Goal: Task Accomplishment & Management: Use online tool/utility

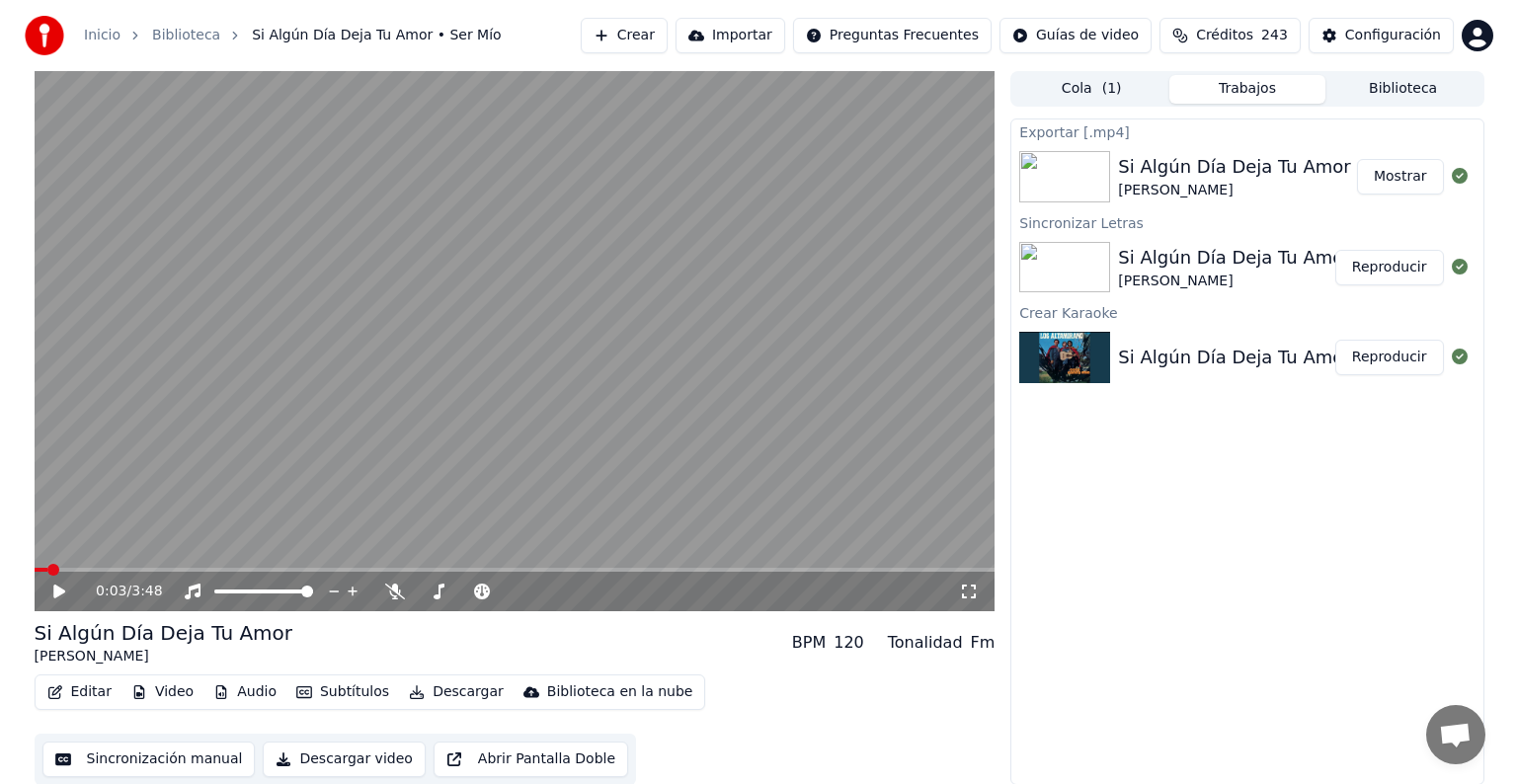
scroll to position [1, 0]
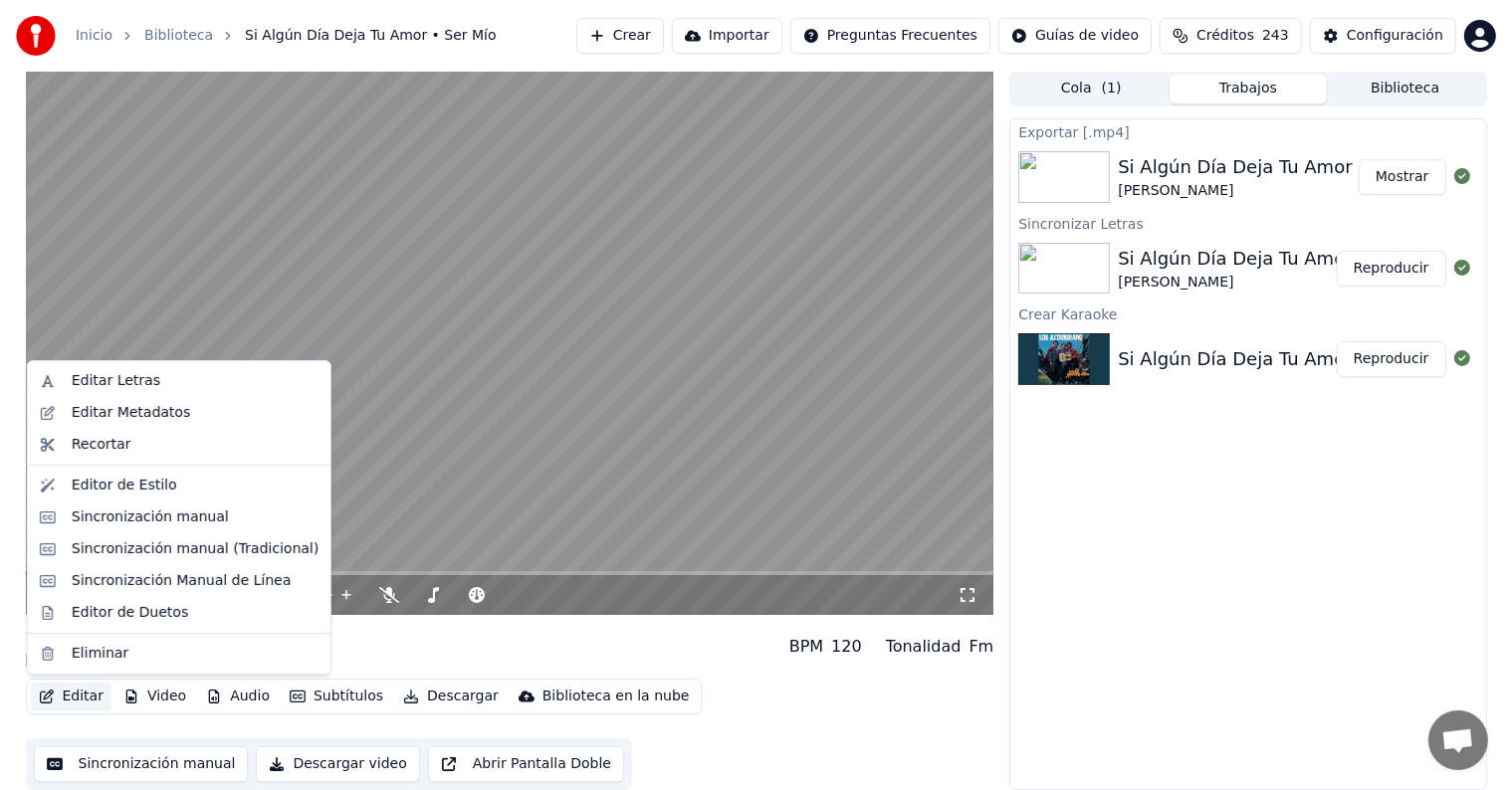
click at [71, 694] on button "Editar" at bounding box center [71, 696] width 81 height 28
click at [85, 377] on div "Editar Letras" at bounding box center [116, 381] width 89 height 20
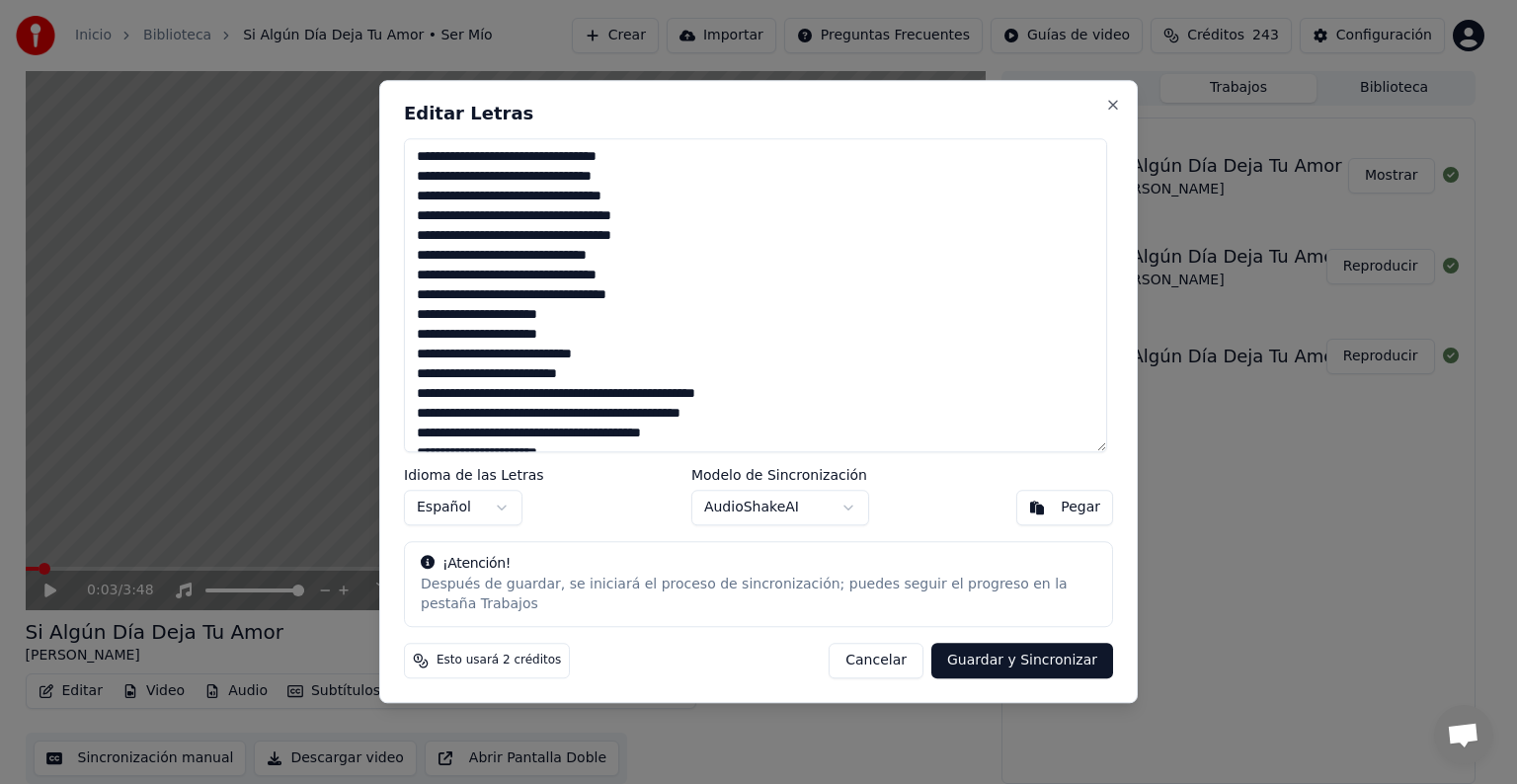
scroll to position [316, 0]
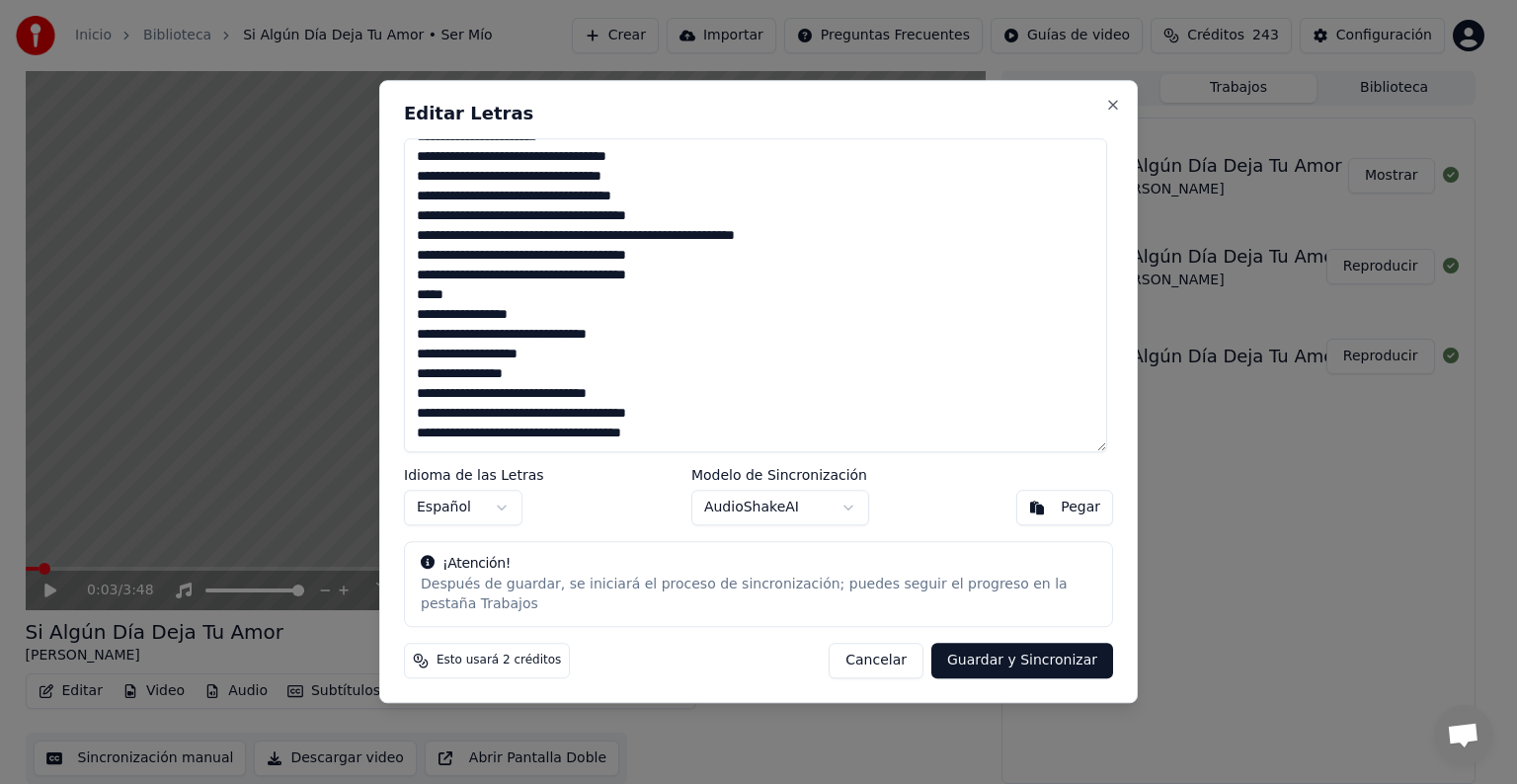
click at [531, 404] on textarea at bounding box center [755, 294] width 703 height 314
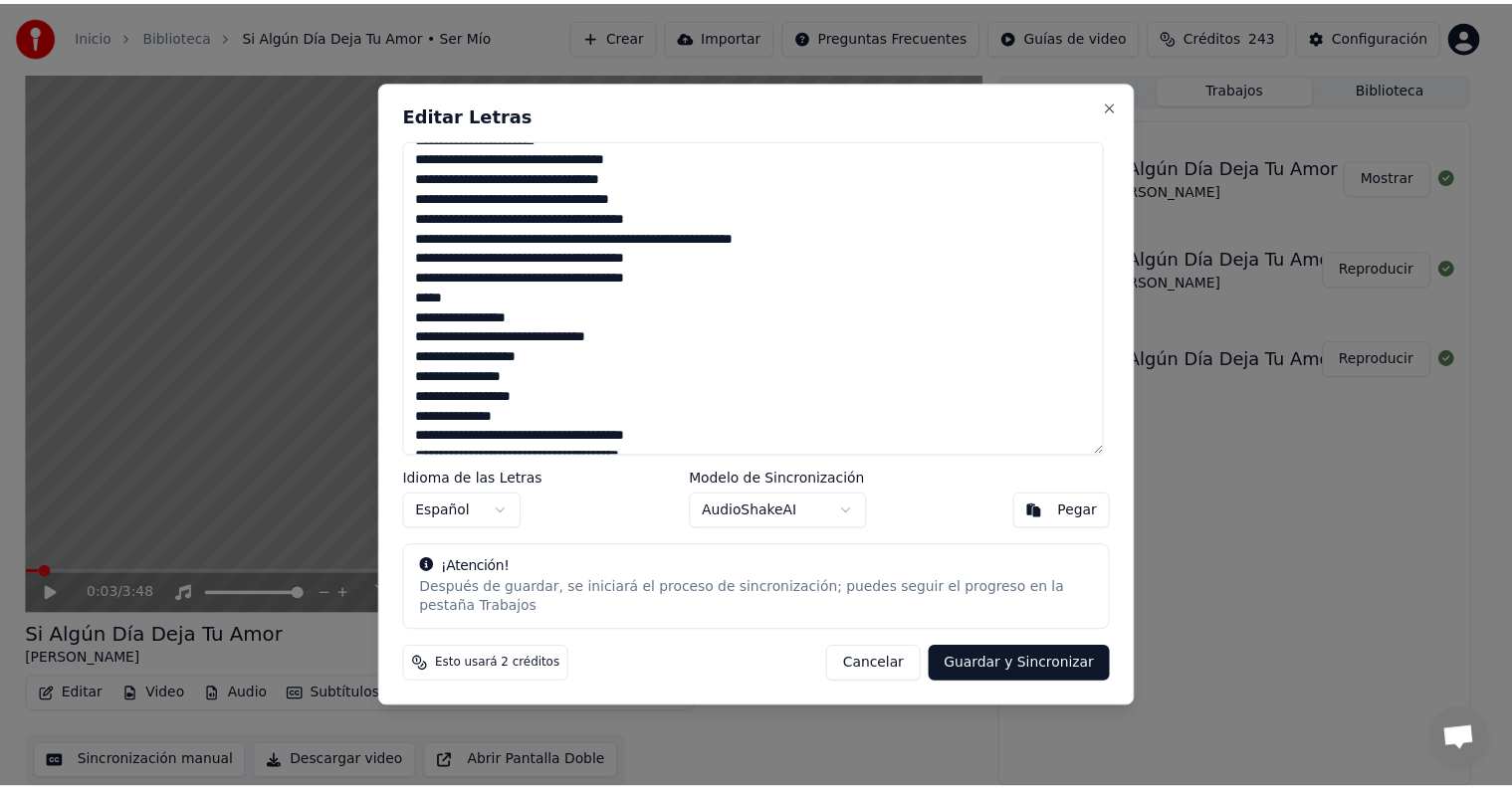
scroll to position [339, 0]
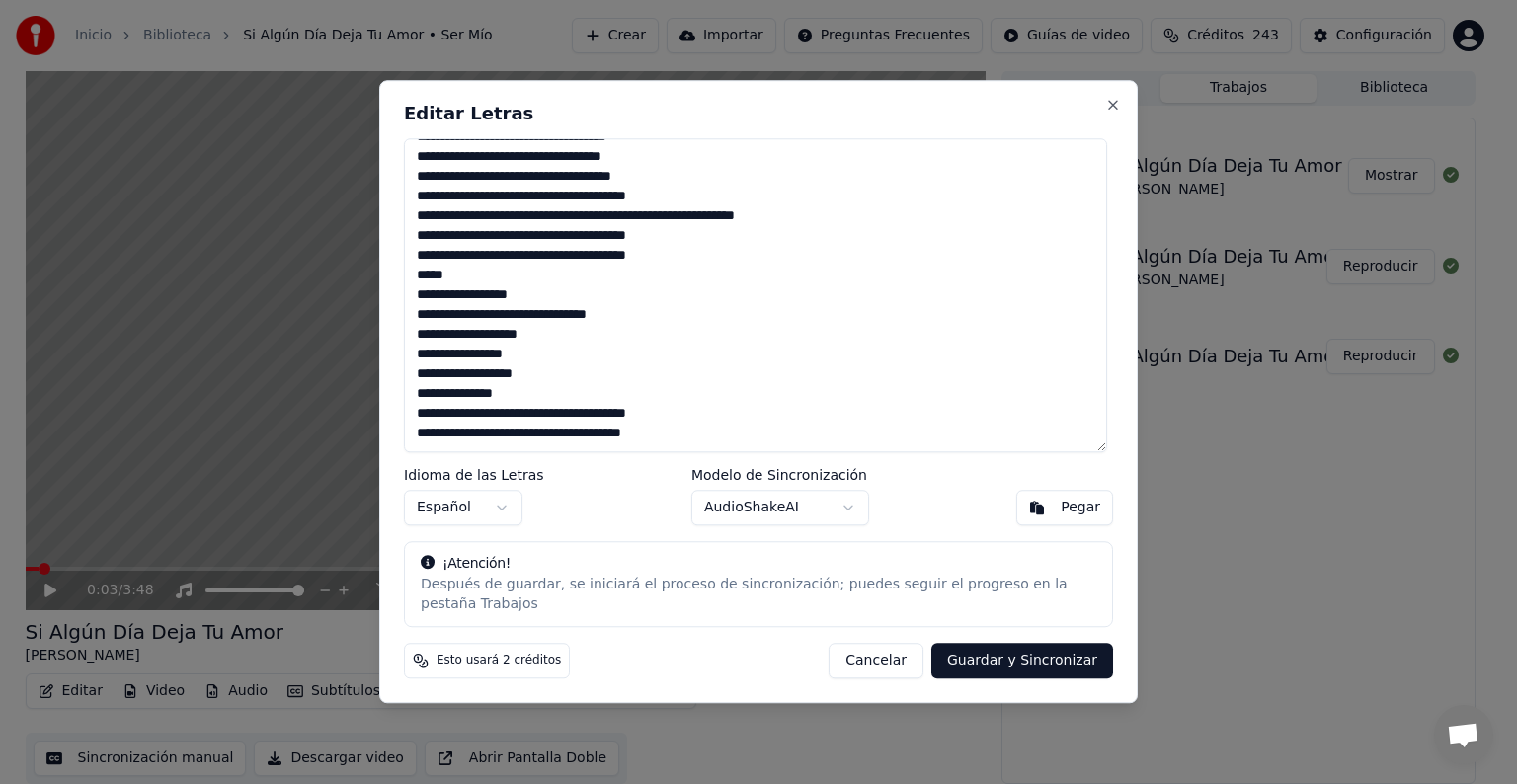
type textarea "**********"
click at [1021, 655] on button "Guardar y Sincronizar" at bounding box center [1021, 661] width 181 height 36
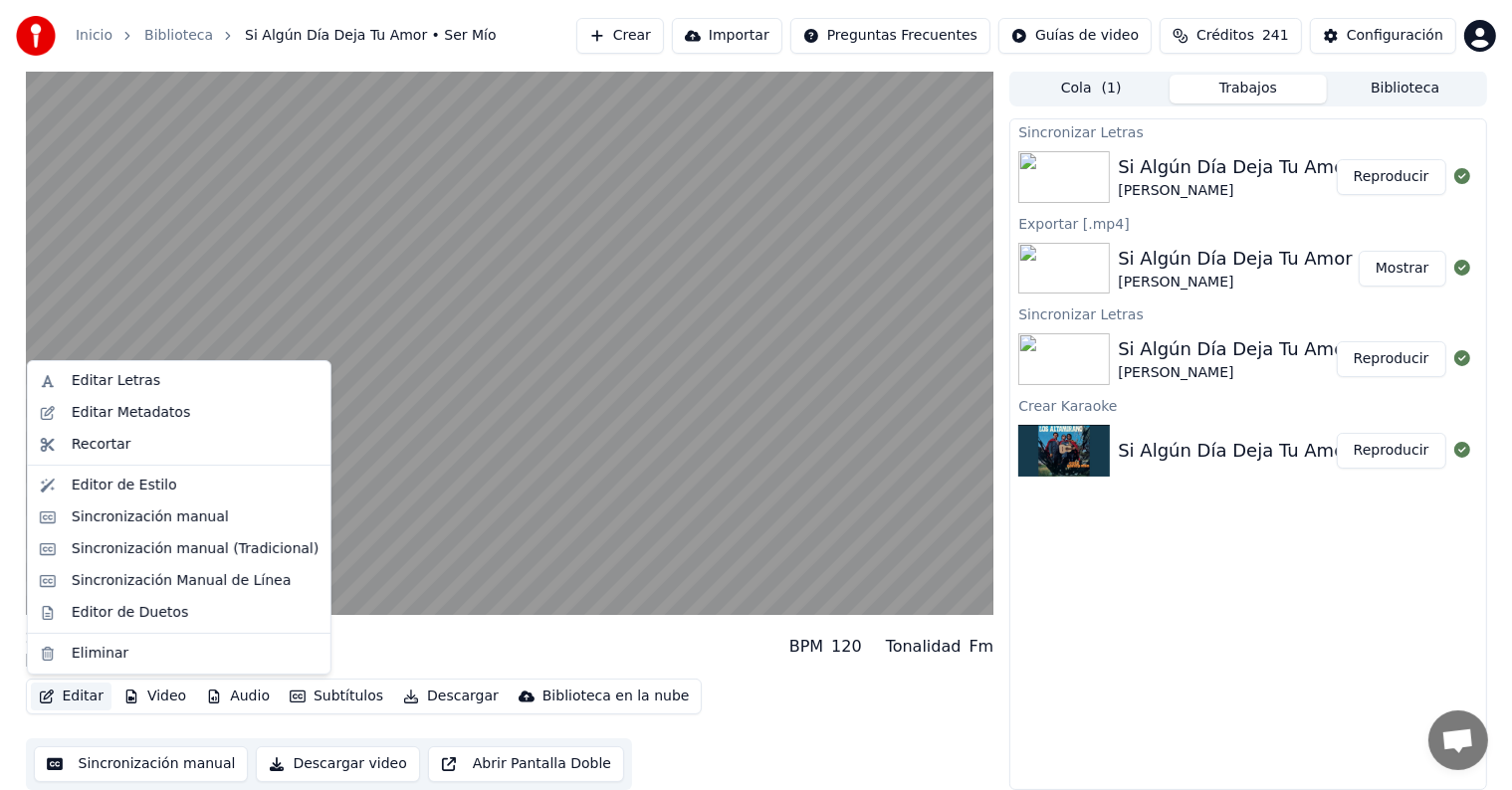
click at [78, 694] on button "Editar" at bounding box center [71, 696] width 81 height 28
click at [98, 612] on div "Editor de Duetos" at bounding box center [130, 613] width 117 height 20
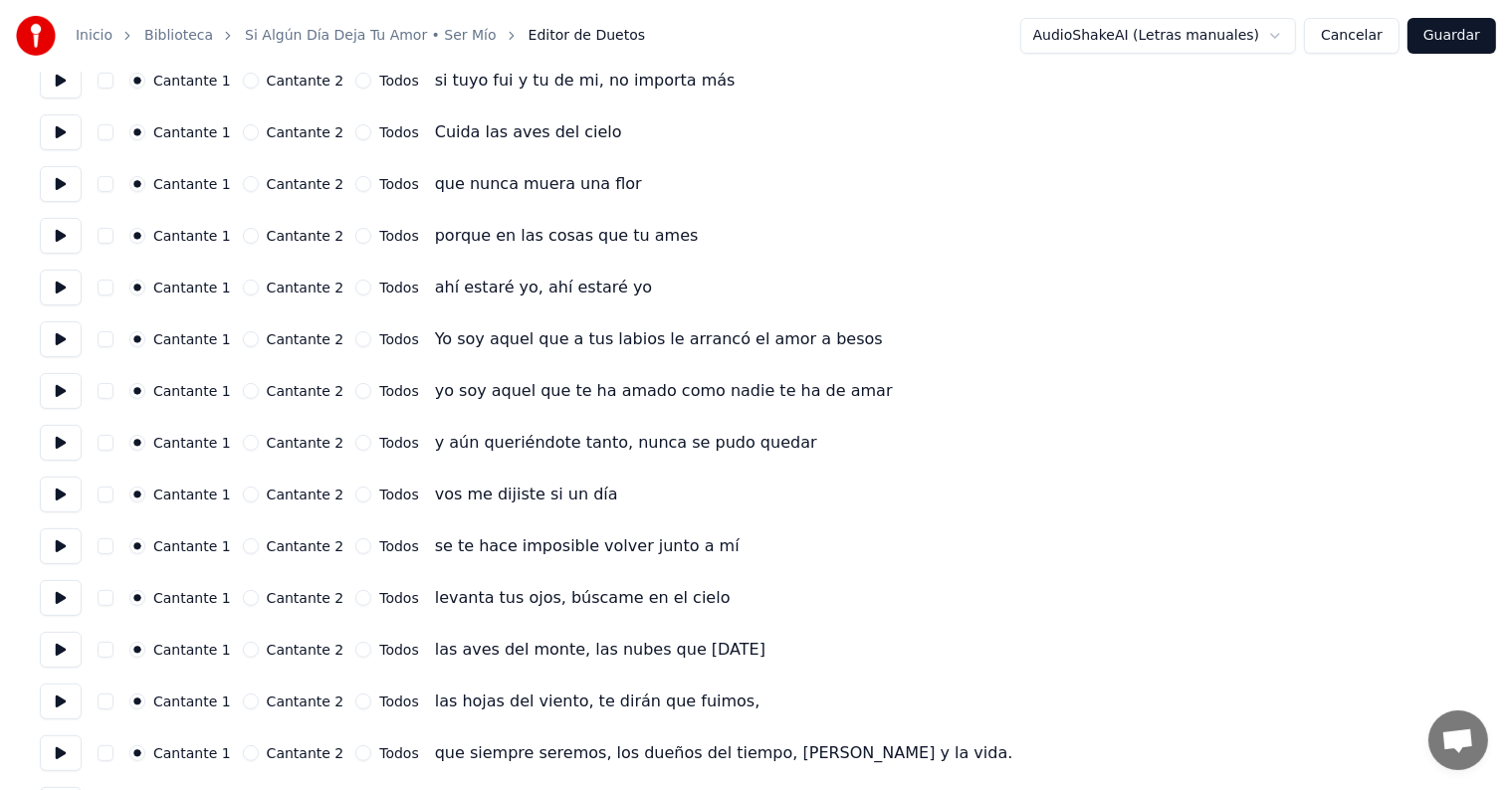
scroll to position [796, 0]
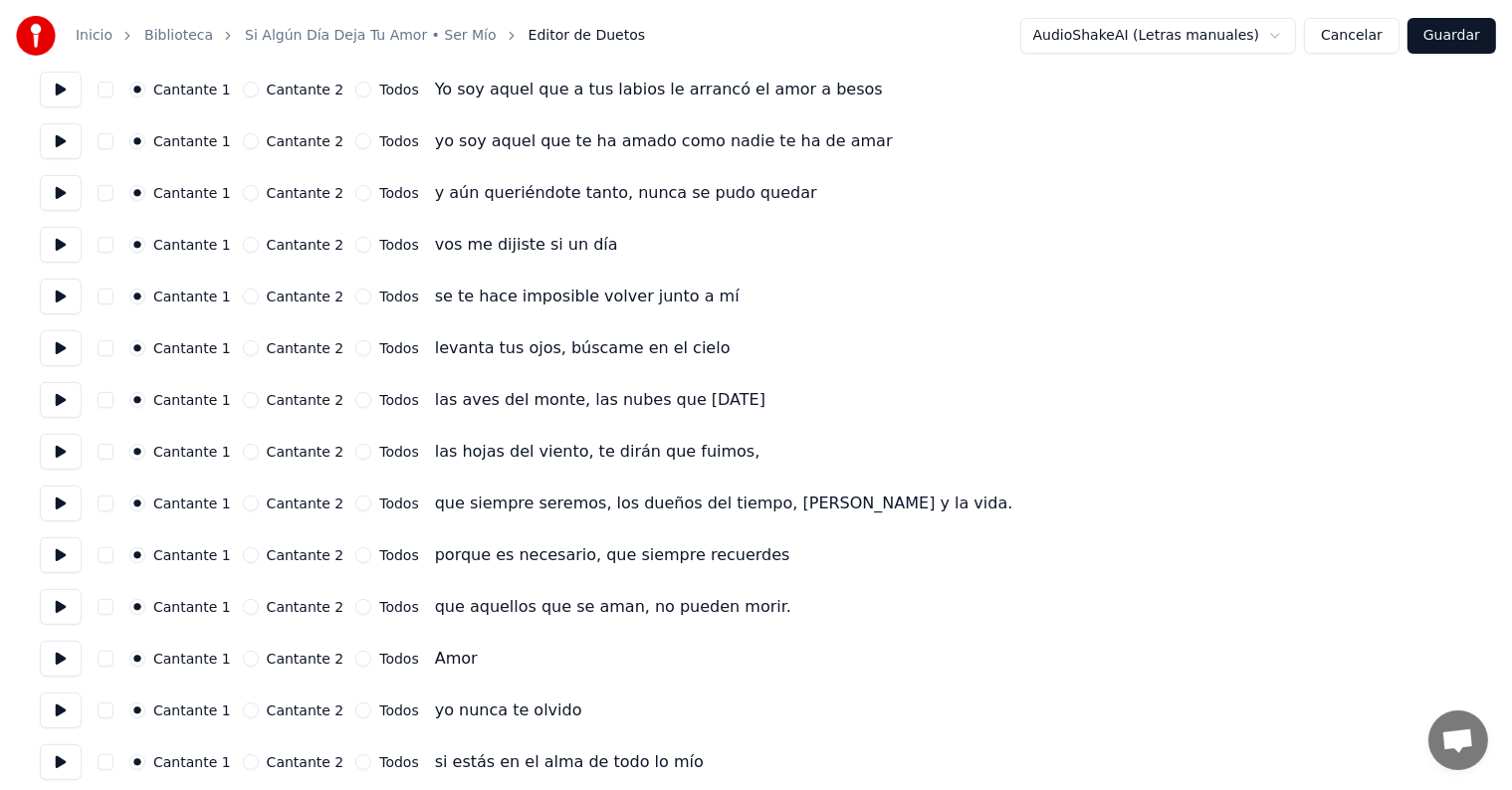
click at [1381, 43] on button "Cancelar" at bounding box center [1352, 36] width 96 height 36
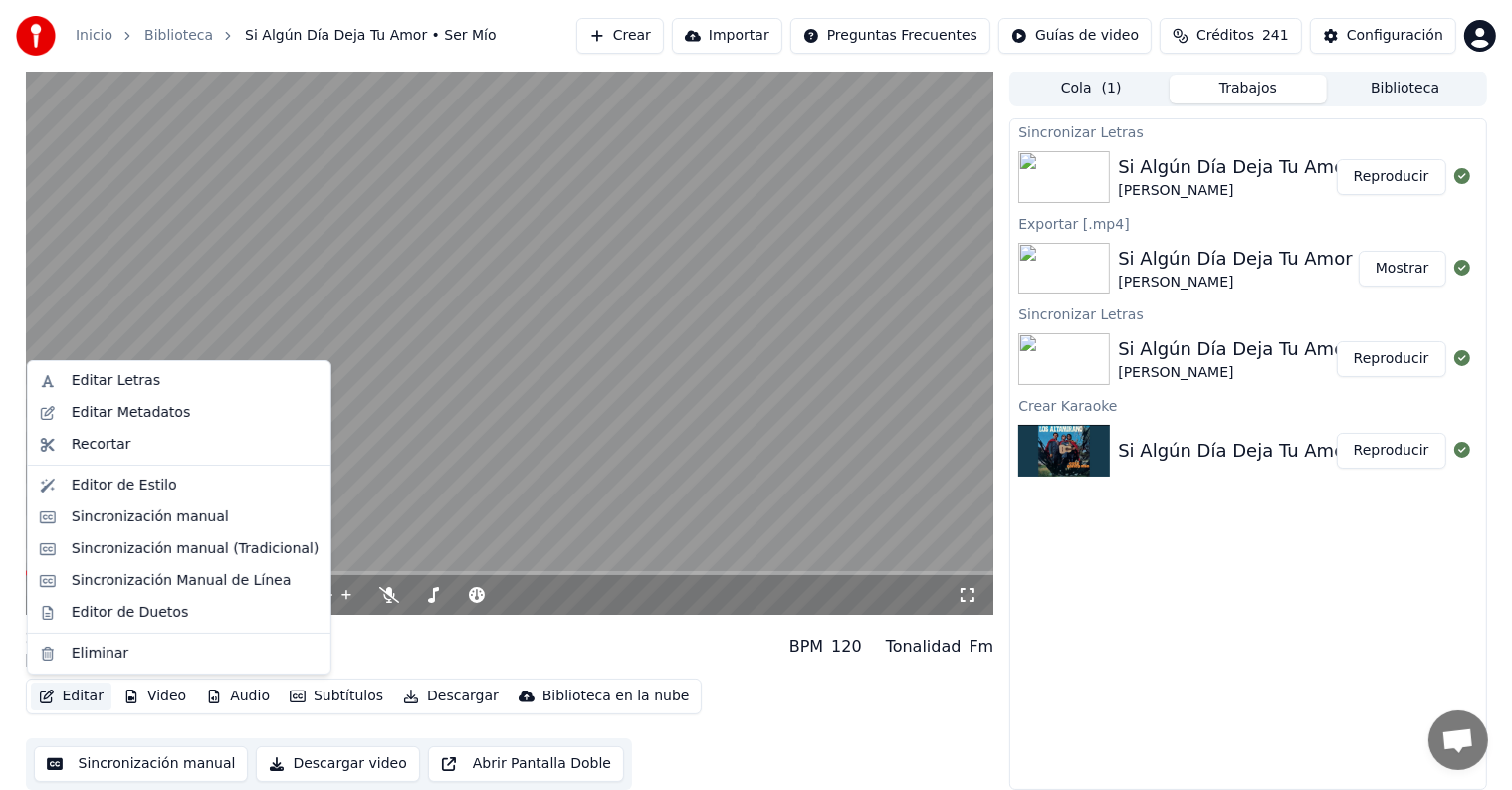
click at [77, 686] on button "Editar" at bounding box center [71, 696] width 81 height 28
click at [104, 615] on div "Editor de Duetos" at bounding box center [130, 613] width 117 height 20
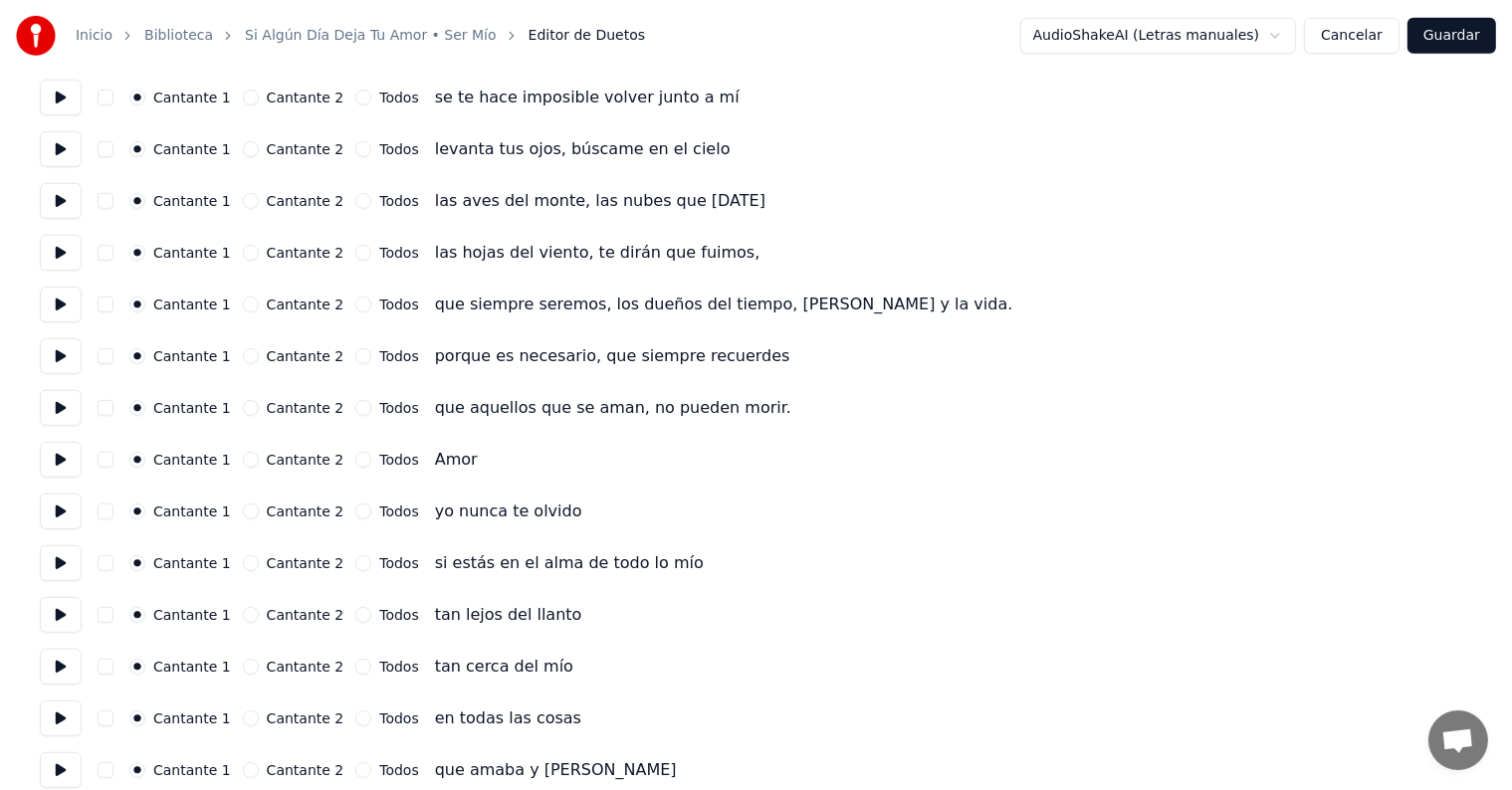
scroll to position [1116, 0]
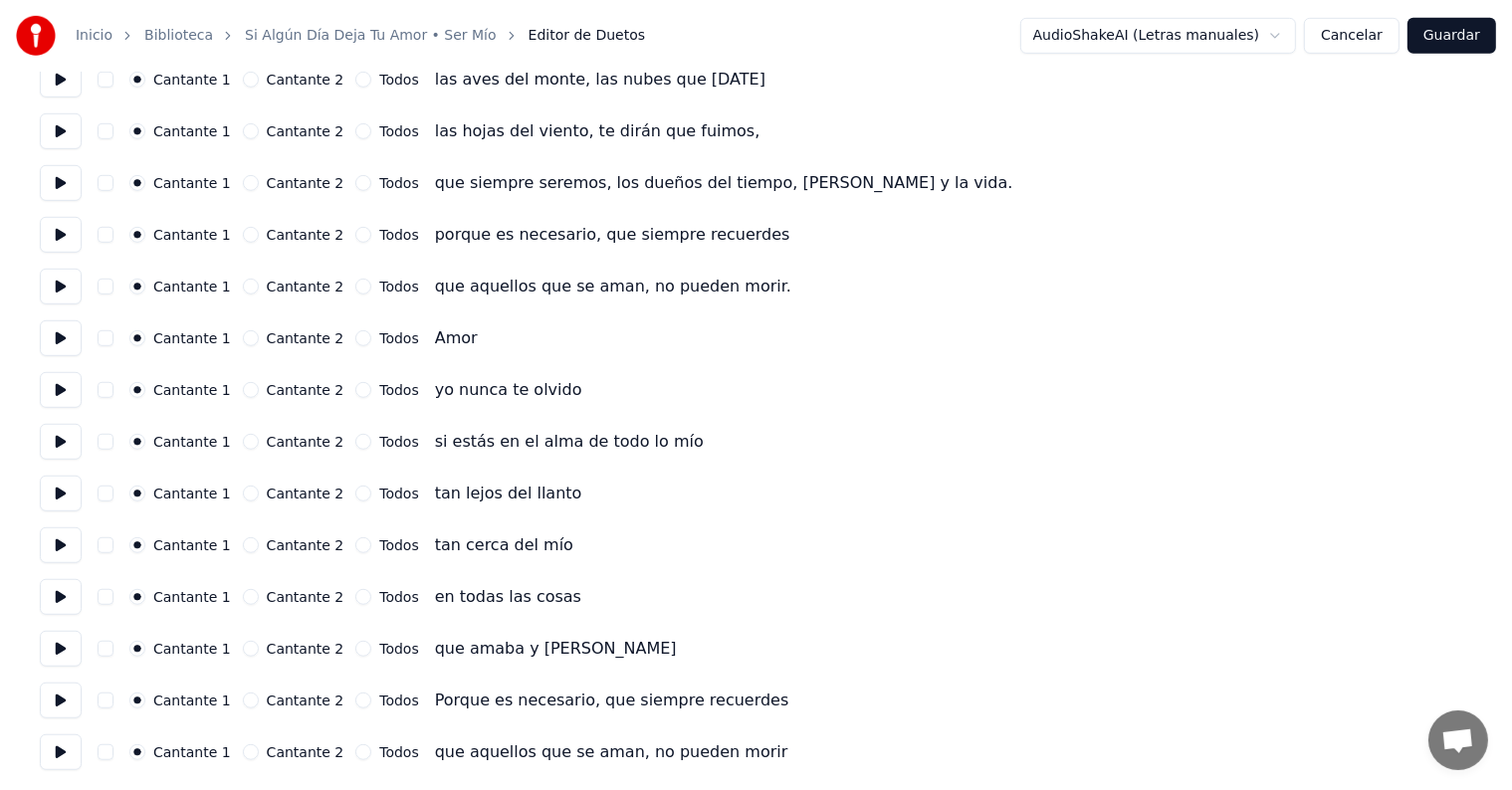
click at [1369, 34] on button "Cancelar" at bounding box center [1352, 36] width 96 height 36
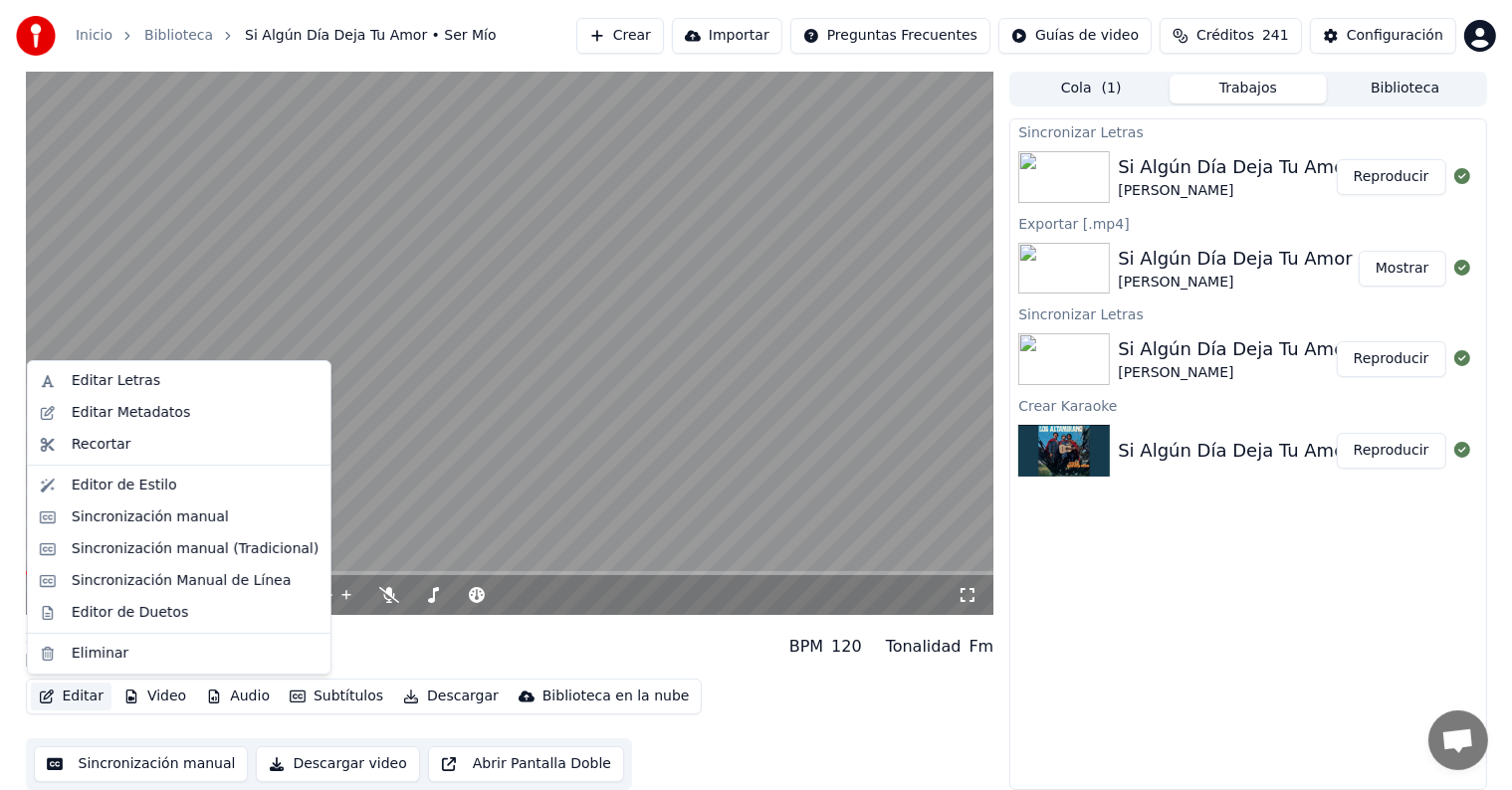
click at [70, 698] on button "Editar" at bounding box center [71, 696] width 81 height 28
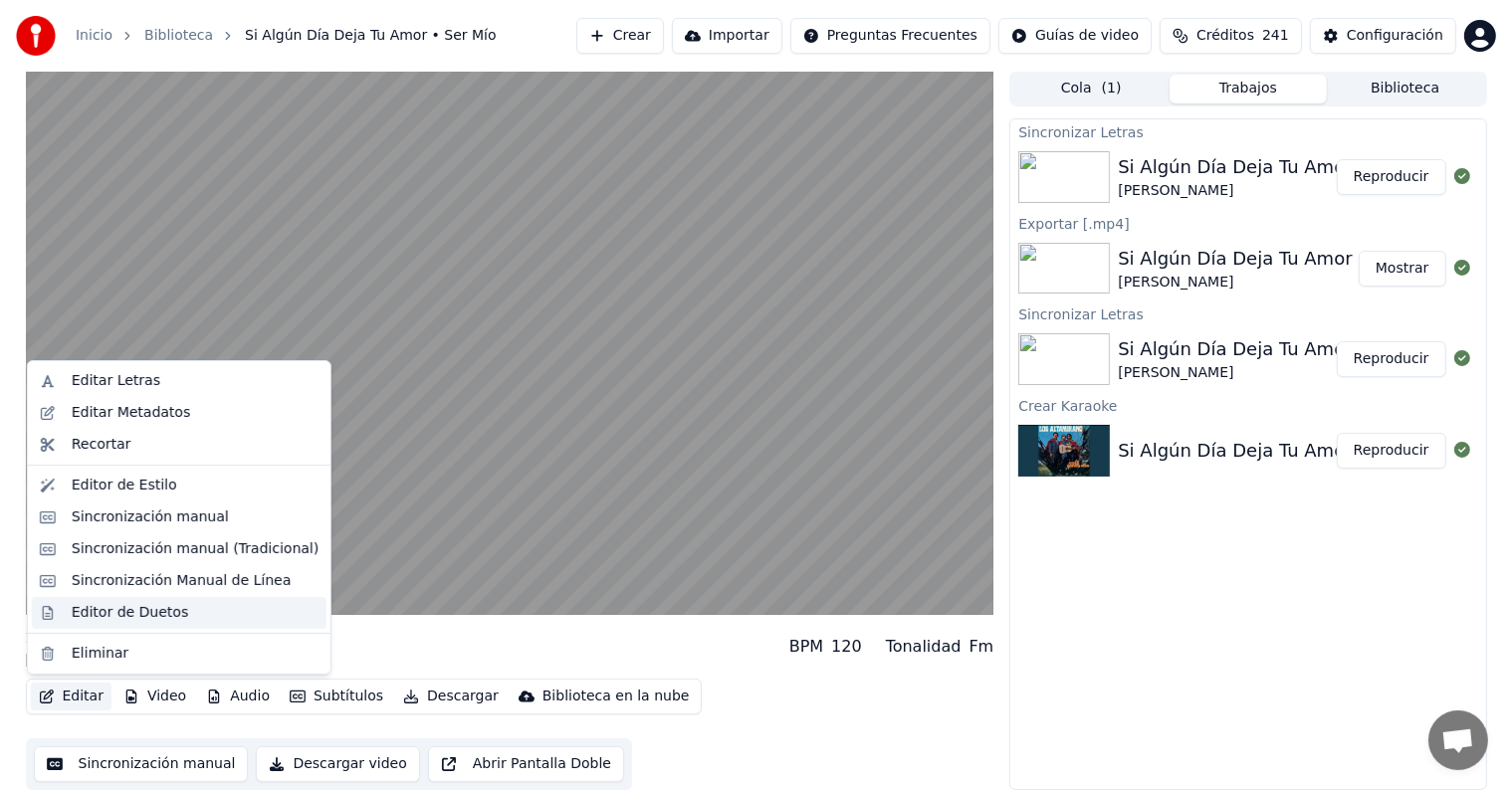
click at [112, 611] on div "Editor de Duetos" at bounding box center [130, 613] width 117 height 20
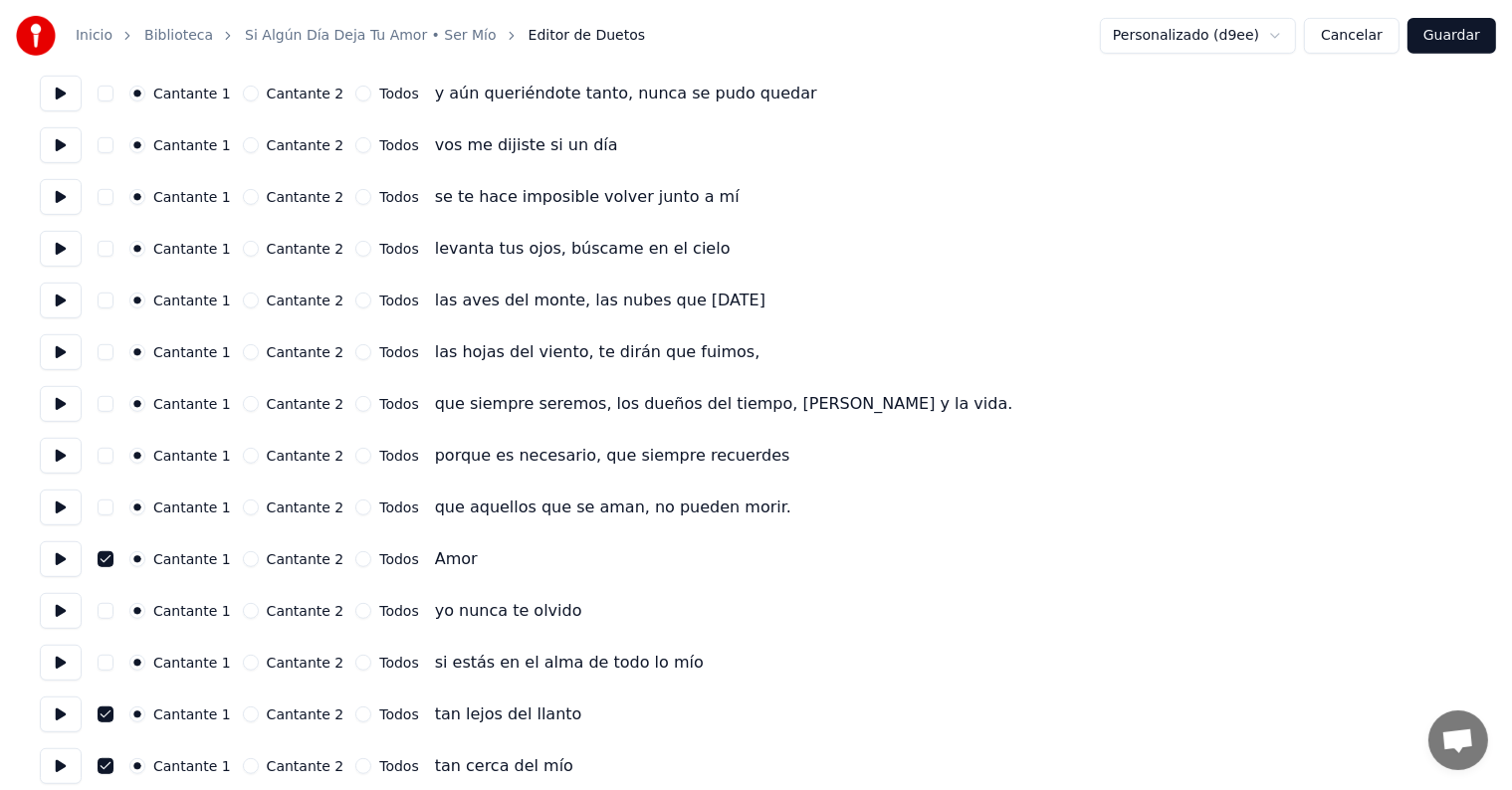
scroll to position [1065, 0]
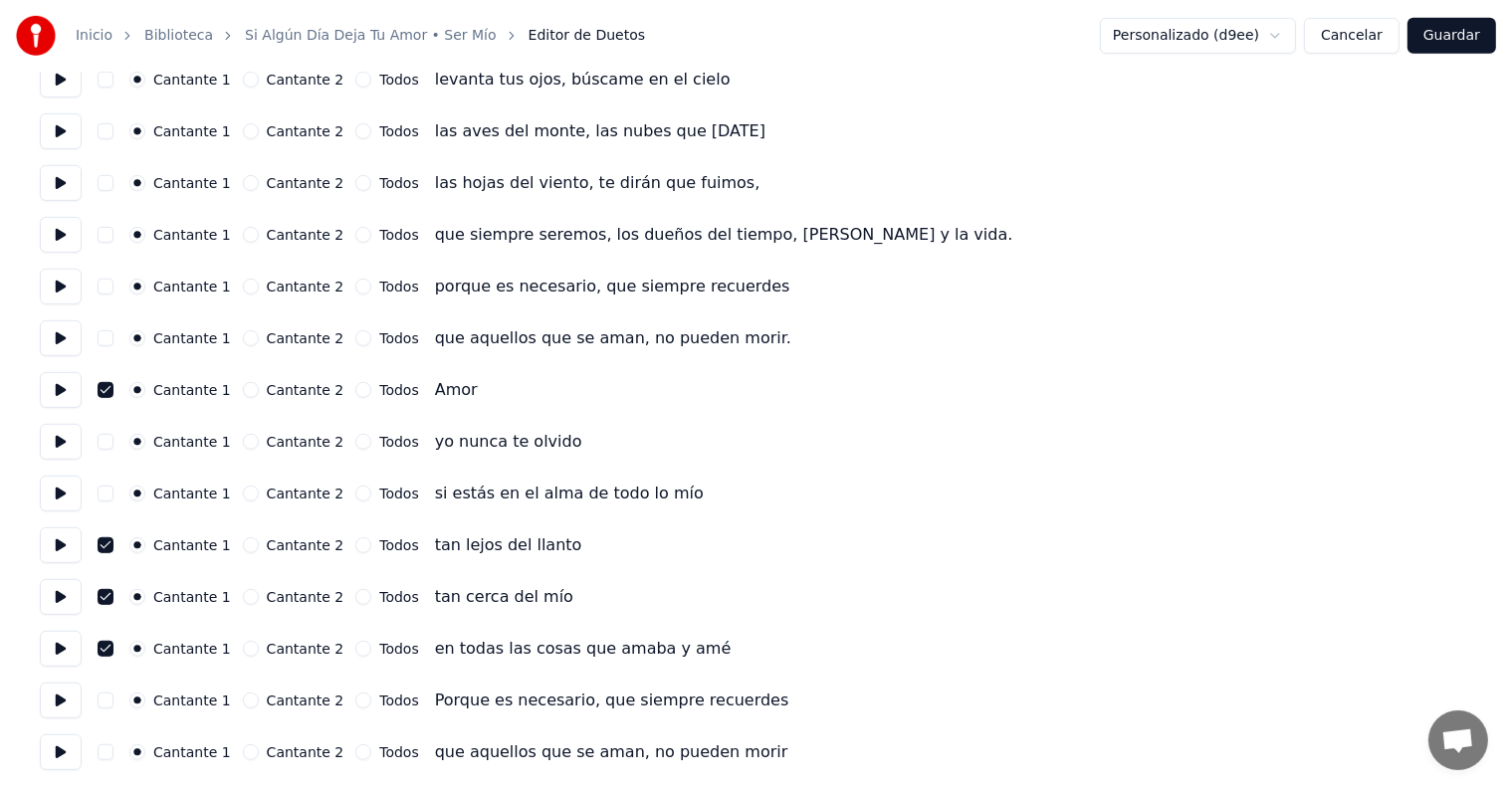
click at [1328, 34] on button "Cancelar" at bounding box center [1352, 36] width 96 height 36
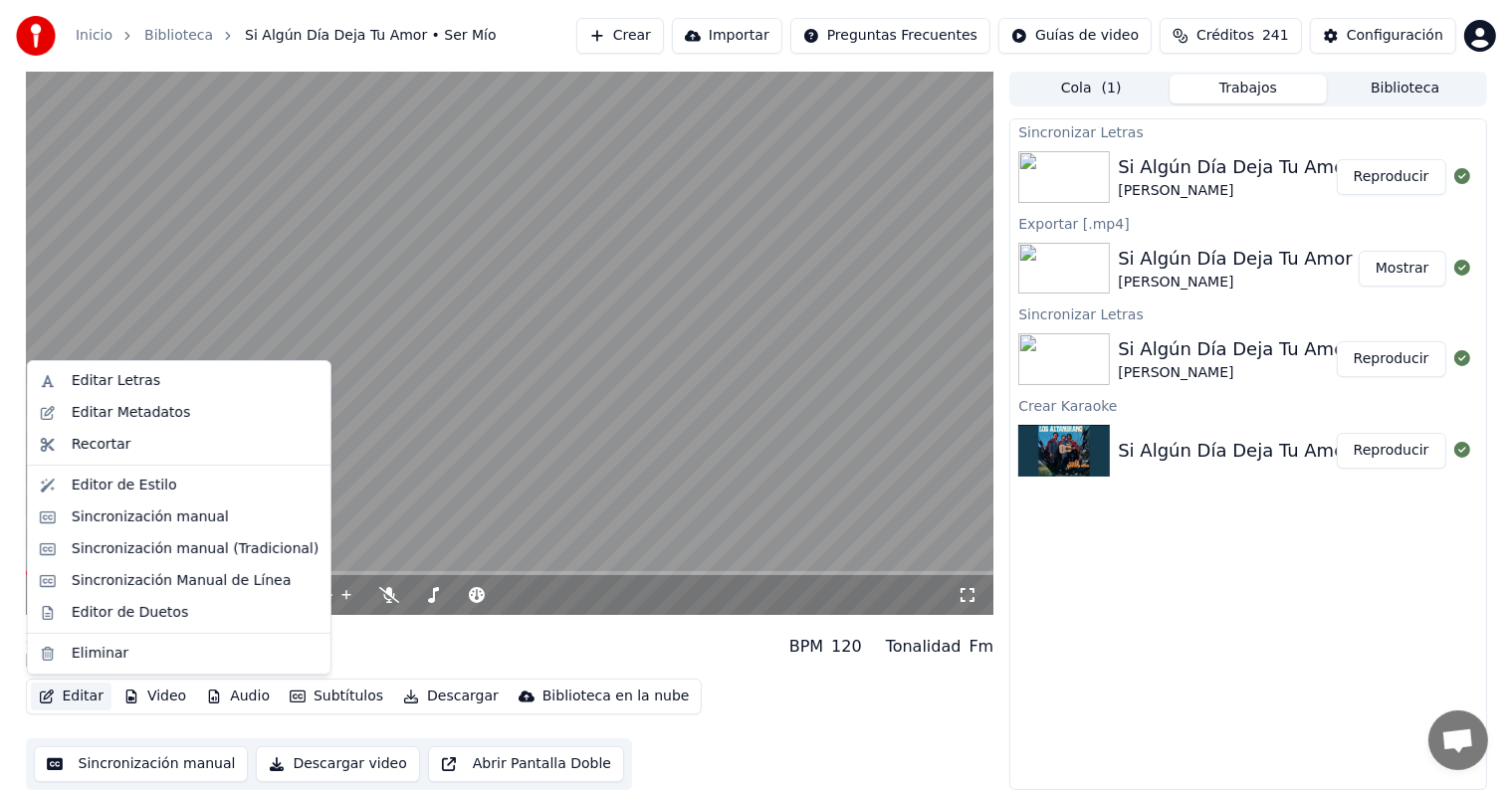
click at [90, 695] on button "Editar" at bounding box center [71, 696] width 81 height 28
click at [117, 621] on div "Editor de Duetos" at bounding box center [130, 613] width 117 height 20
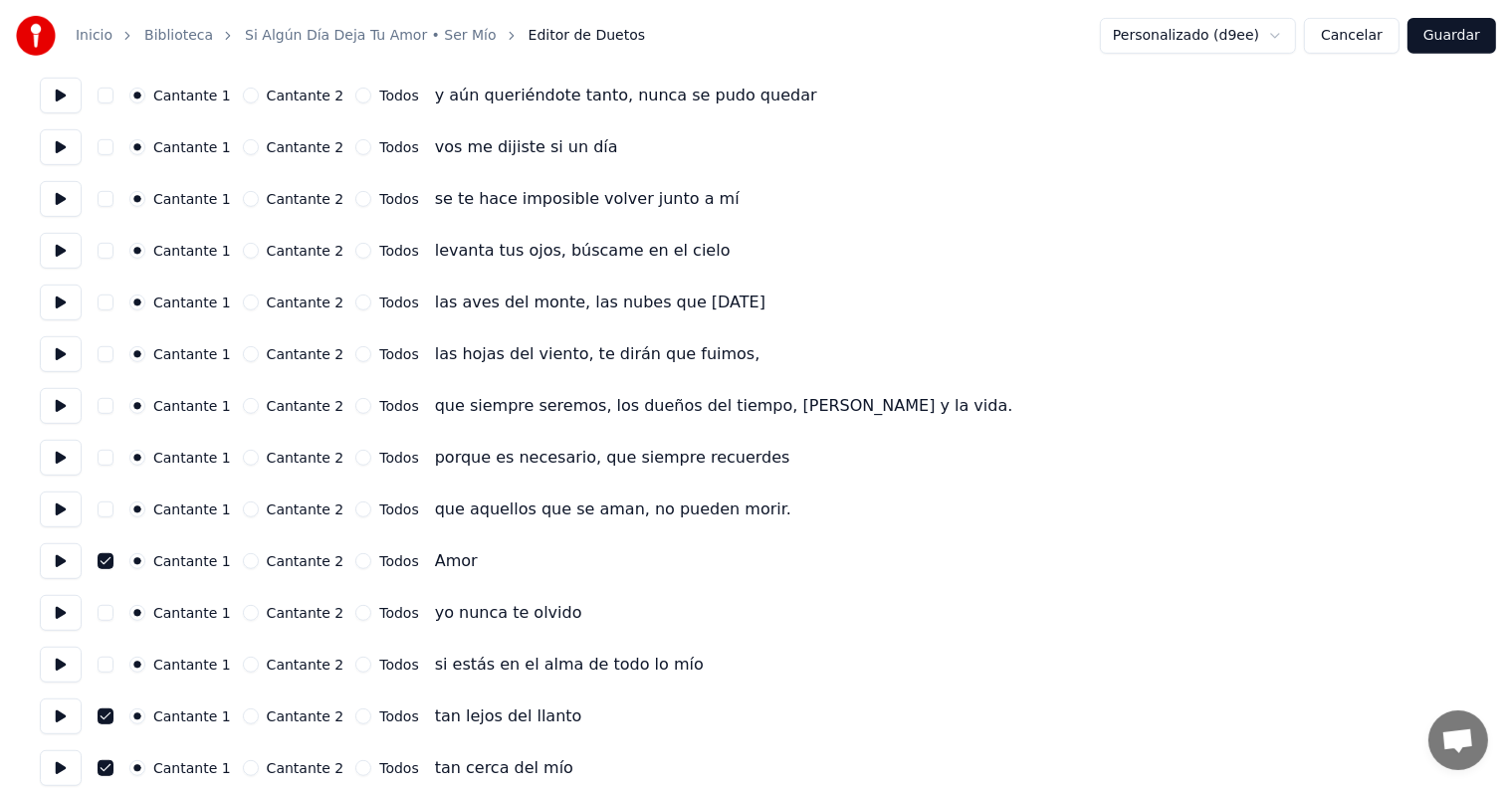
scroll to position [1065, 0]
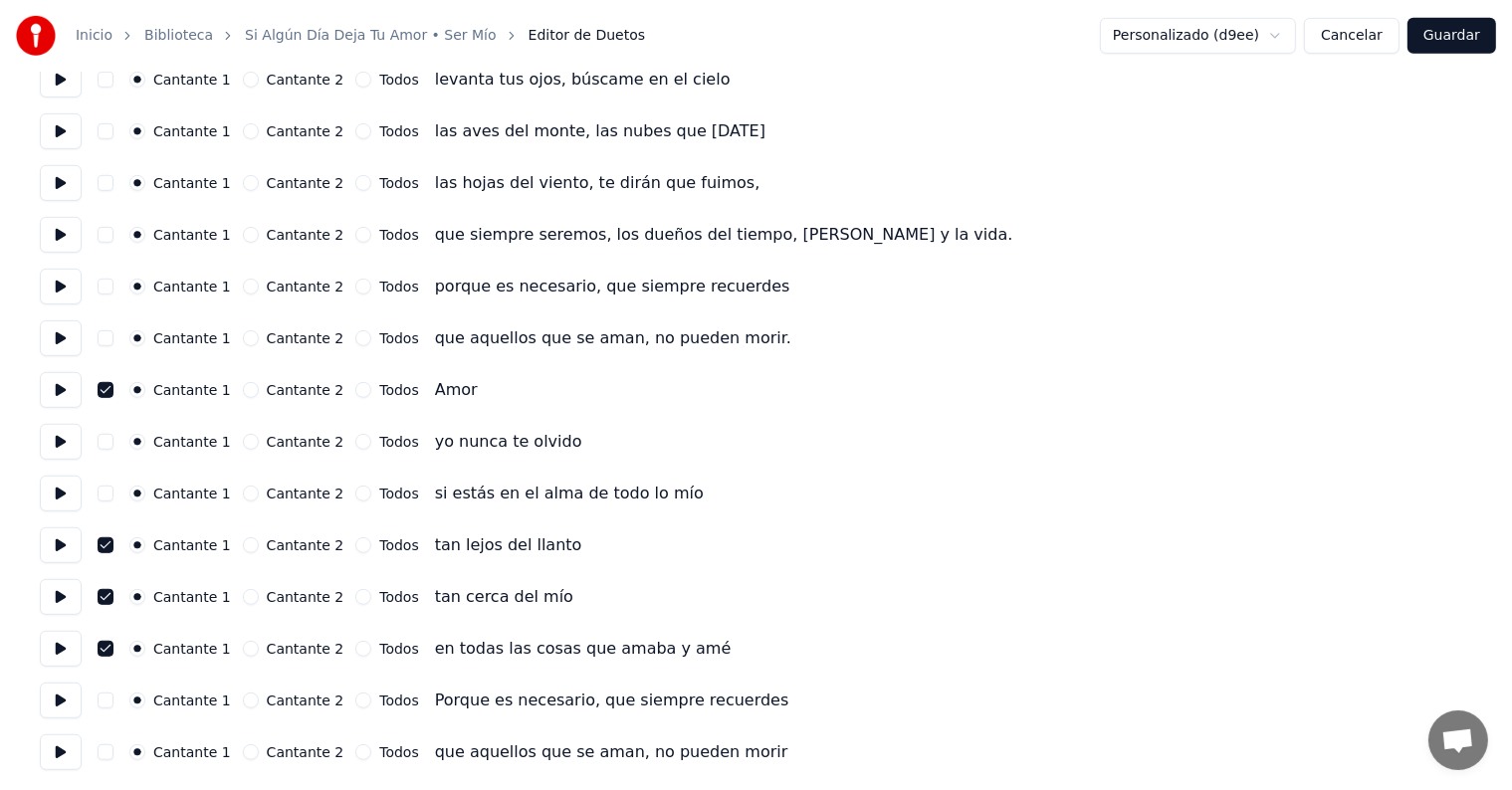
click at [1375, 32] on button "Cancelar" at bounding box center [1352, 36] width 96 height 36
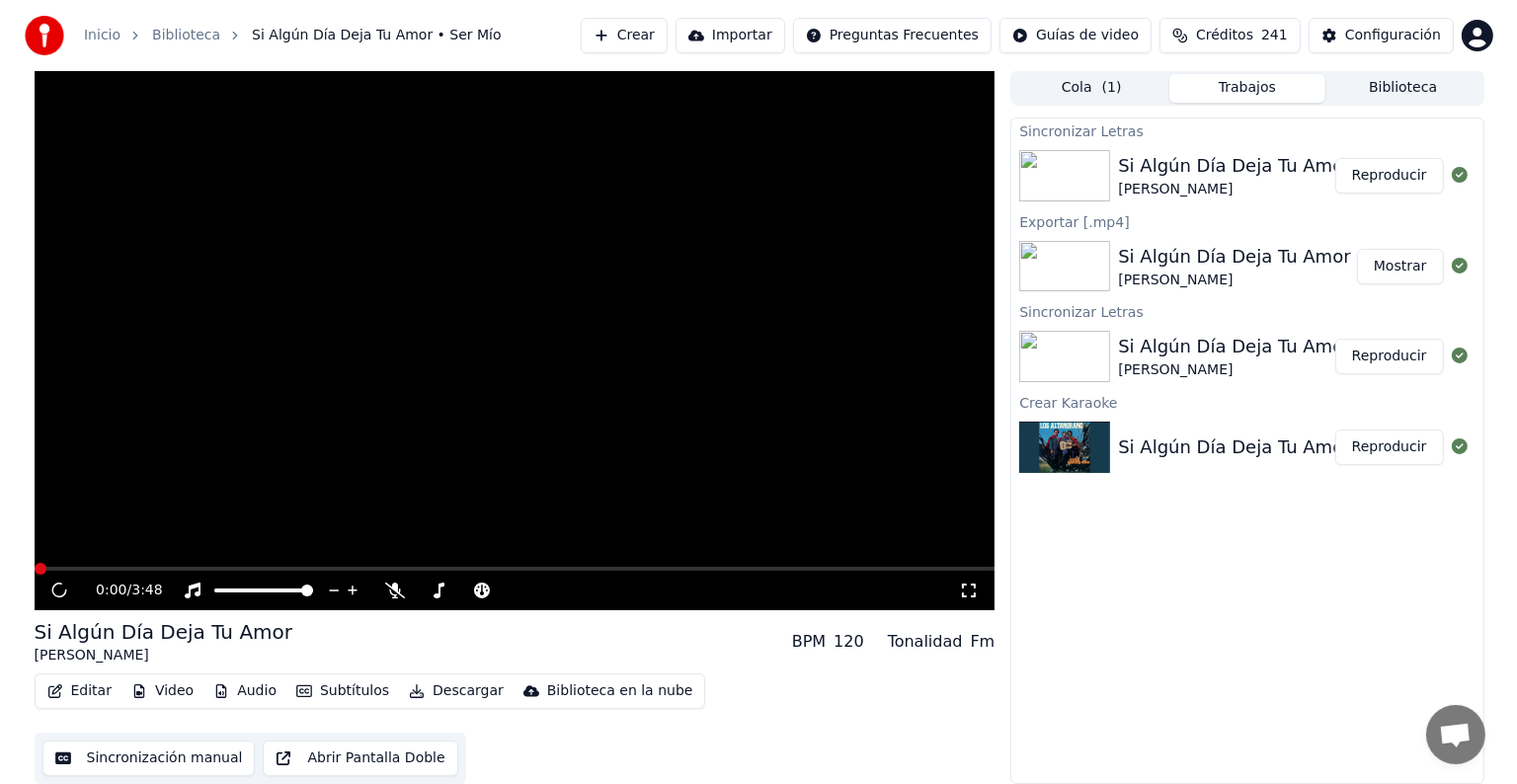
scroll to position [1, 0]
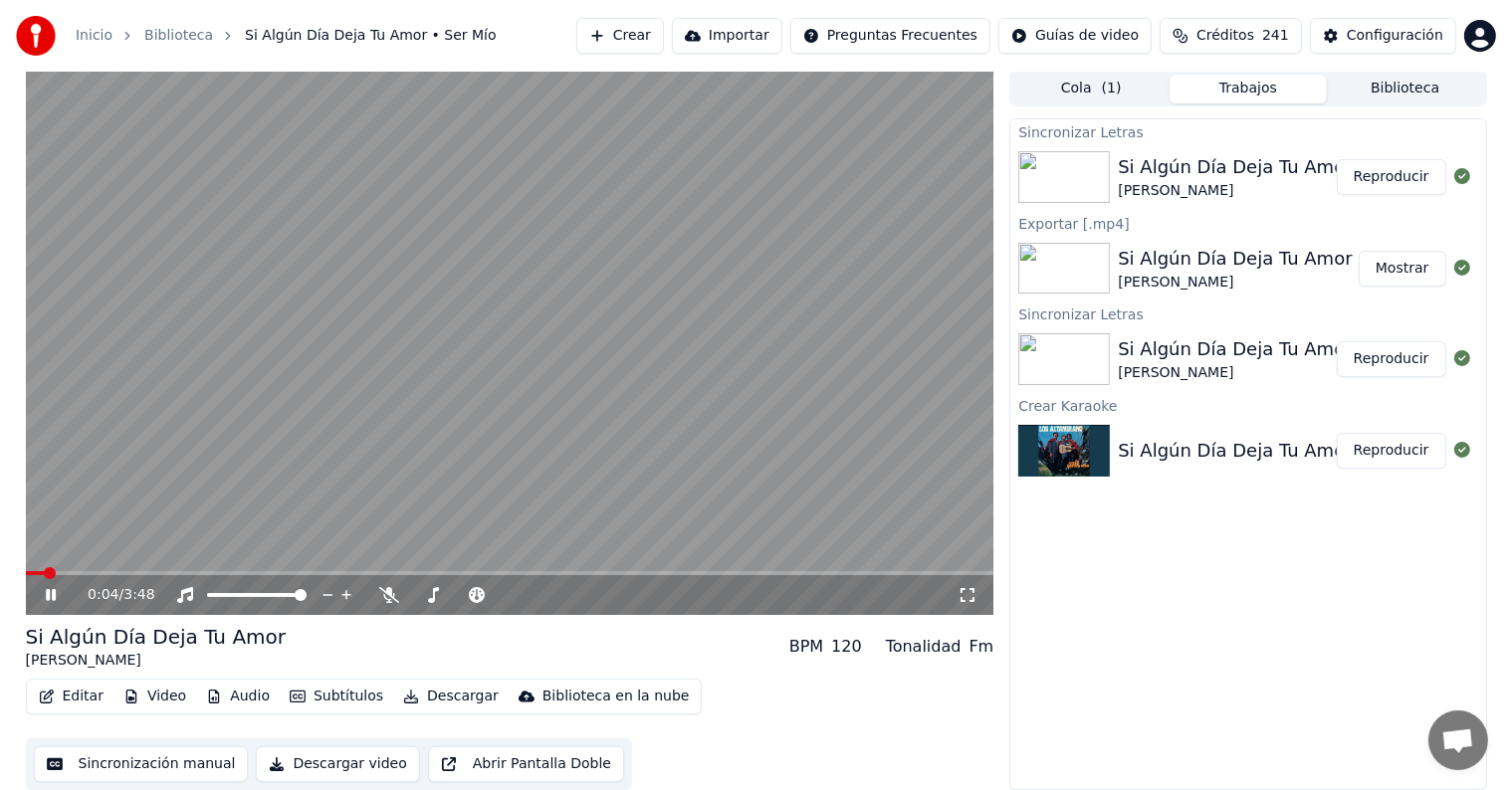
click at [89, 689] on button "Editar" at bounding box center [71, 696] width 81 height 28
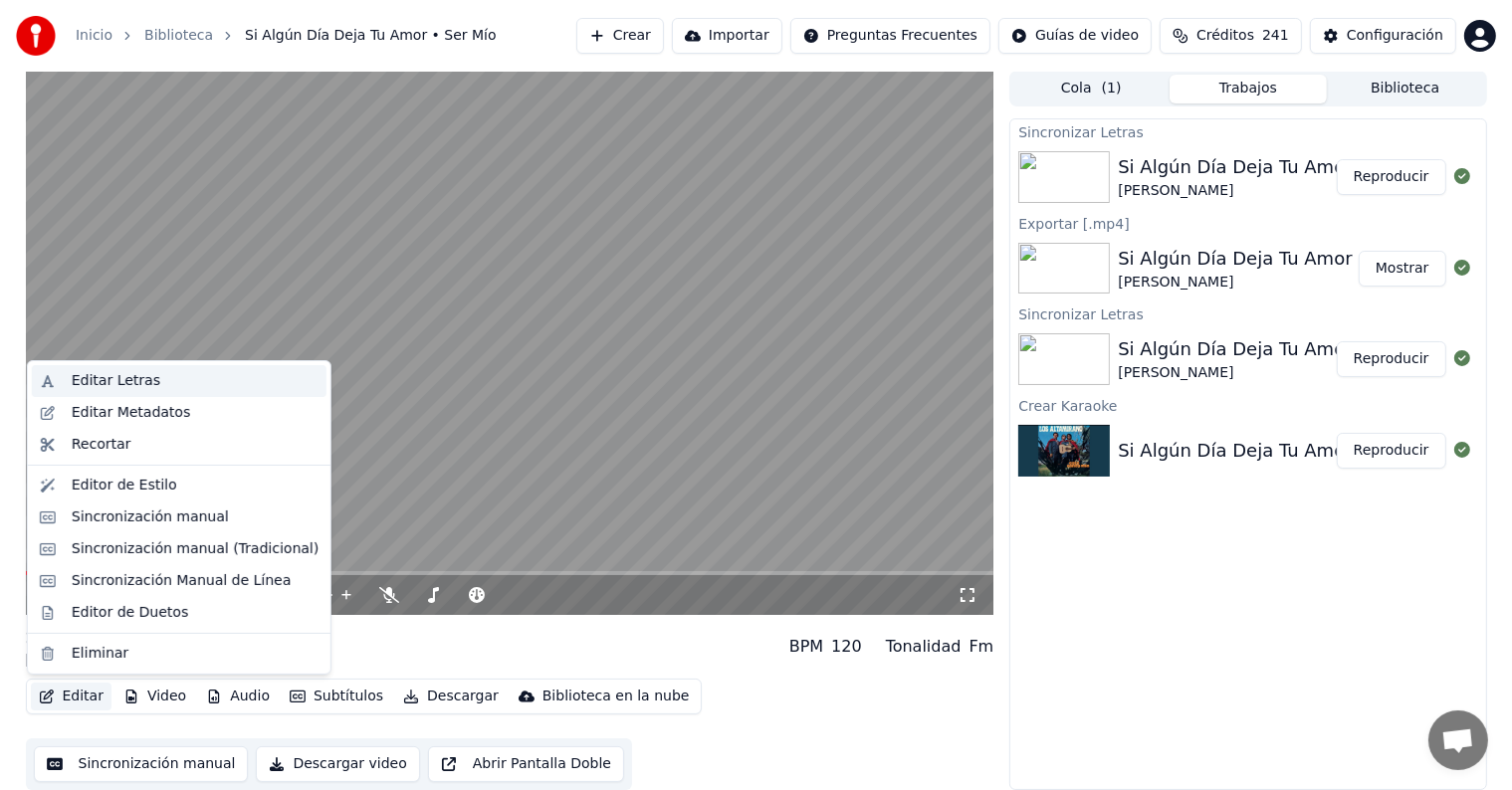
click at [129, 379] on div "Editar Letras" at bounding box center [116, 381] width 89 height 20
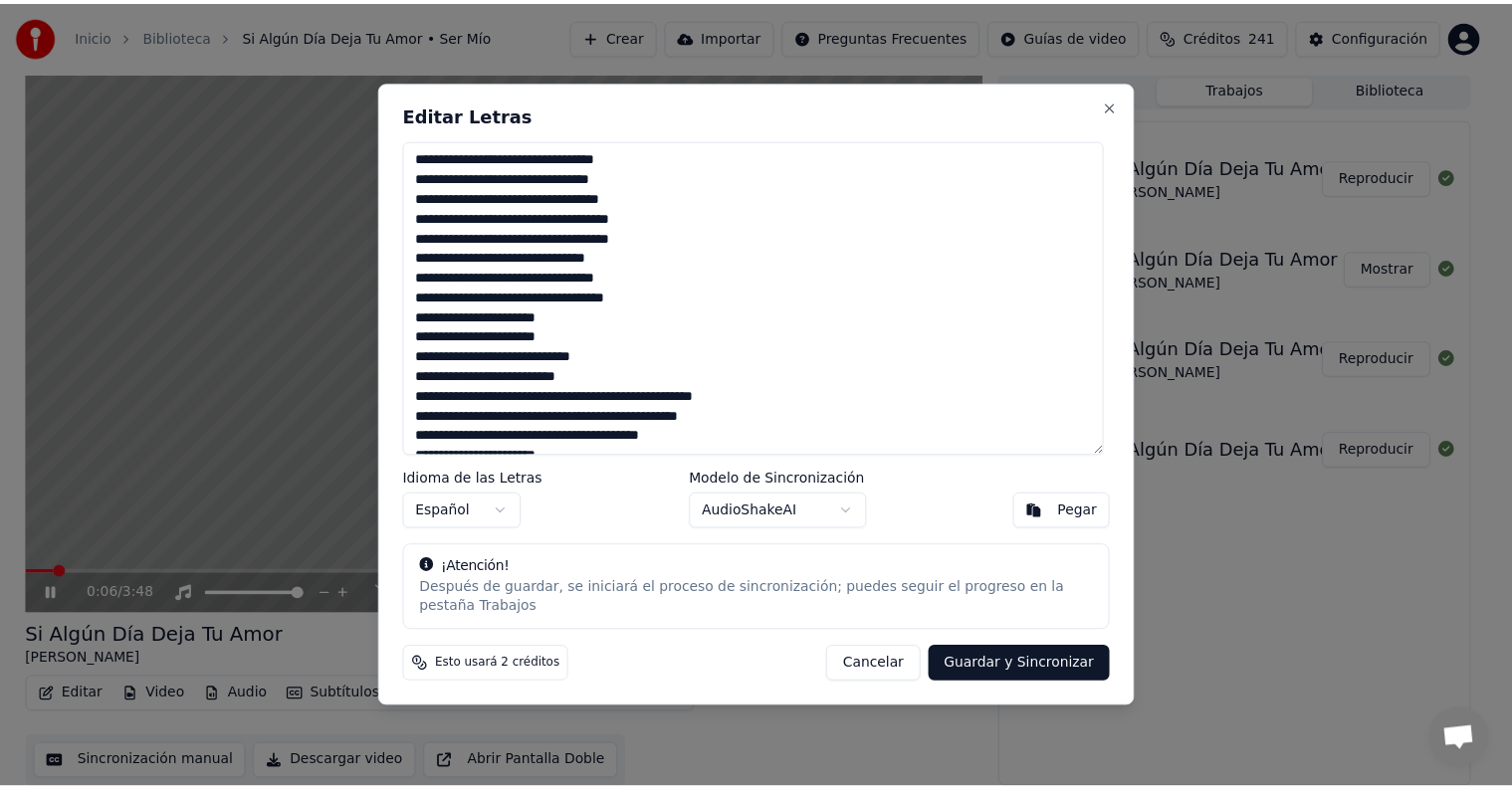
scroll to position [339, 0]
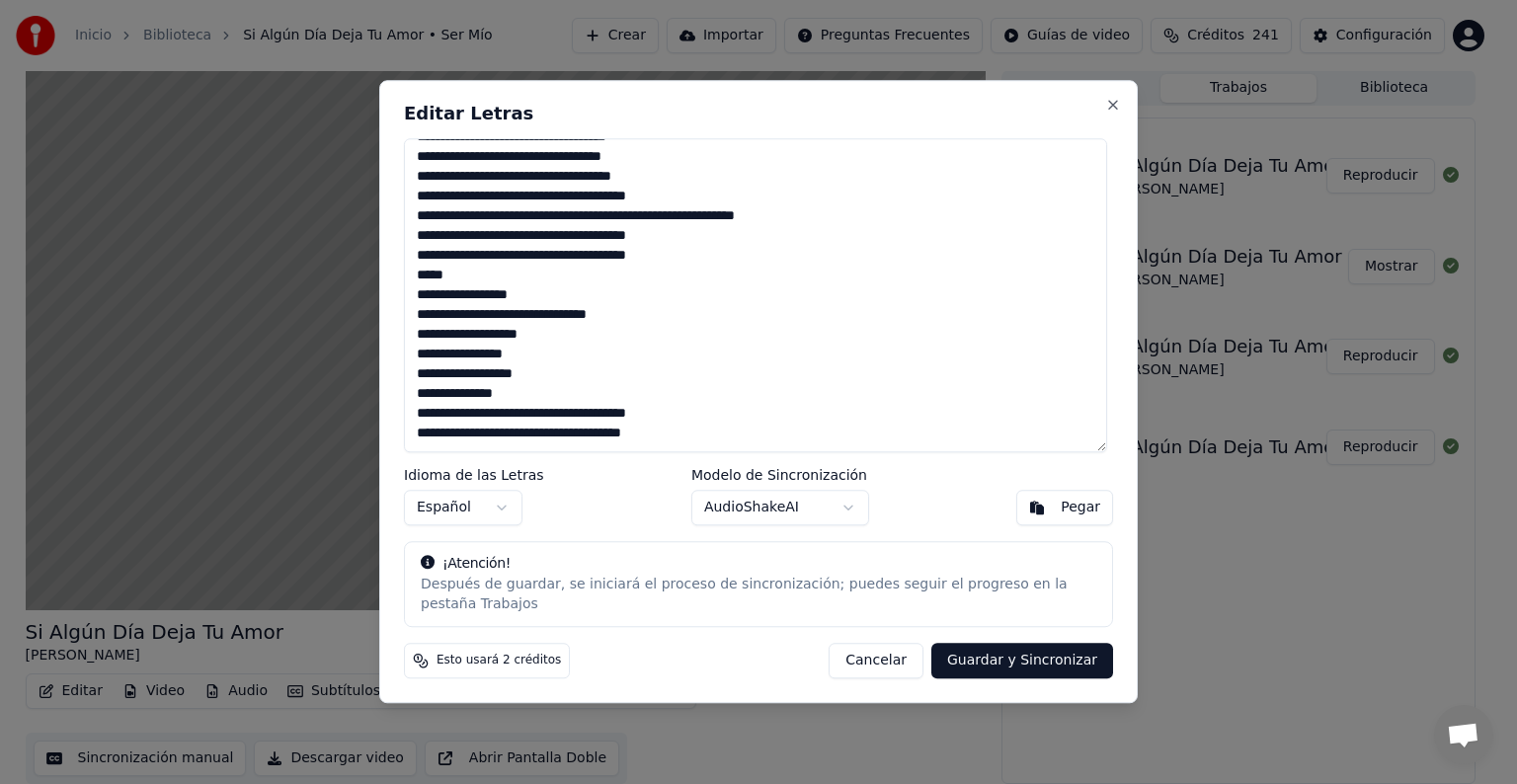
click at [886, 653] on button "Cancelar" at bounding box center [876, 661] width 95 height 36
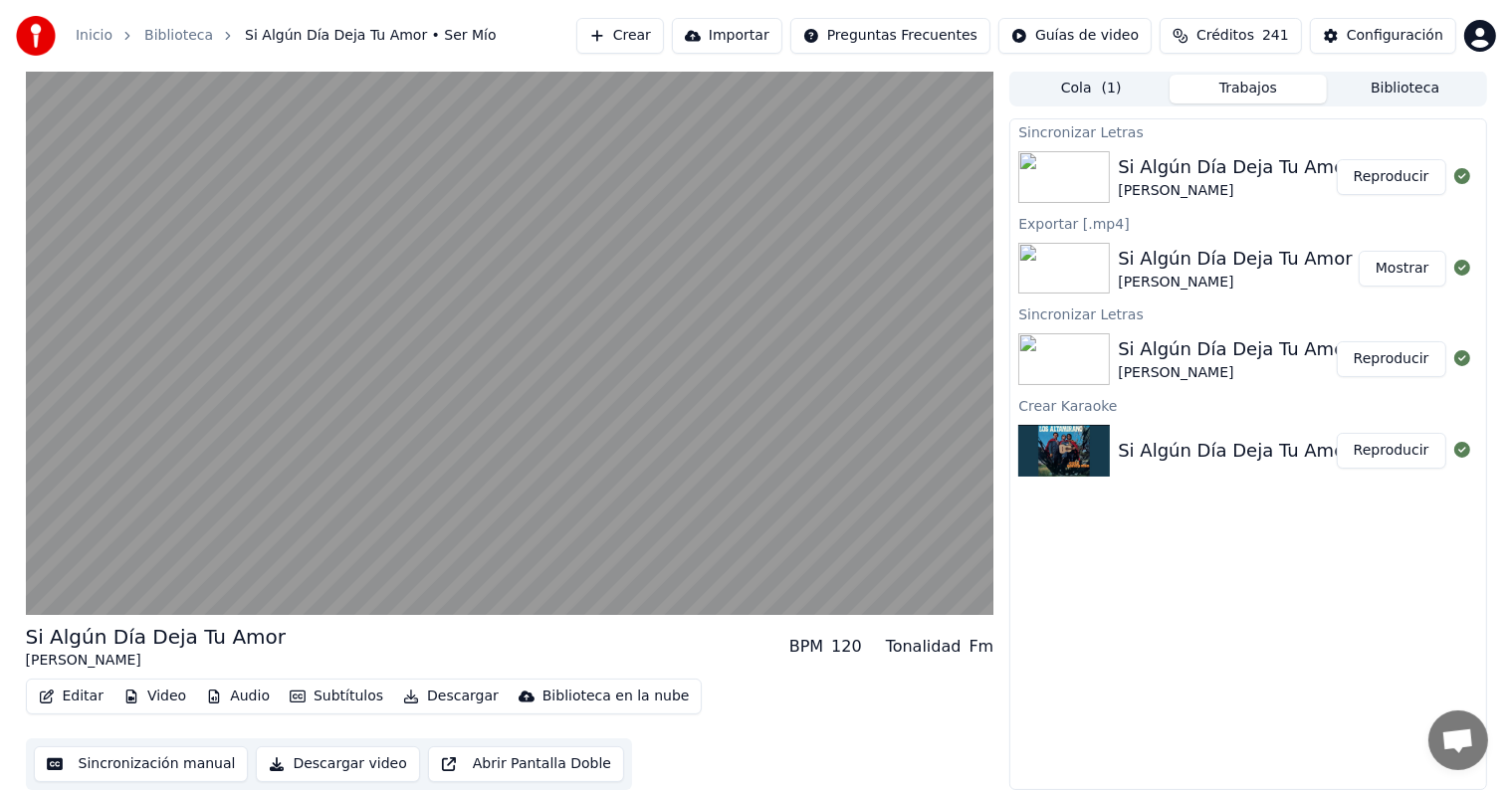
click at [1103, 86] on span "( 1 )" at bounding box center [1111, 89] width 20 height 20
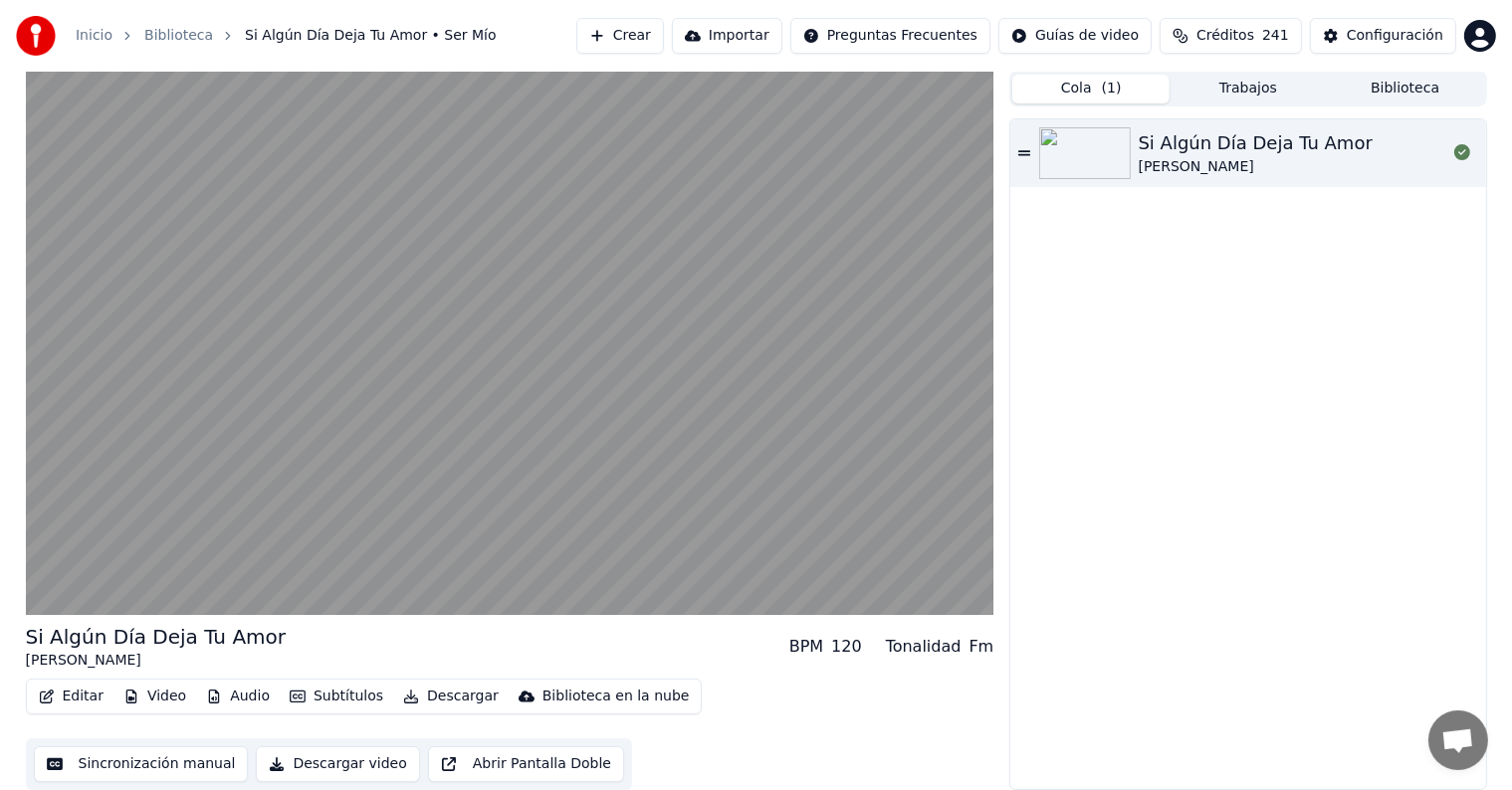
click at [1389, 90] on button "Biblioteca" at bounding box center [1405, 89] width 157 height 29
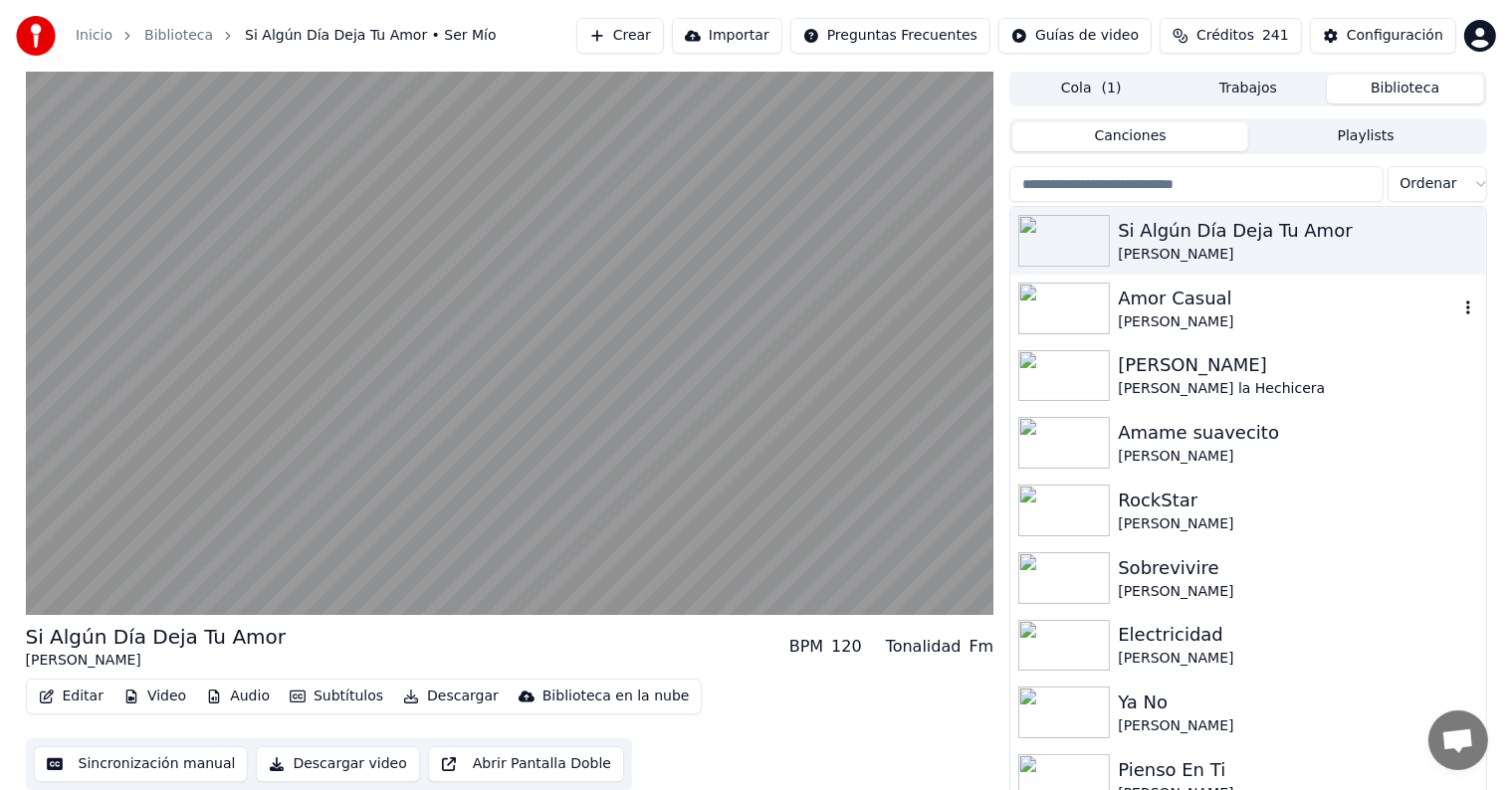
click at [1240, 289] on div "Amor Casual" at bounding box center [1287, 299] width 340 height 28
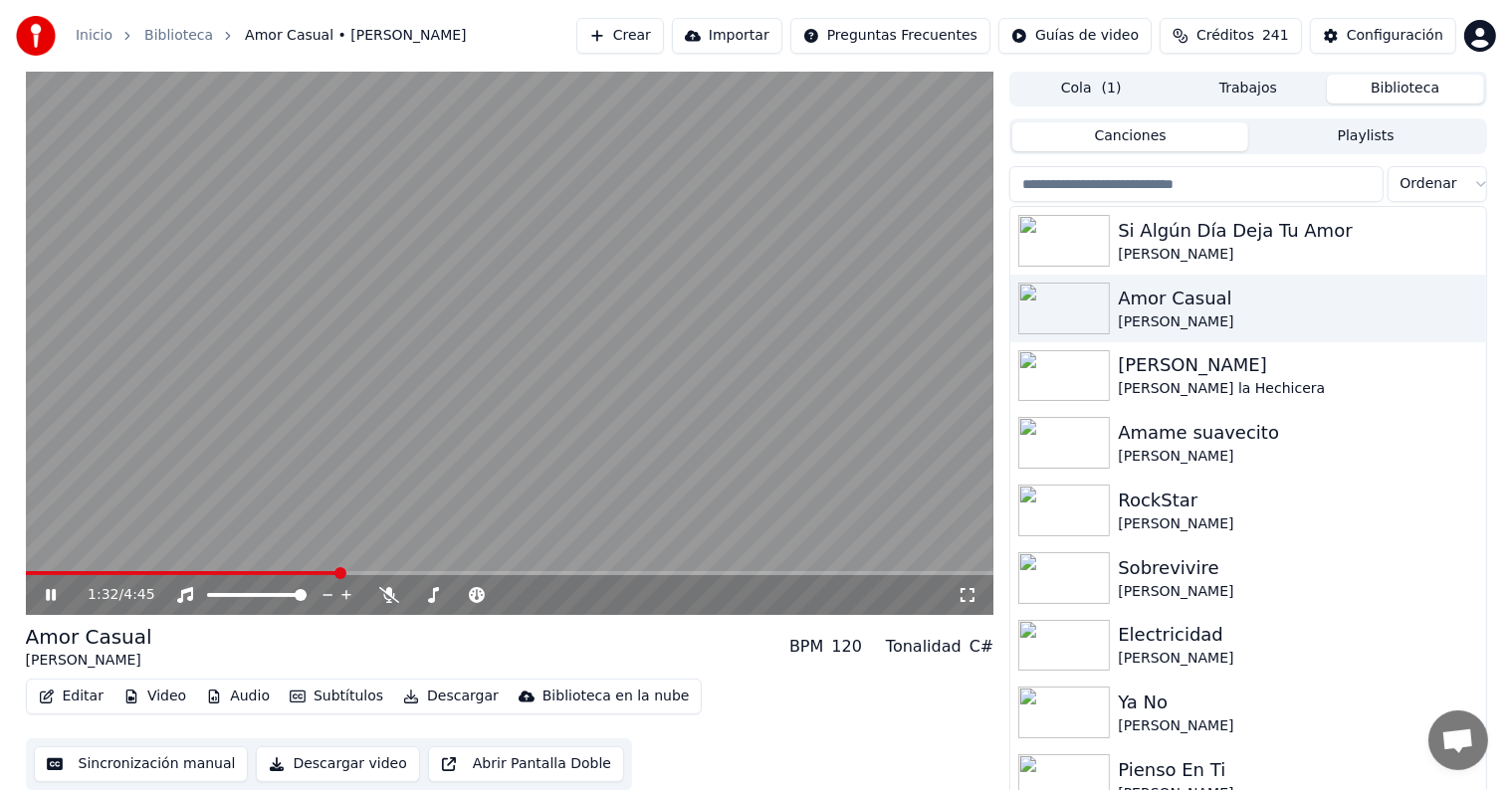
click at [337, 571] on span at bounding box center [510, 573] width 968 height 4
click at [350, 571] on span at bounding box center [188, 573] width 324 height 4
click at [50, 589] on icon at bounding box center [65, 595] width 47 height 16
click at [1170, 243] on div "Si Algún Día Deja Tu Amor" at bounding box center [1287, 231] width 340 height 28
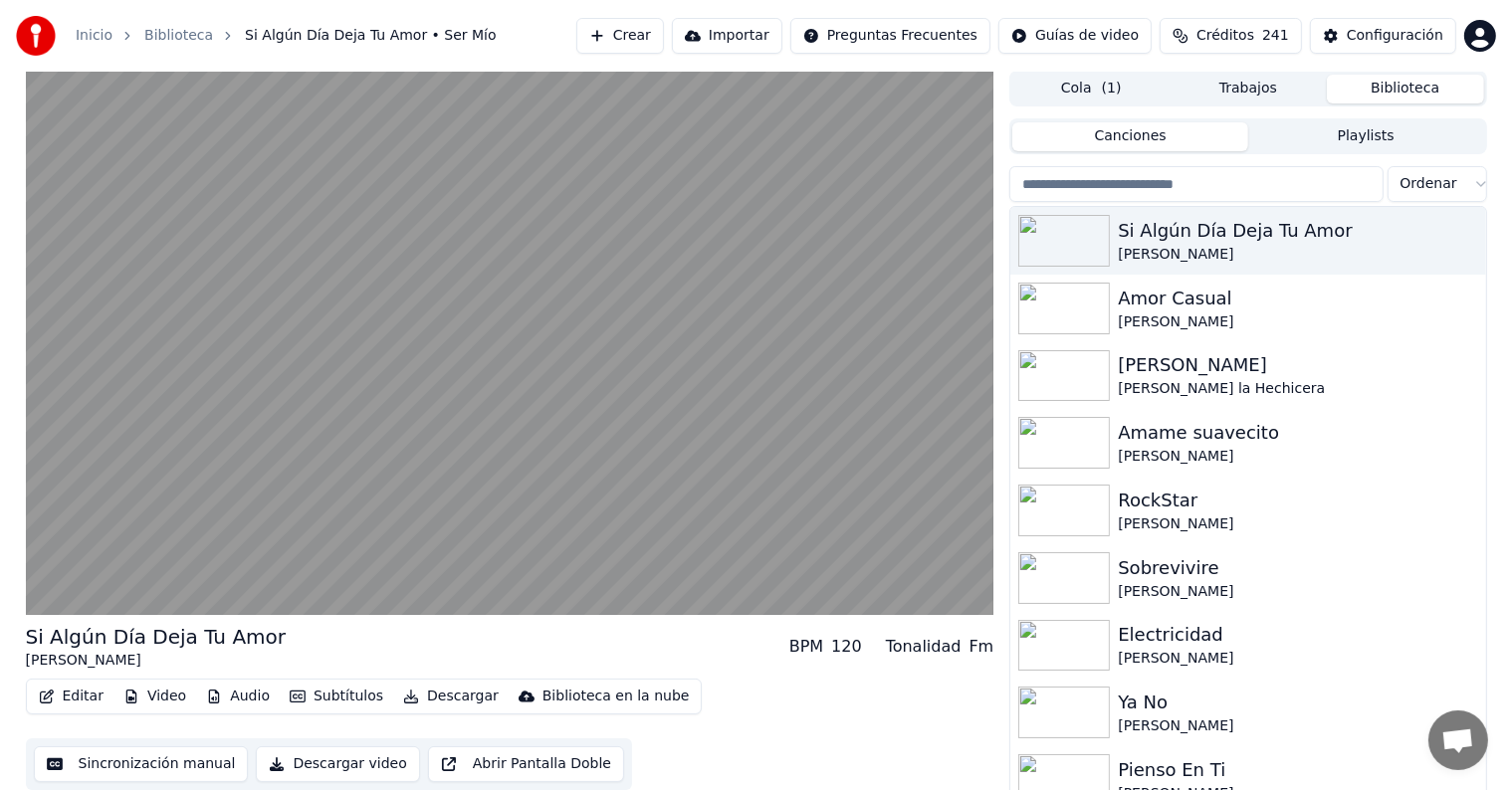
click at [80, 700] on button "Editar" at bounding box center [71, 696] width 81 height 28
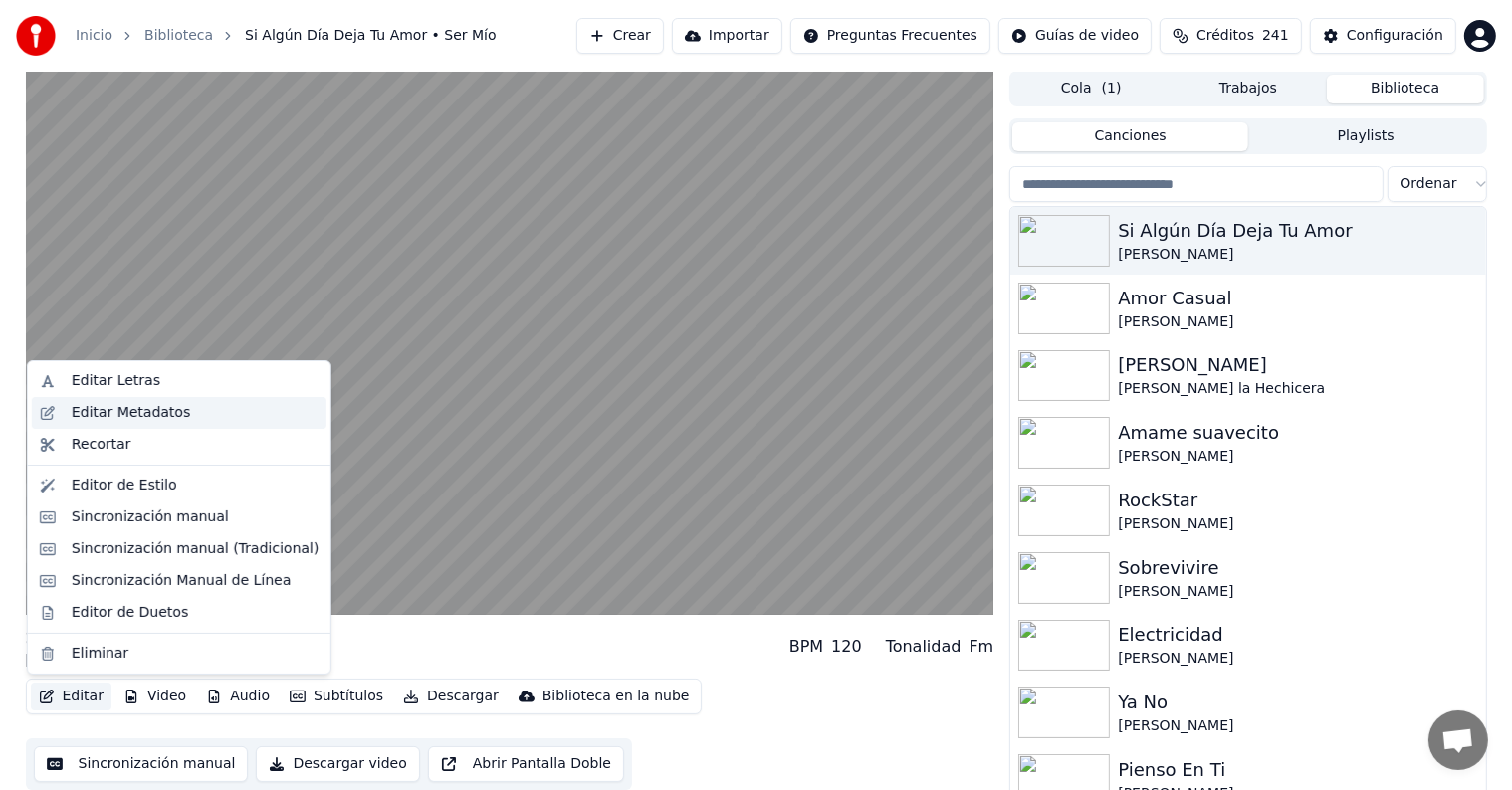
click at [159, 415] on div "Editar Metadatos" at bounding box center [131, 412] width 119 height 20
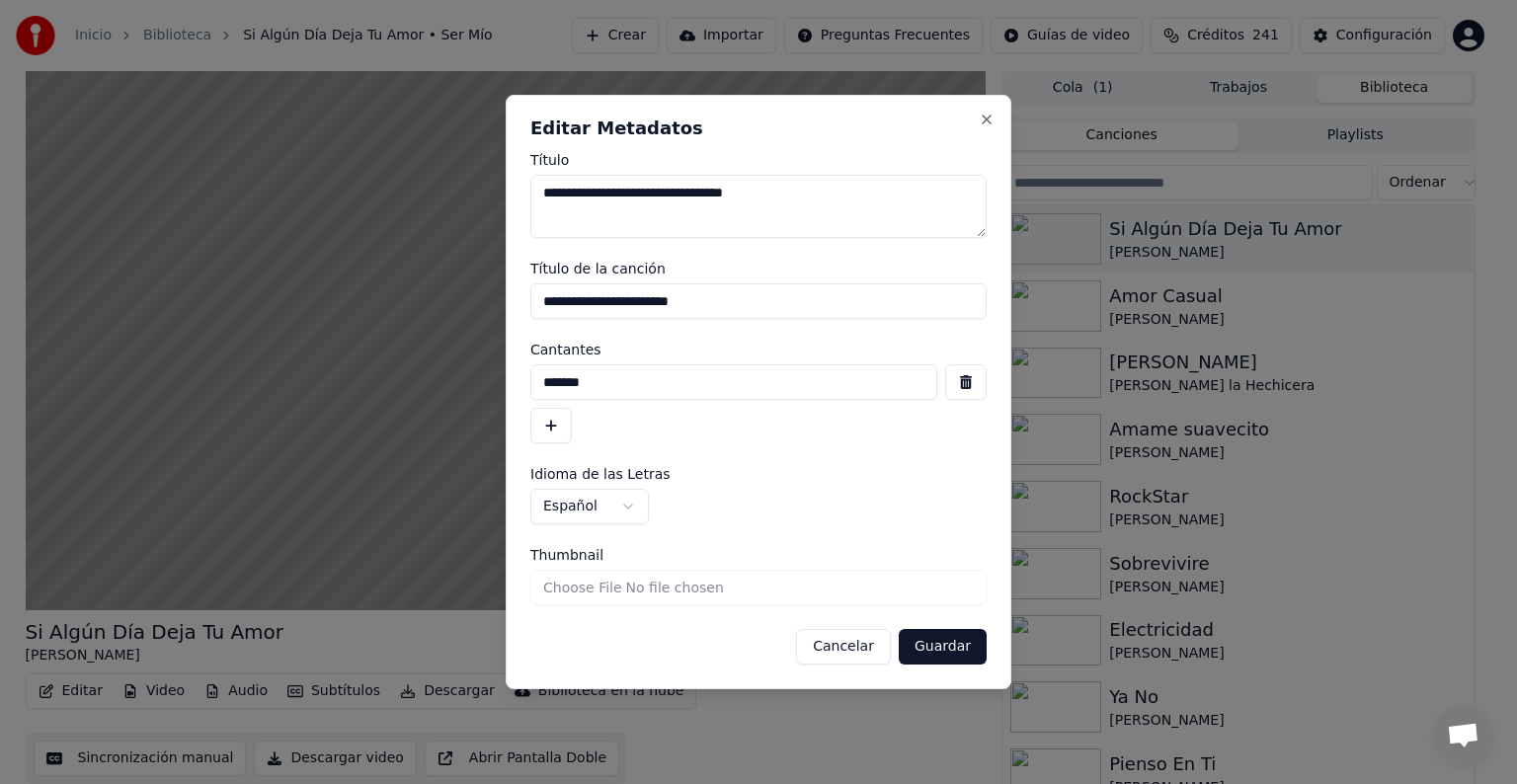
click at [822, 193] on textarea "**********" at bounding box center [758, 206] width 456 height 63
type textarea "**********"
drag, startPoint x: 682, startPoint y: 378, endPoint x: 504, endPoint y: 385, distance: 178.1
click at [504, 385] on body "**********" at bounding box center [750, 391] width 1500 height 784
paste input "*******"
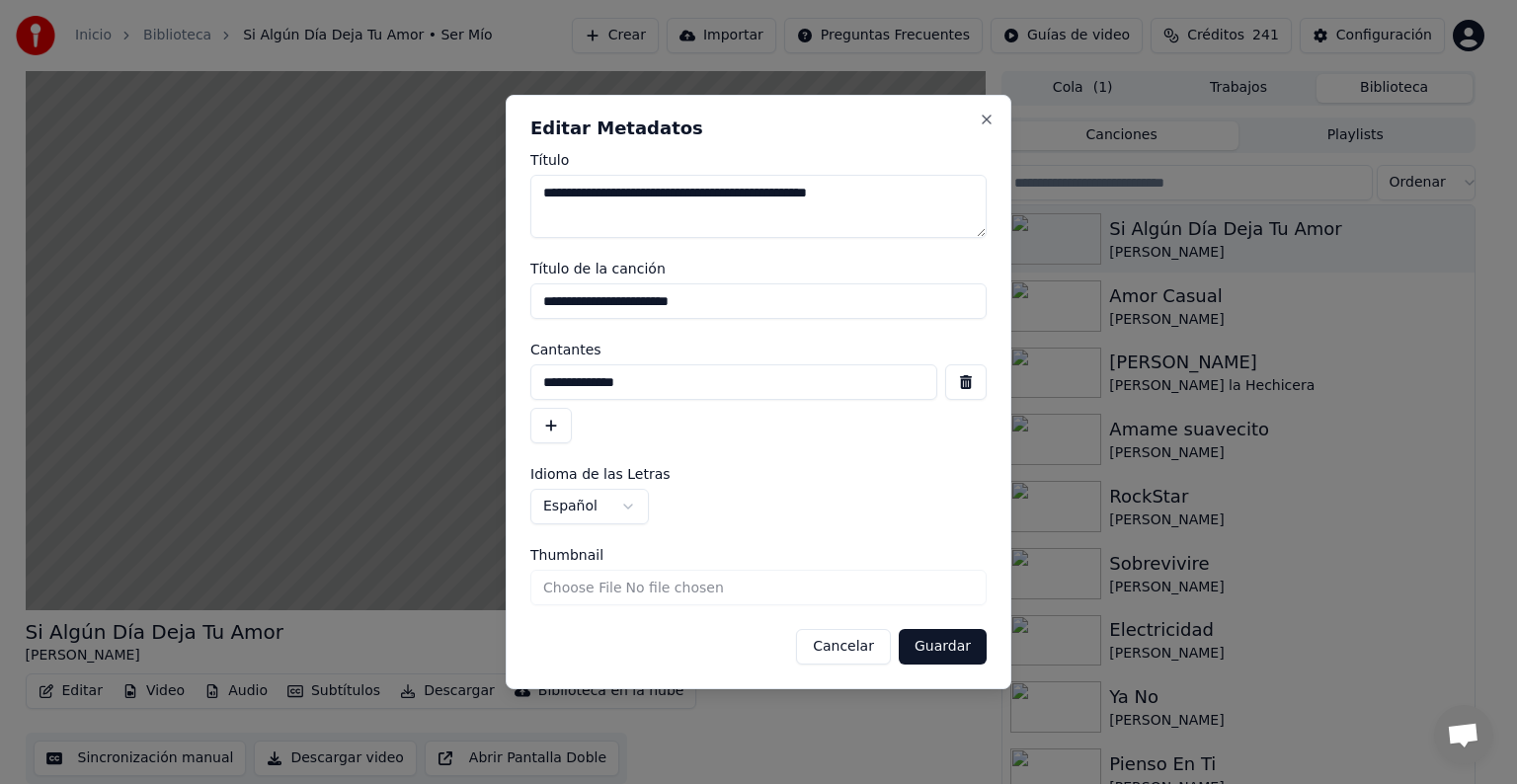
type input "**********"
click at [749, 308] on input "**********" at bounding box center [758, 301] width 456 height 36
type input "**********"
click at [764, 195] on textarea "**********" at bounding box center [758, 206] width 456 height 63
click at [586, 193] on textarea "**********" at bounding box center [758, 206] width 456 height 63
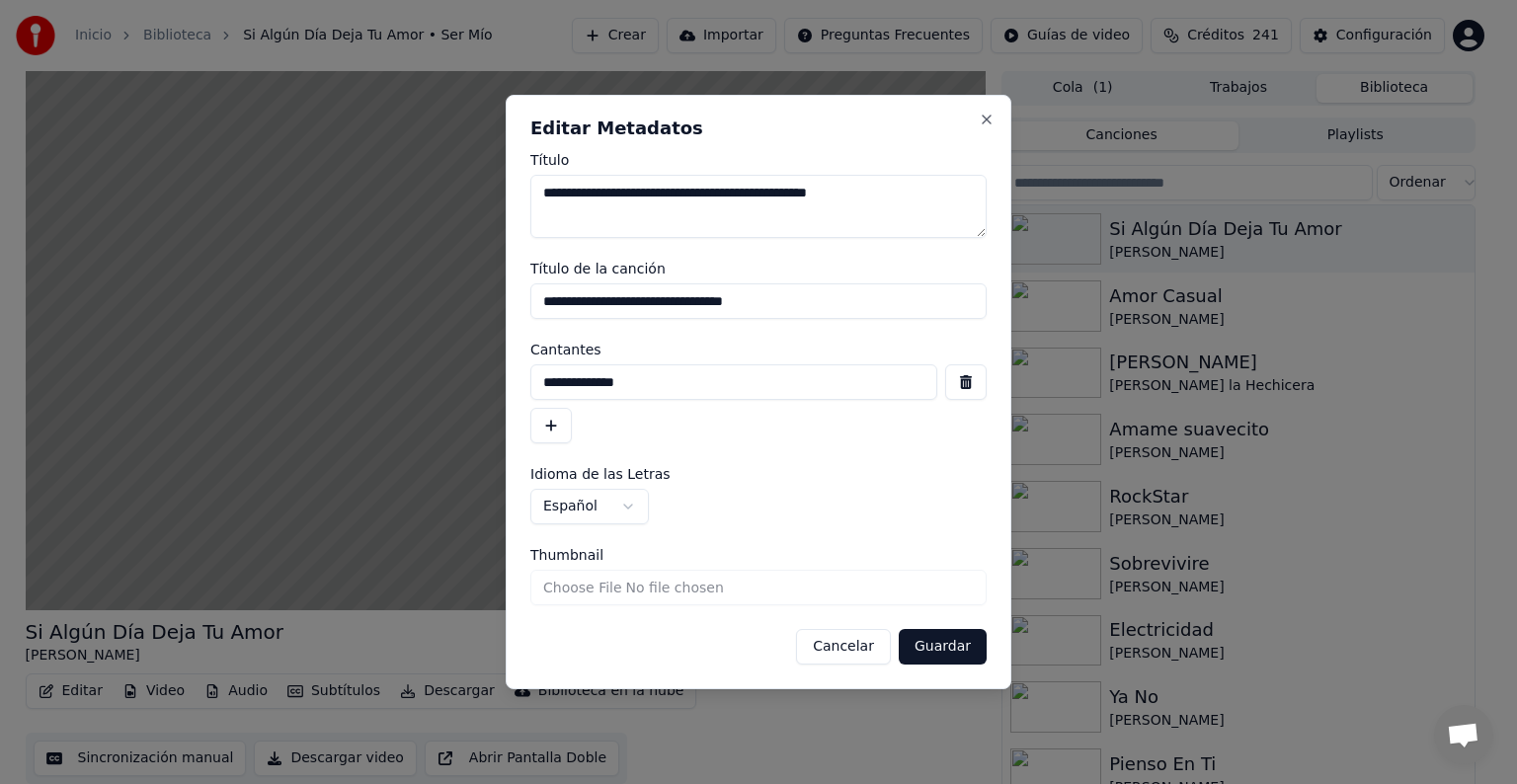
click at [770, 194] on textarea "**********" at bounding box center [758, 206] width 456 height 63
type textarea "**********"
click at [940, 635] on button "Guardar" at bounding box center [942, 646] width 88 height 36
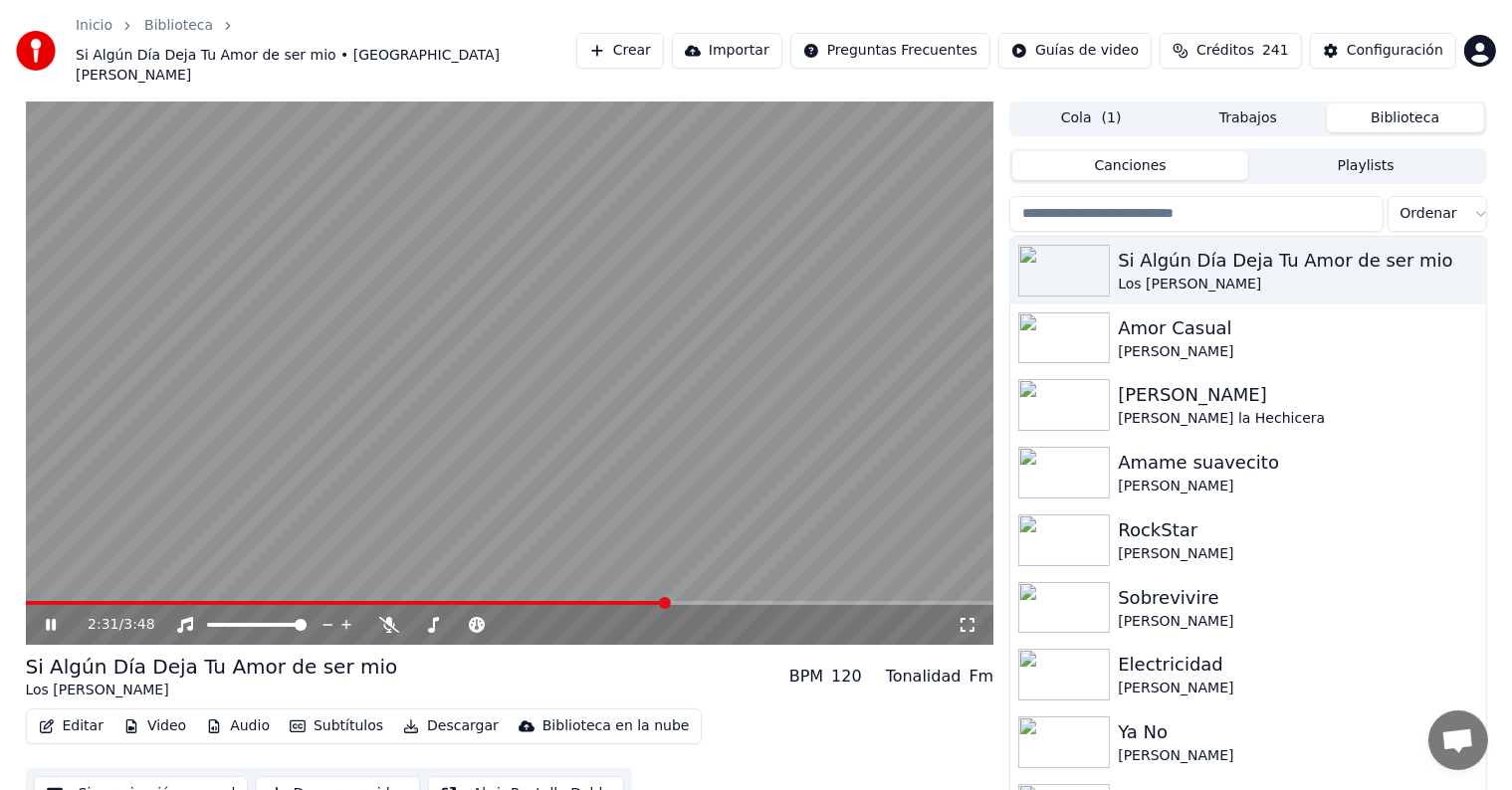
click at [671, 597] on span at bounding box center [665, 603] width 12 height 12
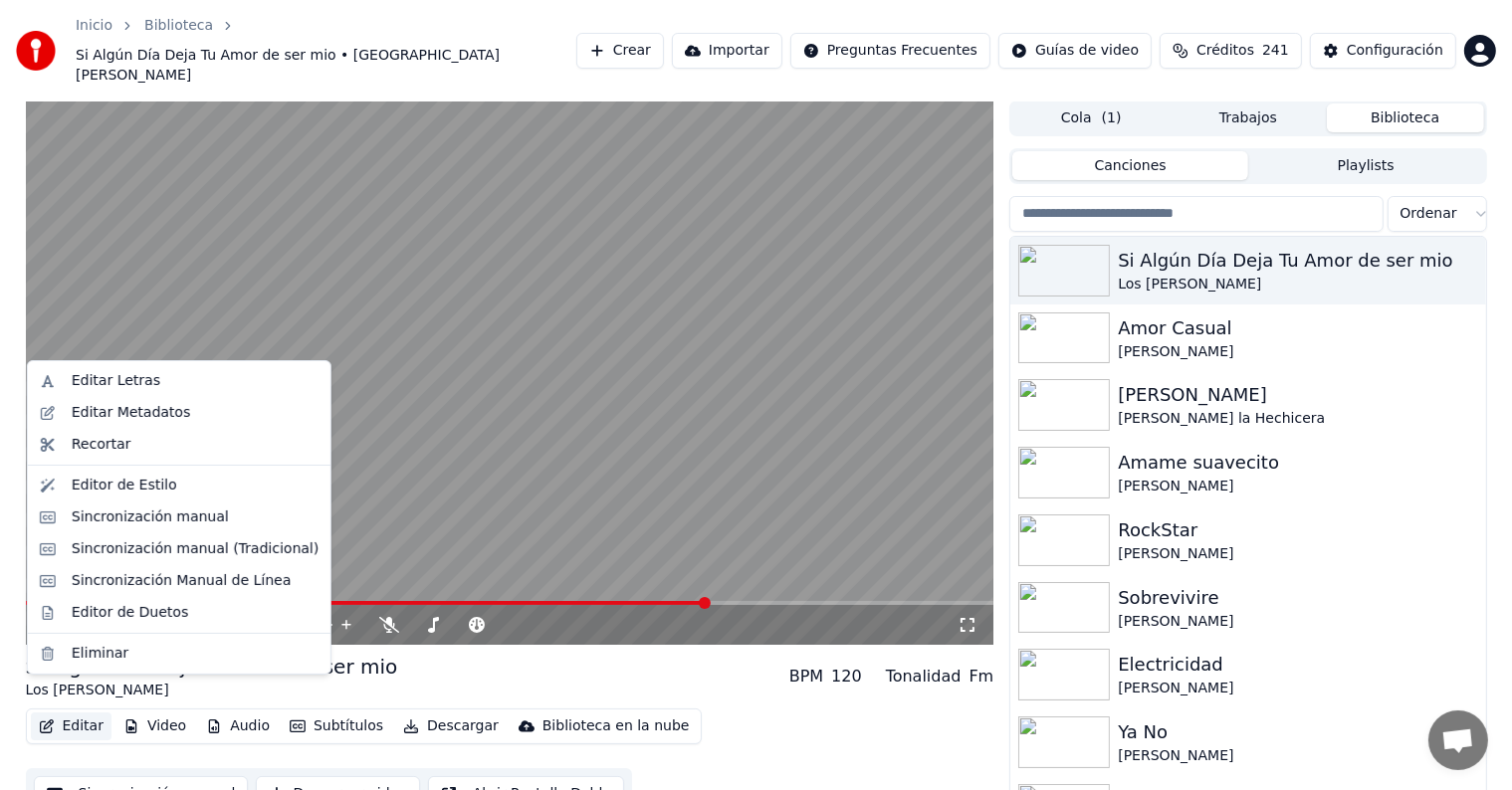
click at [65, 712] on button "Editar" at bounding box center [71, 726] width 81 height 28
click at [106, 605] on div "Editor de Duetos" at bounding box center [130, 613] width 117 height 20
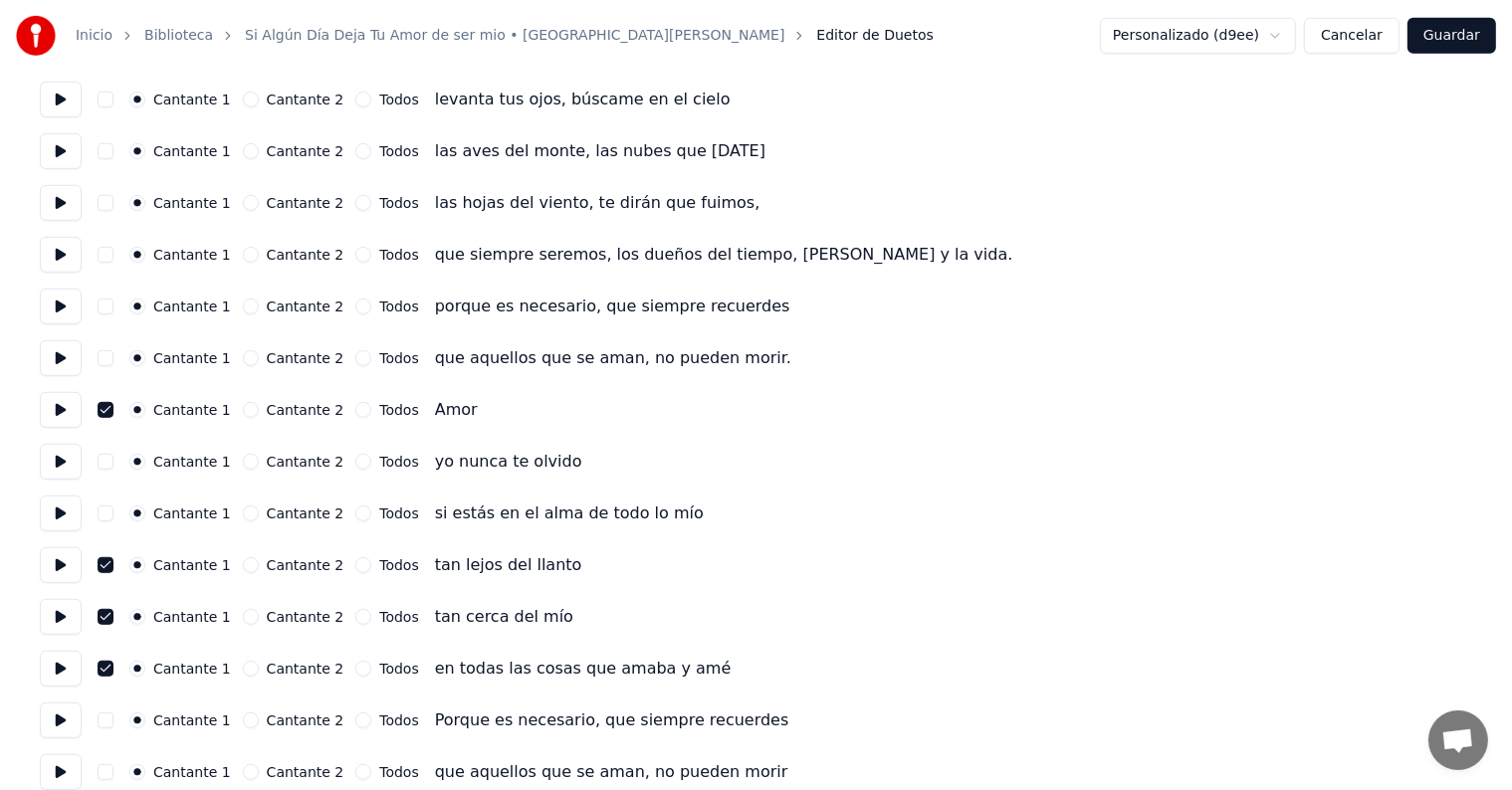
scroll to position [1065, 0]
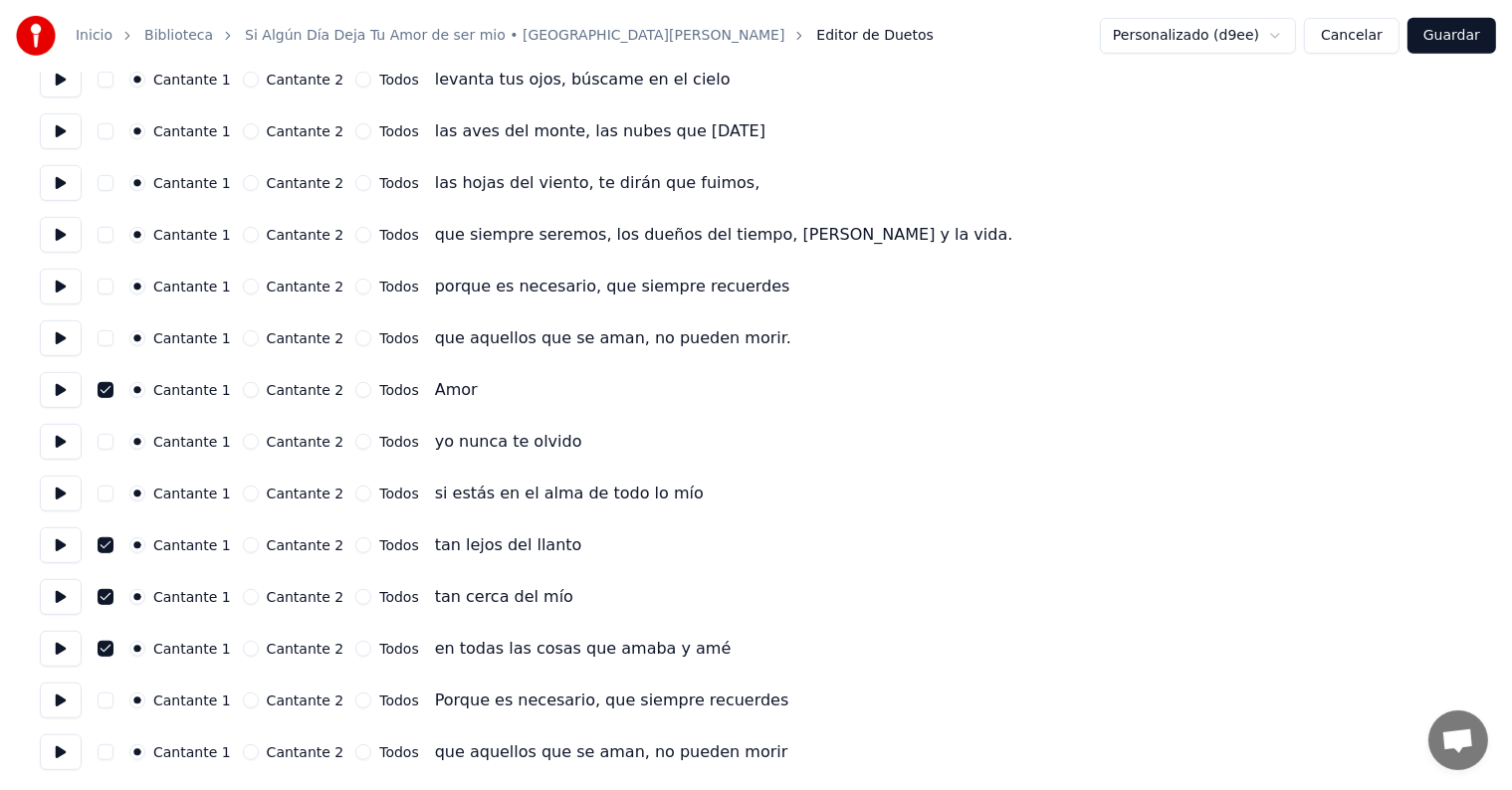
click at [108, 646] on button "button" at bounding box center [106, 648] width 16 height 16
click at [1413, 26] on button "Guardar" at bounding box center [1451, 36] width 89 height 36
click at [1415, 32] on div "Personalizado (d9ee) Cancelar Guardar" at bounding box center [1286, 36] width 420 height 36
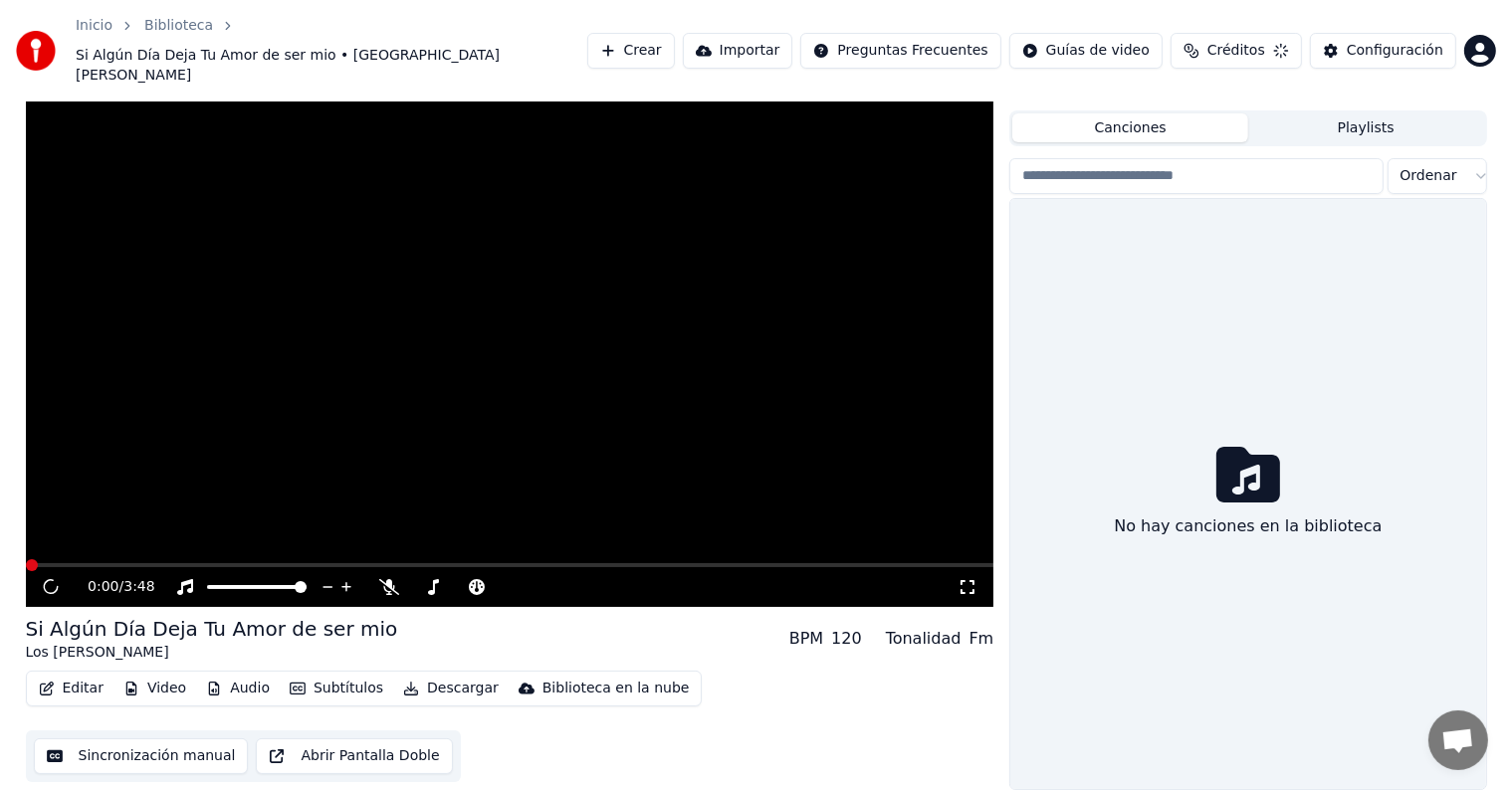
scroll to position [9, 0]
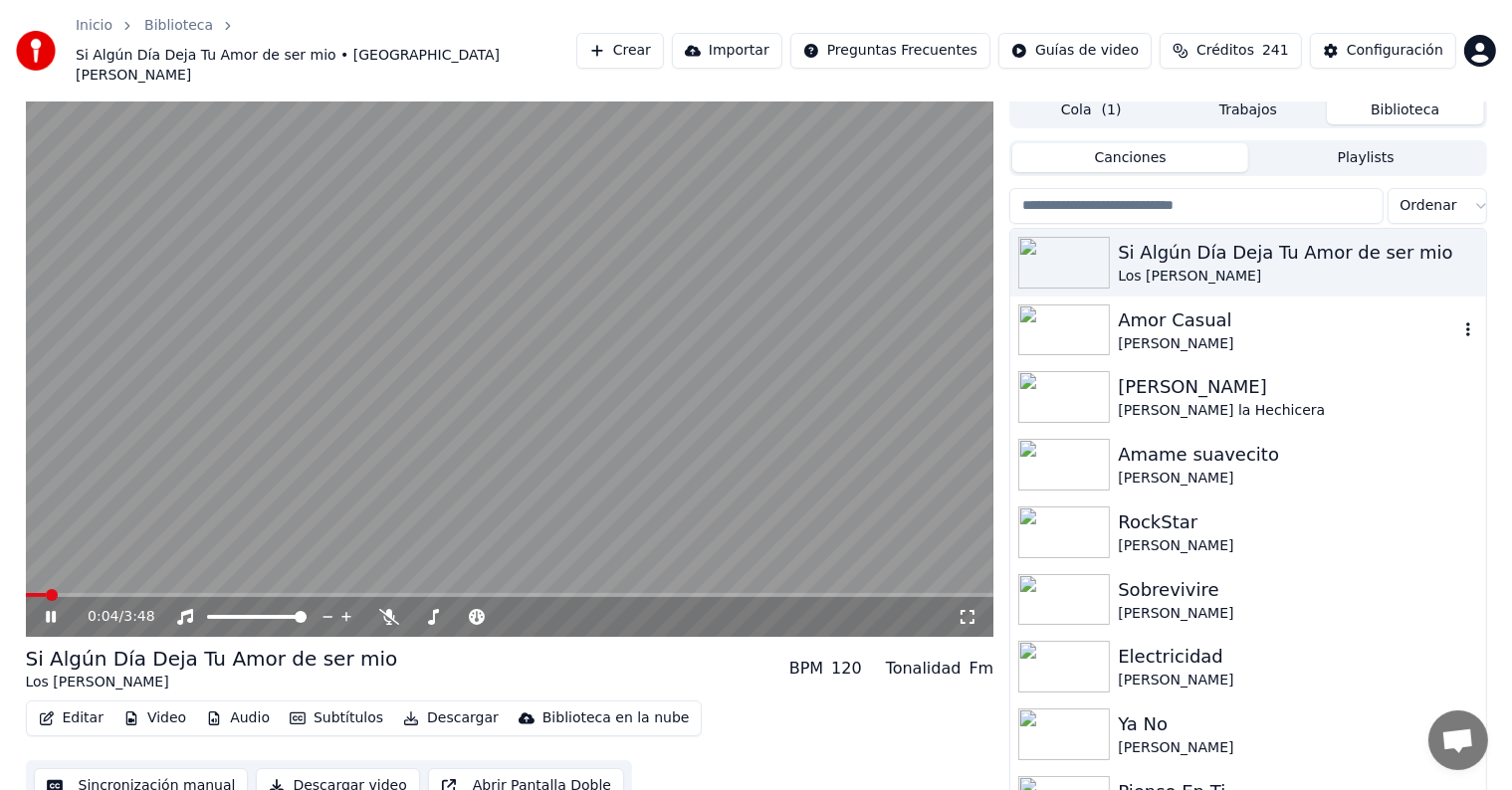
click at [1251, 335] on div "[PERSON_NAME]" at bounding box center [1287, 345] width 340 height 20
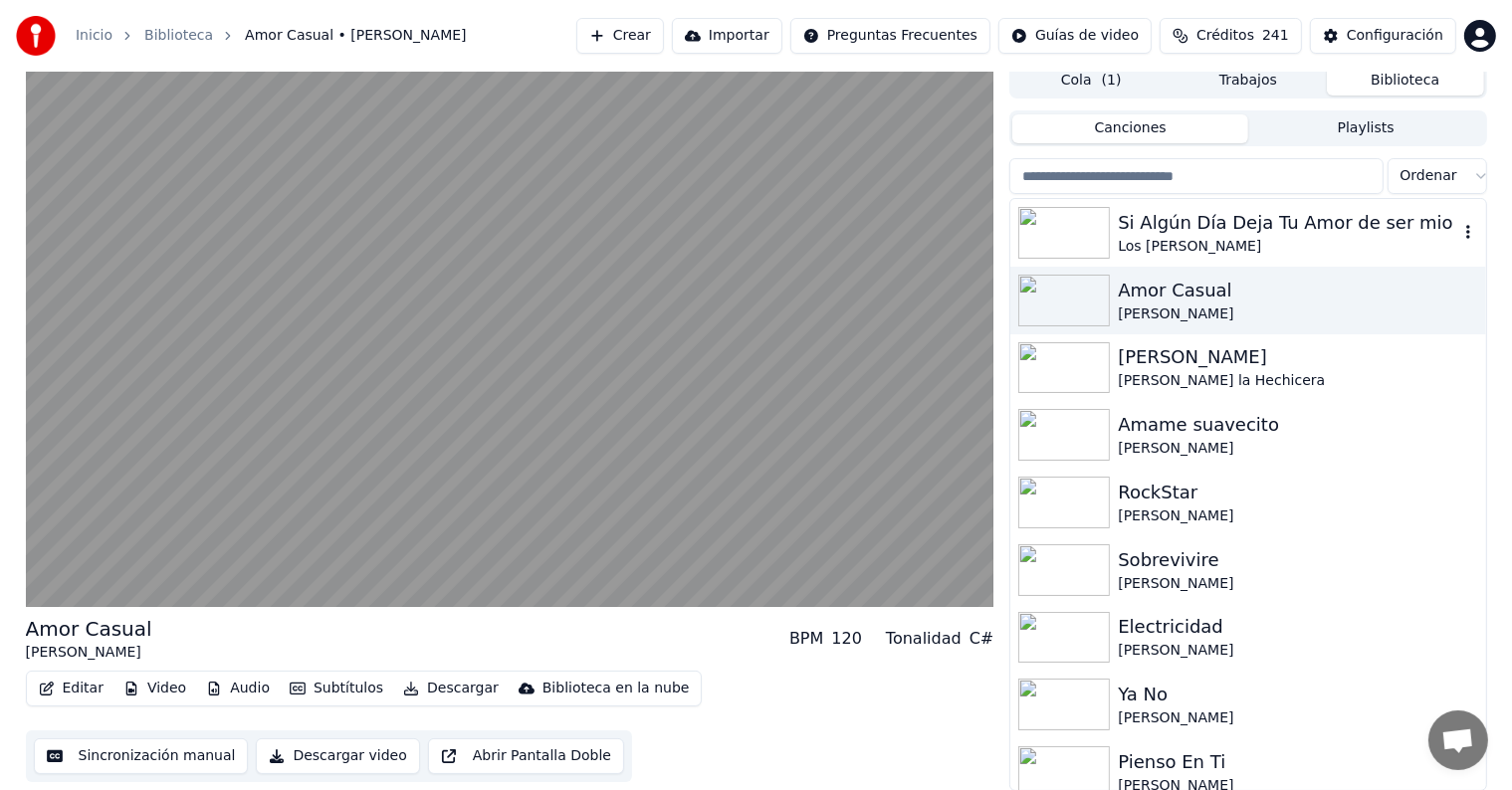
click at [1219, 232] on div "Si Algún Día Deja Tu Amor de ser mio" at bounding box center [1287, 223] width 340 height 28
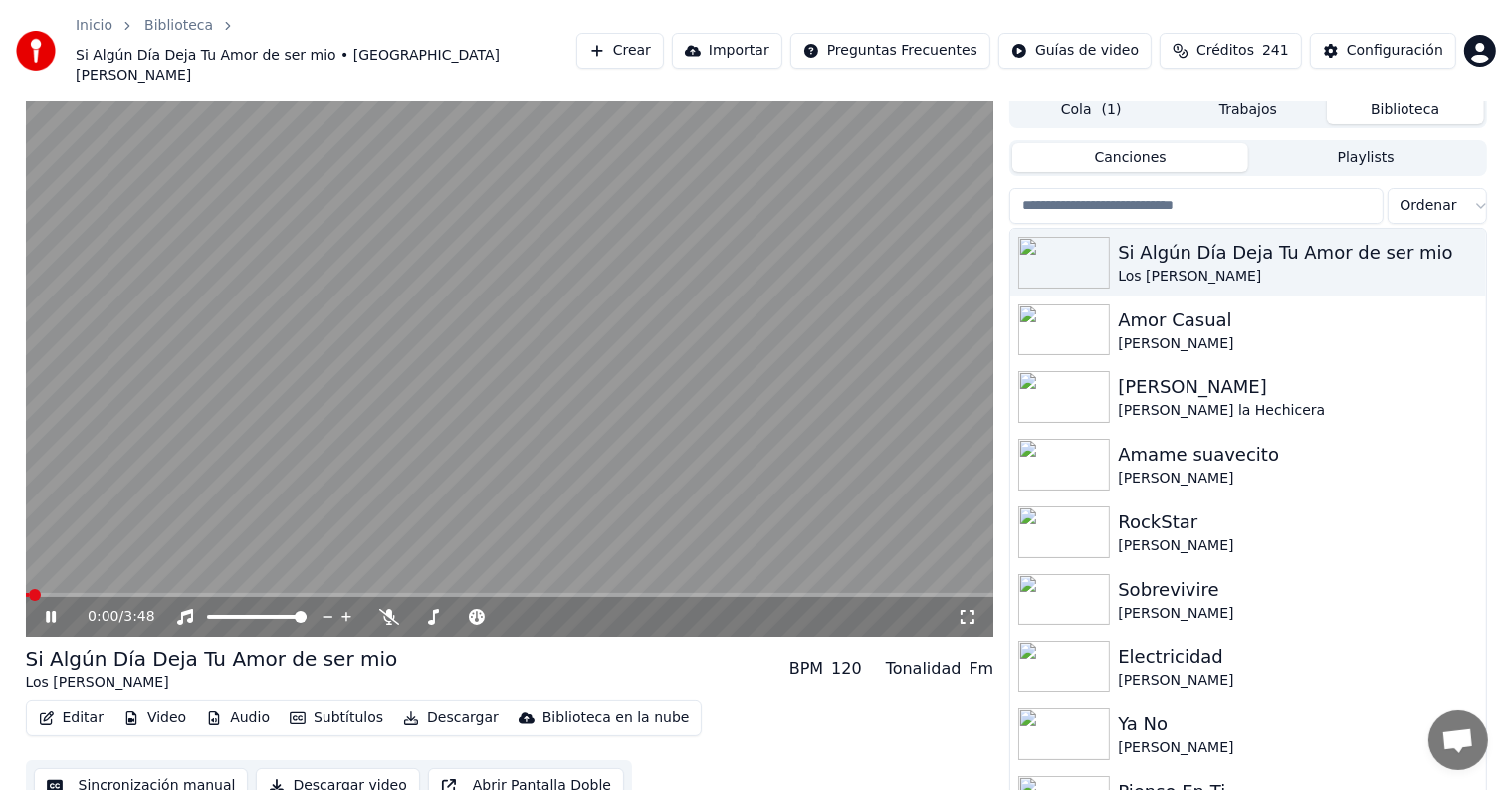
click at [75, 704] on button "Editar" at bounding box center [71, 718] width 81 height 28
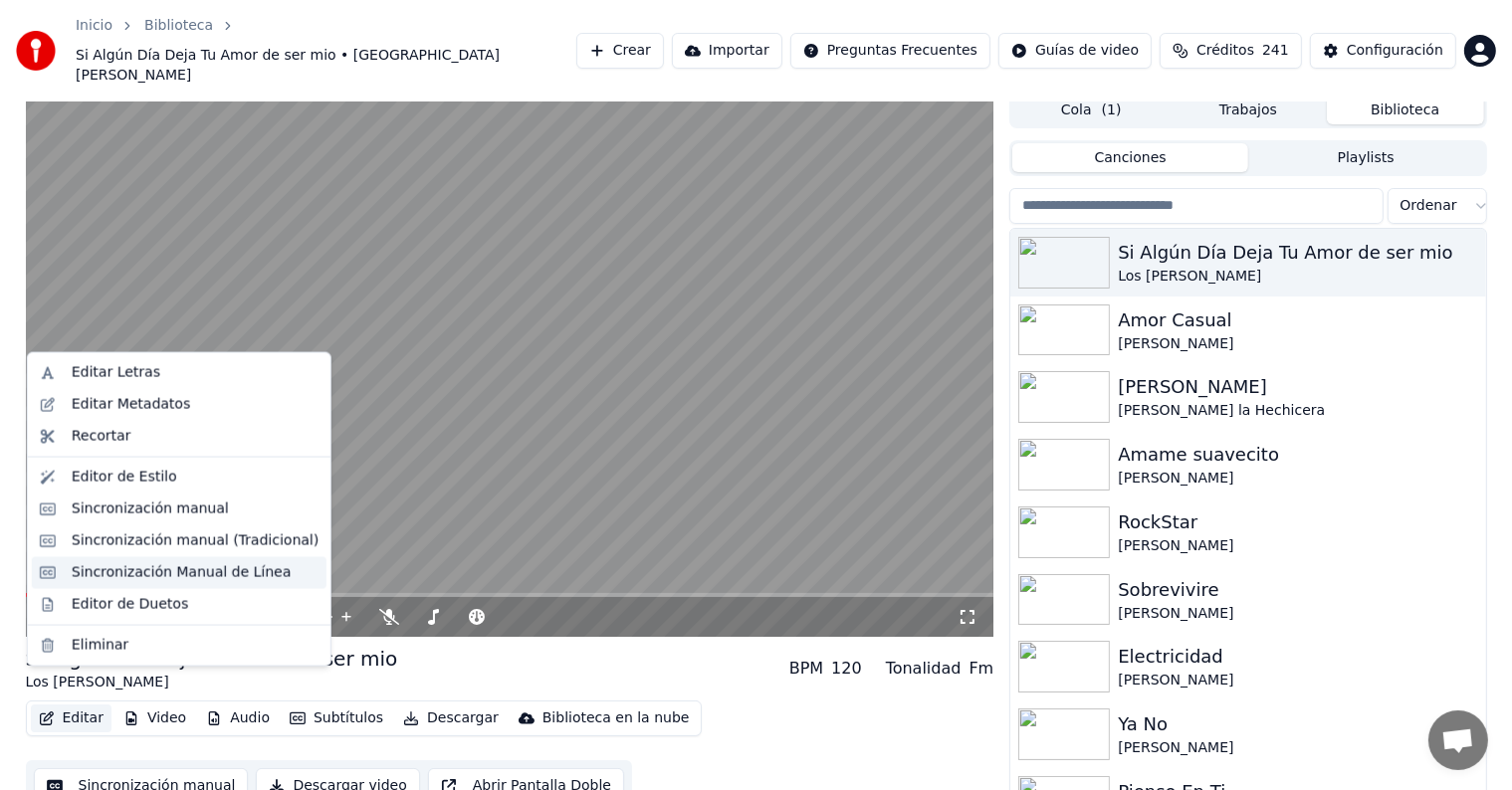
click at [109, 587] on div "Sincronización Manual de Línea" at bounding box center [179, 573] width 295 height 32
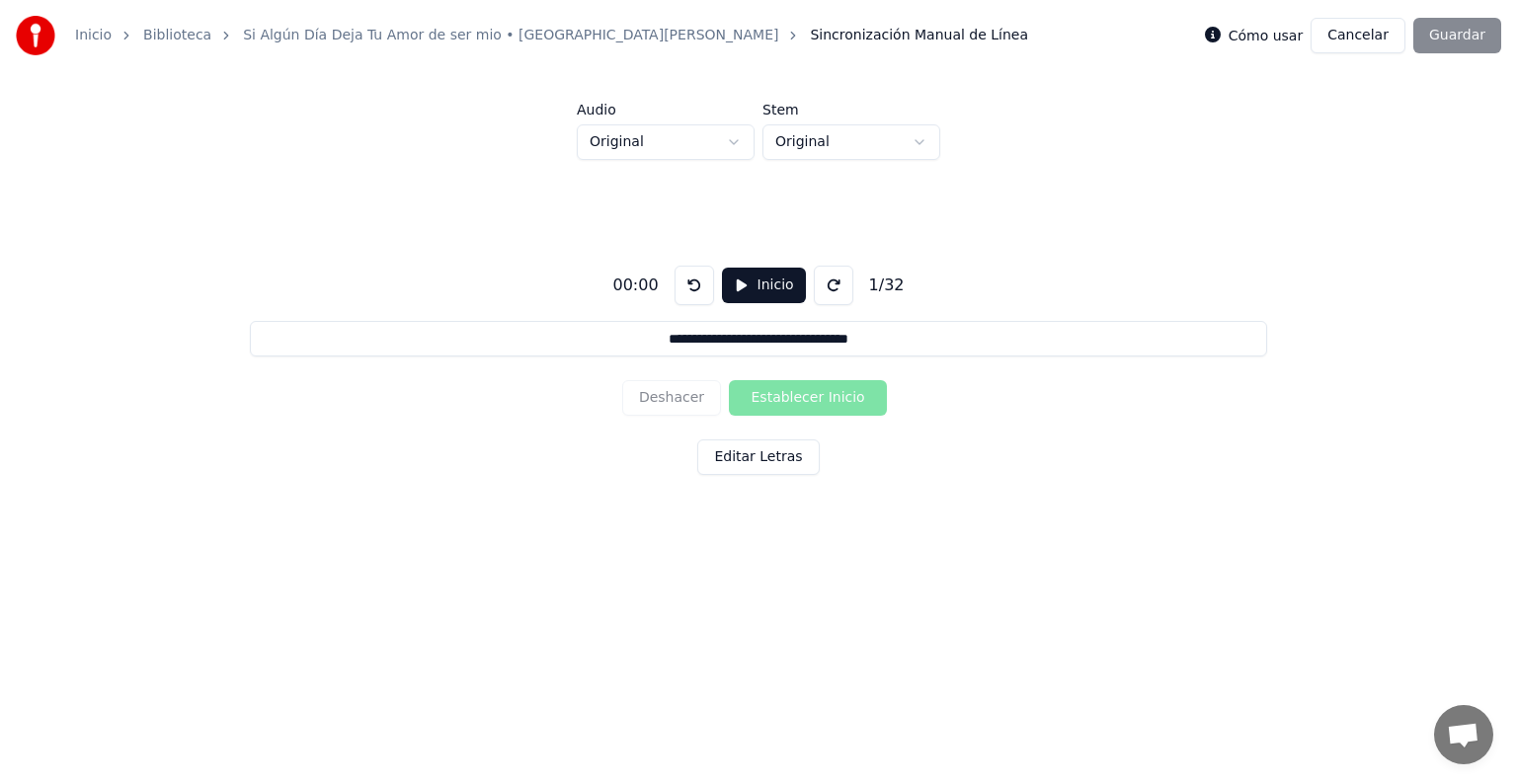
click at [1379, 47] on button "Cancelar" at bounding box center [1358, 36] width 95 height 36
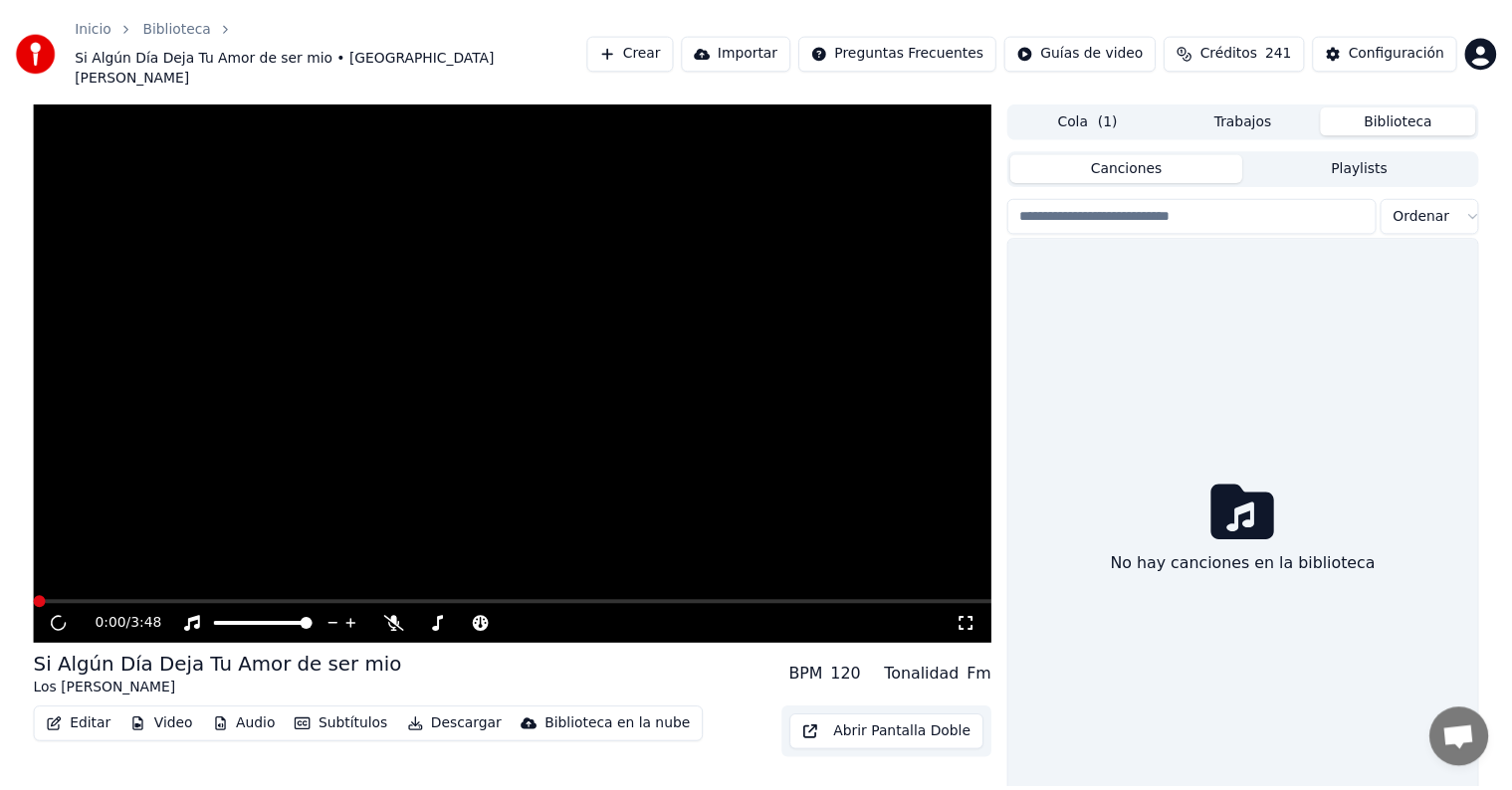
scroll to position [9, 0]
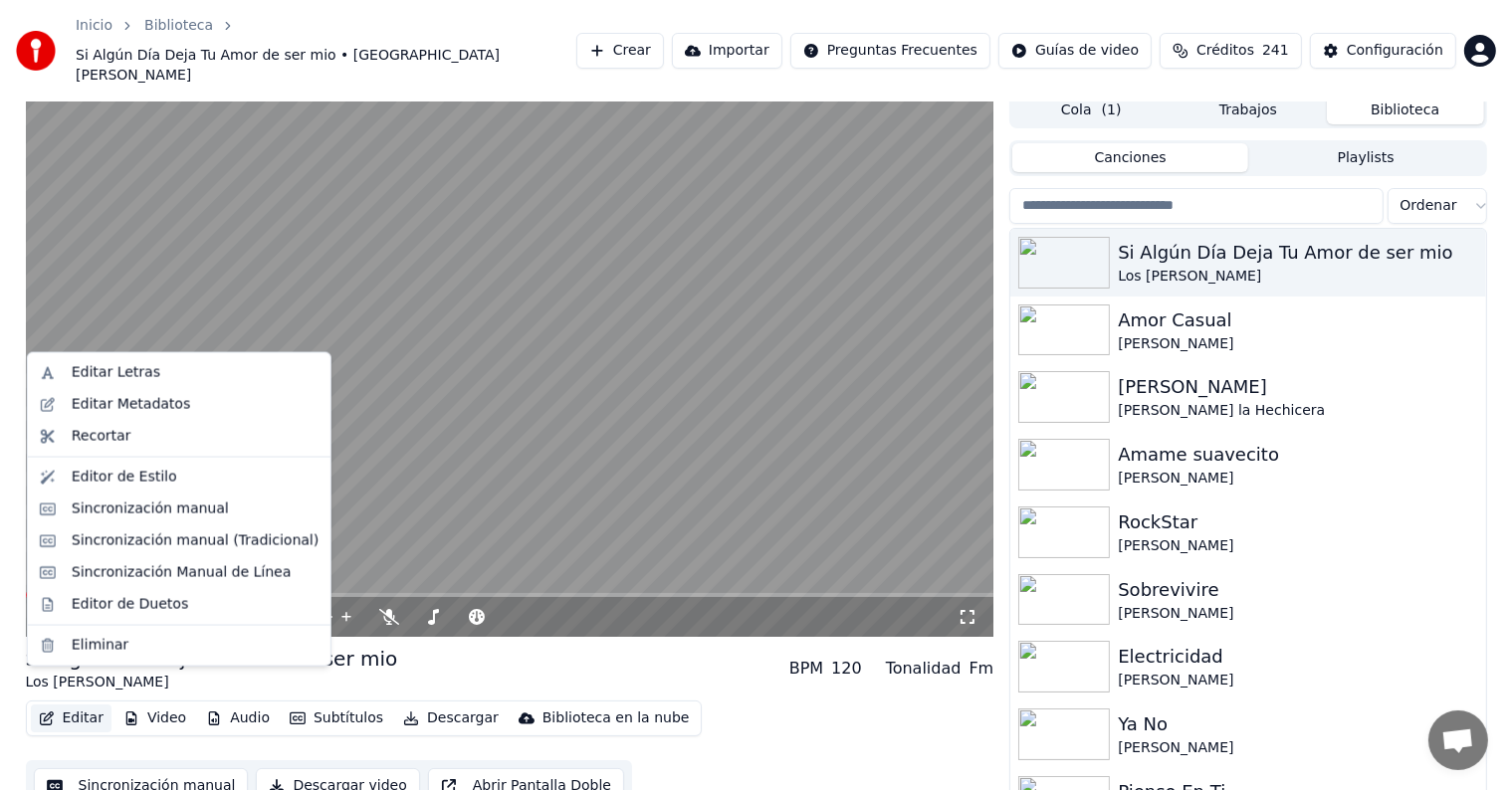
click at [85, 704] on button "Editar" at bounding box center [71, 718] width 81 height 28
click at [110, 597] on div "Editor de Duetos" at bounding box center [130, 604] width 117 height 20
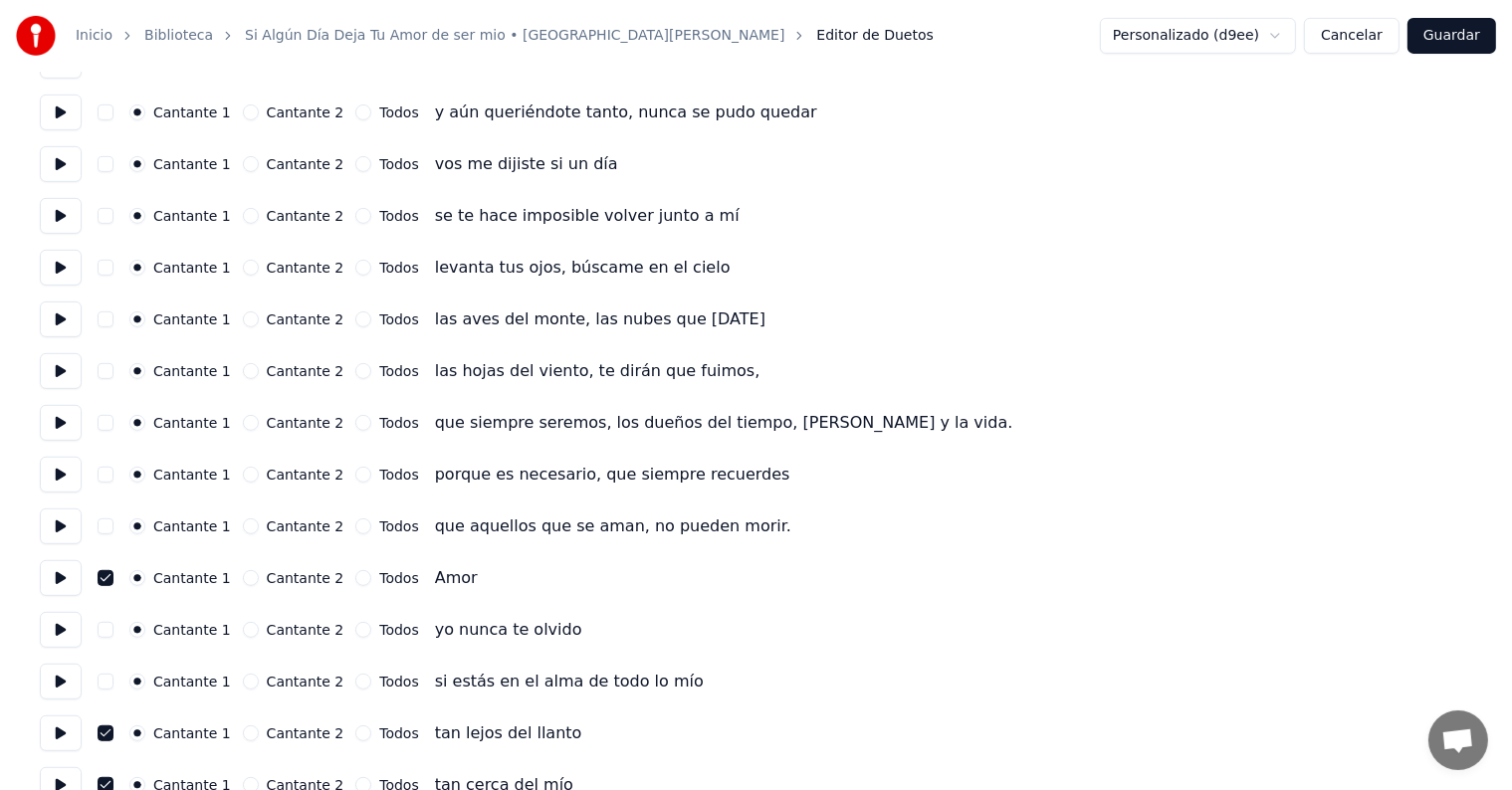
scroll to position [1065, 0]
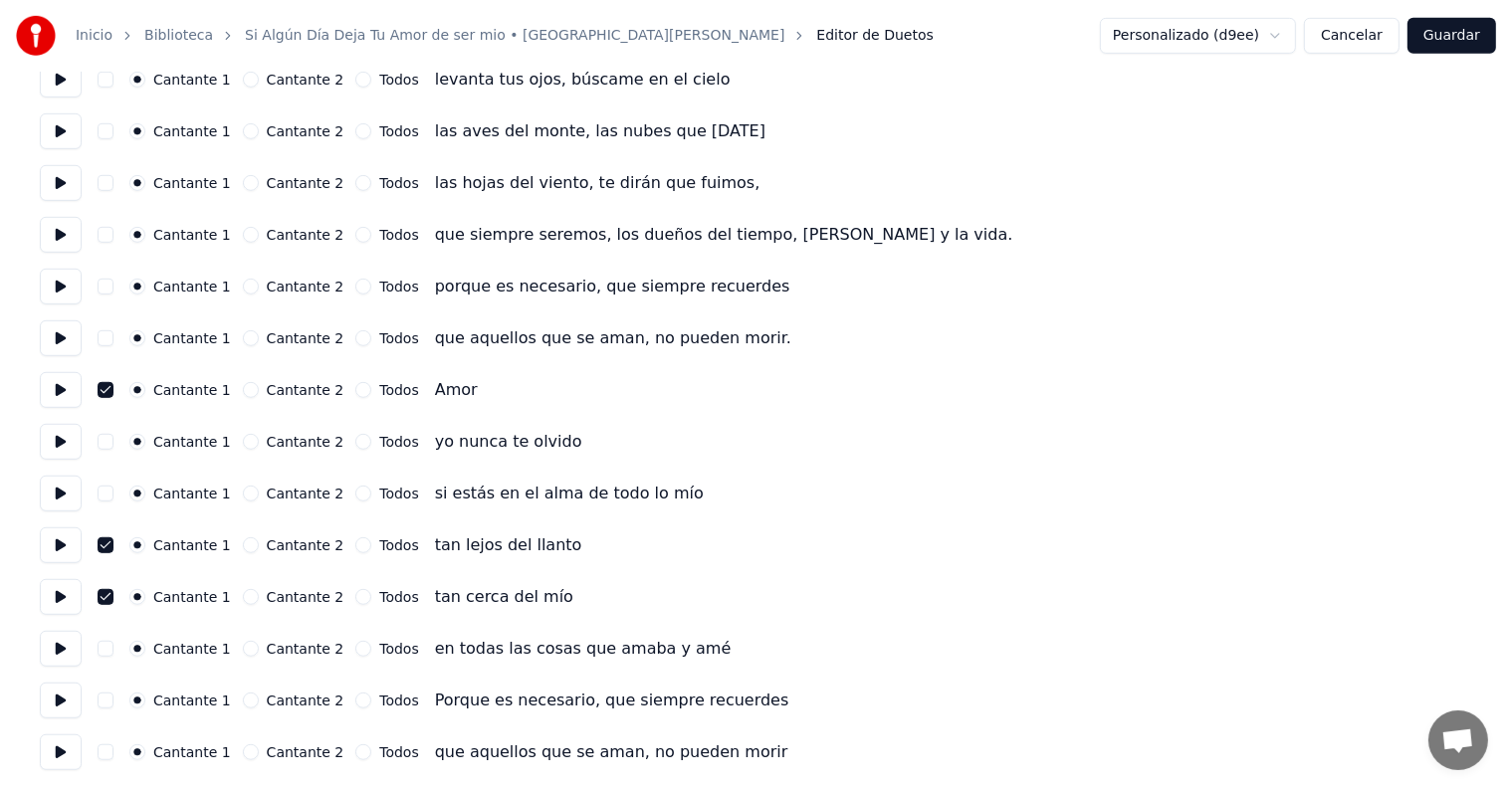
click at [82, 644] on button at bounding box center [61, 648] width 42 height 36
click at [1442, 34] on button "Guardar" at bounding box center [1451, 36] width 89 height 36
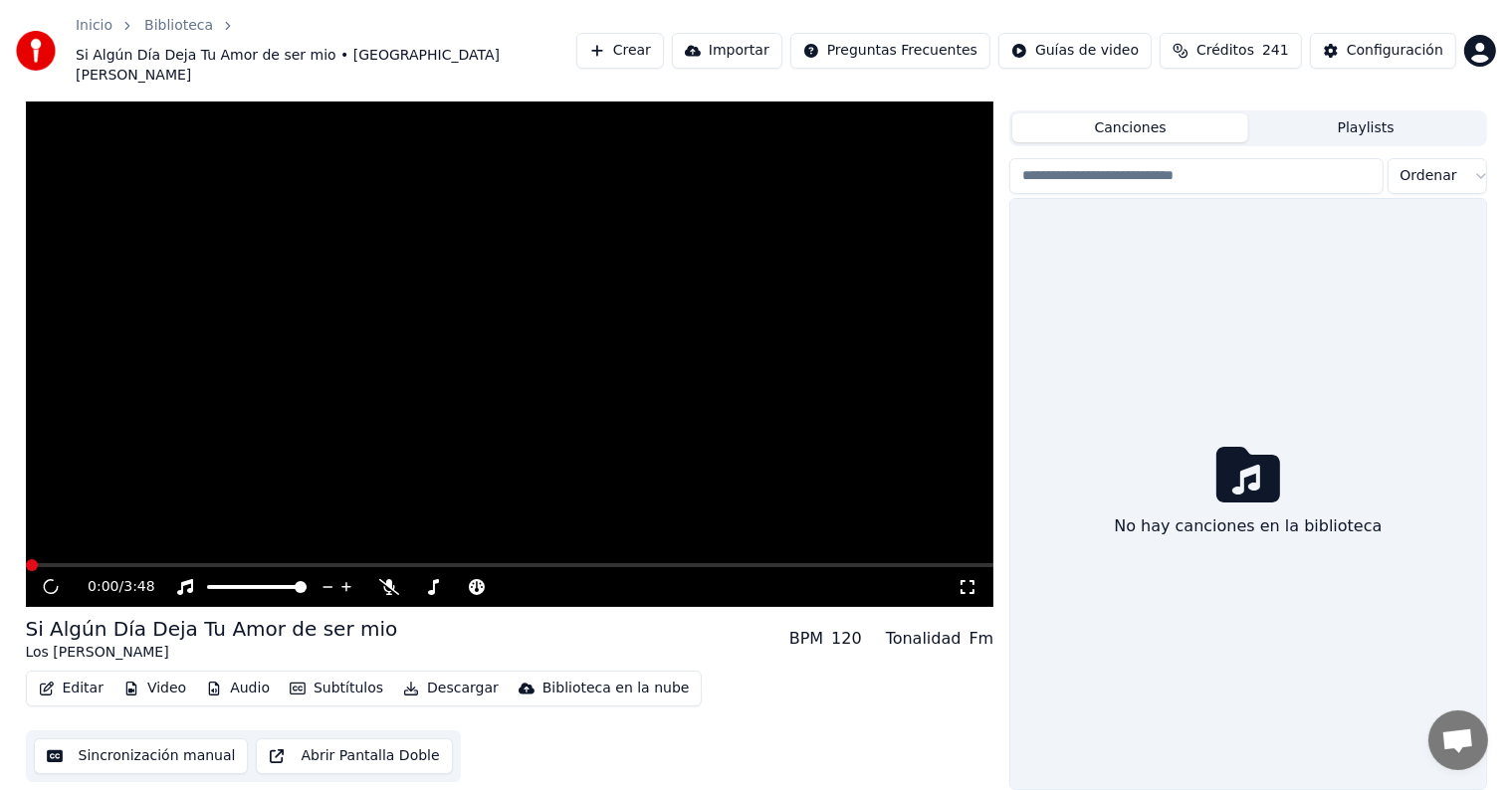
scroll to position [9, 0]
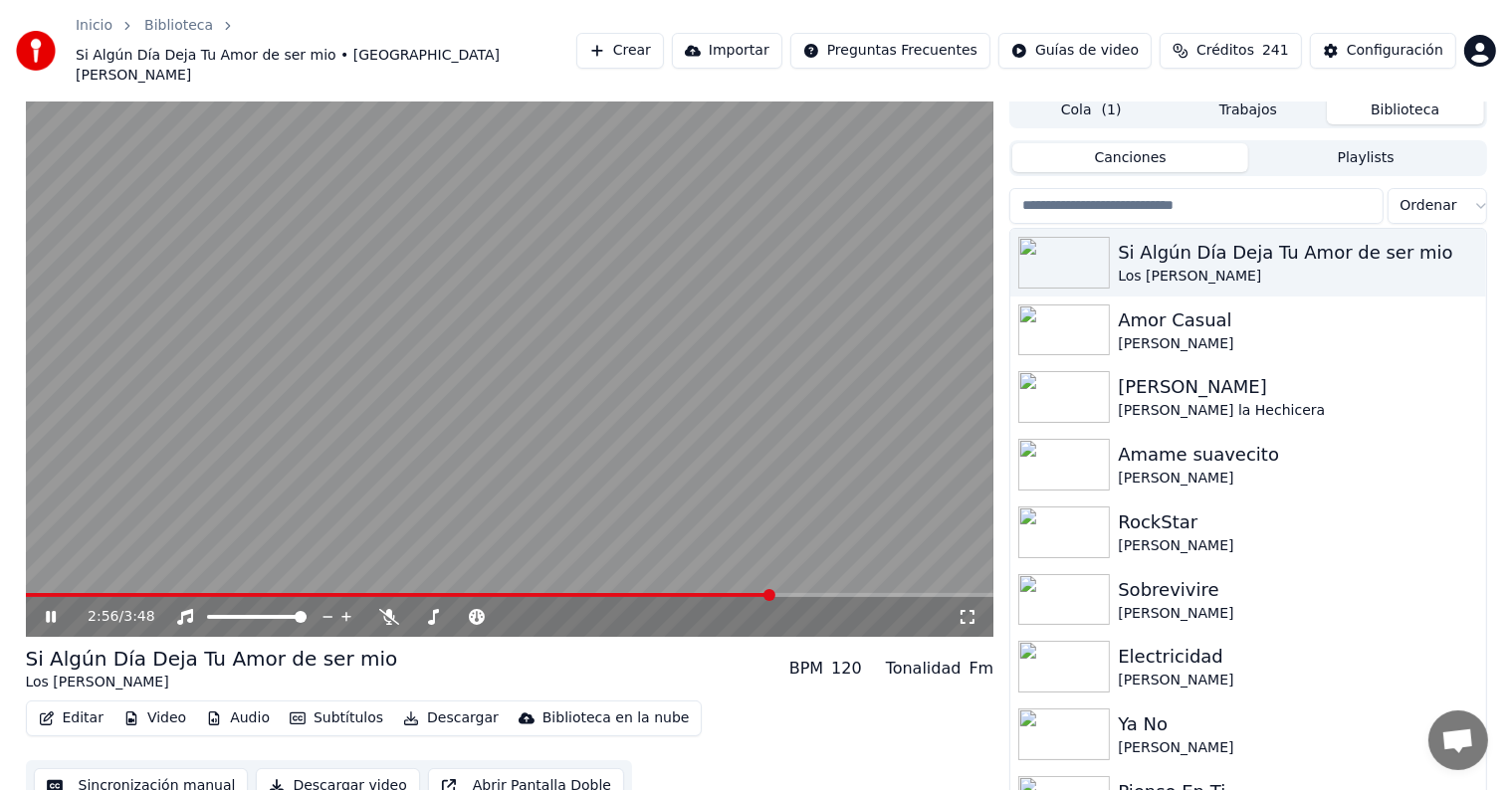
click at [772, 601] on span at bounding box center [769, 595] width 12 height 12
click at [833, 589] on span at bounding box center [828, 595] width 12 height 12
click at [855, 589] on span at bounding box center [853, 595] width 12 height 12
click at [68, 704] on button "Editar" at bounding box center [71, 718] width 81 height 28
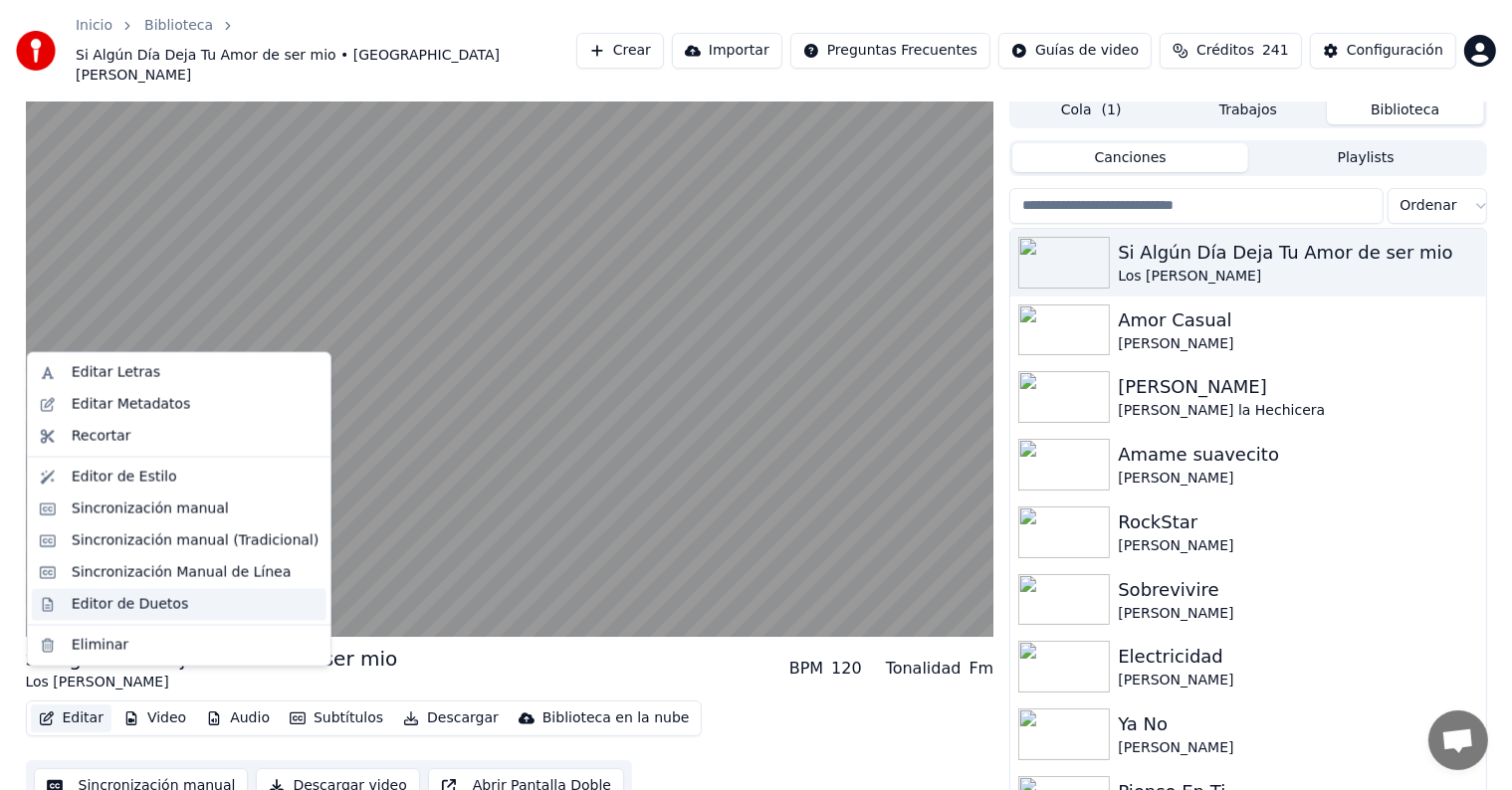
click at [83, 607] on div "Editor de Duetos" at bounding box center [130, 604] width 117 height 20
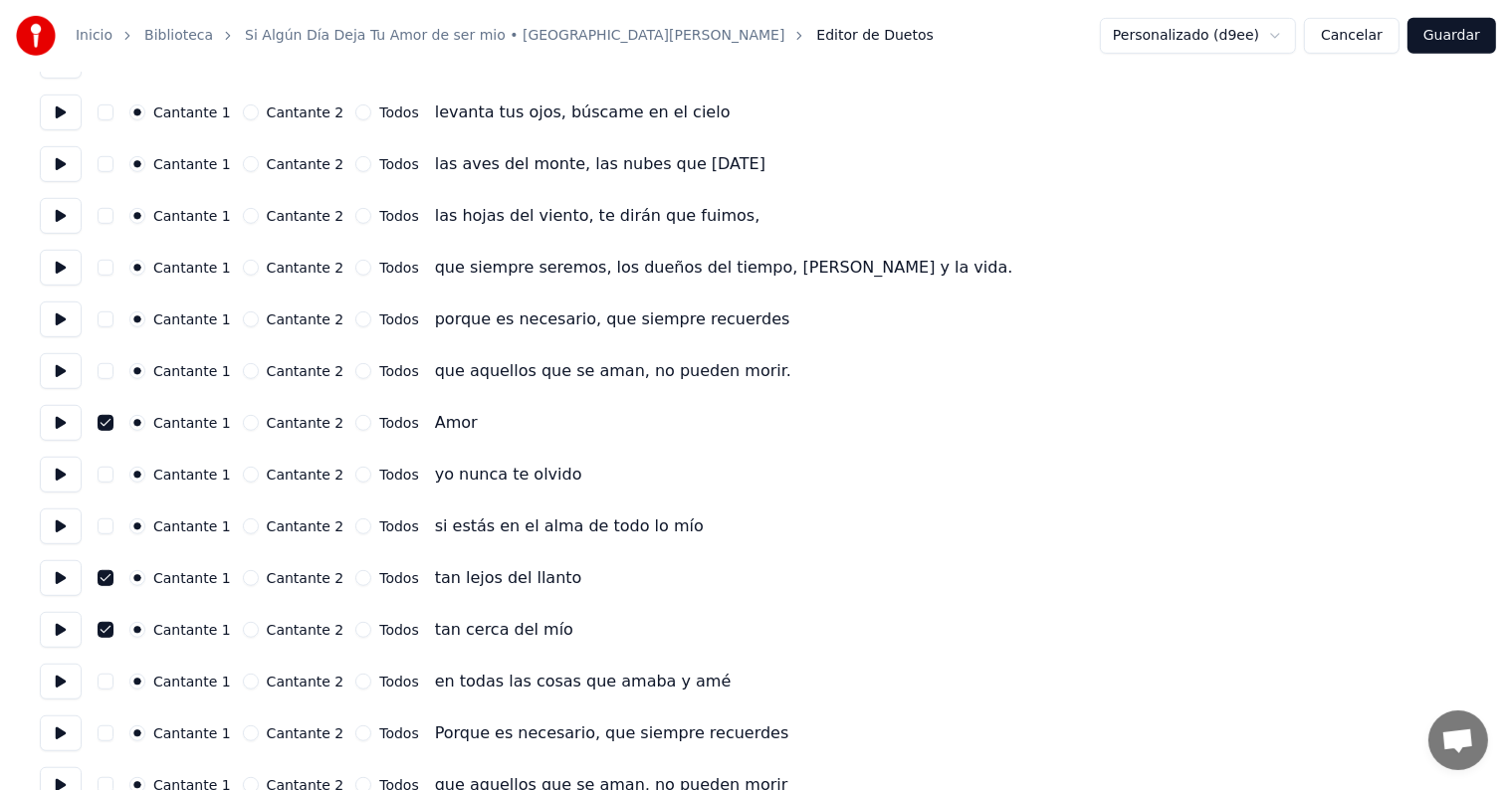
scroll to position [1065, 0]
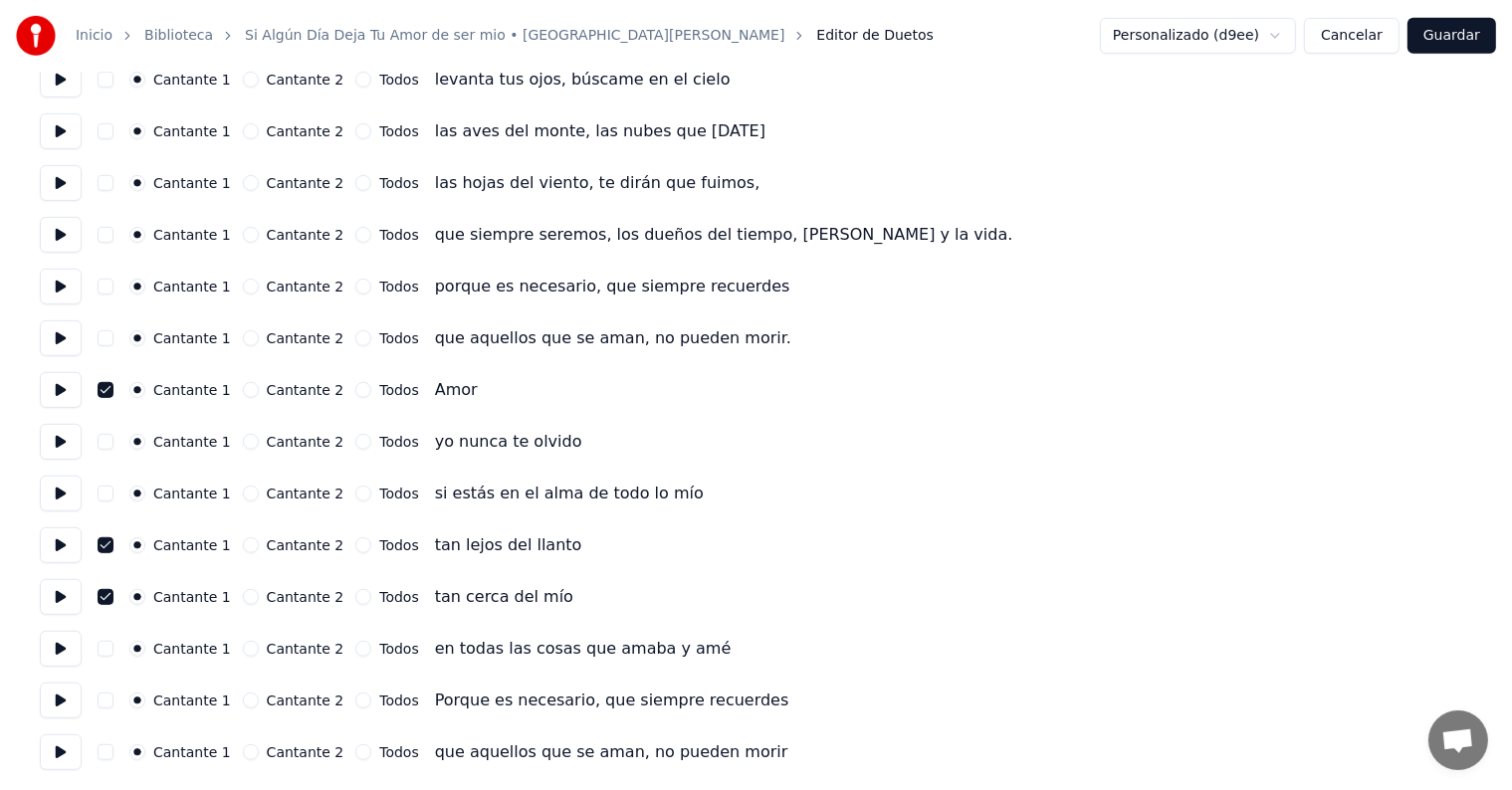
click at [1356, 43] on button "Cancelar" at bounding box center [1352, 36] width 96 height 36
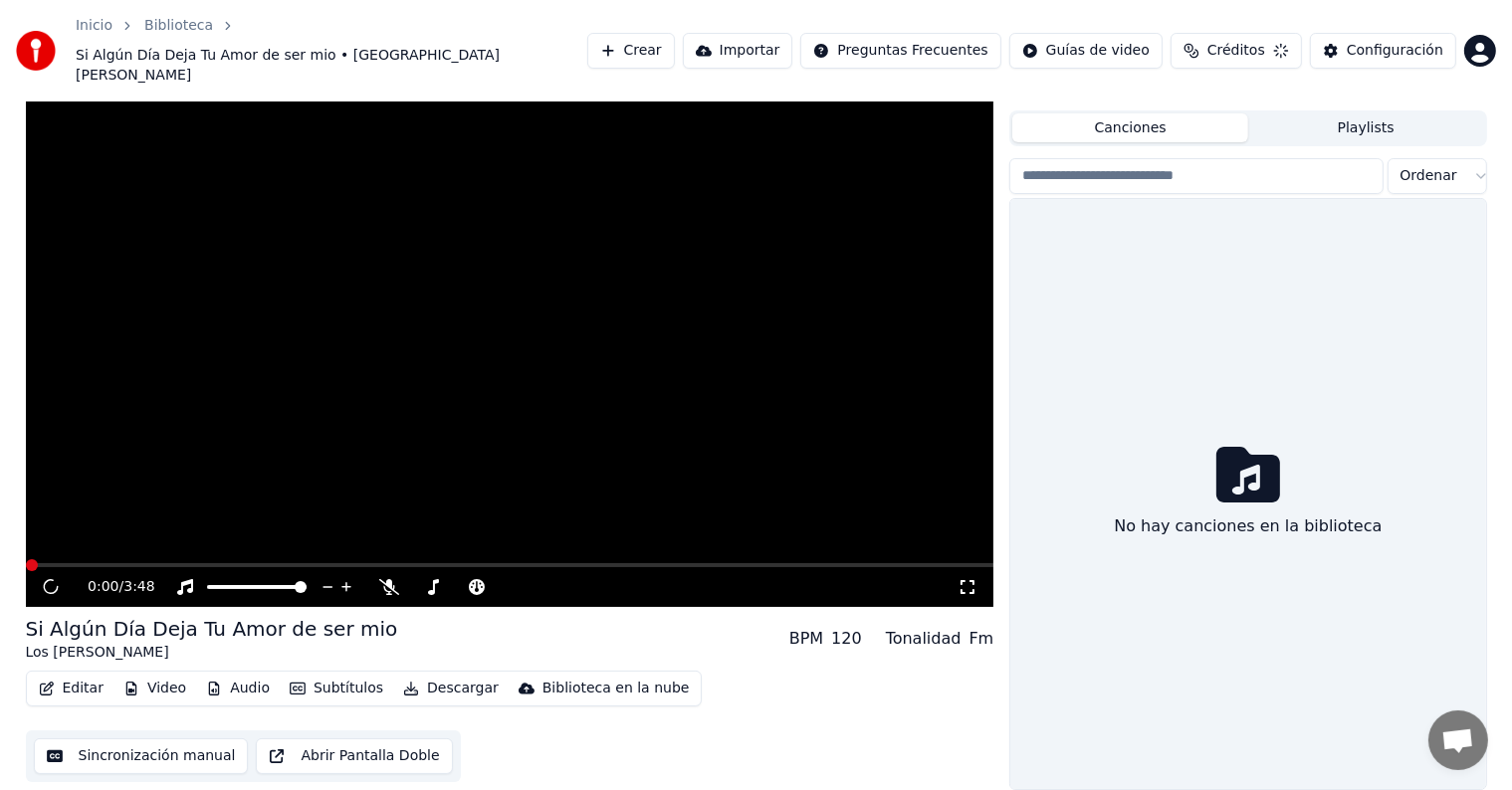
scroll to position [9, 0]
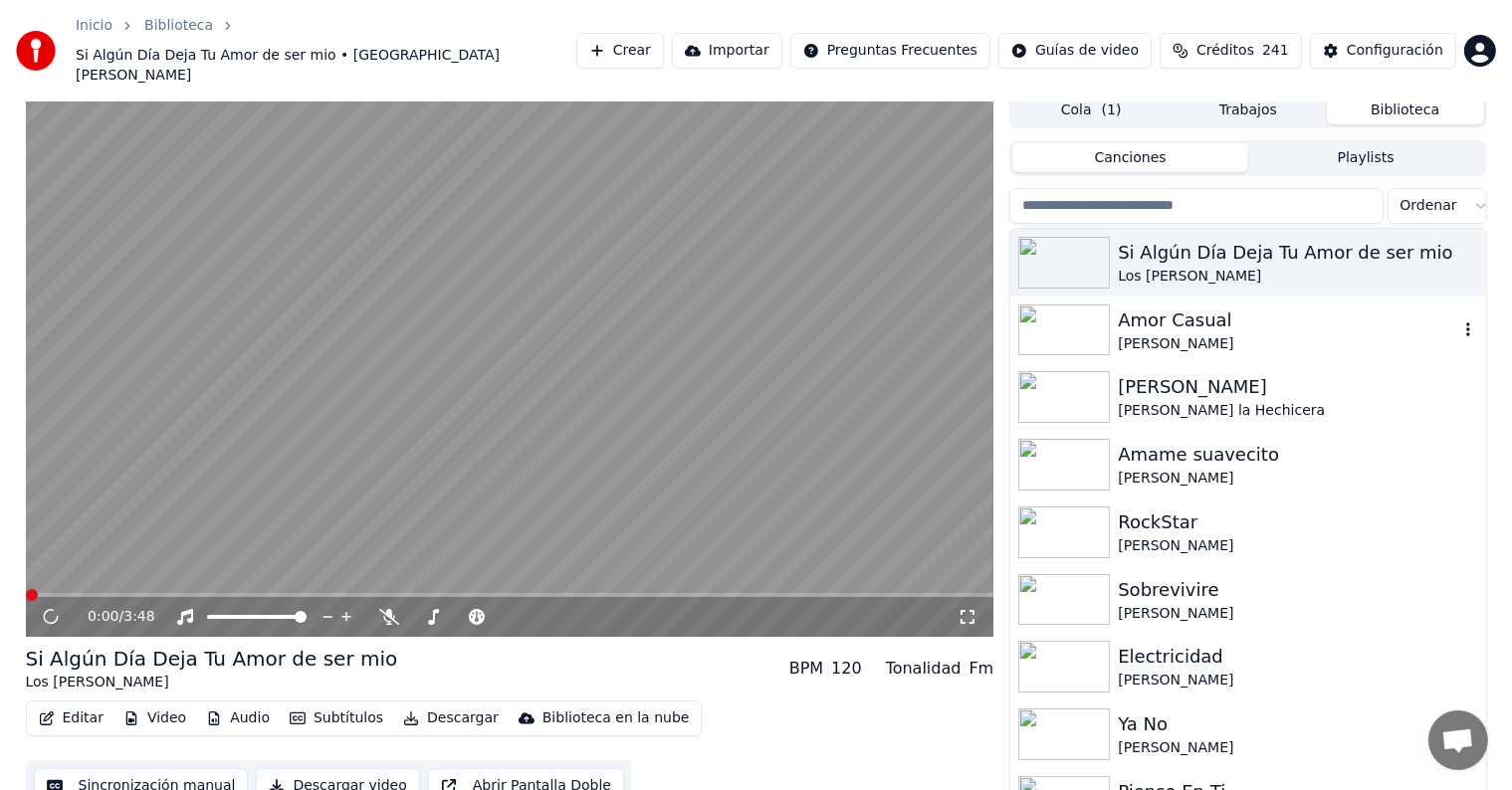
click at [1296, 307] on div "Amor Casual" at bounding box center [1287, 321] width 340 height 28
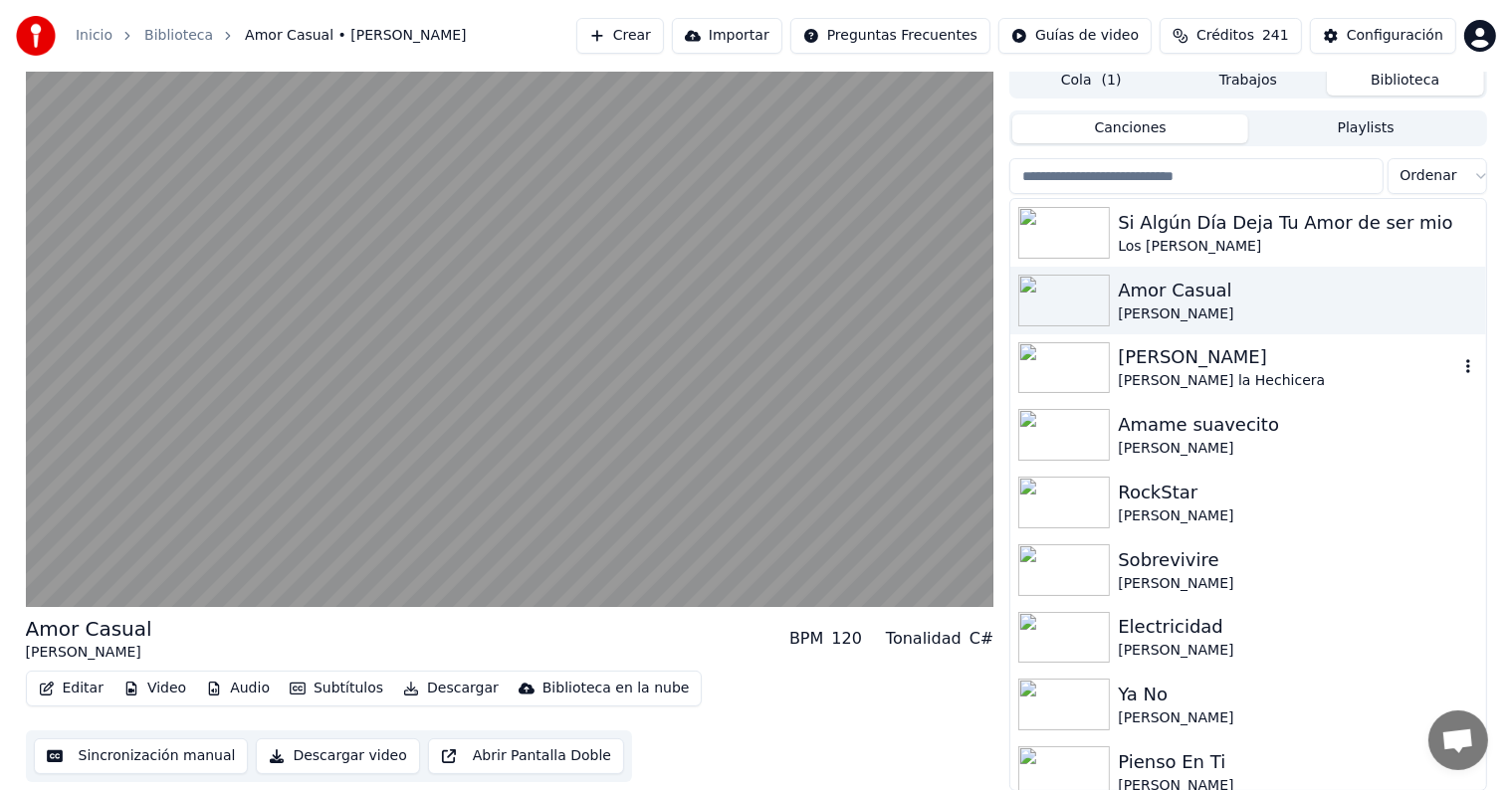
click at [1228, 347] on div "[PERSON_NAME]" at bounding box center [1287, 358] width 340 height 28
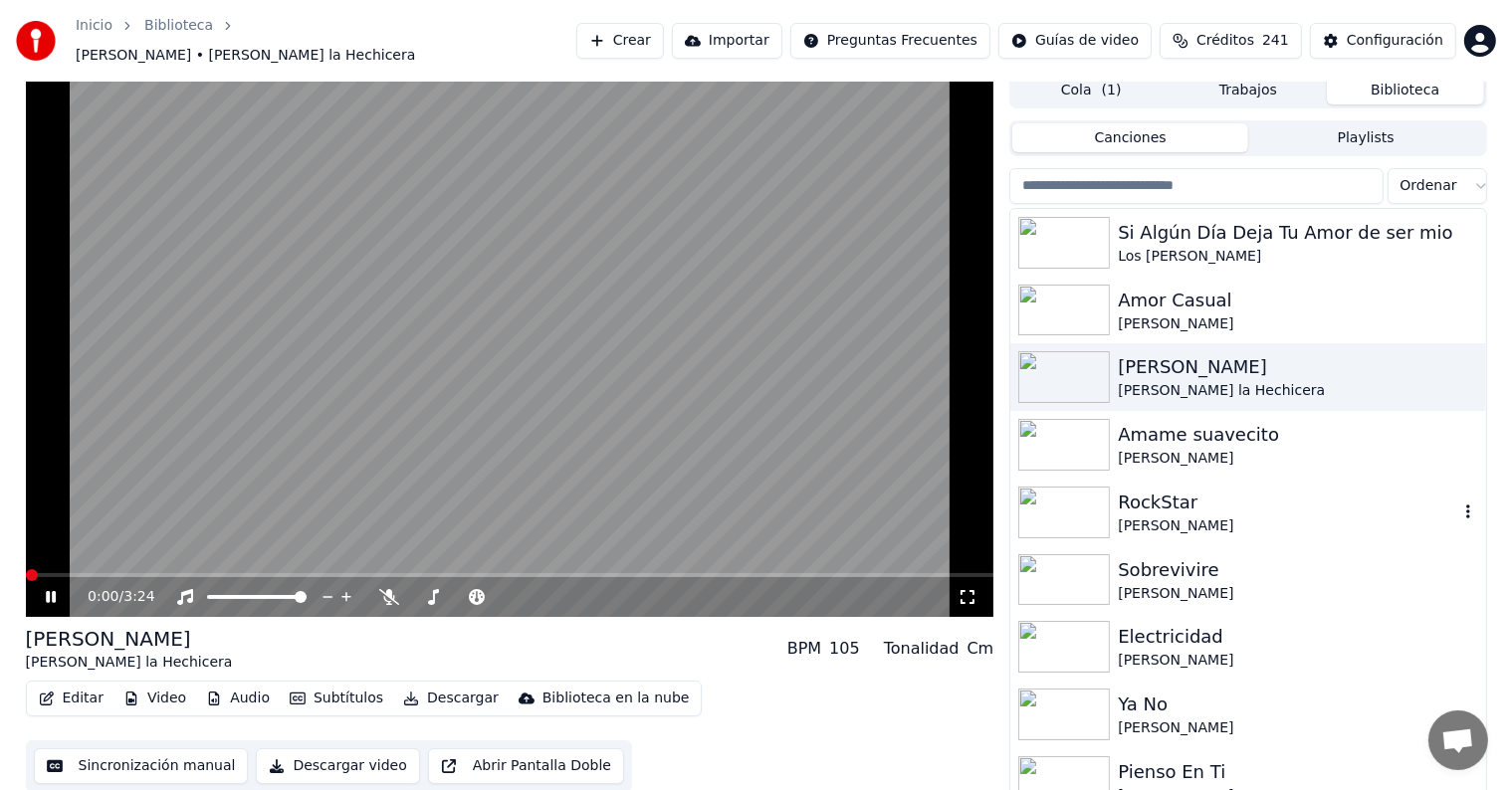
click at [1204, 488] on div "RockStar" at bounding box center [1287, 502] width 340 height 28
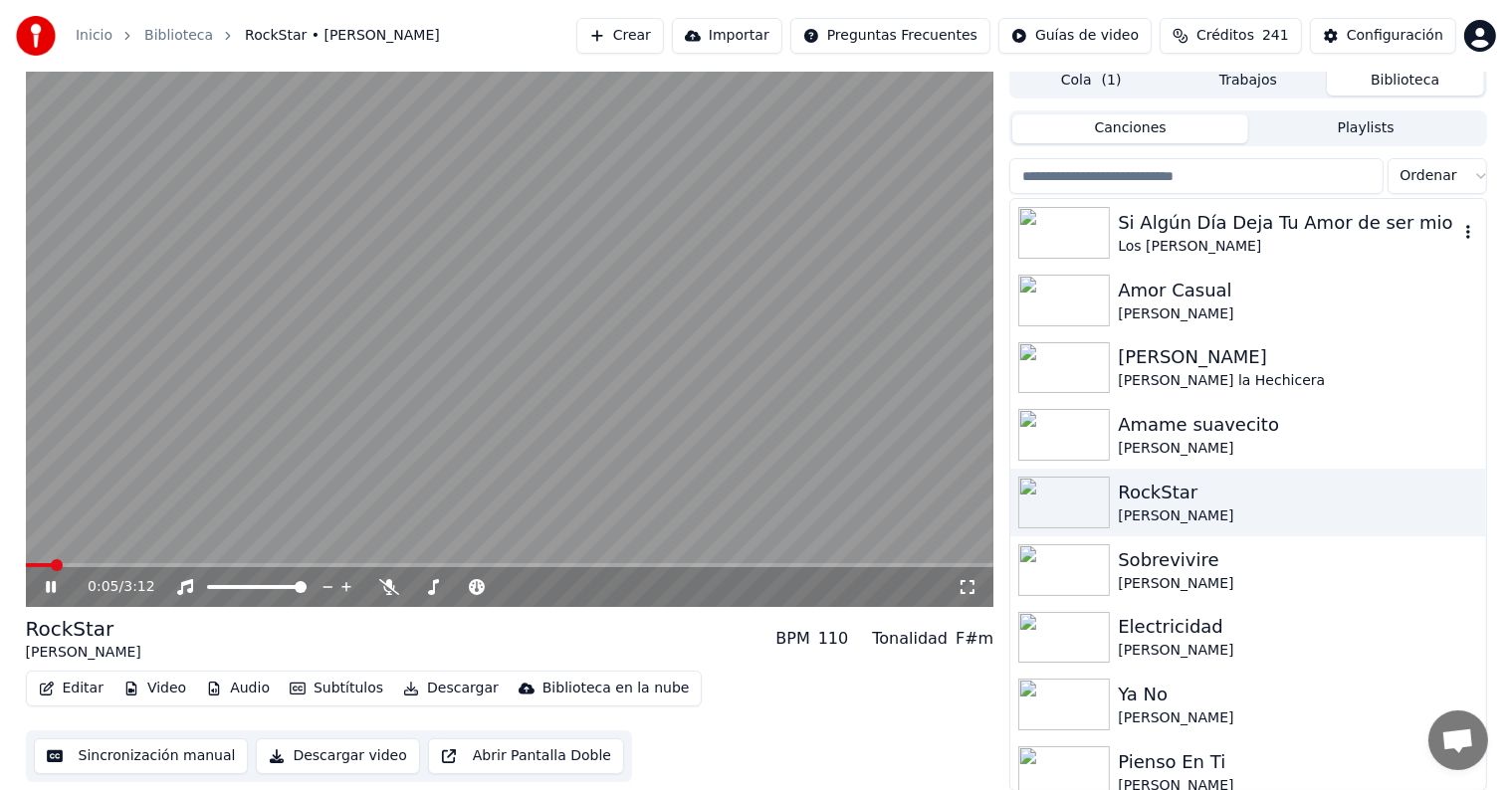
click at [1276, 237] on div "Los [PERSON_NAME]" at bounding box center [1287, 247] width 340 height 20
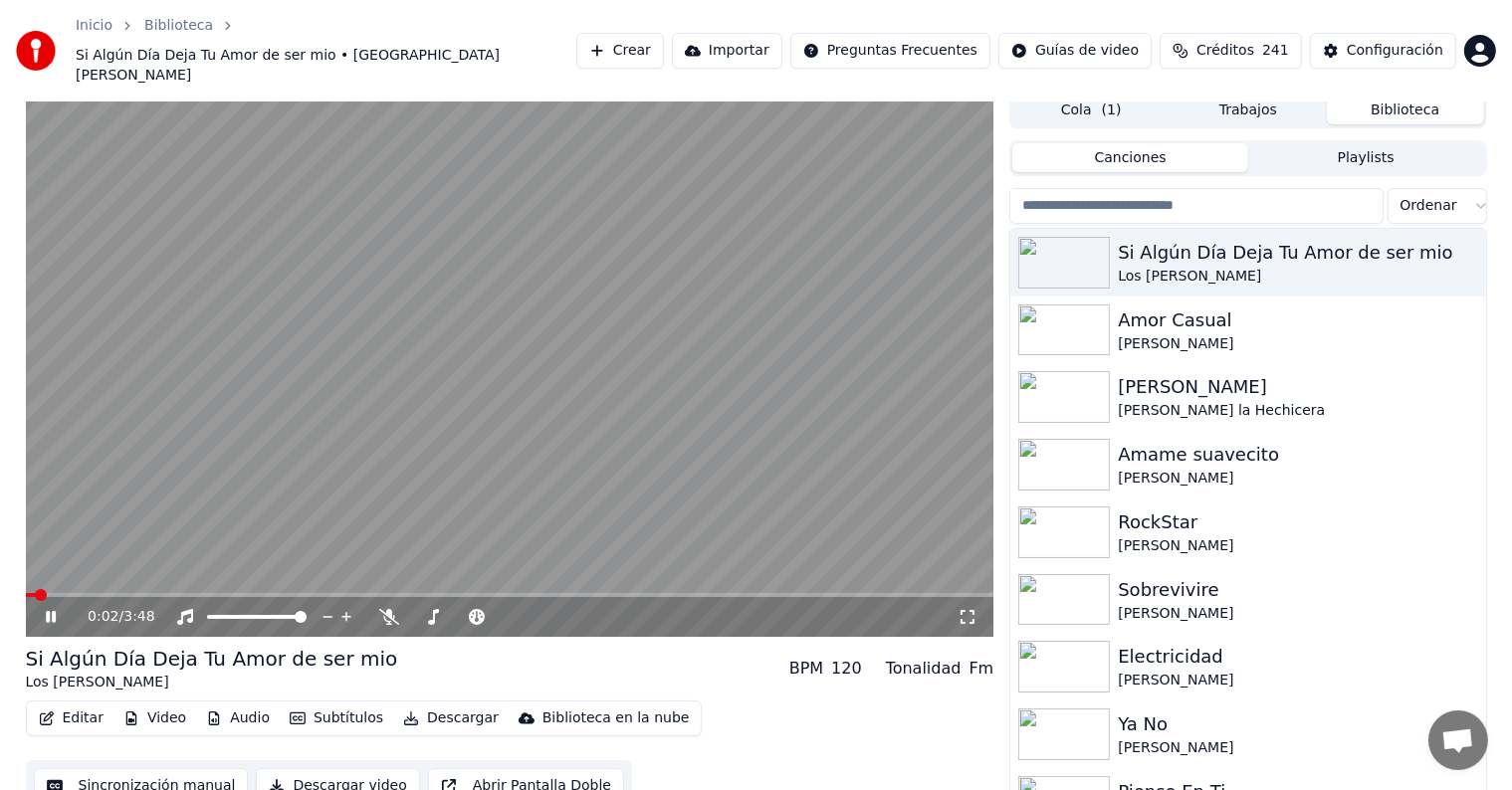
click at [68, 704] on button "Editar" at bounding box center [71, 718] width 81 height 28
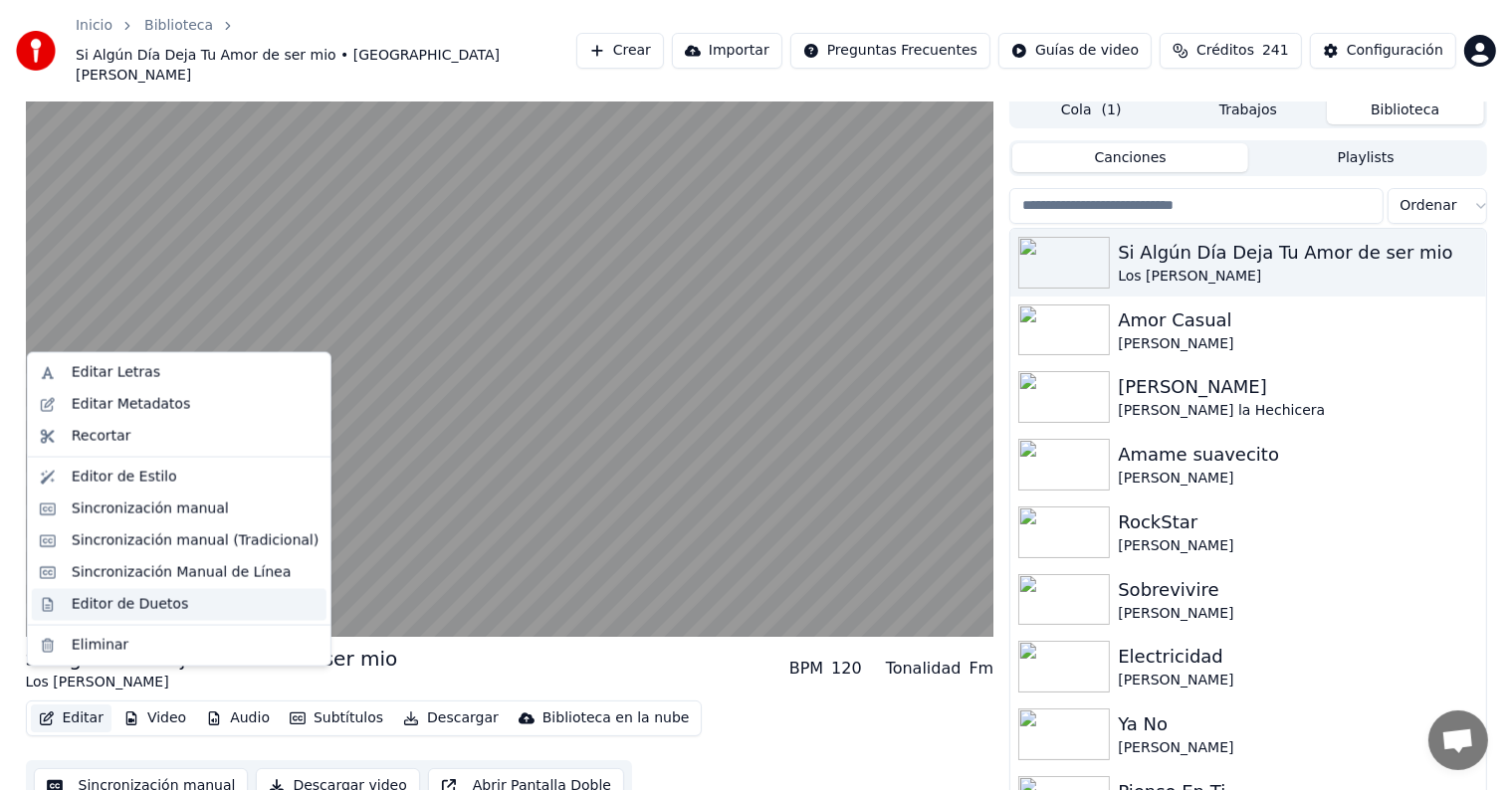
click at [109, 603] on div "Editor de Duetos" at bounding box center [130, 604] width 117 height 20
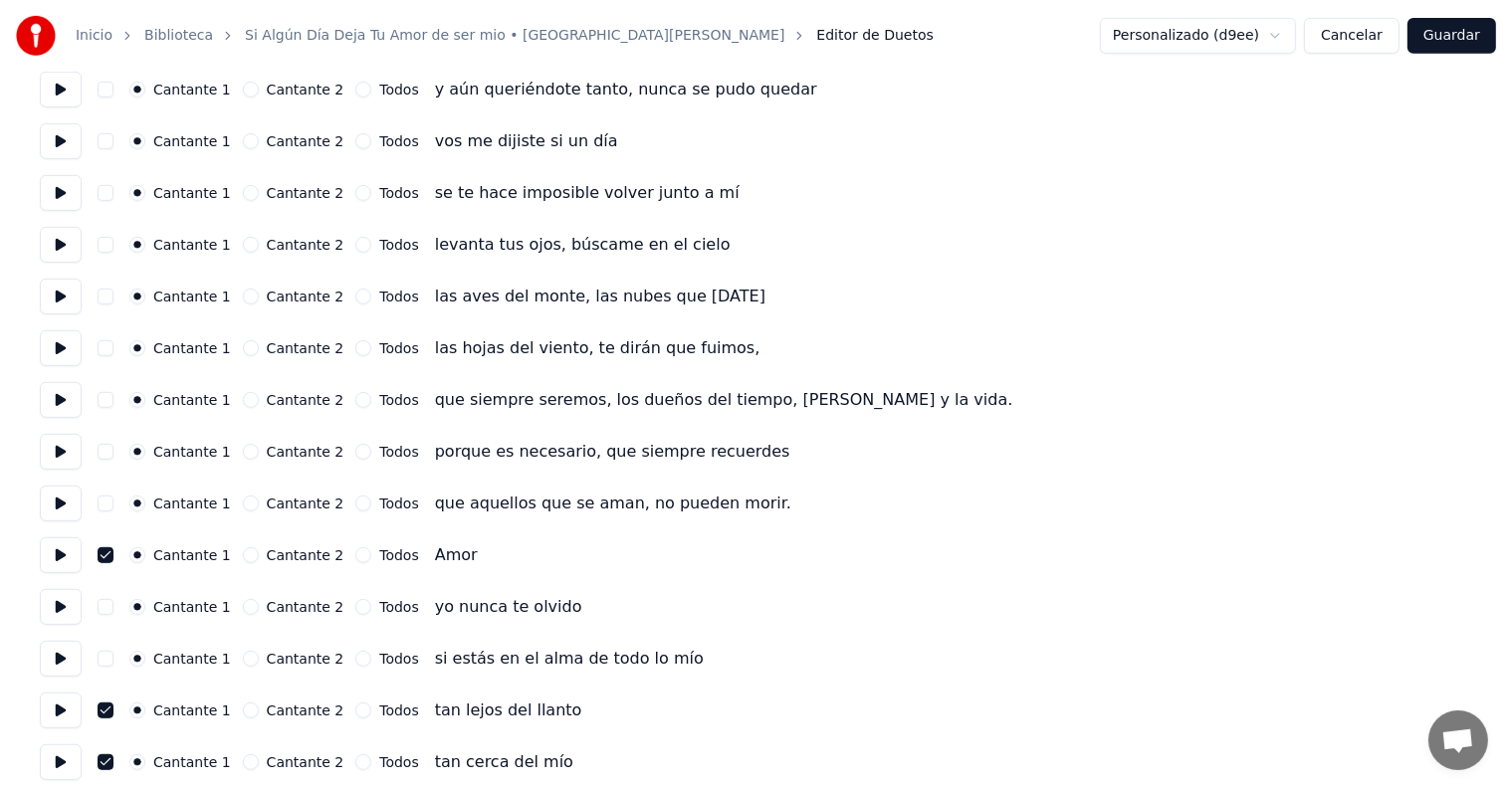
scroll to position [1065, 0]
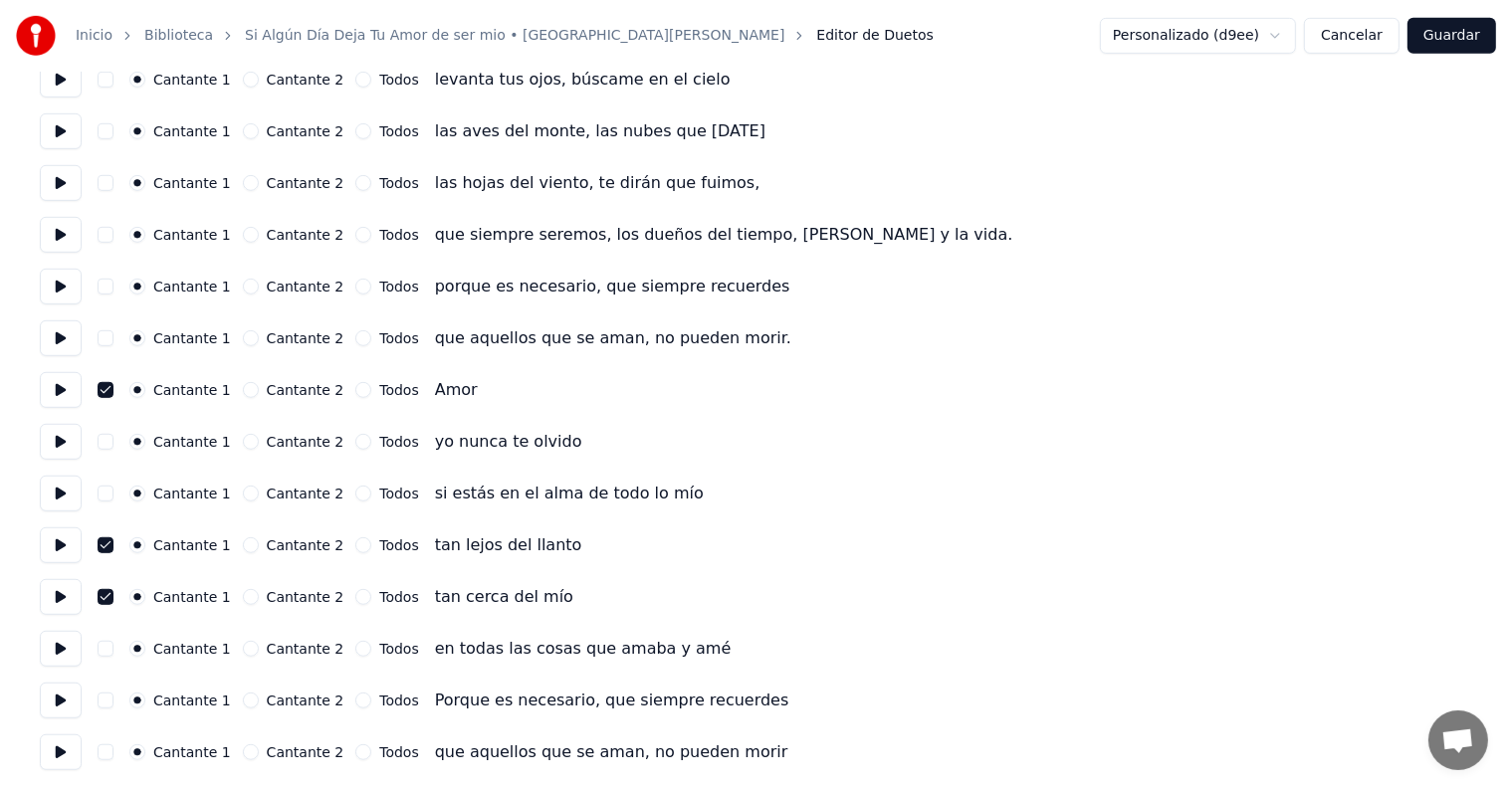
click at [64, 650] on button at bounding box center [61, 648] width 42 height 36
click at [1345, 55] on div "Inicio Biblioteca Si Algún Día Deja Tu Amor de ser mio • Los [PERSON_NAME] Edit…" at bounding box center [756, 36] width 1512 height 72
click at [1350, 47] on button "Cancelar" at bounding box center [1352, 36] width 96 height 36
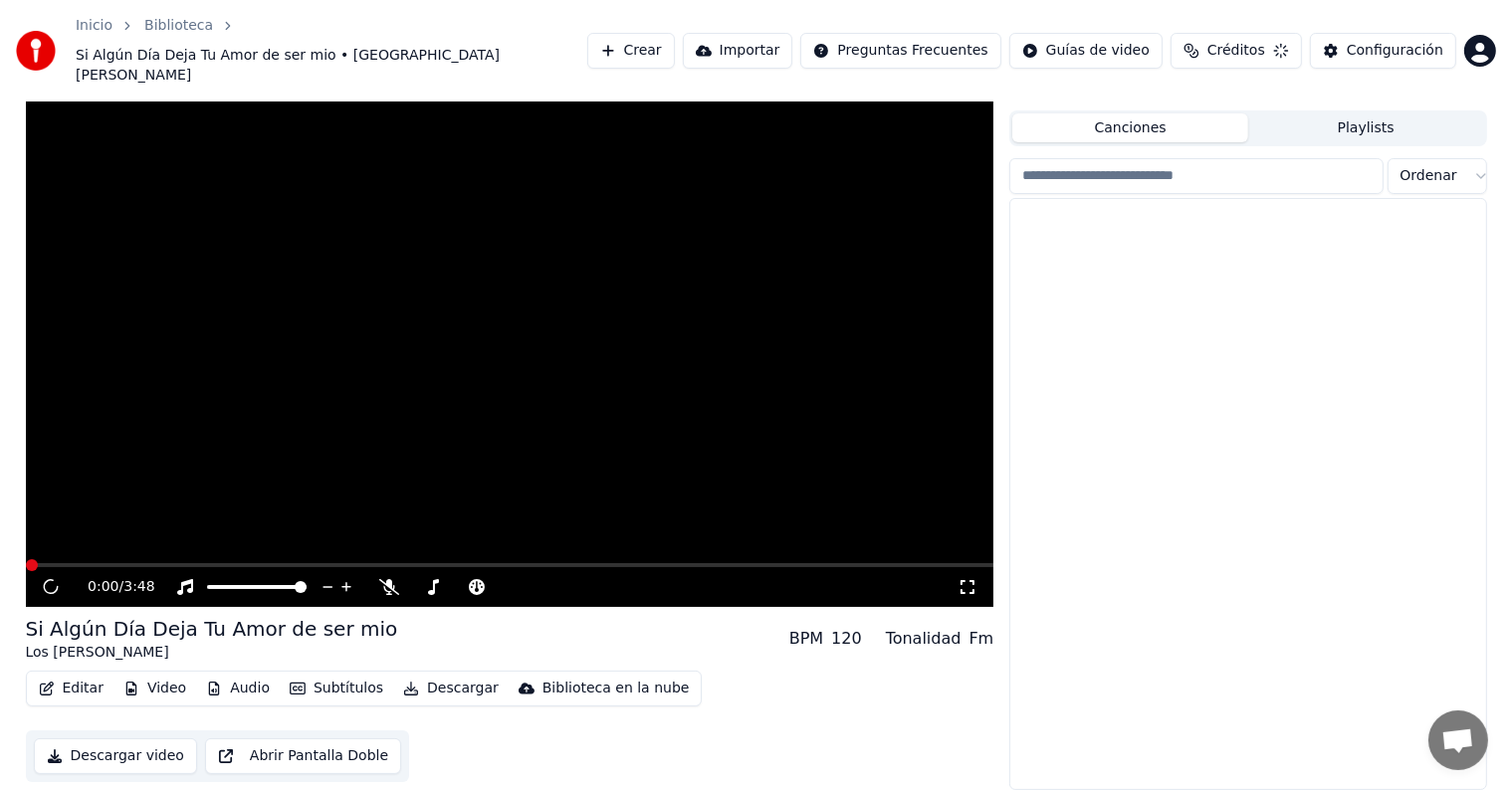
scroll to position [9, 0]
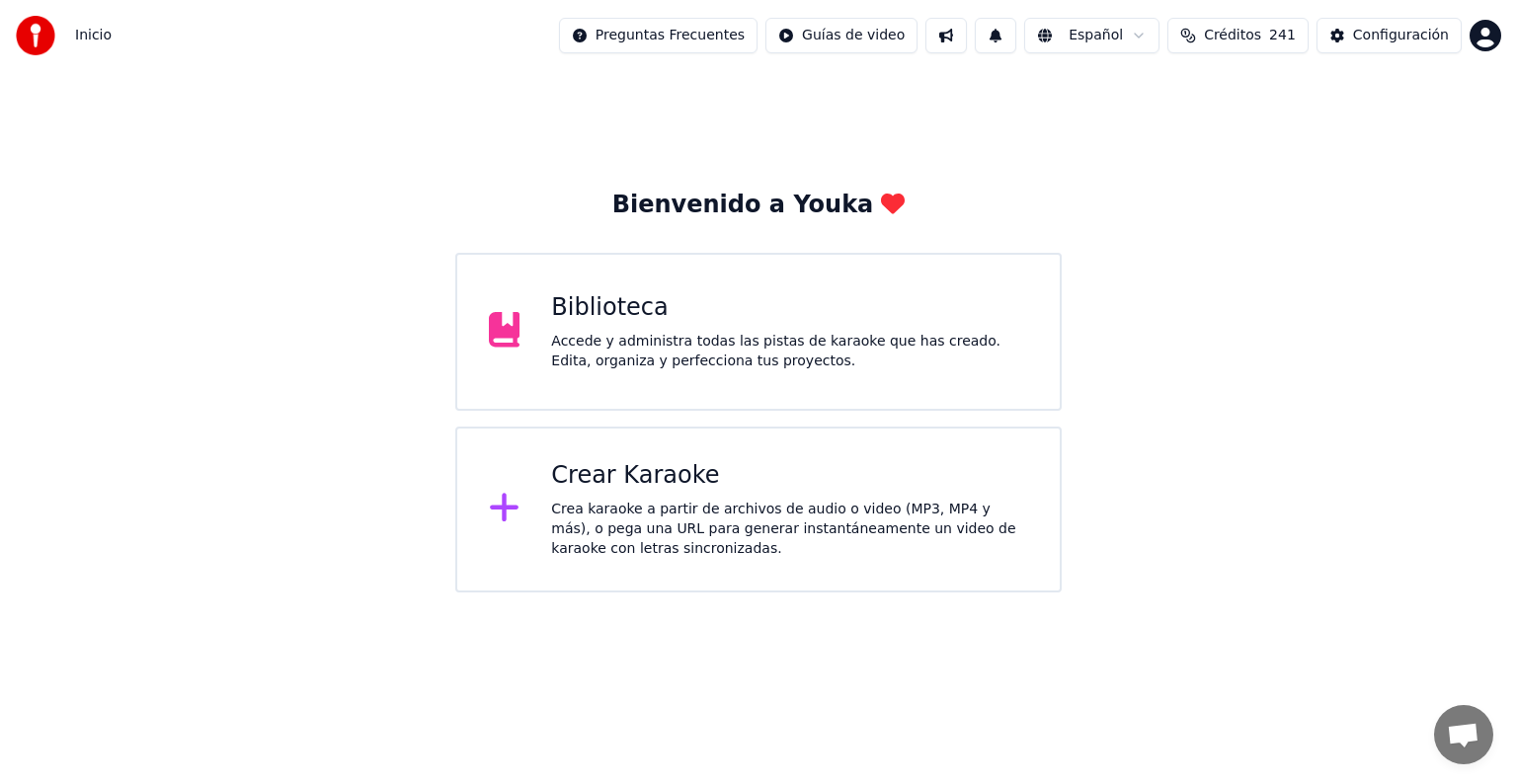
click at [692, 515] on div "Crea karaoke a partir de archivos de audio o video (MP3, MP4 y más), o pega una…" at bounding box center [789, 529] width 477 height 59
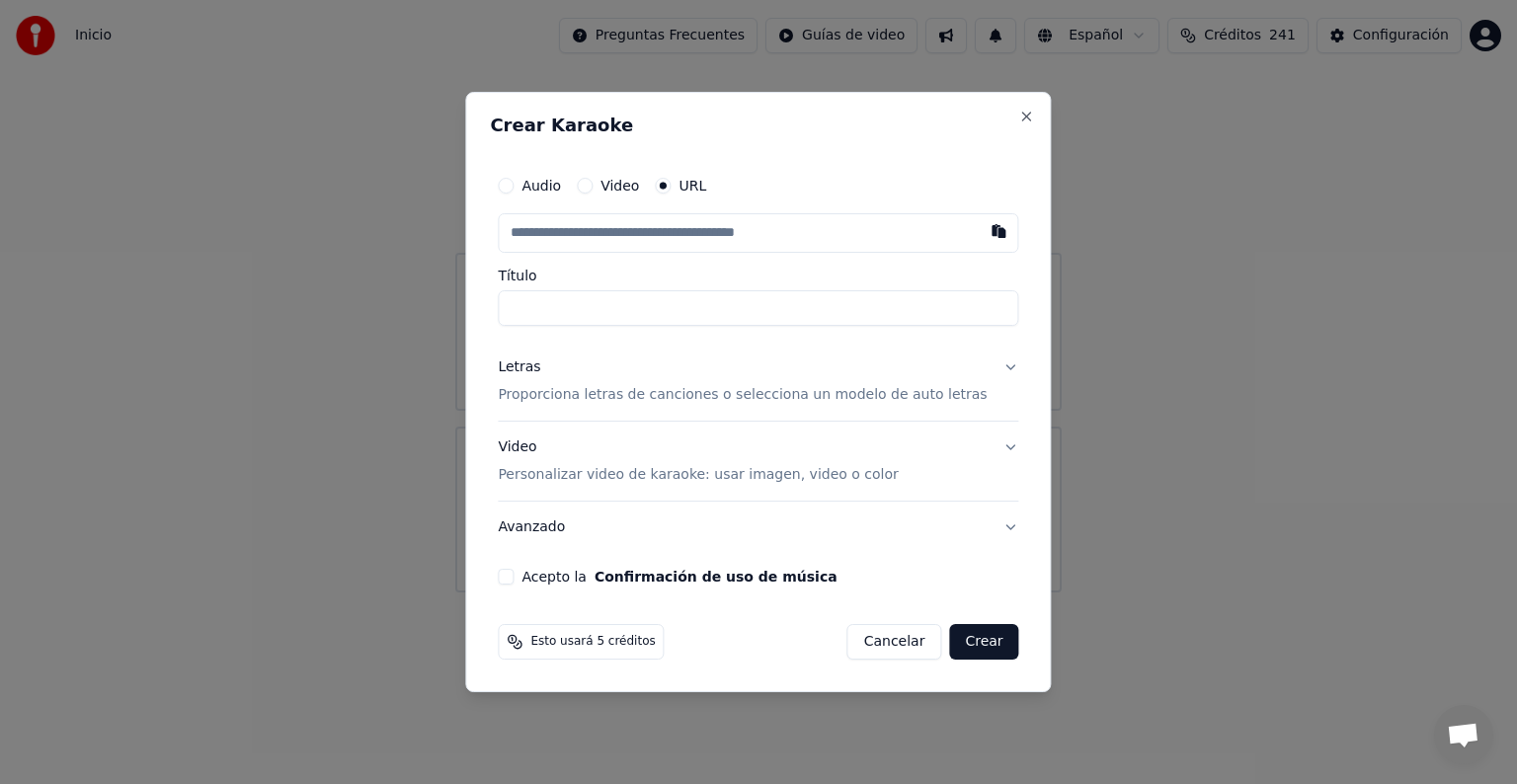
click at [872, 651] on button "Cancelar" at bounding box center [894, 641] width 95 height 36
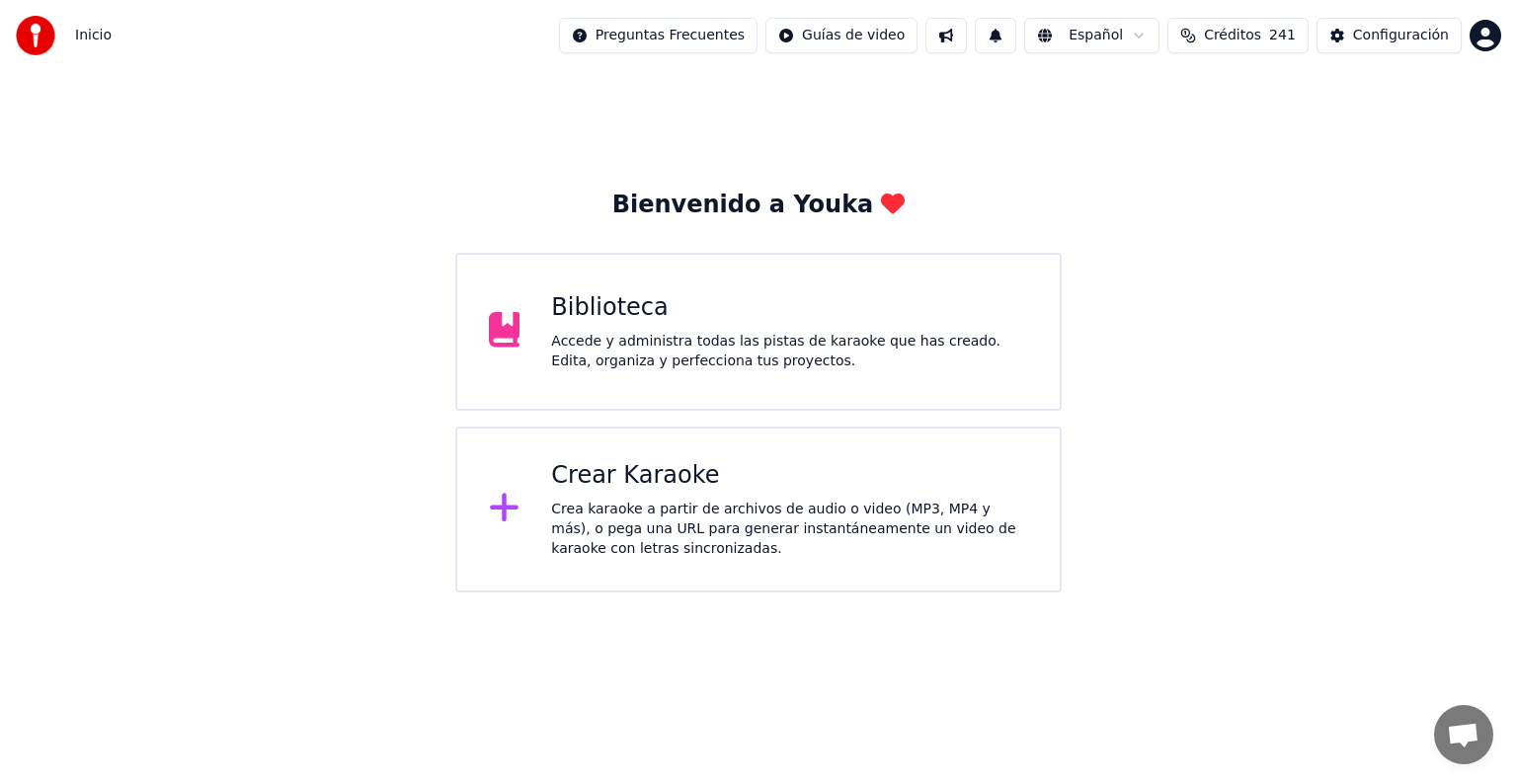
click at [650, 328] on div "Biblioteca Accede y administra todas las pistas de karaoke que has creado. Edit…" at bounding box center [789, 332] width 477 height 79
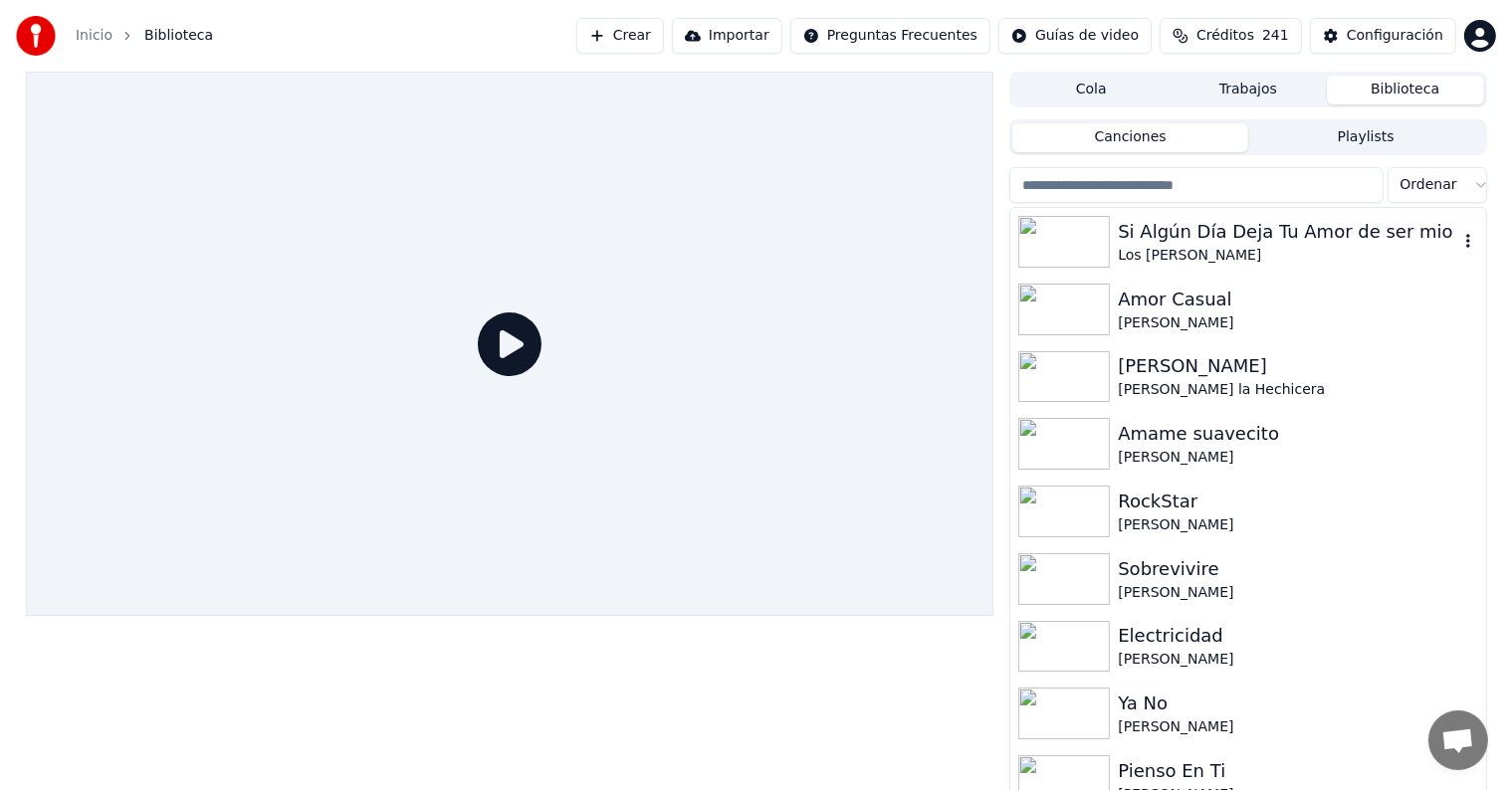
click at [1225, 255] on div "Los [PERSON_NAME]" at bounding box center [1287, 256] width 340 height 20
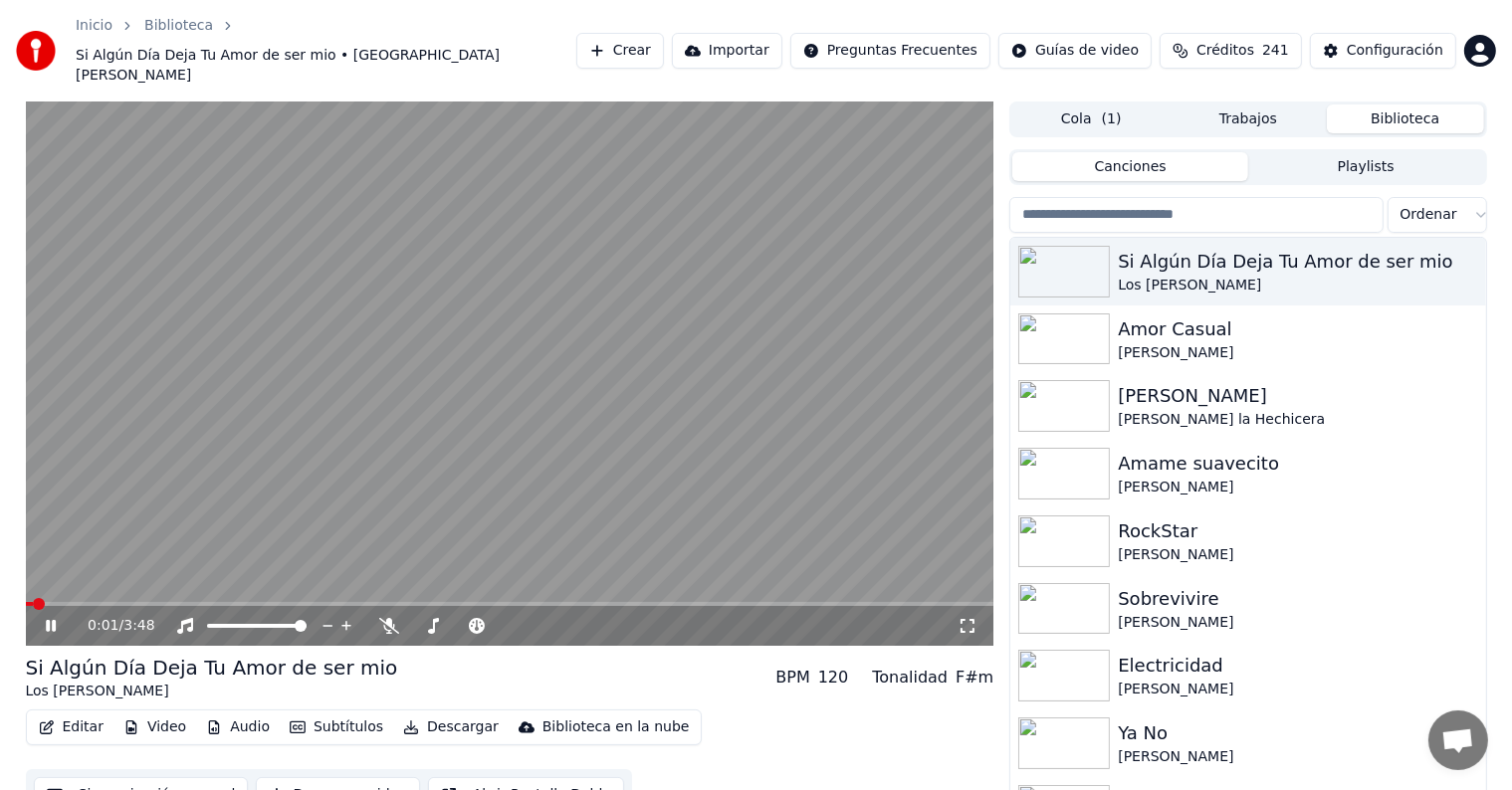
click at [85, 713] on button "Editar" at bounding box center [71, 727] width 81 height 28
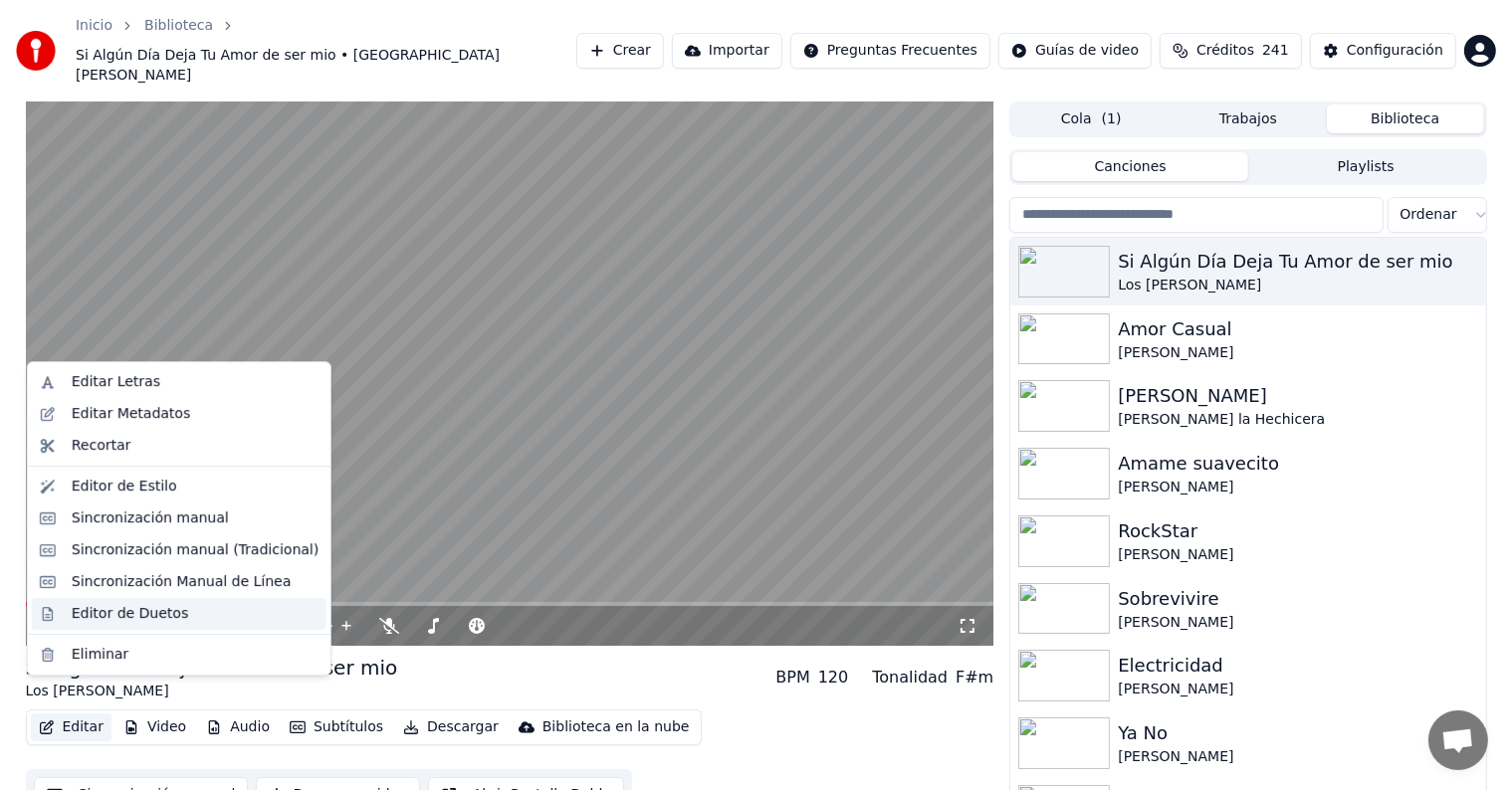
click at [123, 619] on div "Editor de Duetos" at bounding box center [130, 614] width 117 height 20
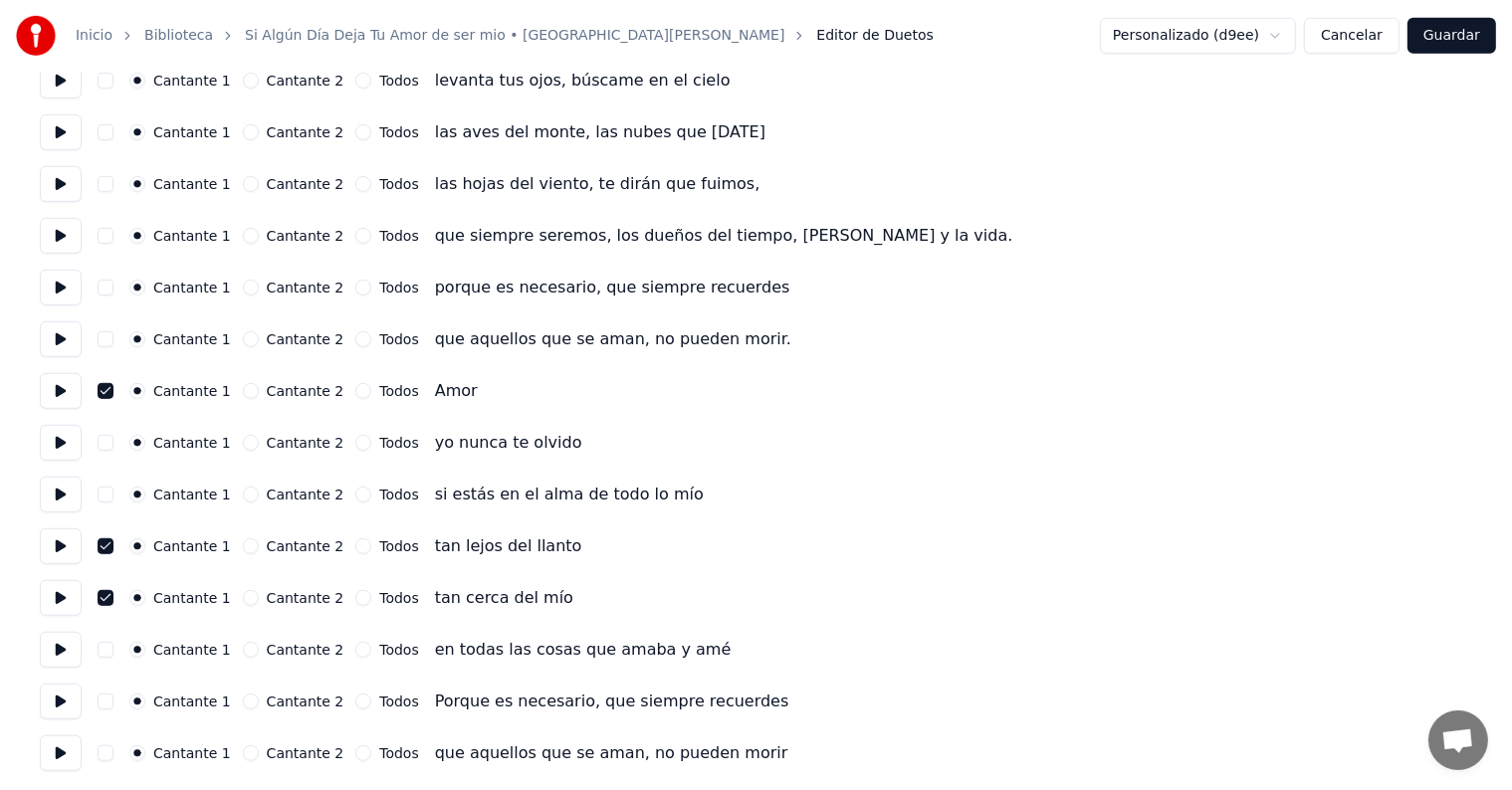
scroll to position [1065, 0]
click at [1366, 40] on button "Cancelar" at bounding box center [1352, 36] width 96 height 36
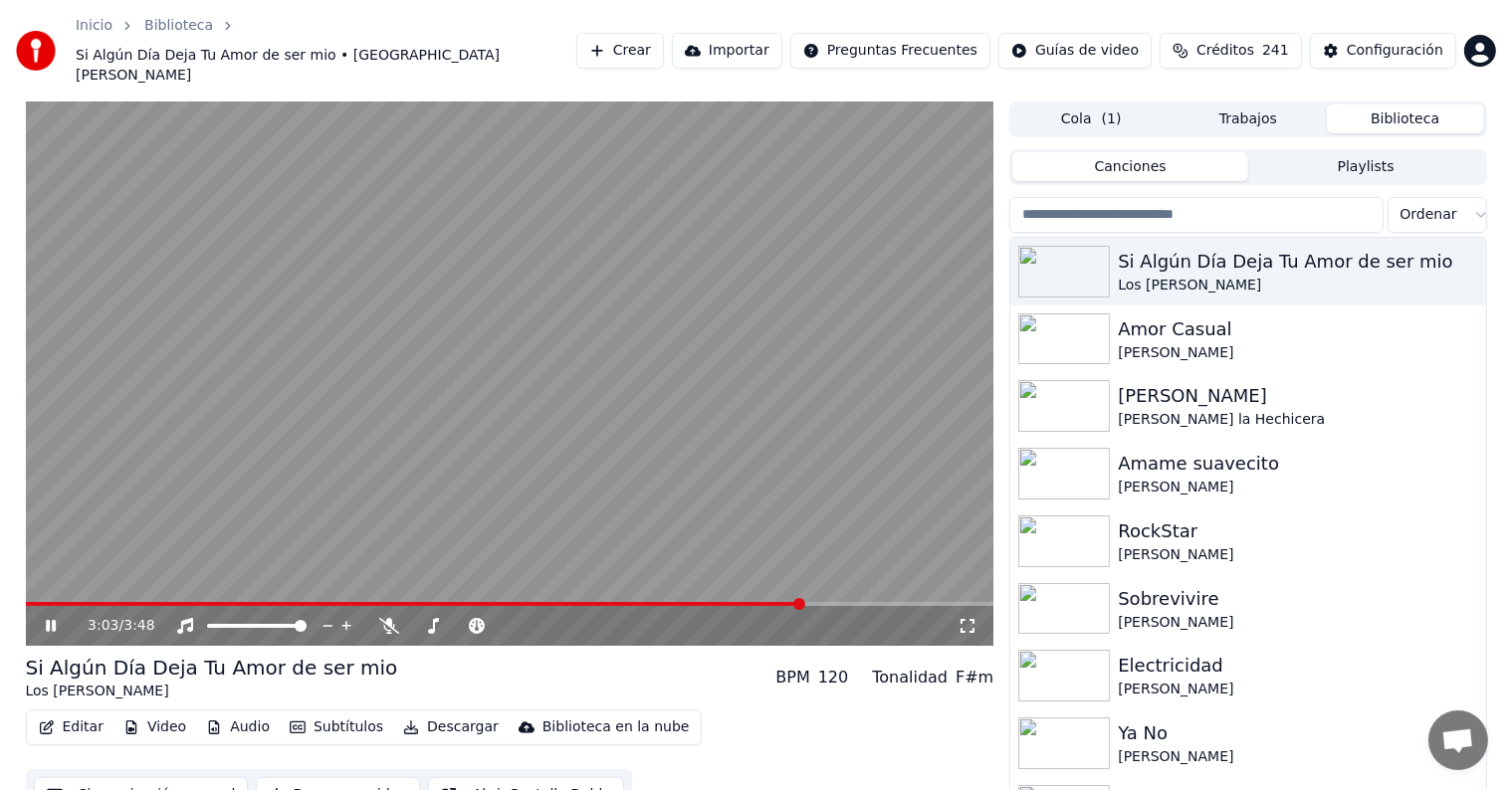
click at [803, 598] on span at bounding box center [799, 604] width 12 height 12
click at [822, 441] on video at bounding box center [510, 374] width 968 height 544
click at [57, 709] on div "Editar Video Audio Subtítulos Descargar Biblioteca en la nube" at bounding box center [364, 727] width 677 height 36
click at [60, 713] on button "Editar" at bounding box center [71, 727] width 81 height 28
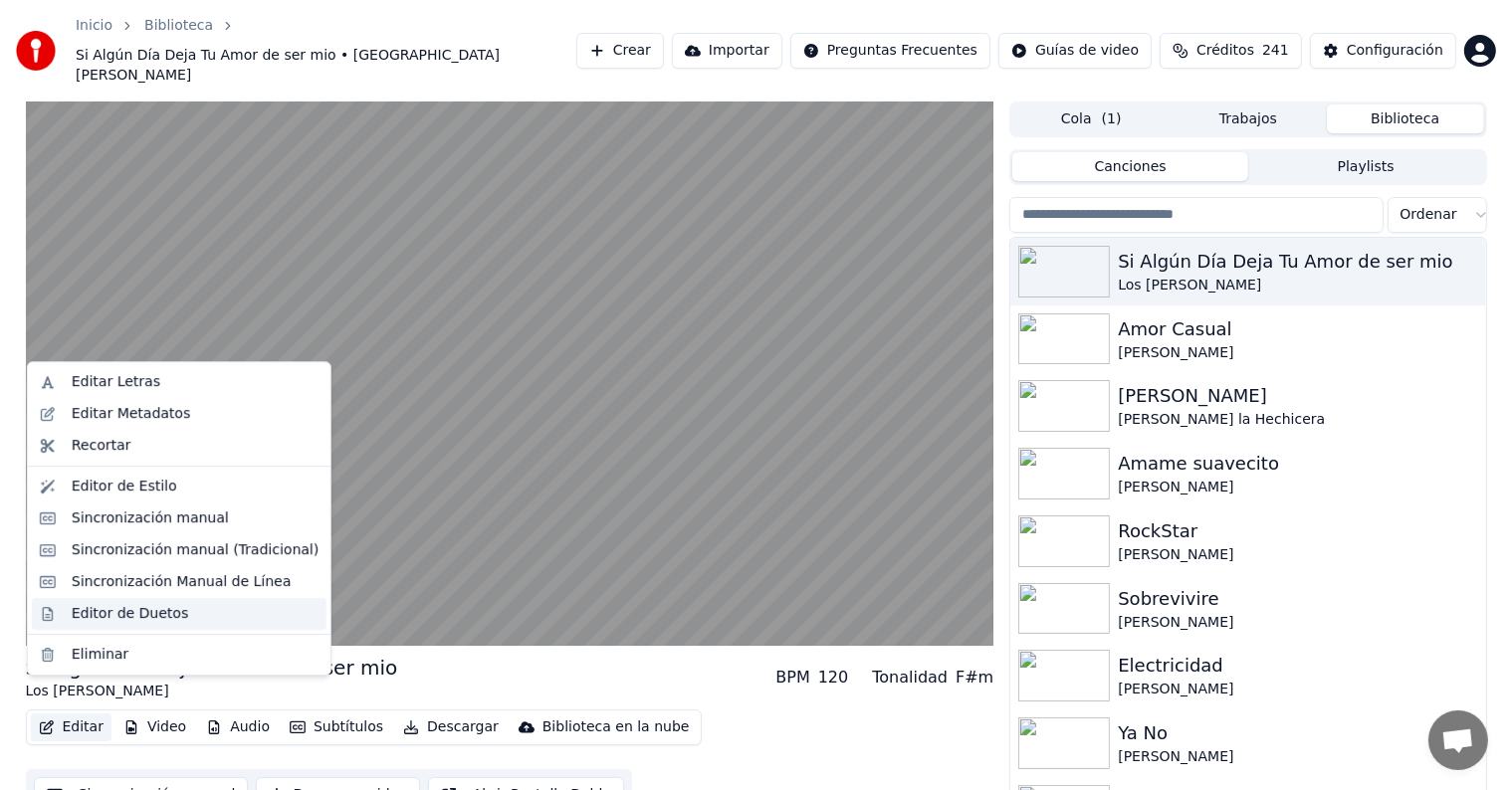
click at [78, 613] on div "Editor de Duetos" at bounding box center [130, 614] width 117 height 20
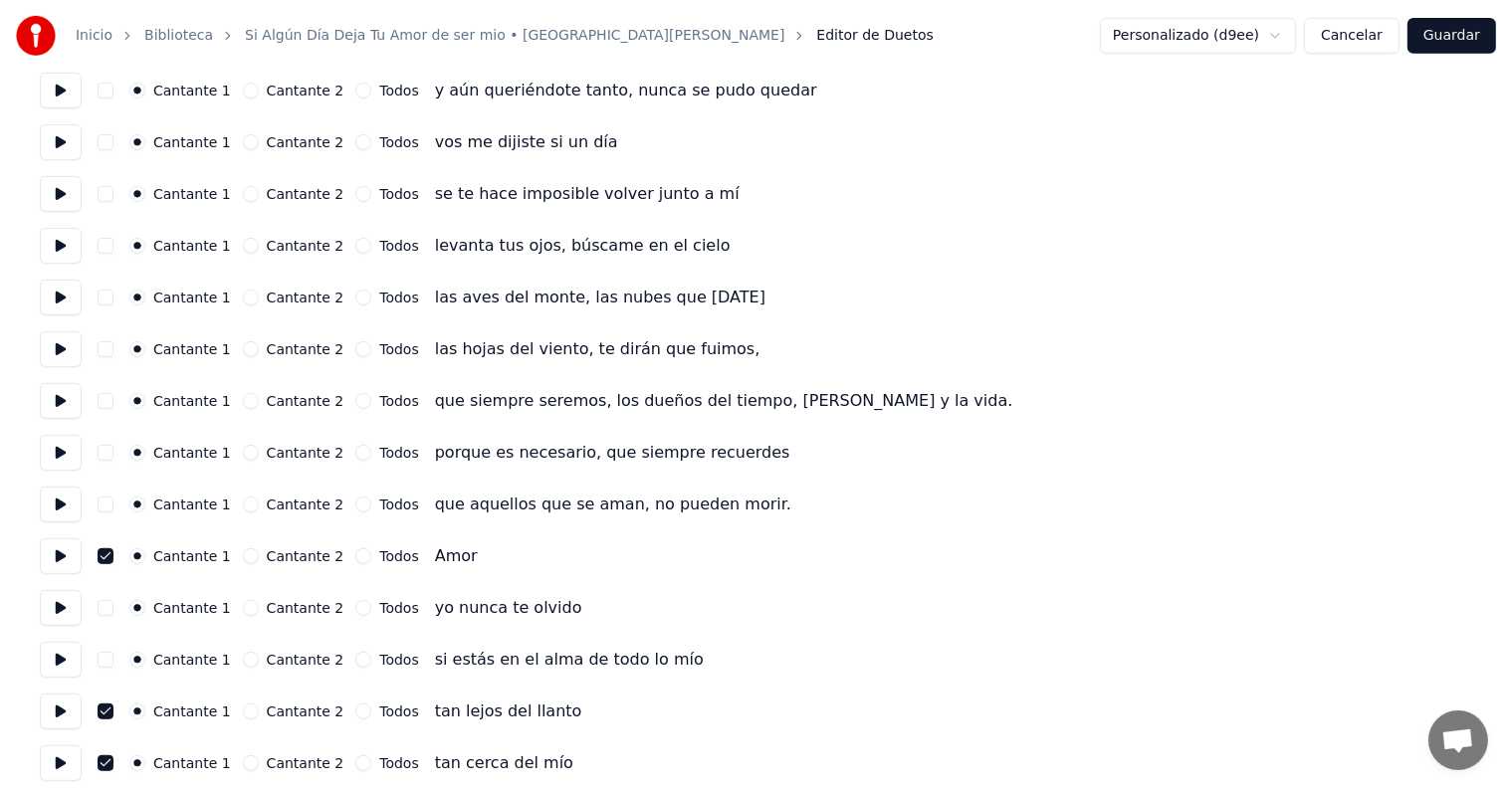
scroll to position [1065, 0]
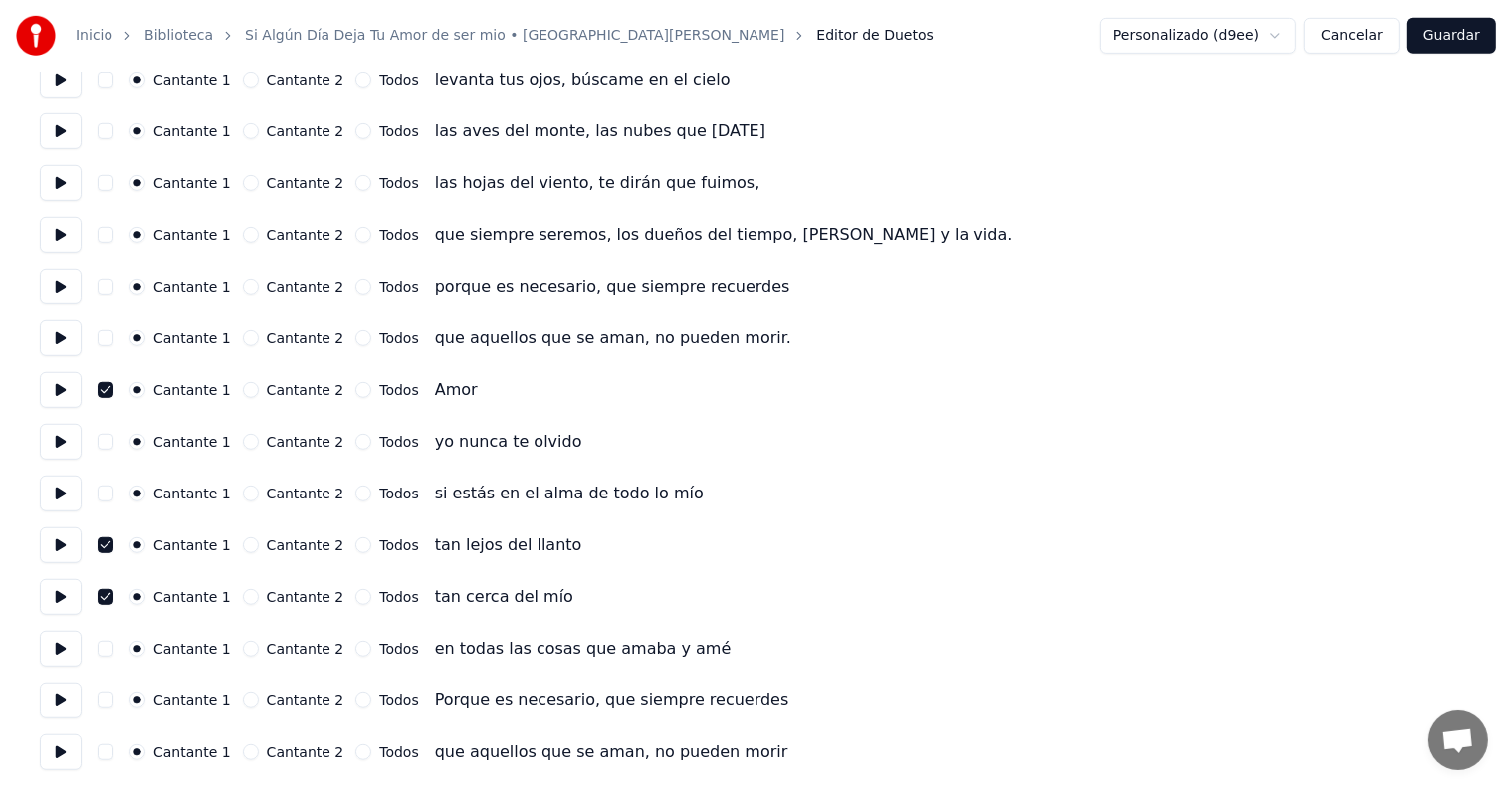
click at [112, 645] on button "button" at bounding box center [106, 648] width 16 height 16
click at [1425, 36] on button "Guardar" at bounding box center [1451, 36] width 89 height 36
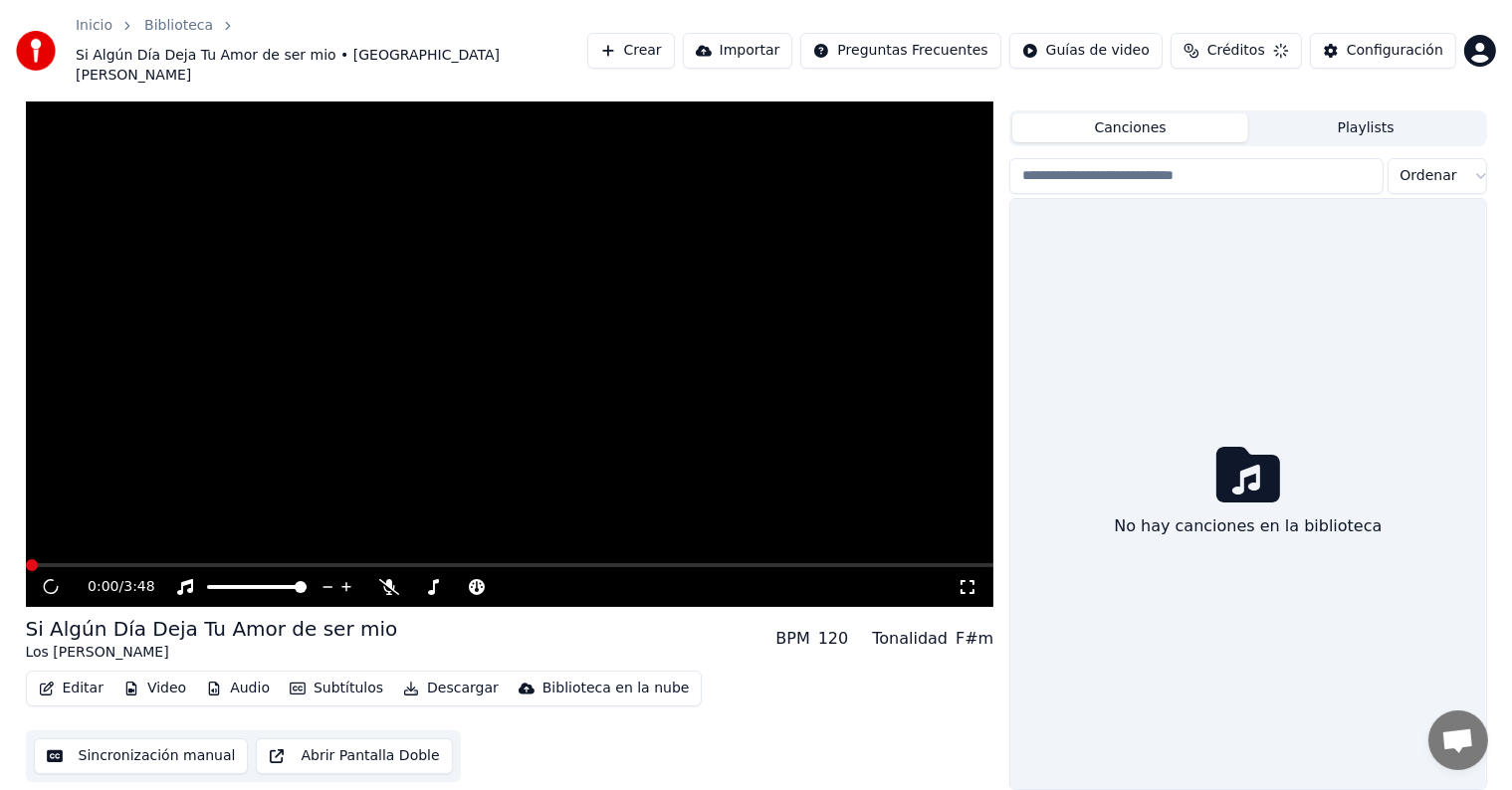
scroll to position [9, 0]
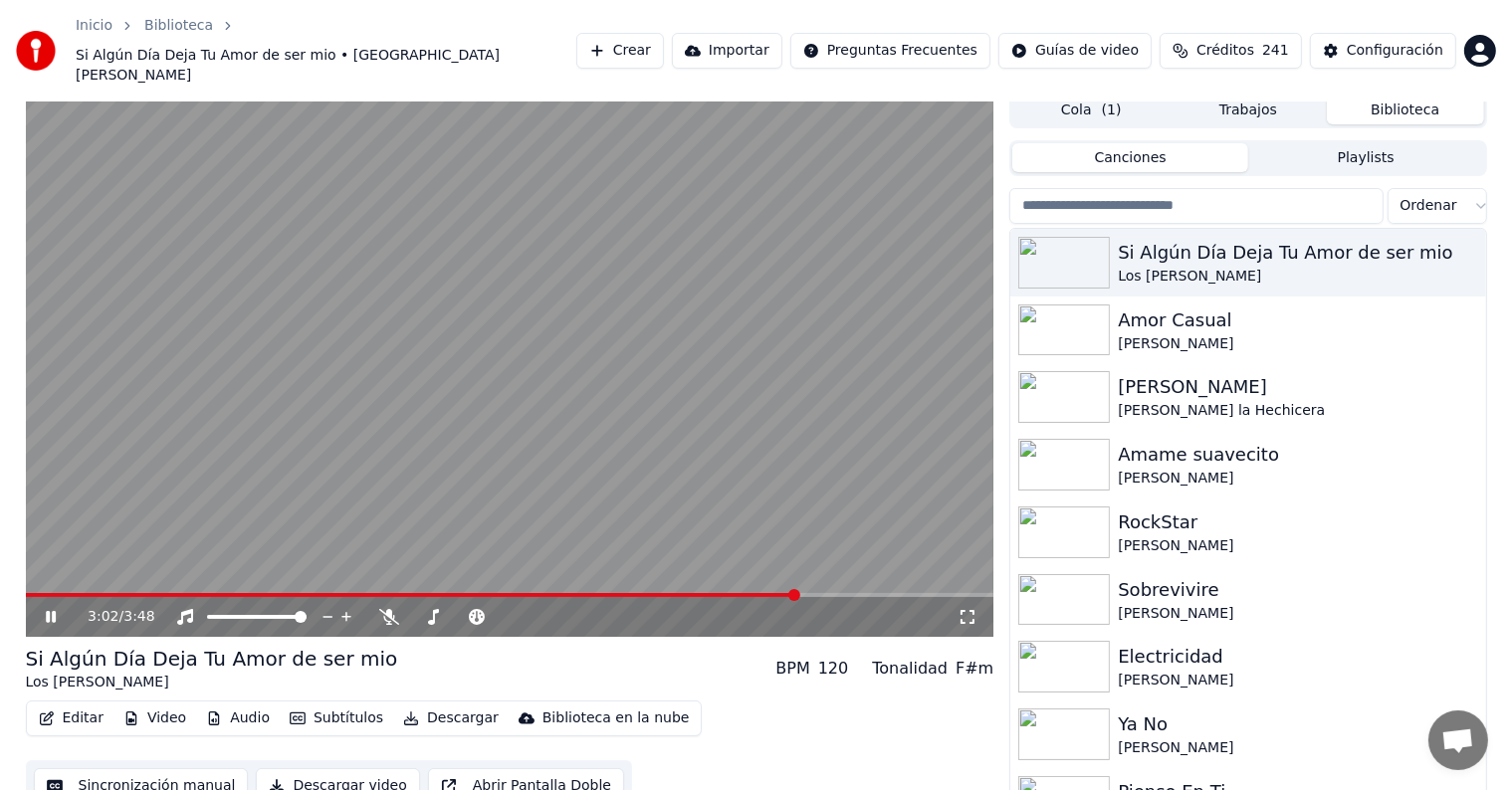
click at [796, 593] on span at bounding box center [510, 595] width 968 height 4
click at [80, 704] on button "Editar" at bounding box center [71, 718] width 81 height 28
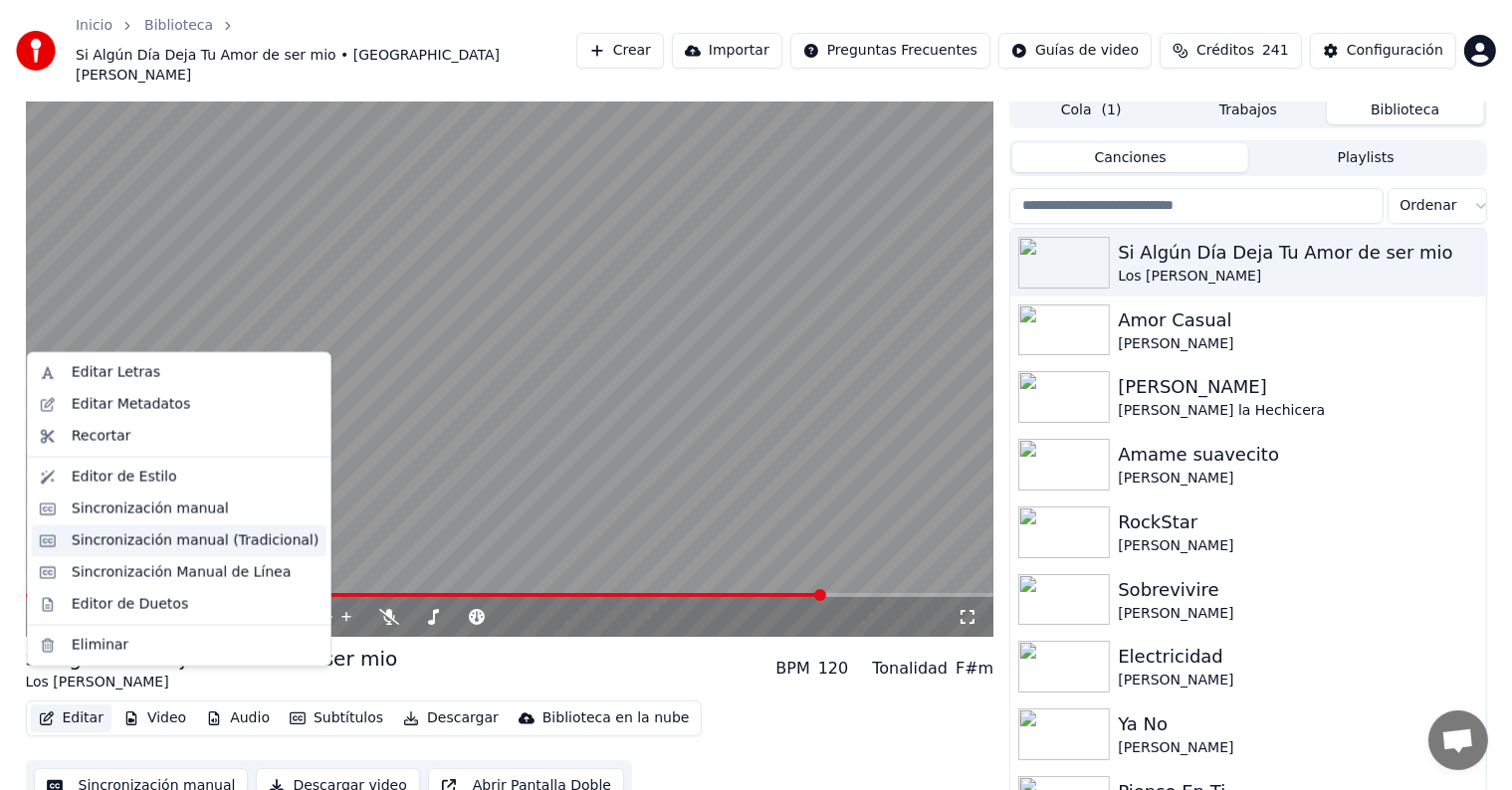
click at [138, 545] on div "Sincronización manual (Tradicional)" at bounding box center [195, 541] width 247 height 20
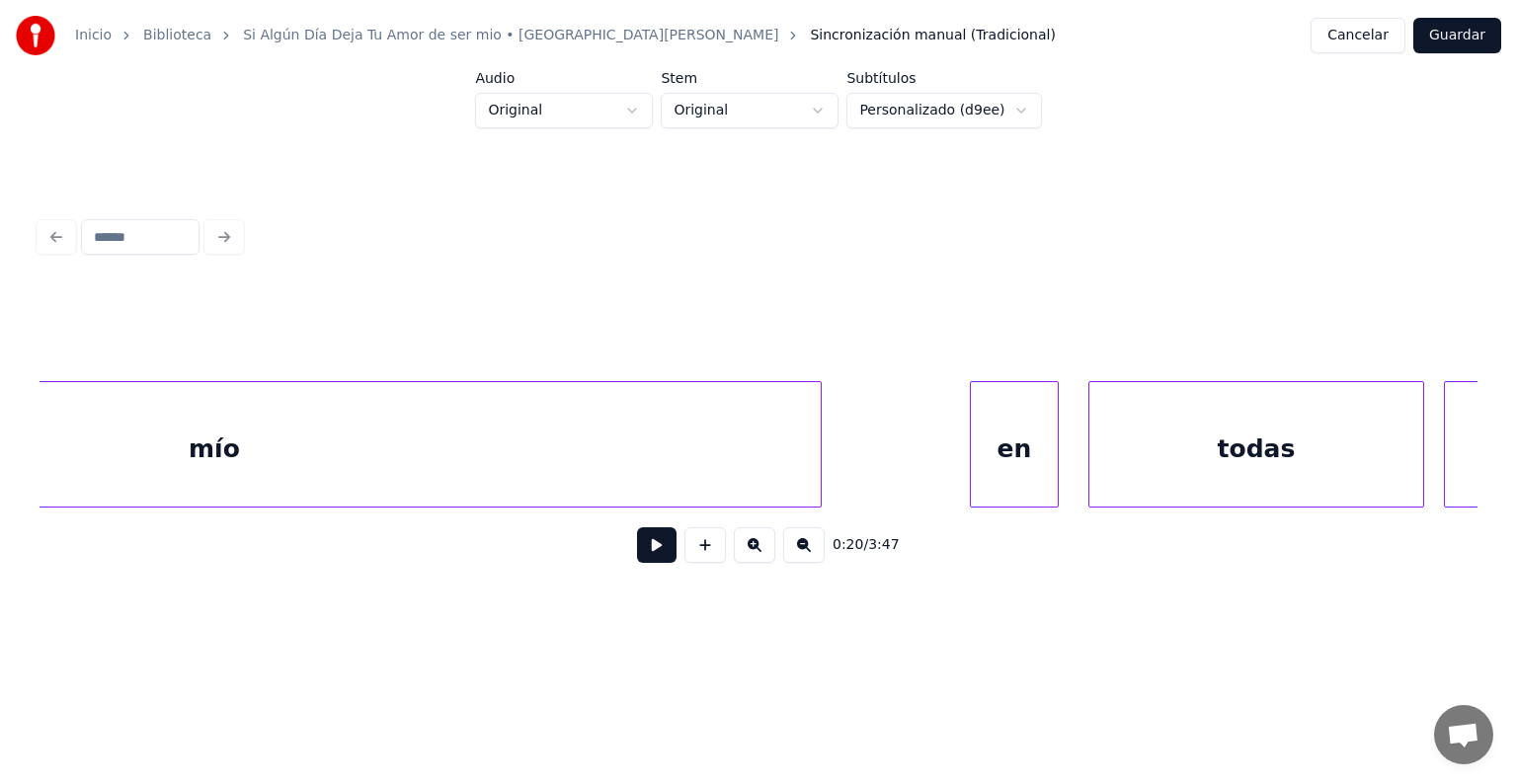
scroll to position [0, 97569]
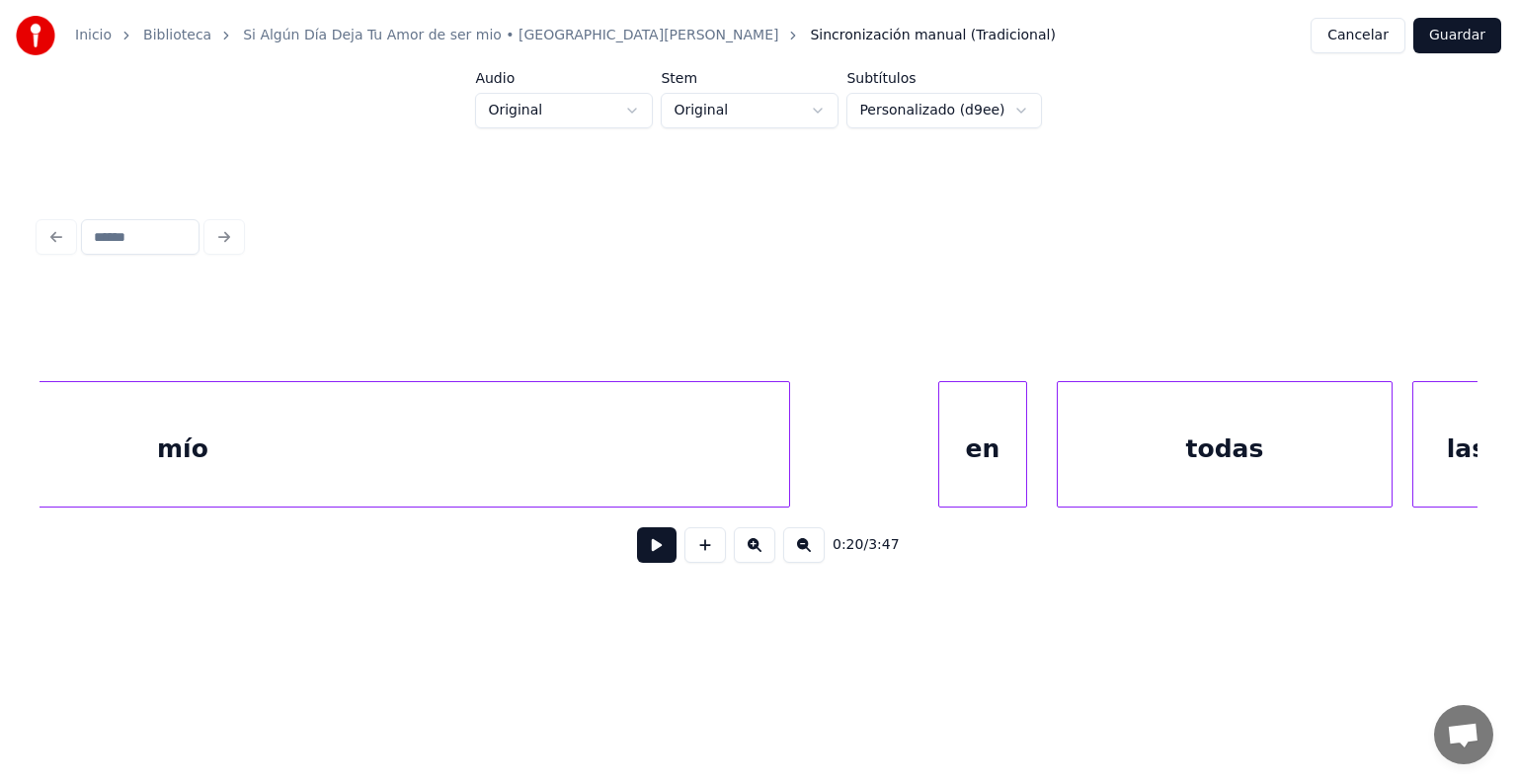
click at [989, 478] on div "en" at bounding box center [983, 448] width 87 height 134
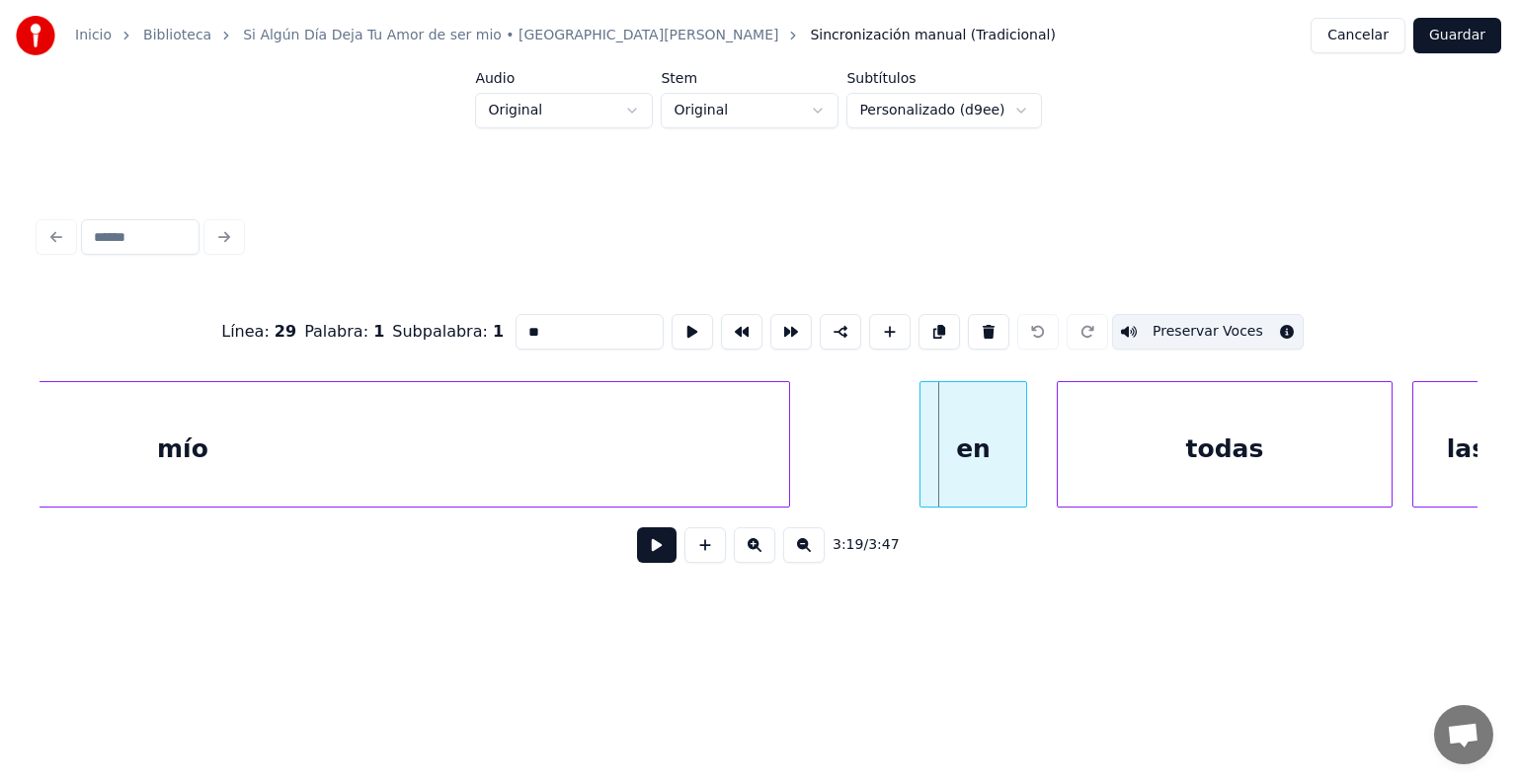
click at [920, 475] on div at bounding box center [923, 443] width 6 height 124
click at [1169, 329] on button "Preservar Voces" at bounding box center [1207, 332] width 191 height 36
click at [1252, 465] on div "todas" at bounding box center [1225, 448] width 334 height 134
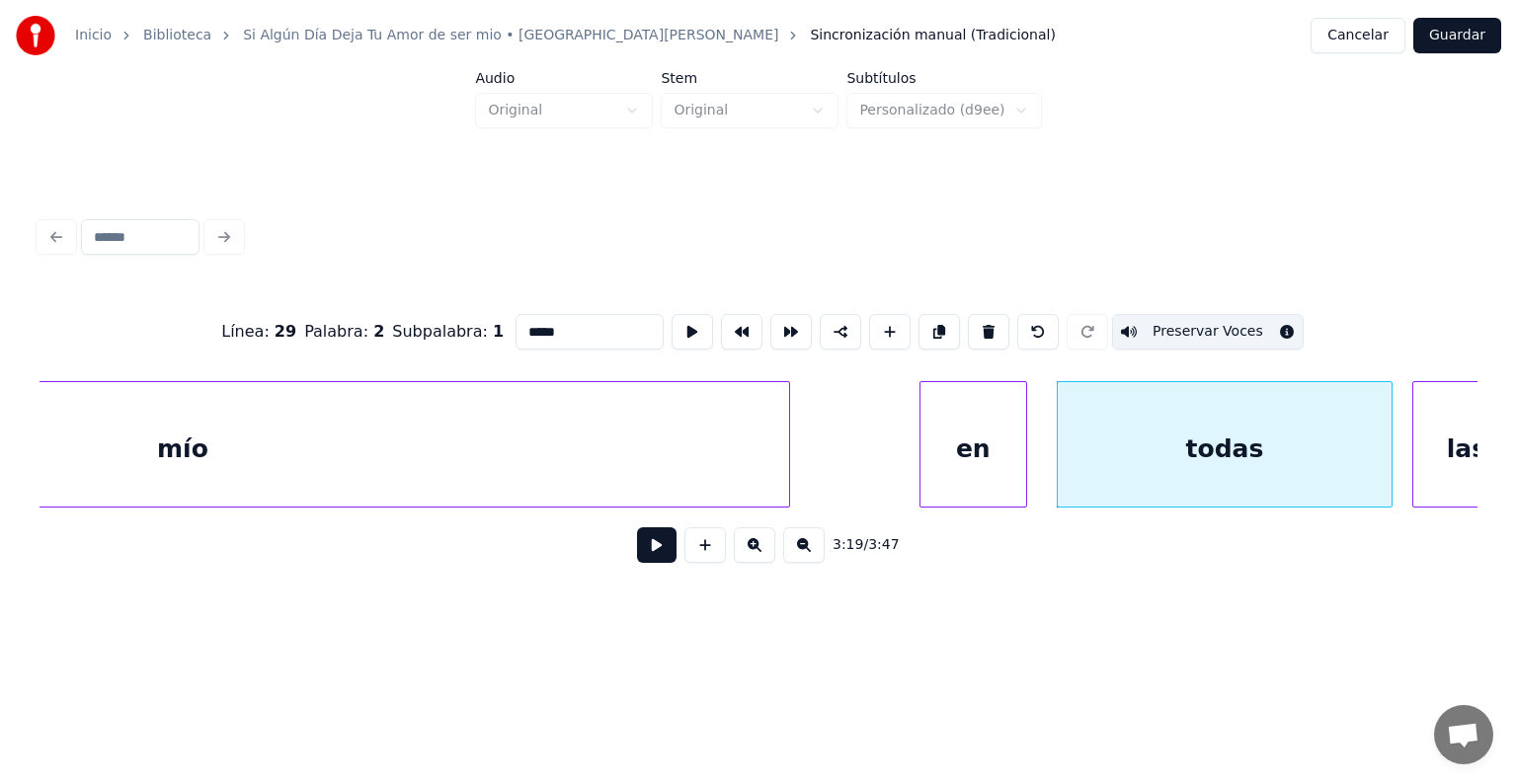
click at [1248, 324] on button "Preservar Voces" at bounding box center [1207, 332] width 191 height 36
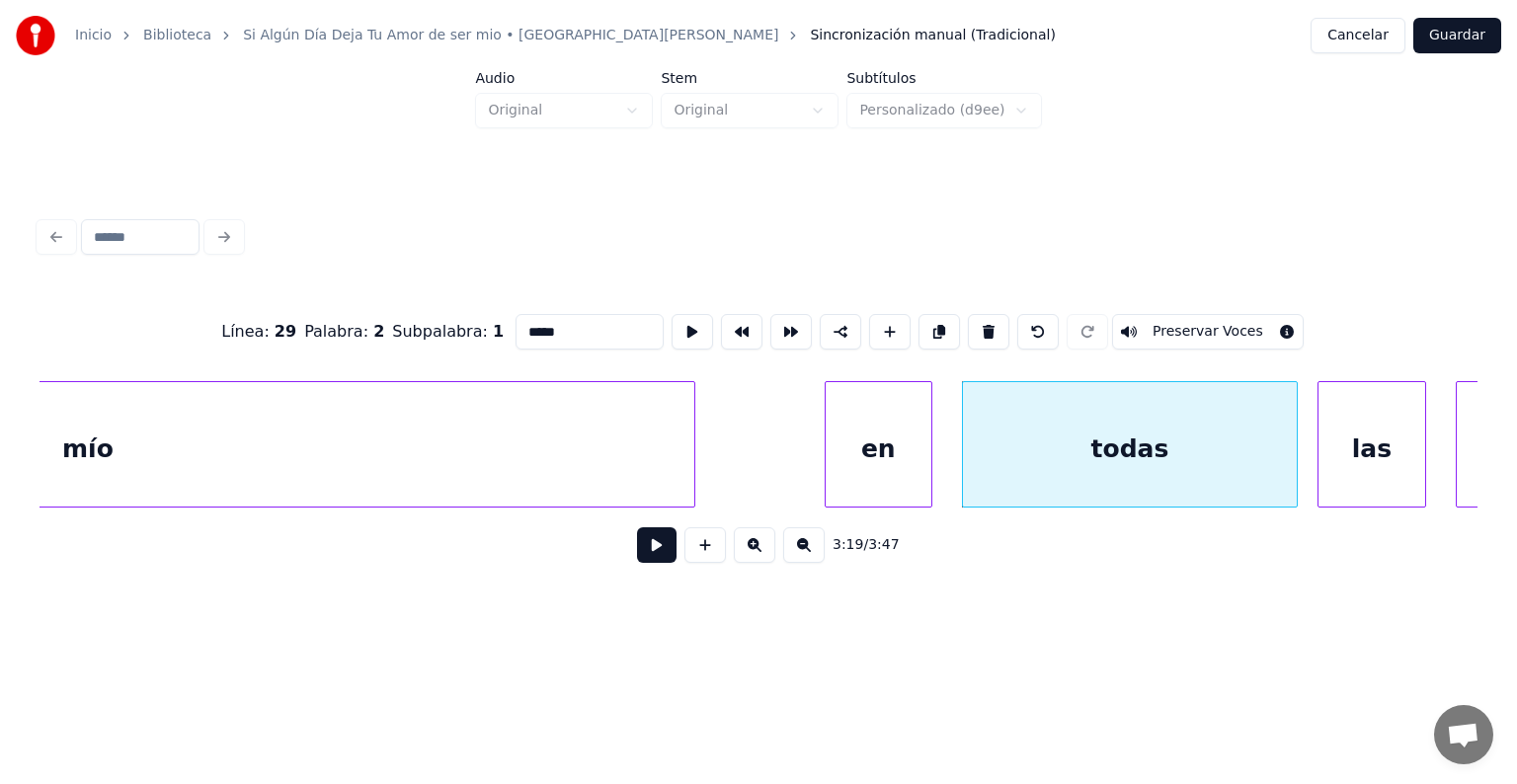
scroll to position [0, 97758]
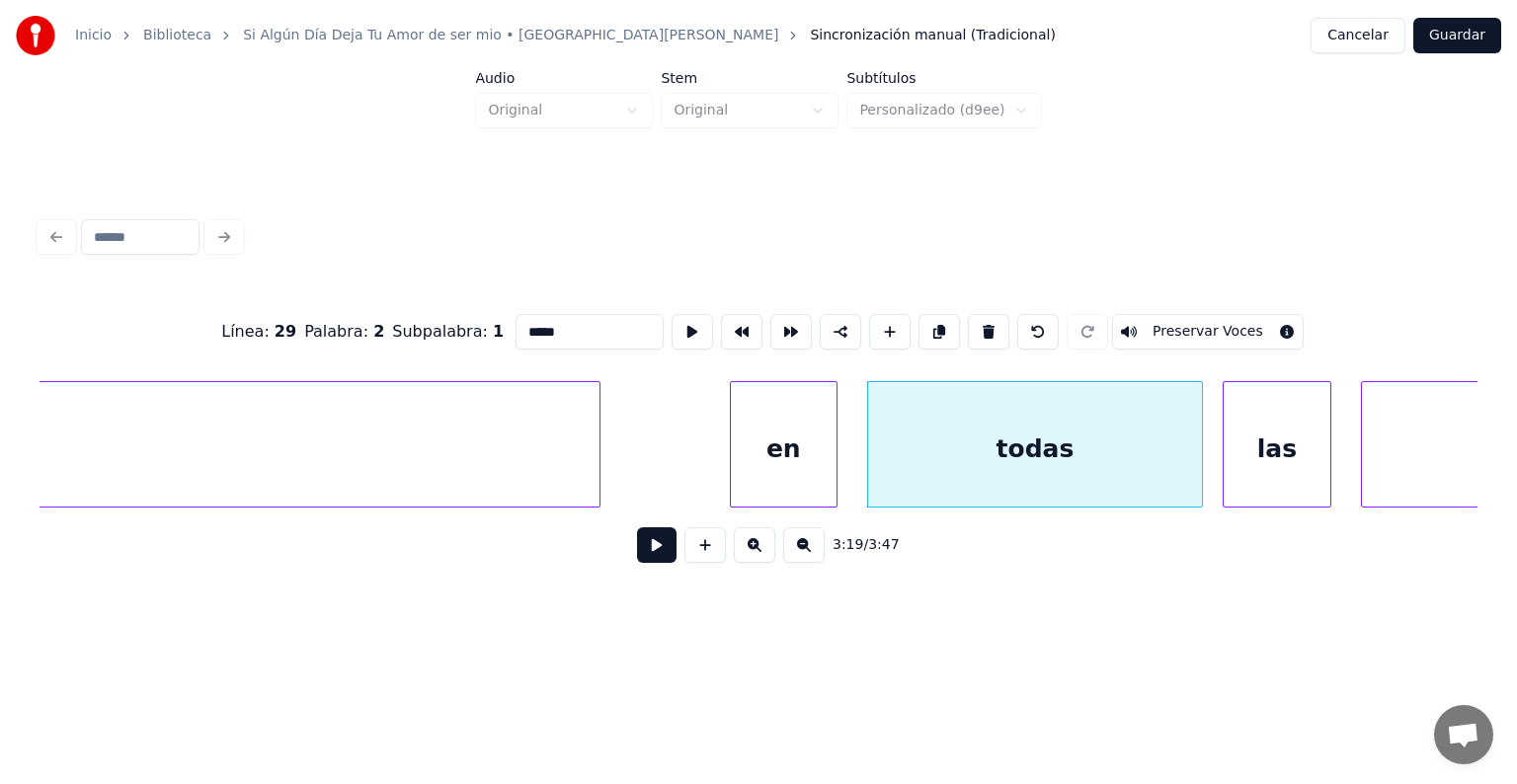
click at [1281, 461] on div "las" at bounding box center [1277, 448] width 107 height 134
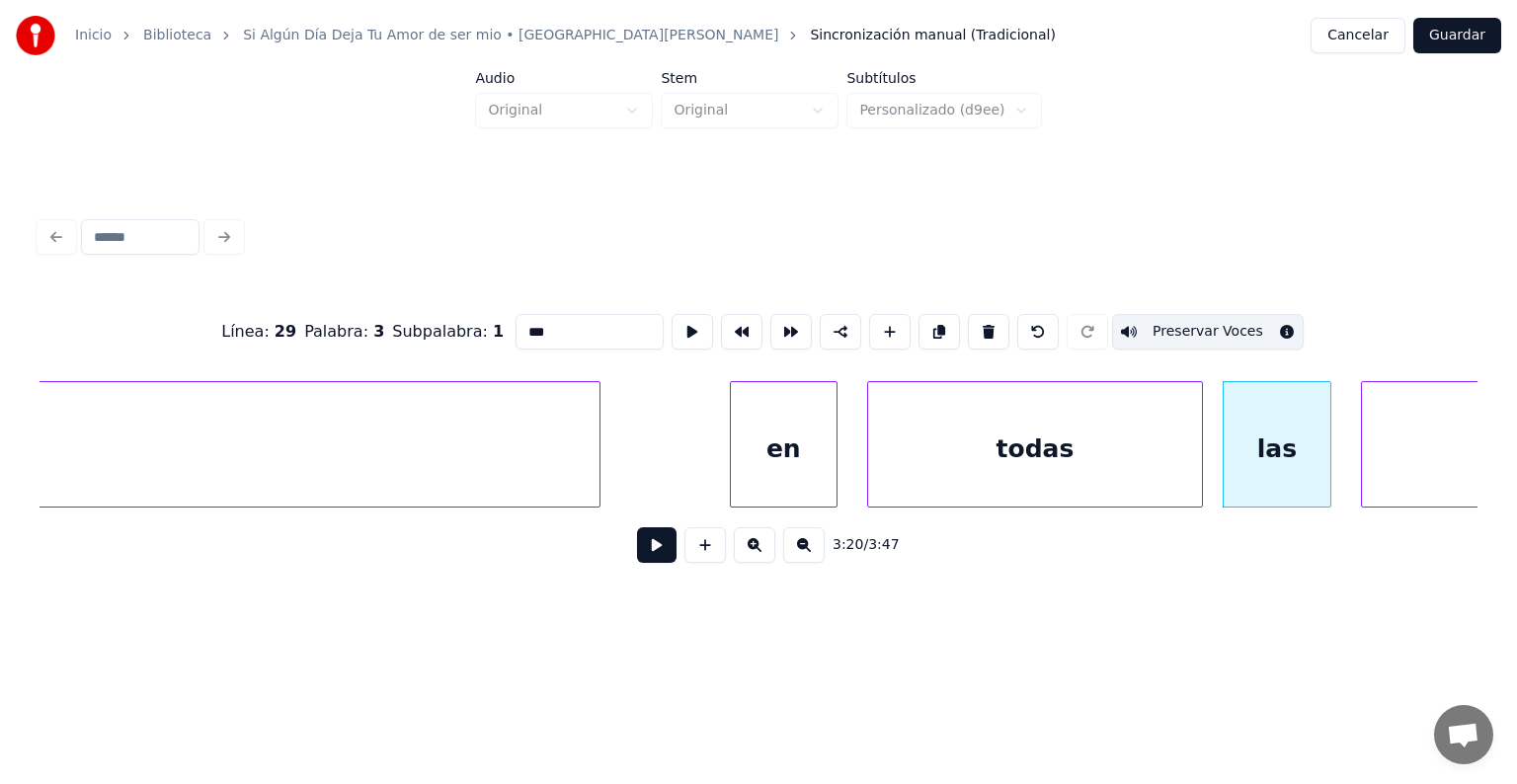
click at [1235, 329] on button "Preservar Voces" at bounding box center [1207, 332] width 191 height 36
type input "*****"
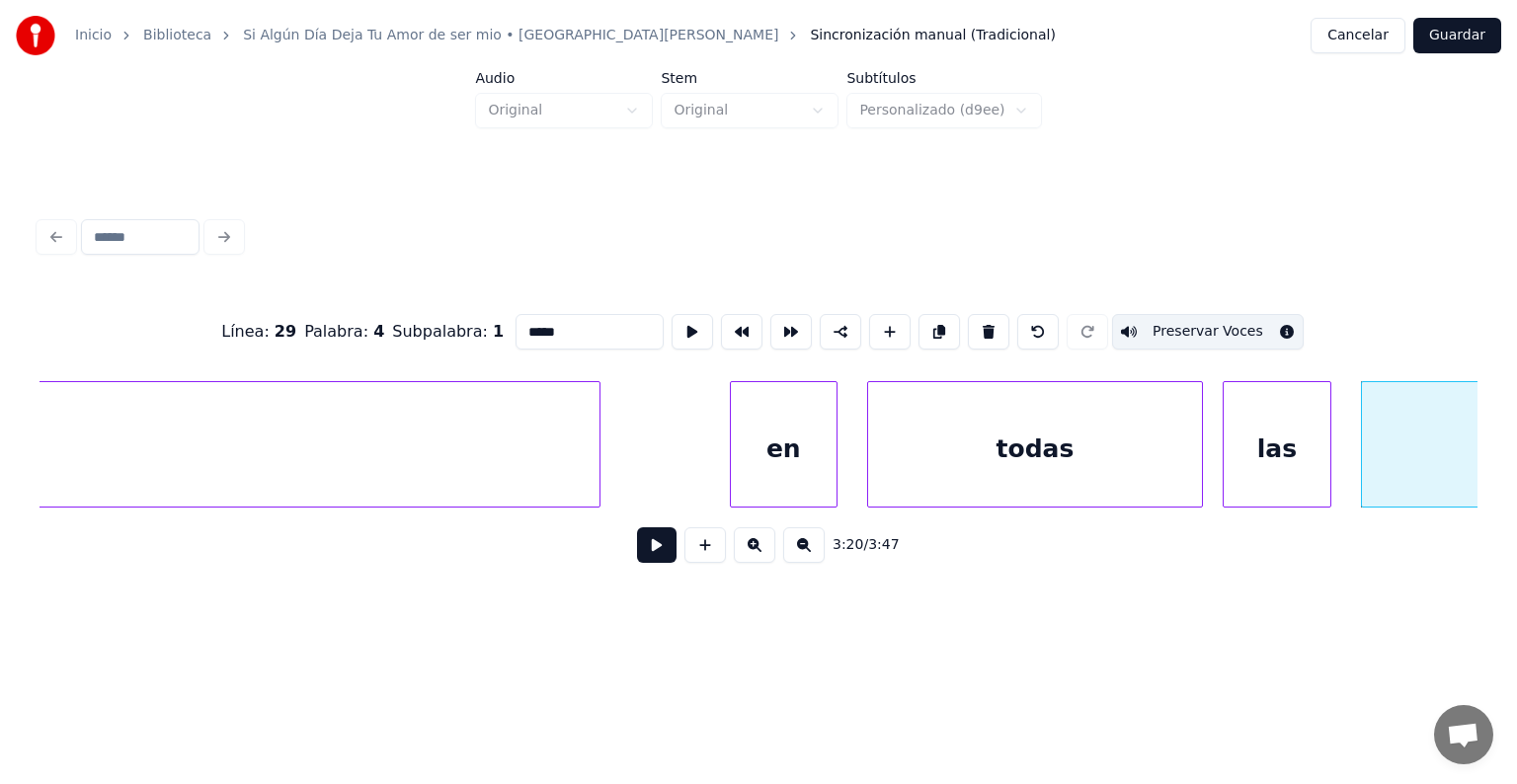
click at [1233, 326] on button "Preservar Voces" at bounding box center [1207, 332] width 191 height 36
click at [1211, 404] on div at bounding box center [1212, 443] width 6 height 124
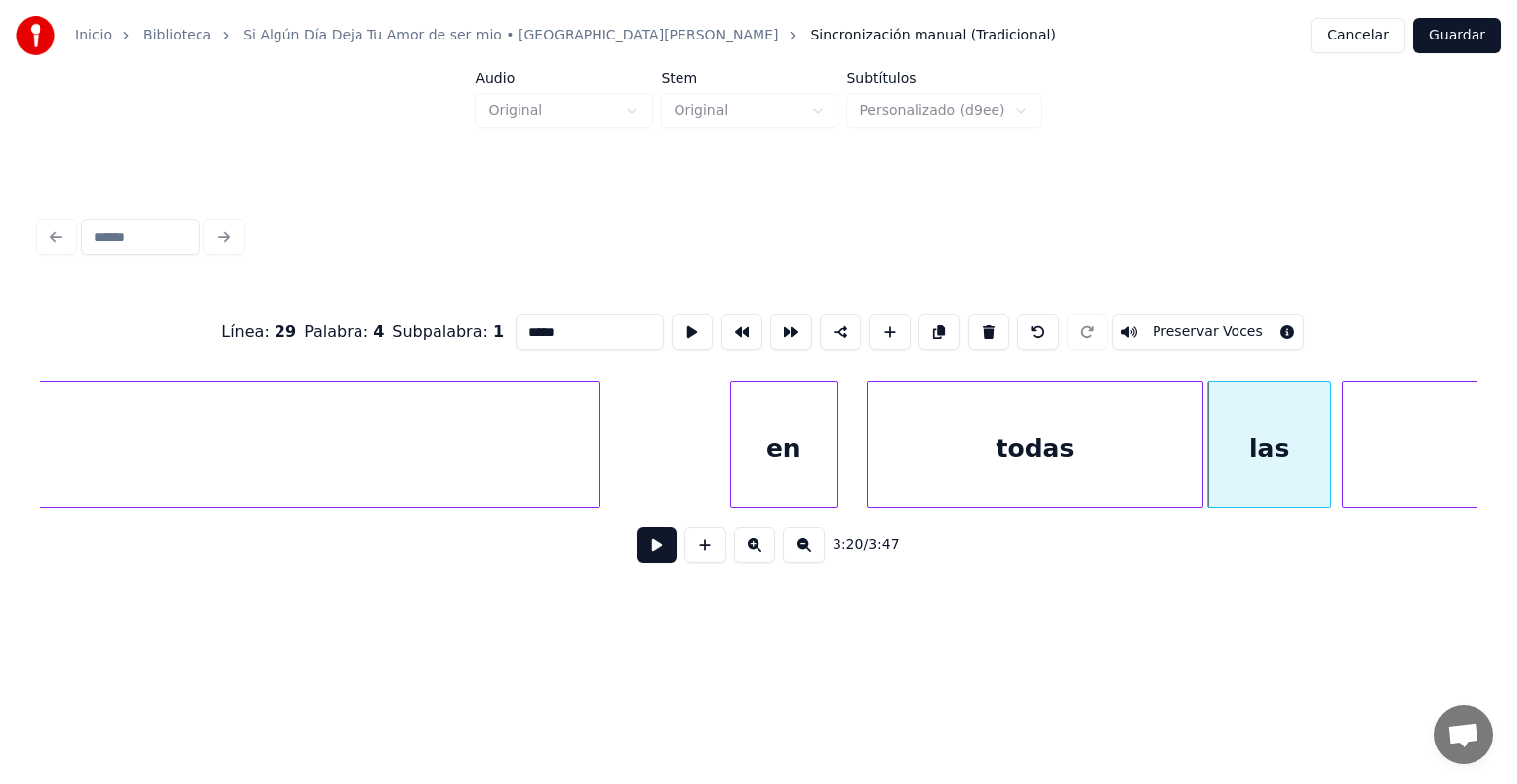
click at [1342, 412] on div at bounding box center [1345, 443] width 6 height 124
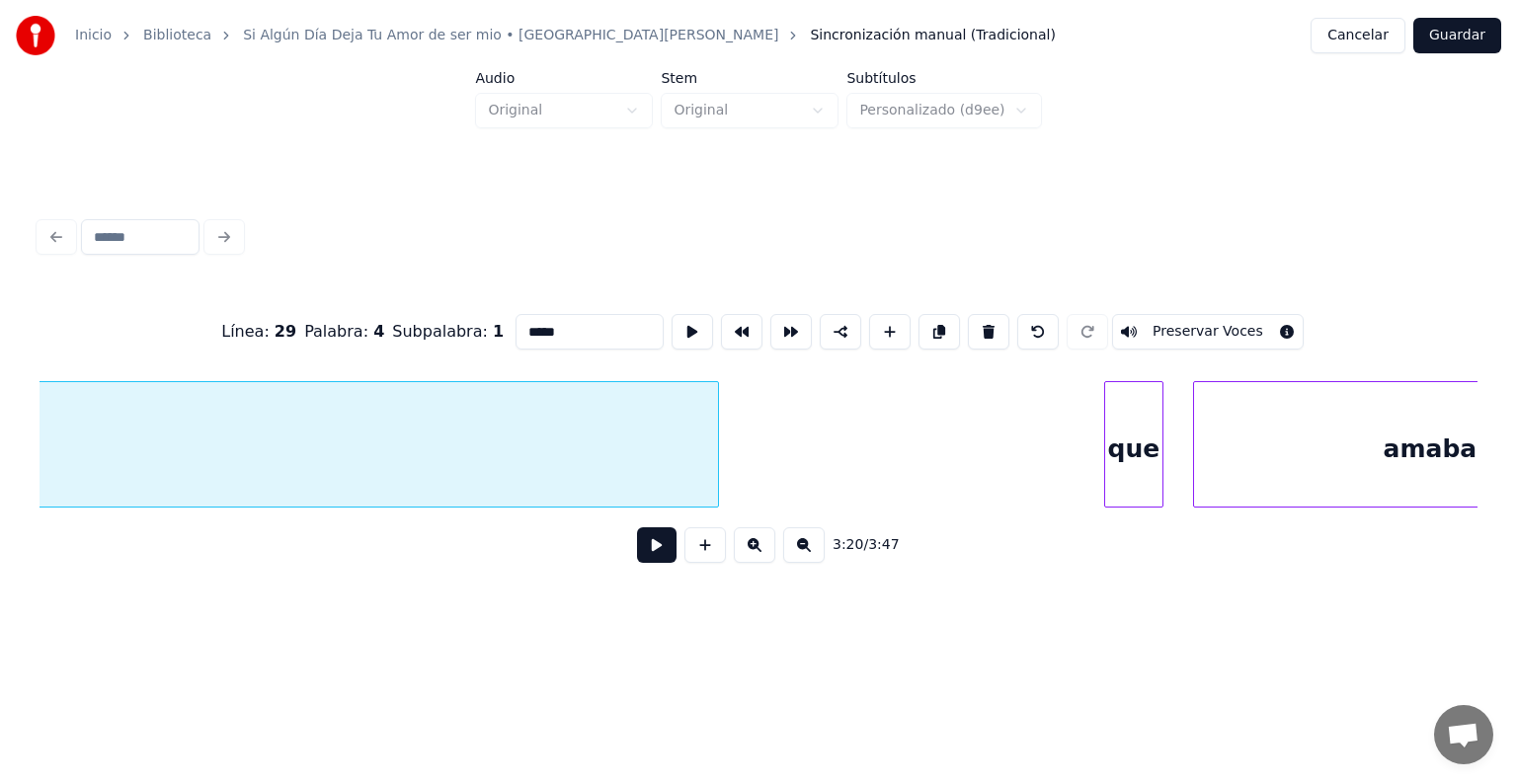
scroll to position [0, 100317]
click at [1153, 455] on div at bounding box center [1152, 443] width 6 height 124
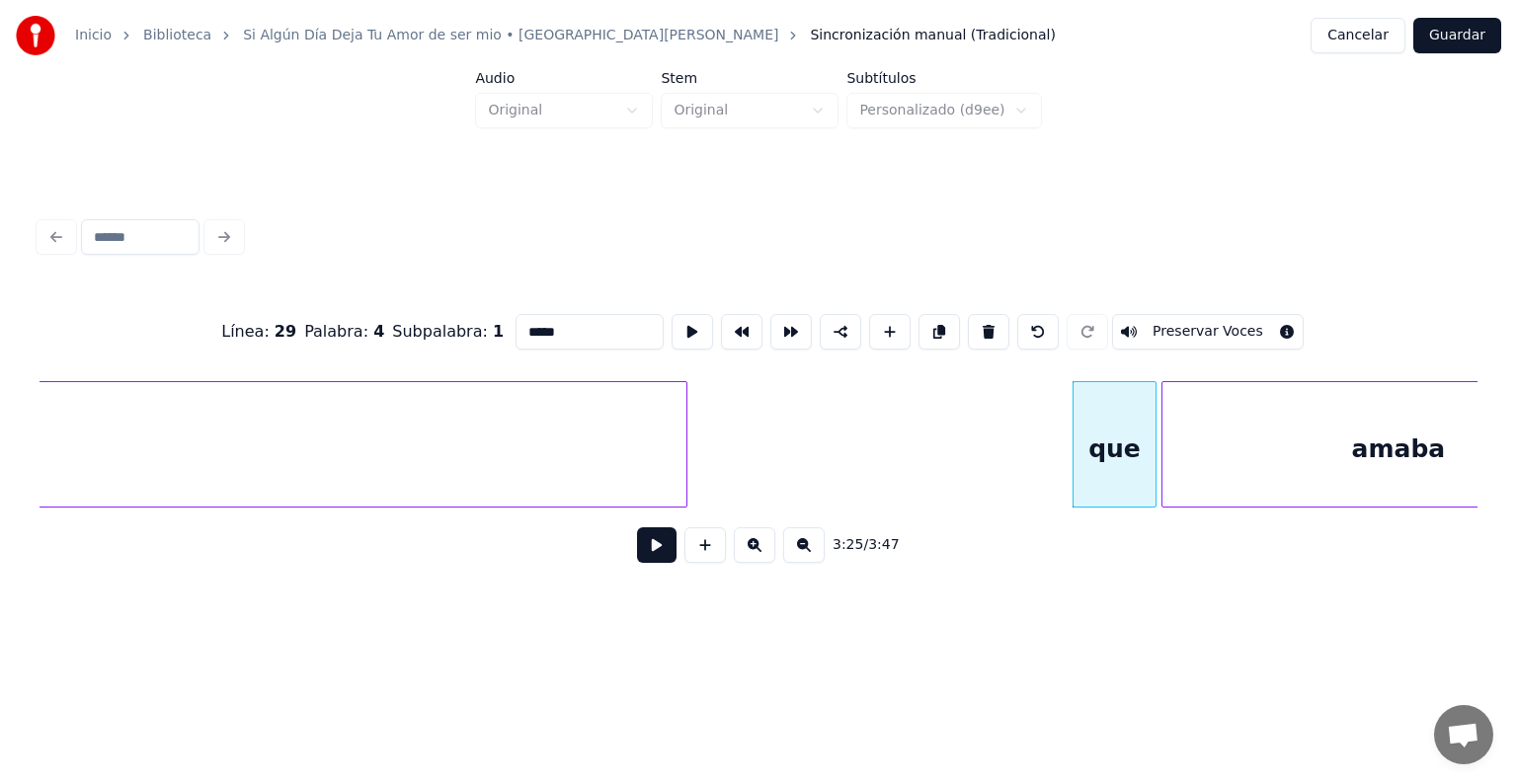
click at [1434, 46] on button "Guardar" at bounding box center [1457, 36] width 88 height 36
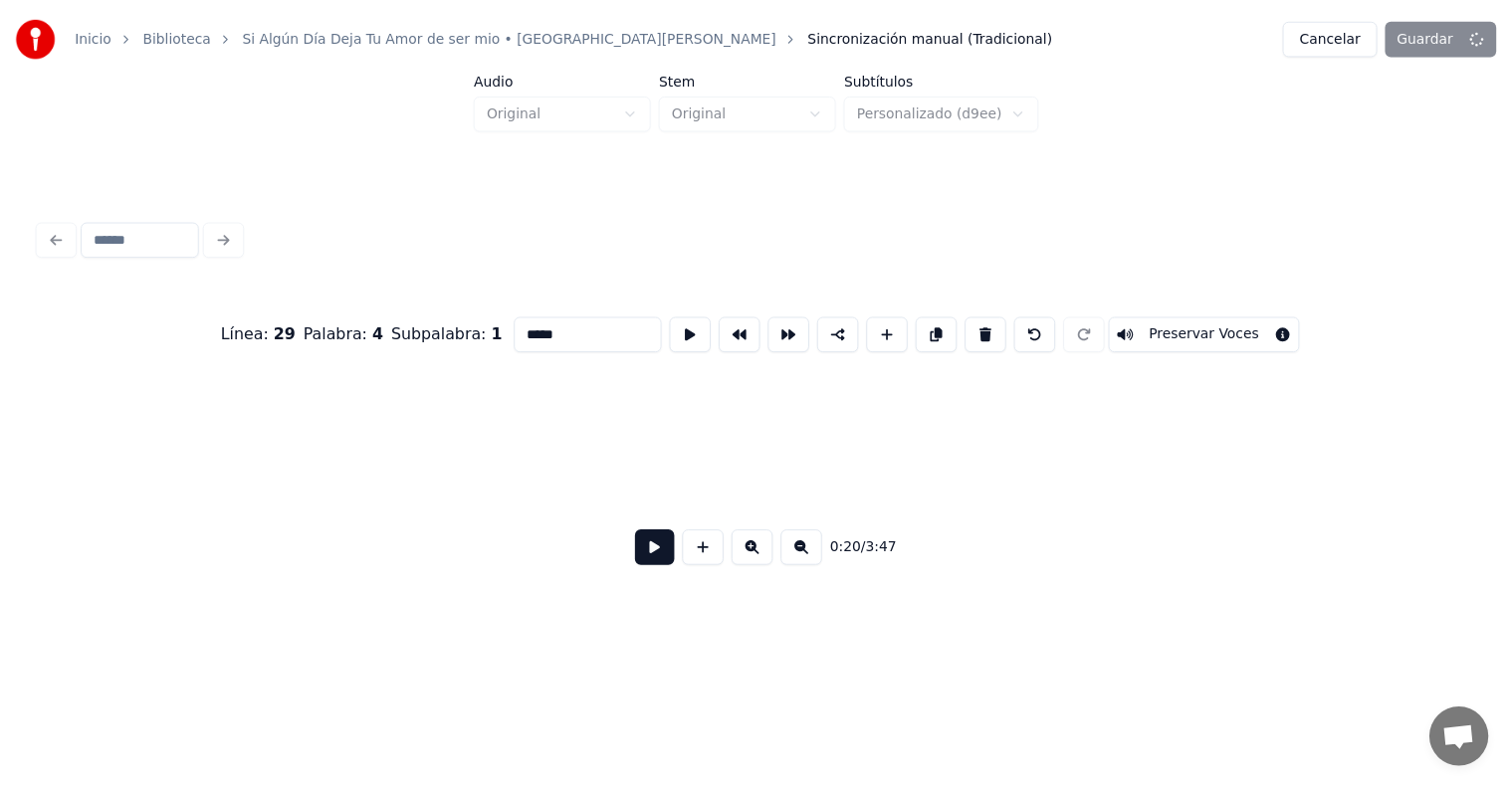
scroll to position [0, 10220]
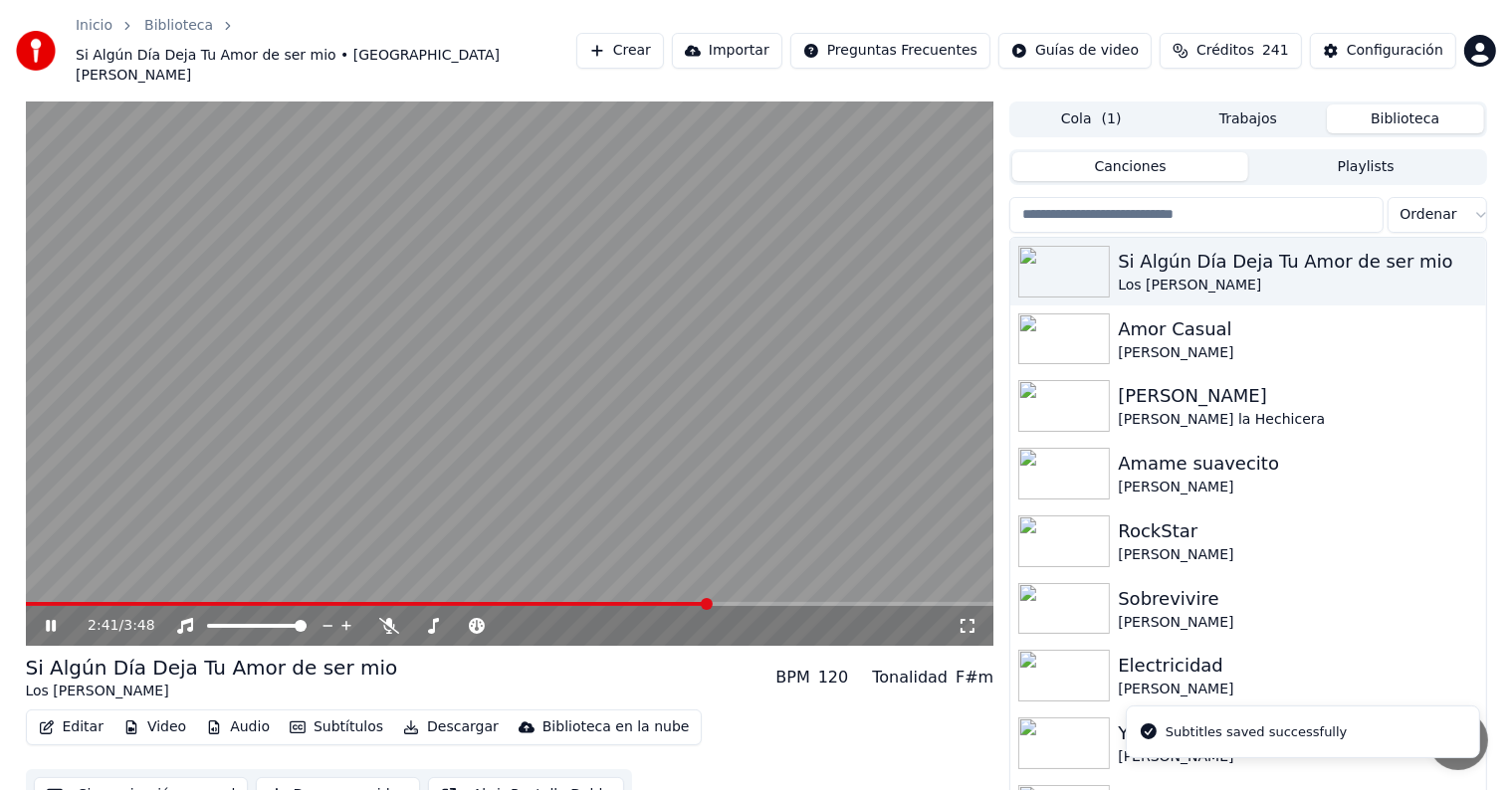
click at [710, 598] on span at bounding box center [707, 604] width 12 height 12
click at [780, 598] on span at bounding box center [778, 604] width 12 height 12
click at [804, 598] on span at bounding box center [803, 604] width 12 height 12
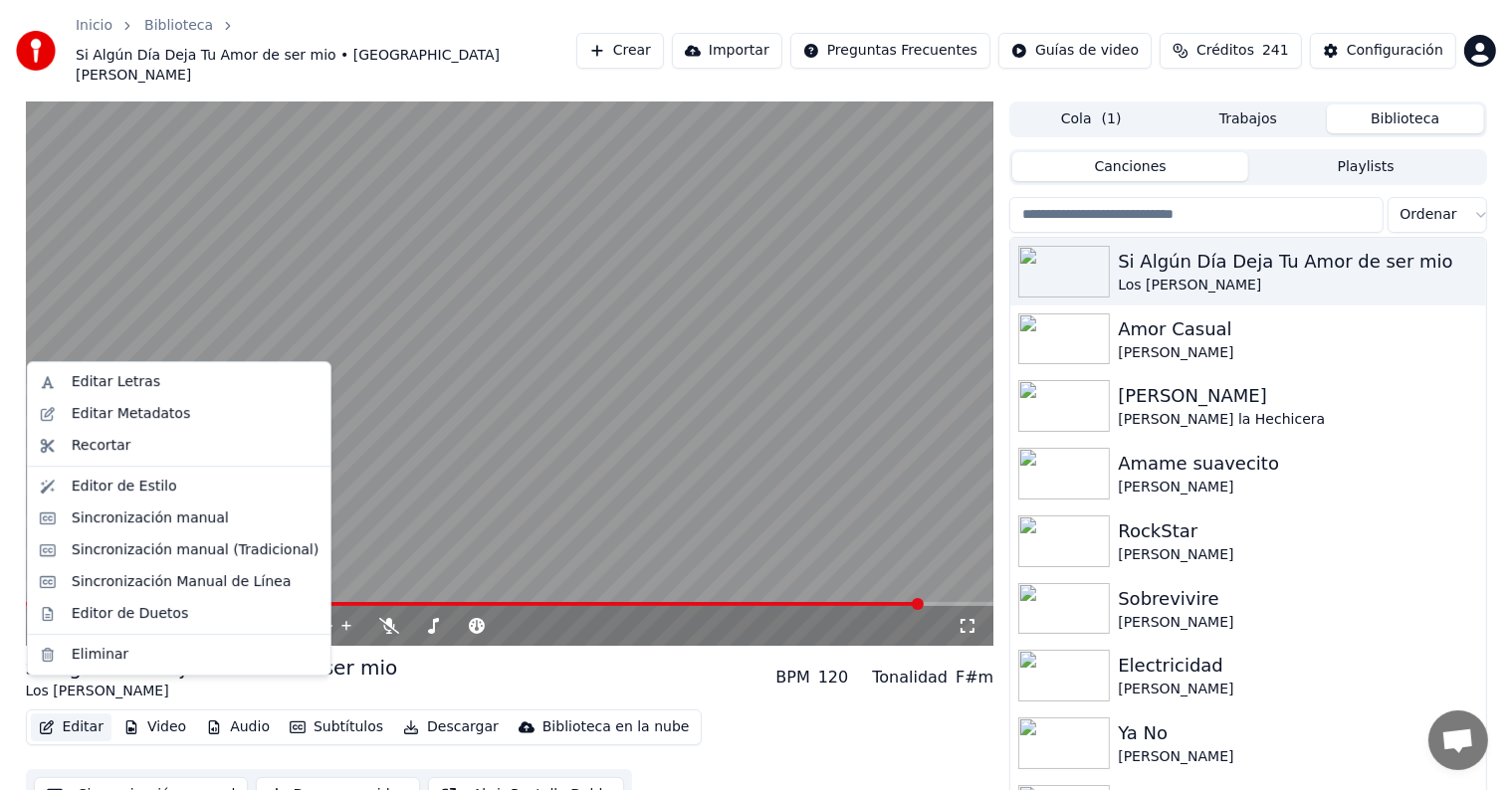
click at [64, 713] on button "Editar" at bounding box center [71, 727] width 81 height 28
click at [92, 606] on div "Editor de Duetos" at bounding box center [130, 614] width 117 height 20
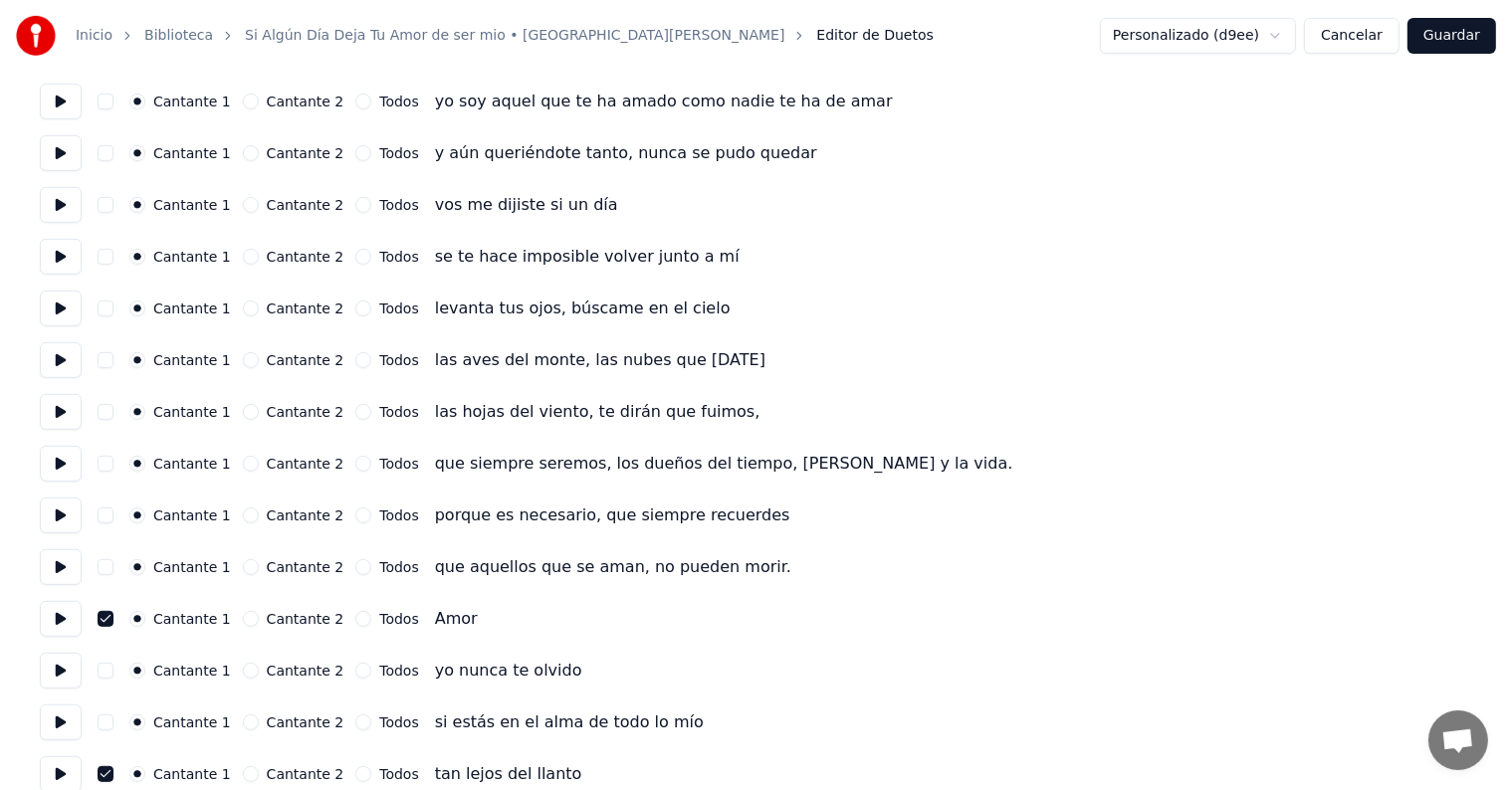
scroll to position [766, 0]
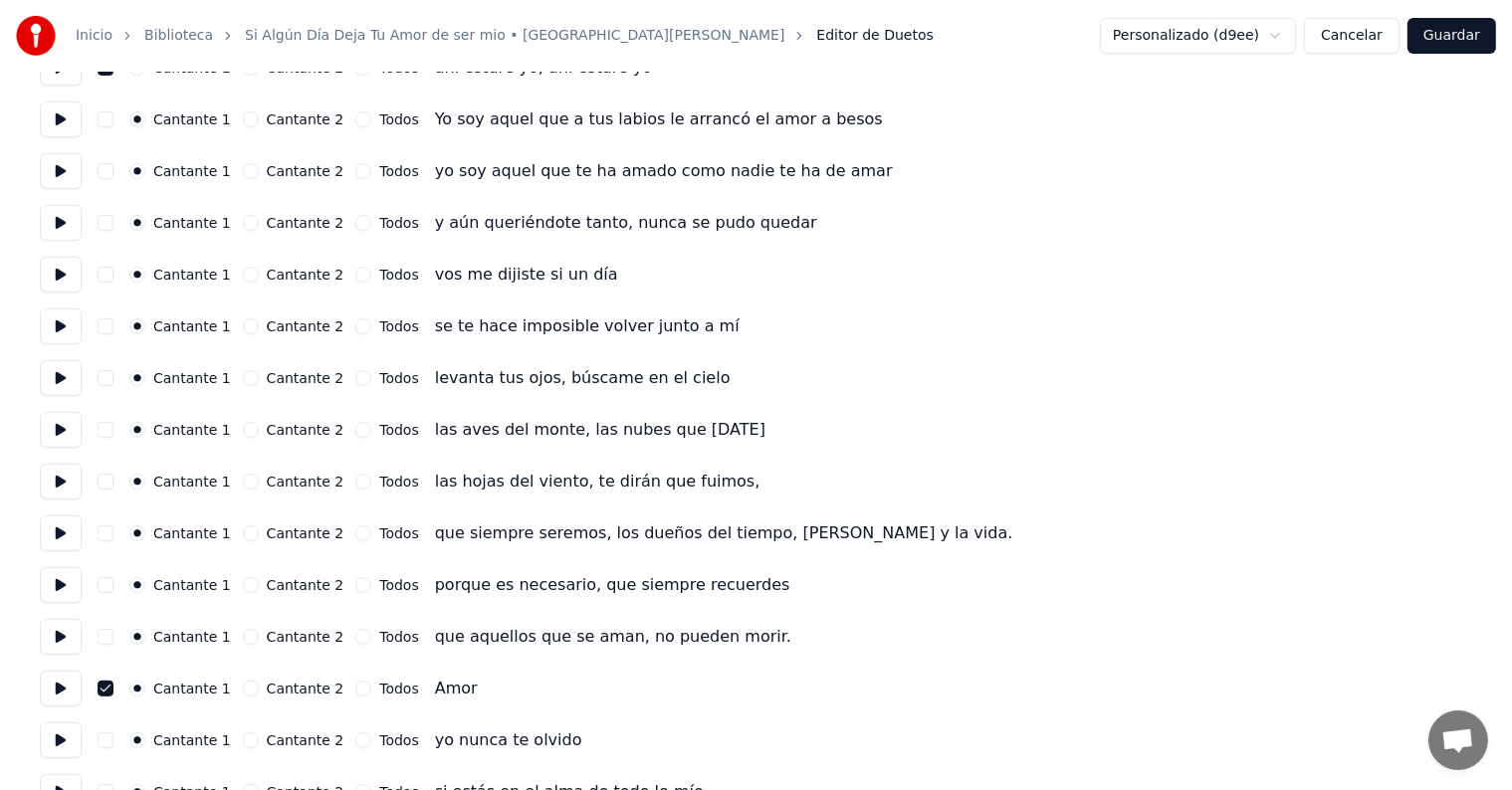
click at [1347, 19] on button "Cancelar" at bounding box center [1352, 36] width 96 height 36
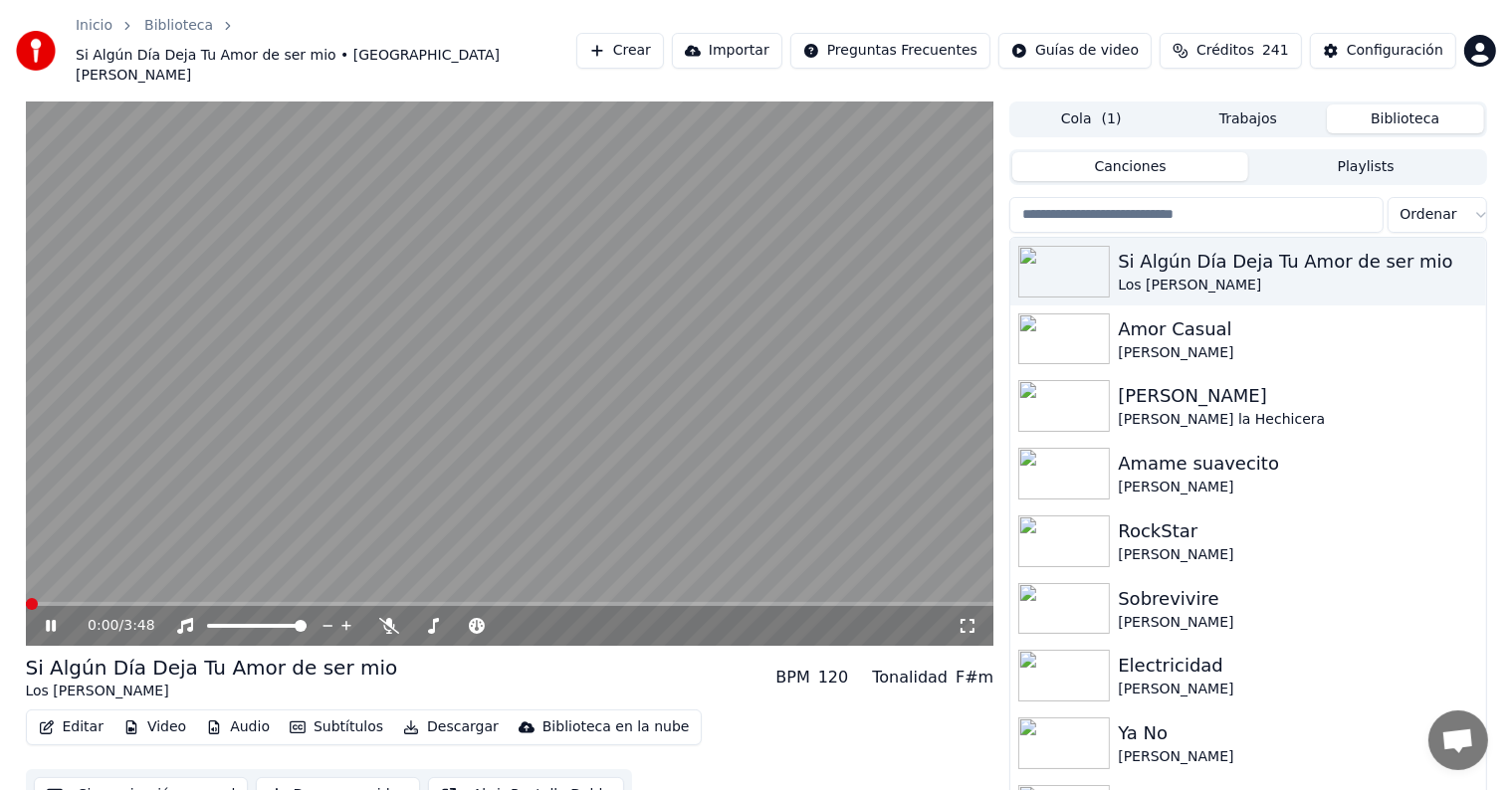
click at [64, 713] on button "Editar" at bounding box center [71, 727] width 81 height 28
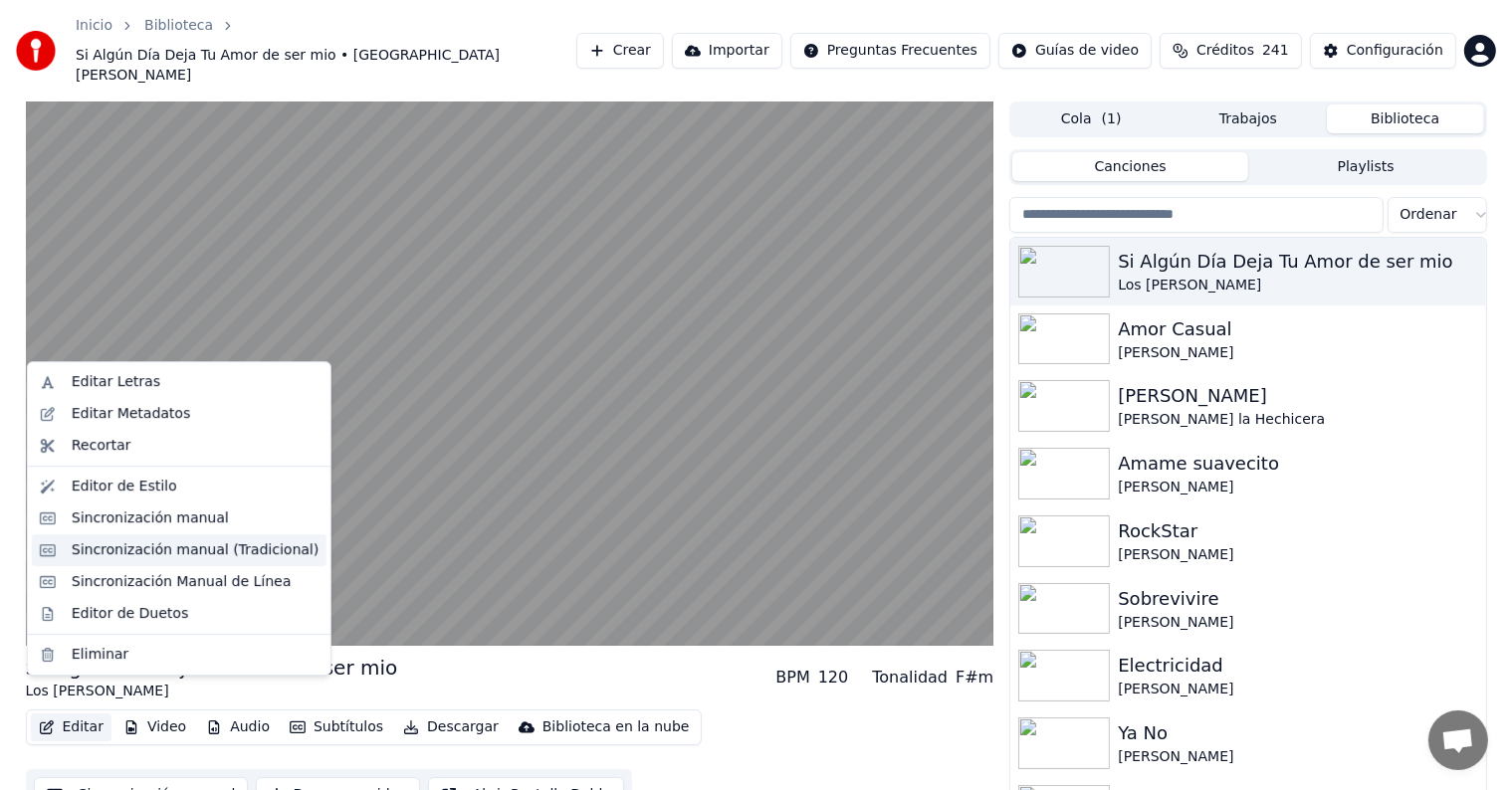
click at [133, 553] on div "Sincronización manual (Tradicional)" at bounding box center [195, 550] width 247 height 20
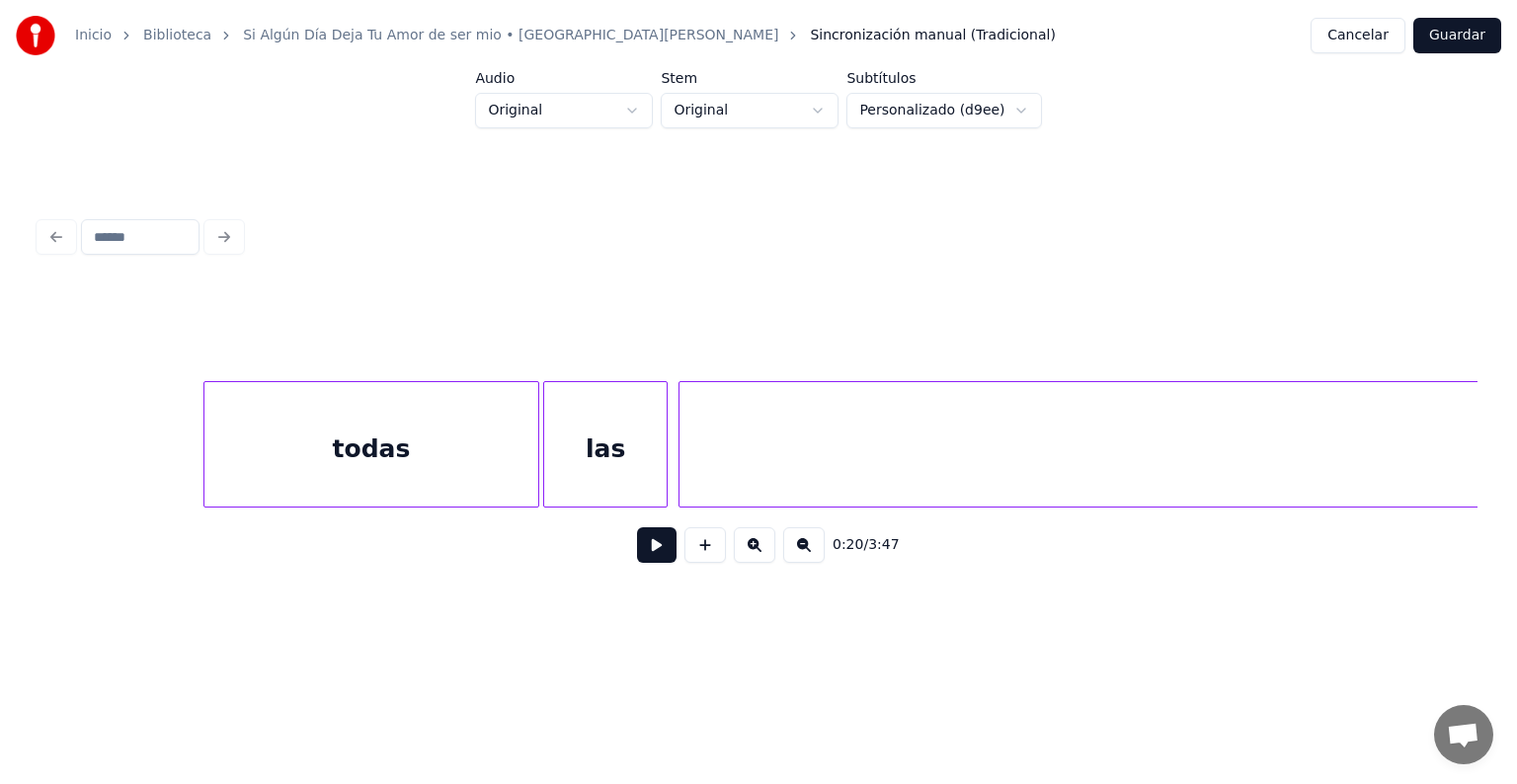
scroll to position [0, 98580]
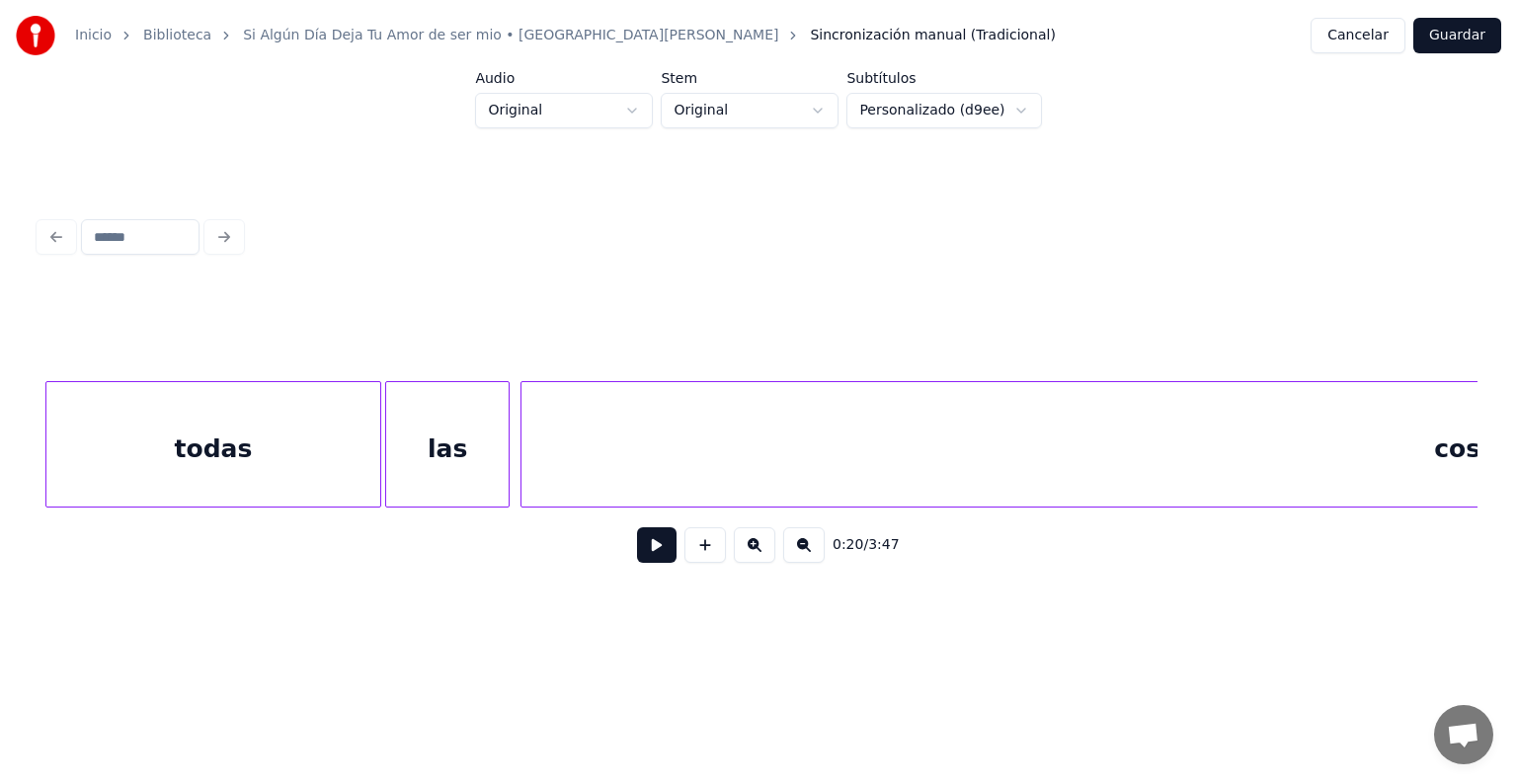
click at [486, 467] on div "las" at bounding box center [446, 448] width 122 height 134
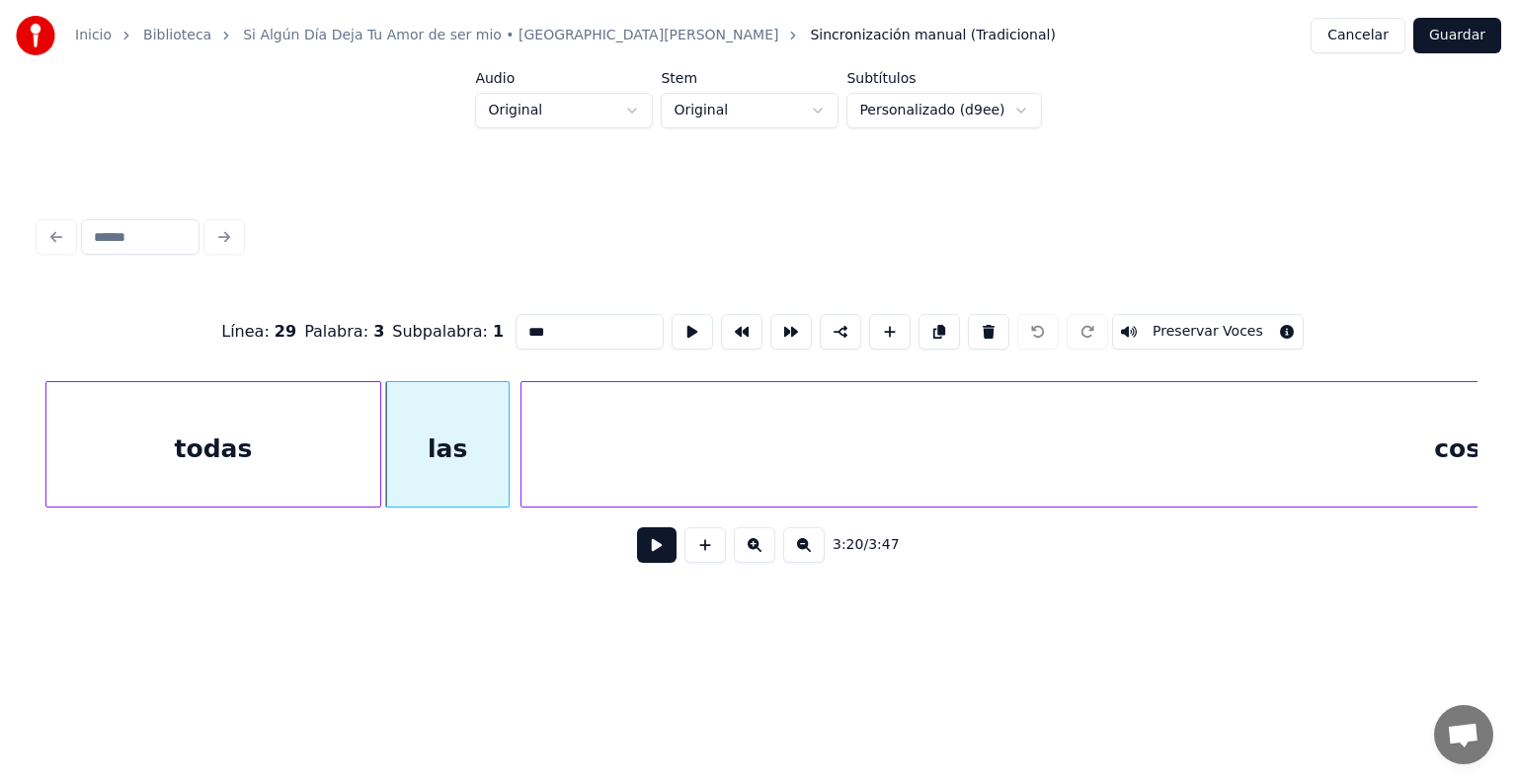
click at [314, 441] on div "todas" at bounding box center [213, 448] width 334 height 134
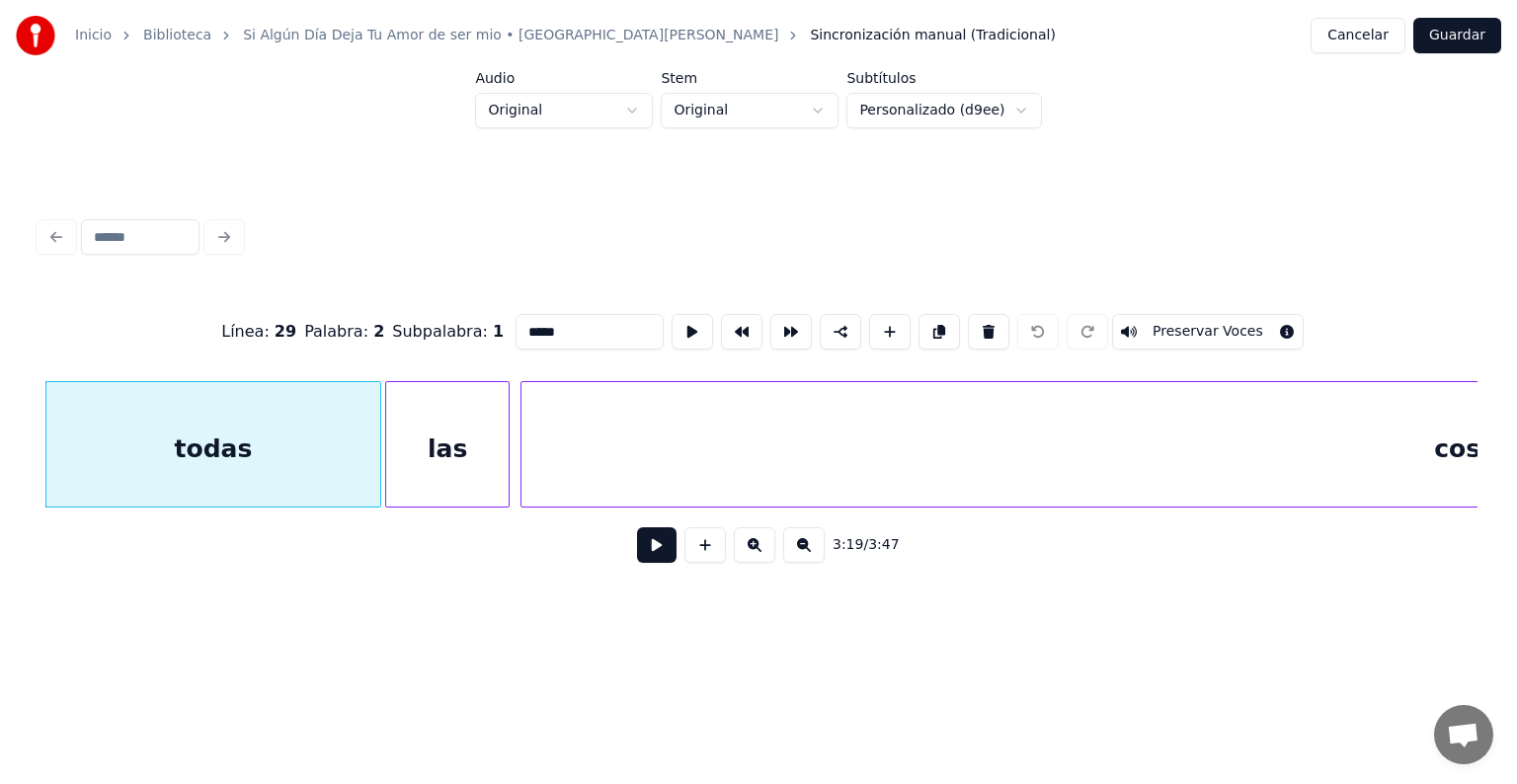
click at [848, 490] on div "cosas" at bounding box center [1472, 448] width 1903 height 134
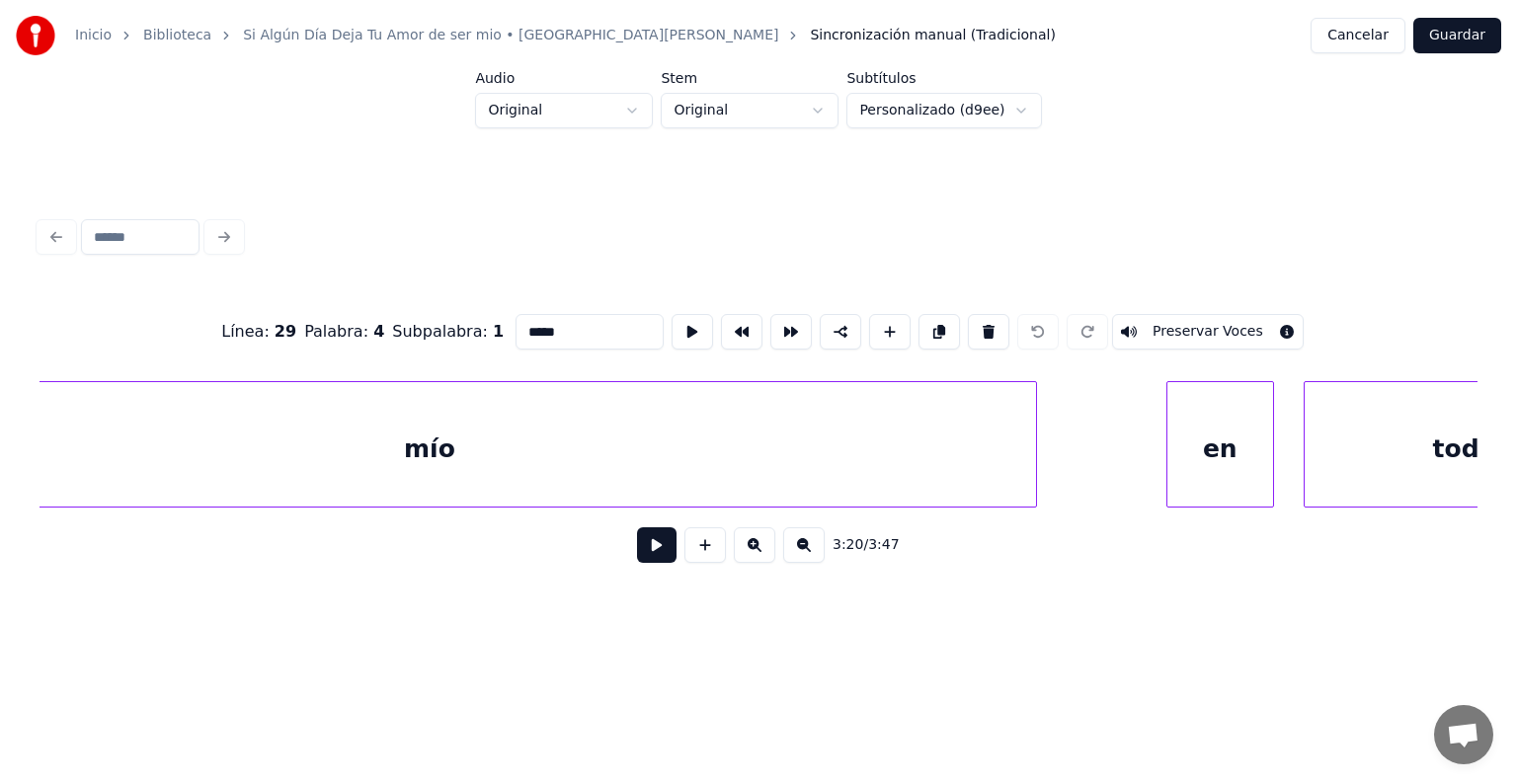
scroll to position [0, 96064]
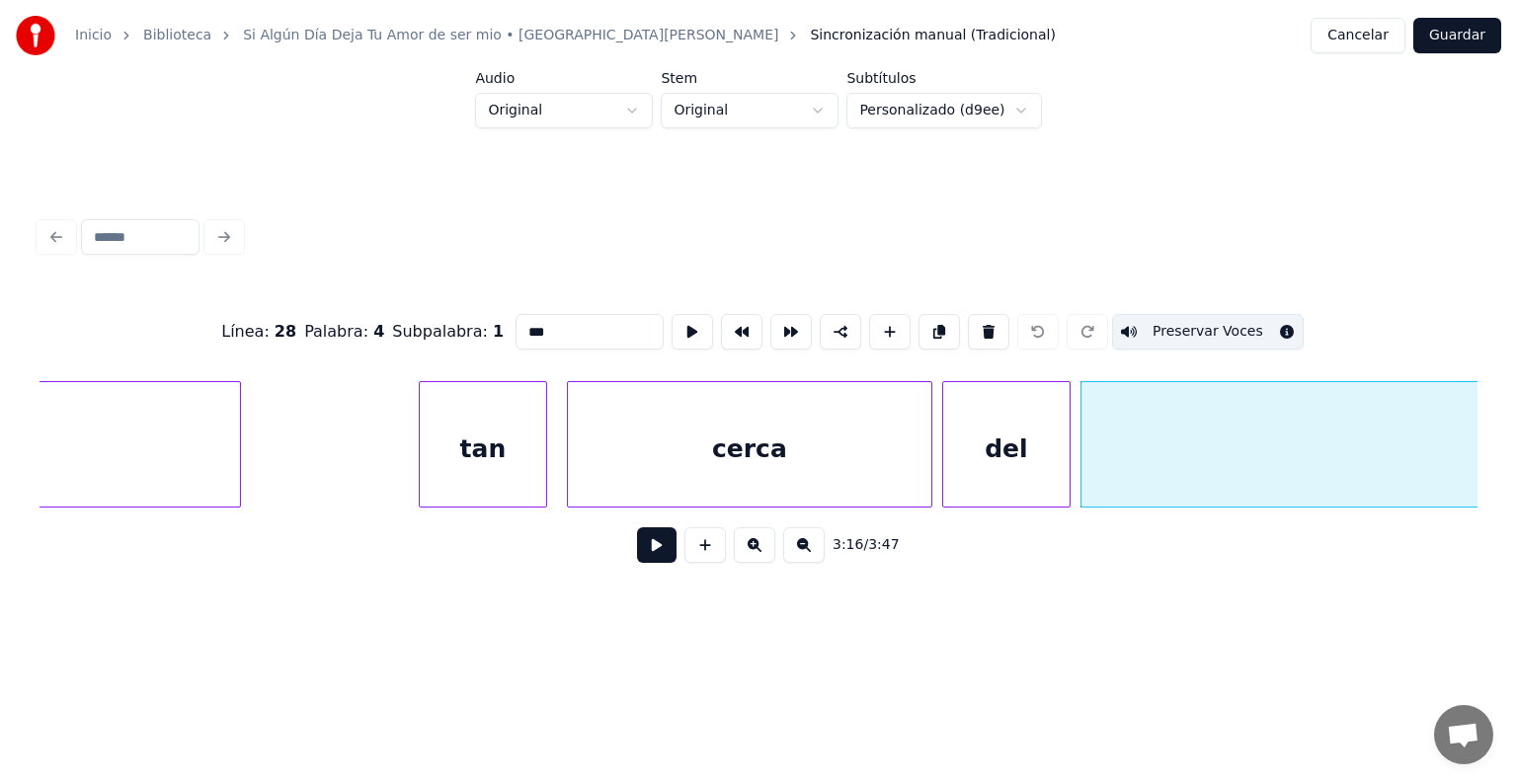
drag, startPoint x: 491, startPoint y: 332, endPoint x: 481, endPoint y: 333, distance: 10.0
click at [516, 333] on input "***" at bounding box center [589, 332] width 148 height 36
type input "***"
click at [1434, 42] on button "Guardar" at bounding box center [1457, 36] width 88 height 36
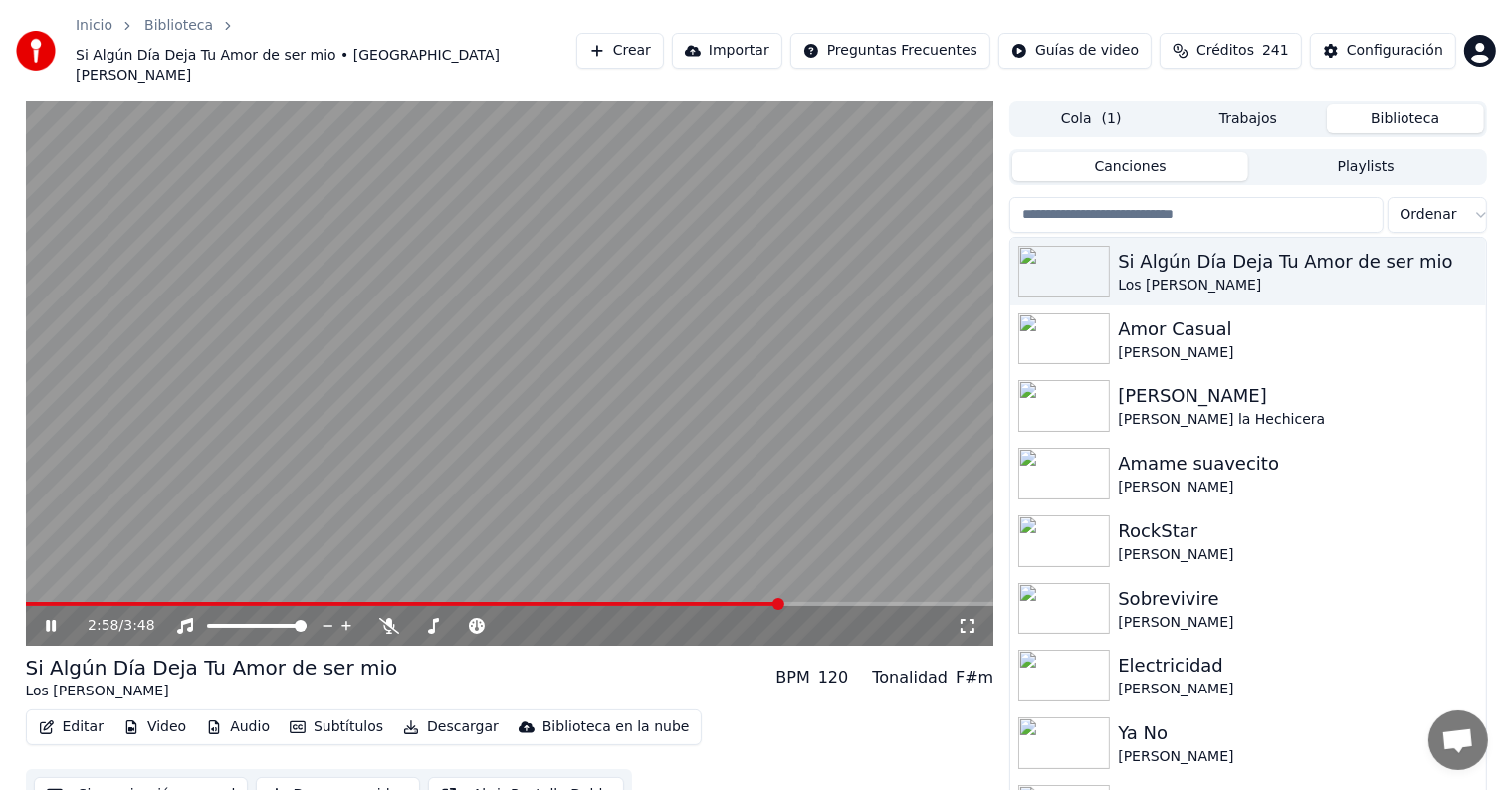
click at [782, 602] on span at bounding box center [510, 604] width 968 height 4
click at [827, 602] on span at bounding box center [510, 604] width 968 height 4
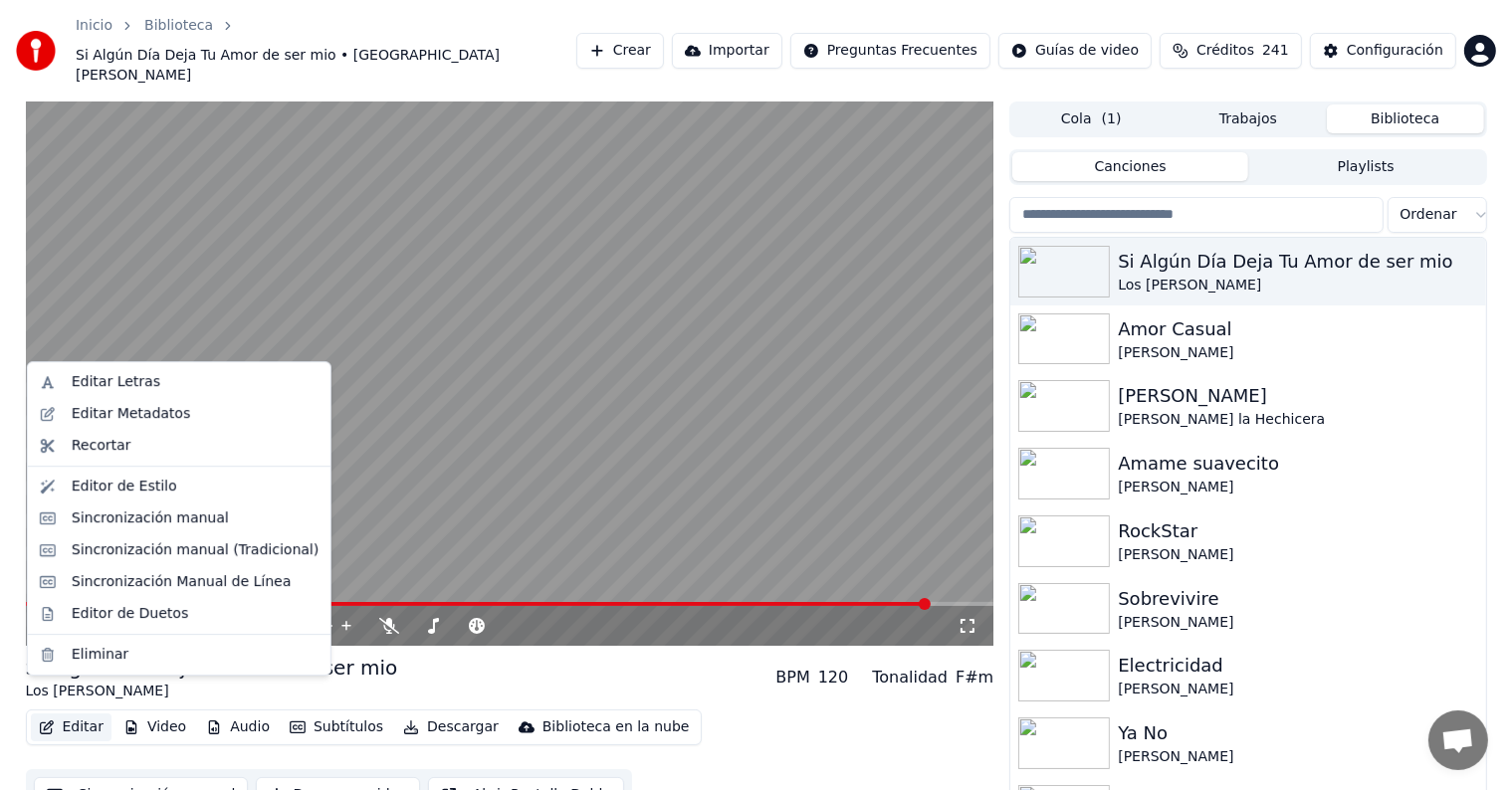
click at [86, 713] on button "Editar" at bounding box center [71, 727] width 81 height 28
click at [150, 551] on div "Sincronización manual (Tradicional)" at bounding box center [195, 550] width 247 height 20
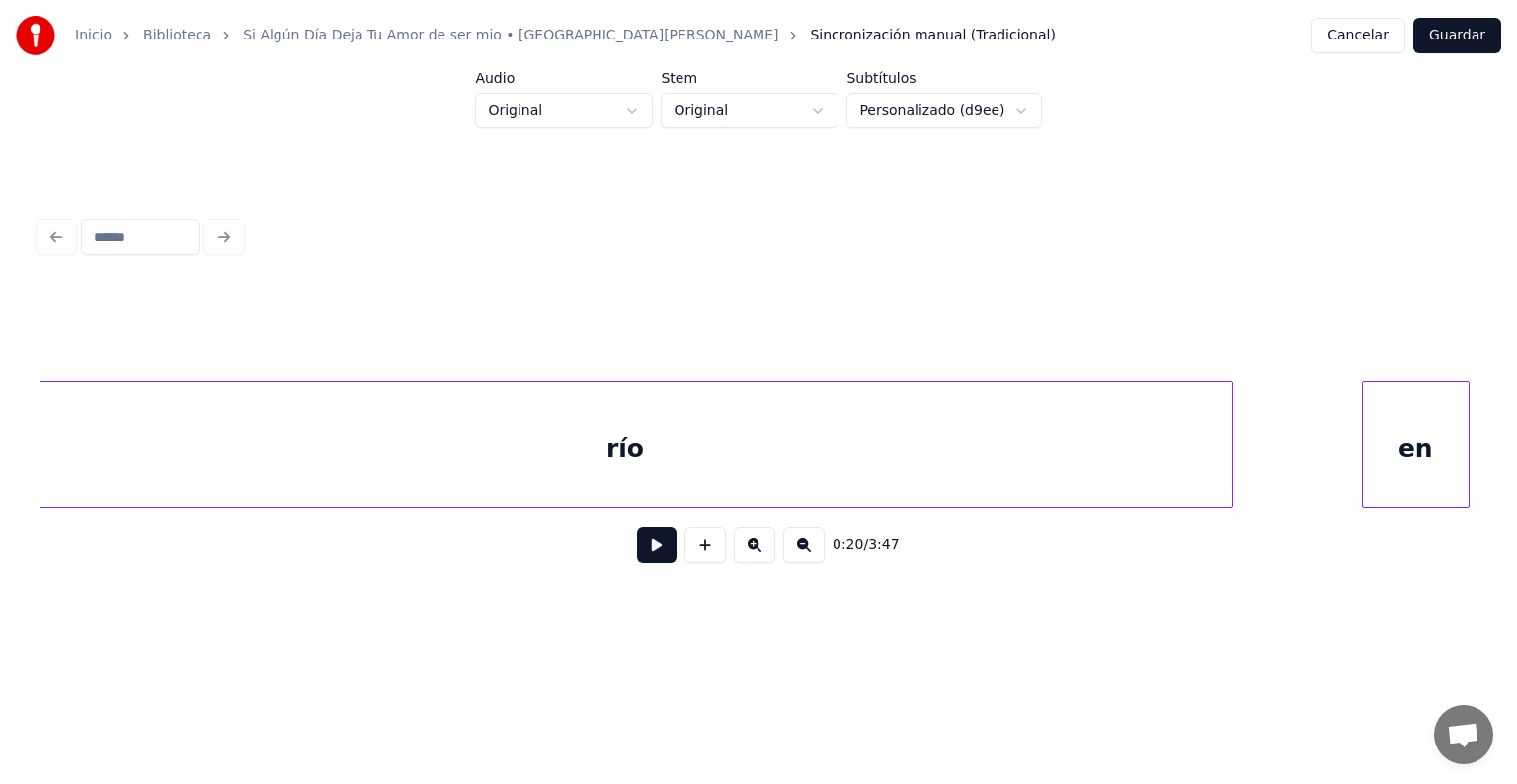
click at [663, 438] on div "río" at bounding box center [625, 448] width 1213 height 134
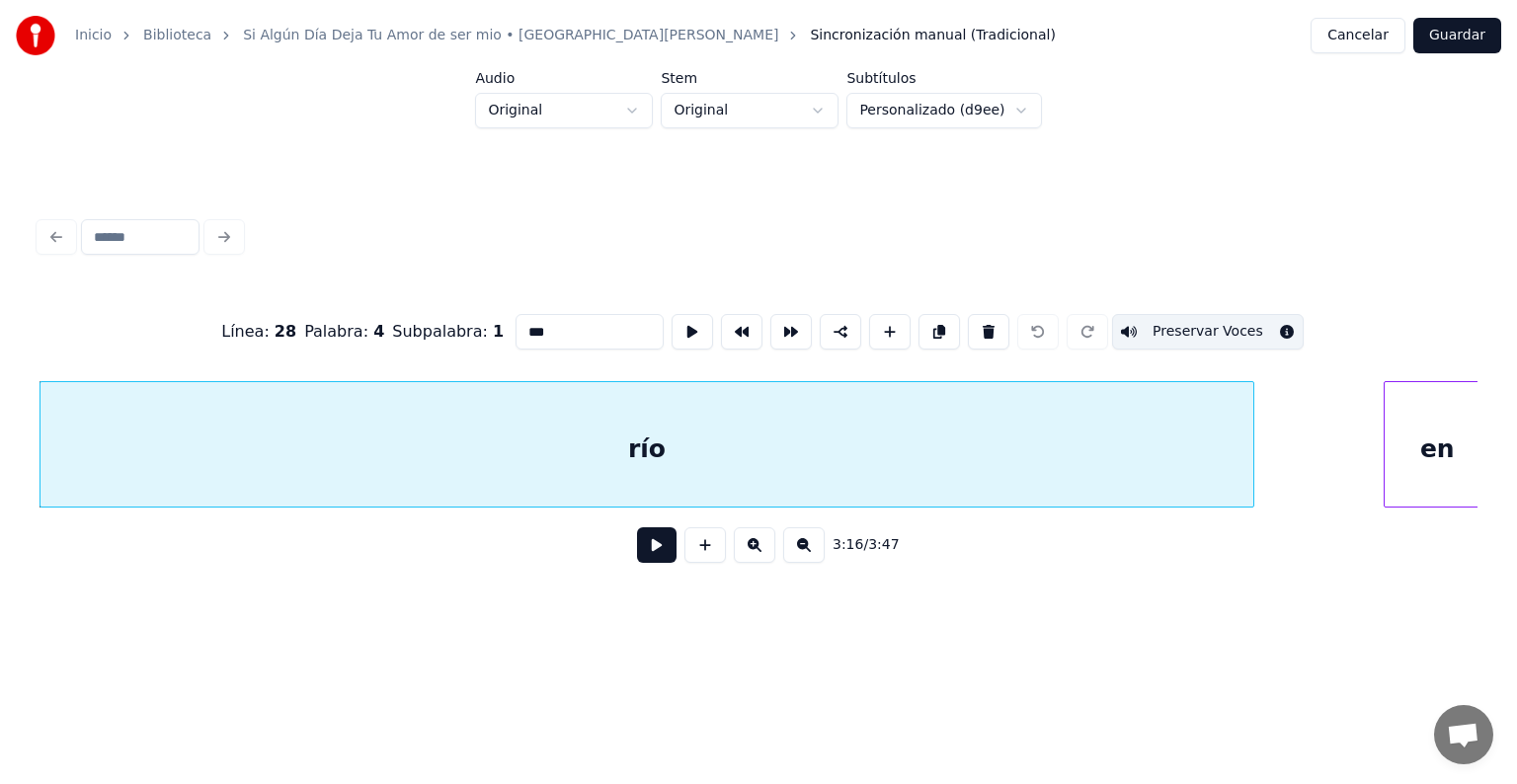
drag, startPoint x: 490, startPoint y: 322, endPoint x: 449, endPoint y: 330, distance: 41.8
click at [449, 330] on div "Línea : 28 Palabra : 4 Subpalabra : 1 *** Preservar Voces" at bounding box center [758, 332] width 1438 height 99
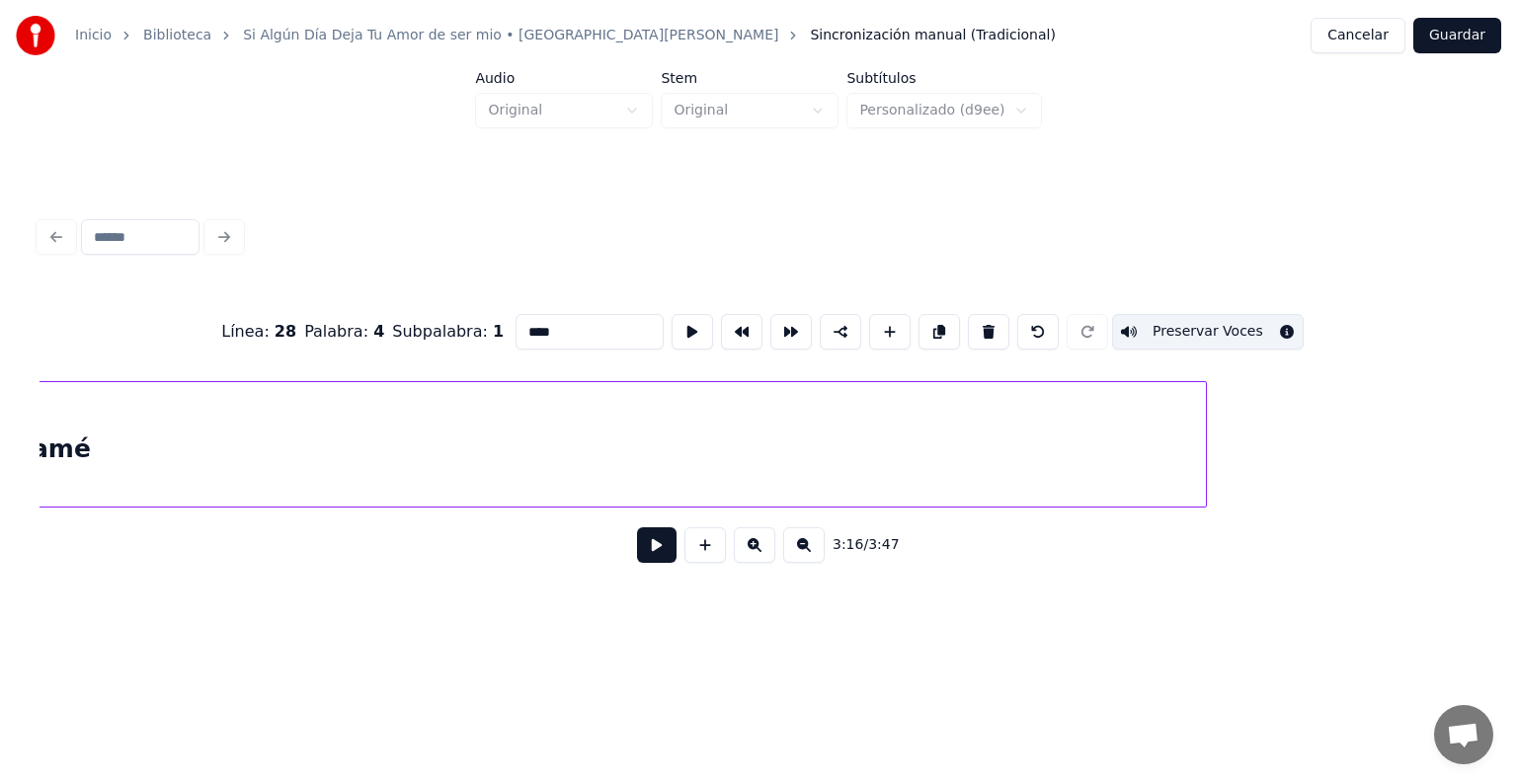
scroll to position [0, 102729]
click at [1174, 430] on div "amé" at bounding box center [408, 448] width 2288 height 134
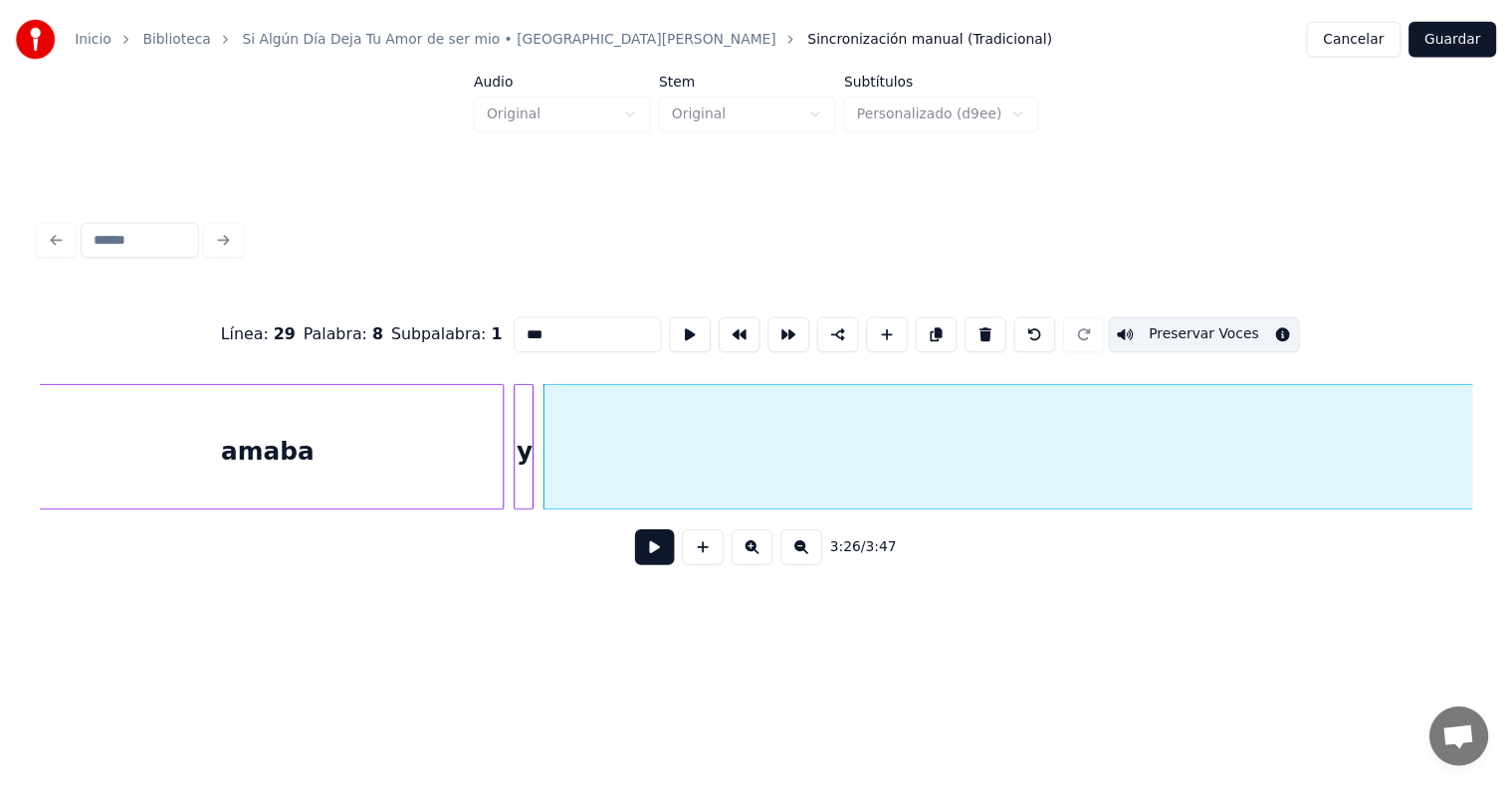
scroll to position [0, 102153]
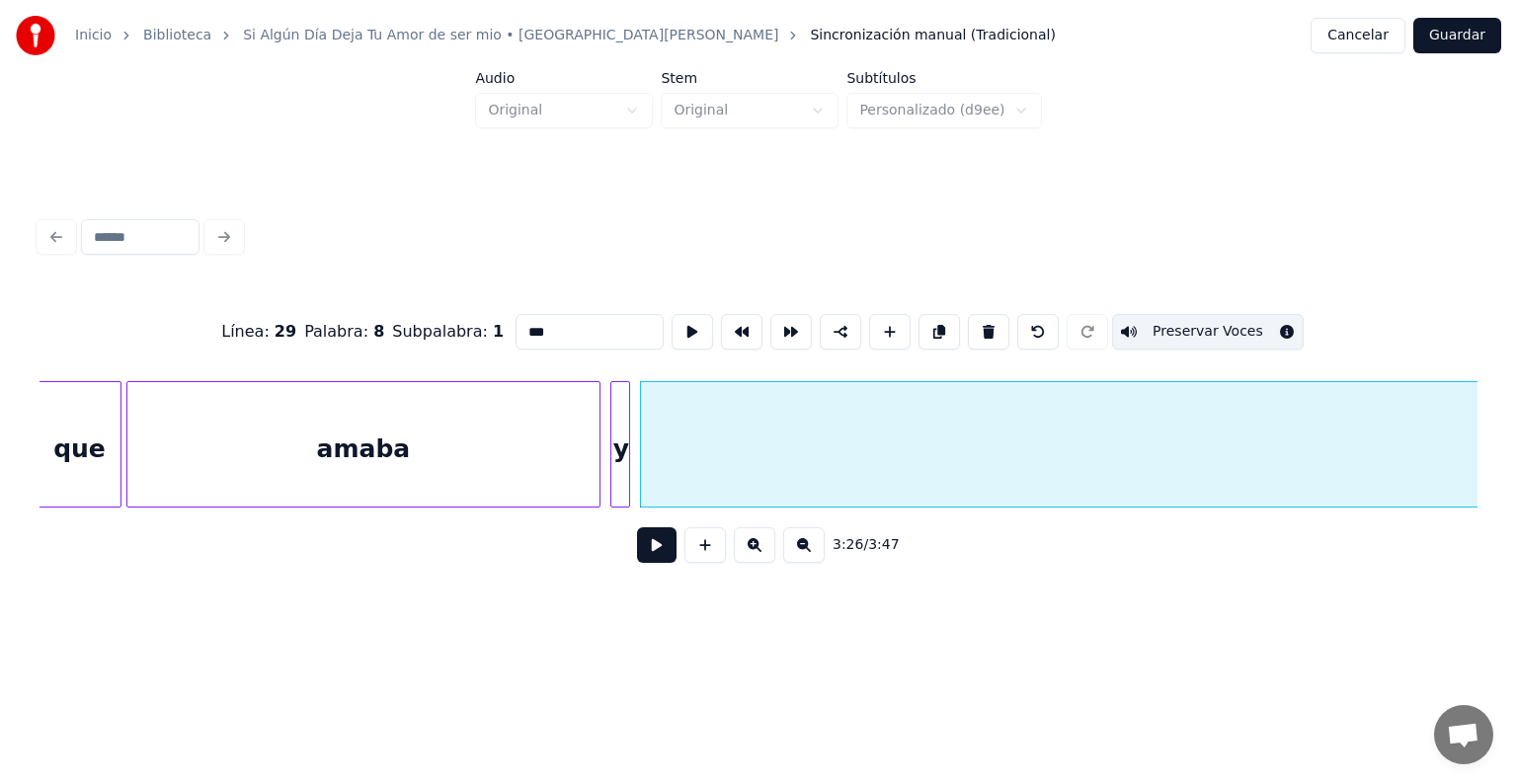
click at [572, 417] on div "amaba" at bounding box center [363, 448] width 472 height 134
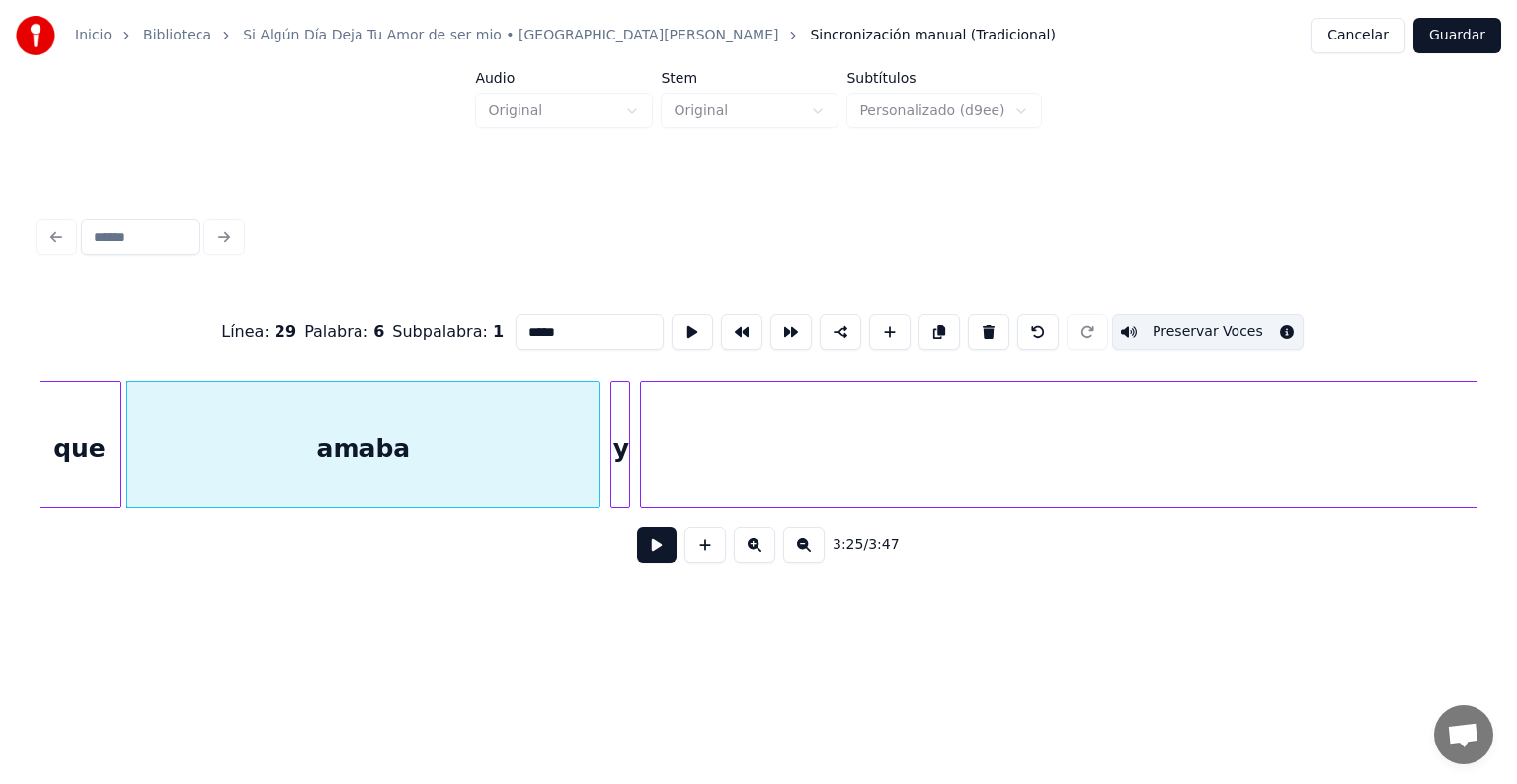
click at [576, 344] on div "Línea : 29 Palabra : 6 Subpalabra : 1 ***** Preservar Voces" at bounding box center [758, 332] width 1438 height 99
click at [580, 330] on input "*****" at bounding box center [589, 332] width 148 height 36
type input "******"
click at [1430, 40] on button "Guardar" at bounding box center [1457, 36] width 88 height 36
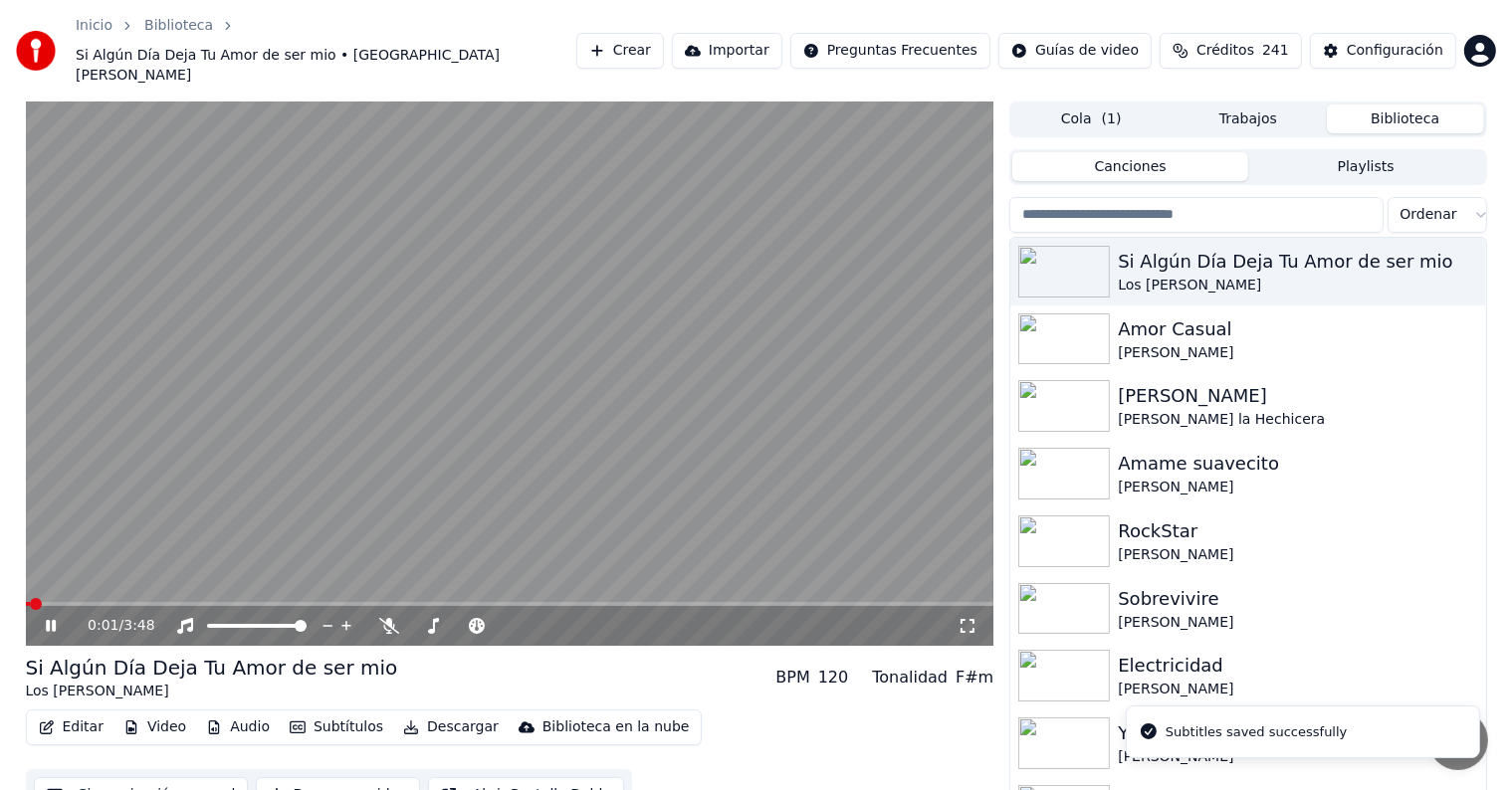
click at [832, 606] on div "0:01 / 3:48" at bounding box center [510, 626] width 968 height 40
click at [840, 606] on div "0:02 / 3:48" at bounding box center [510, 626] width 968 height 40
click at [839, 602] on span at bounding box center [510, 604] width 968 height 4
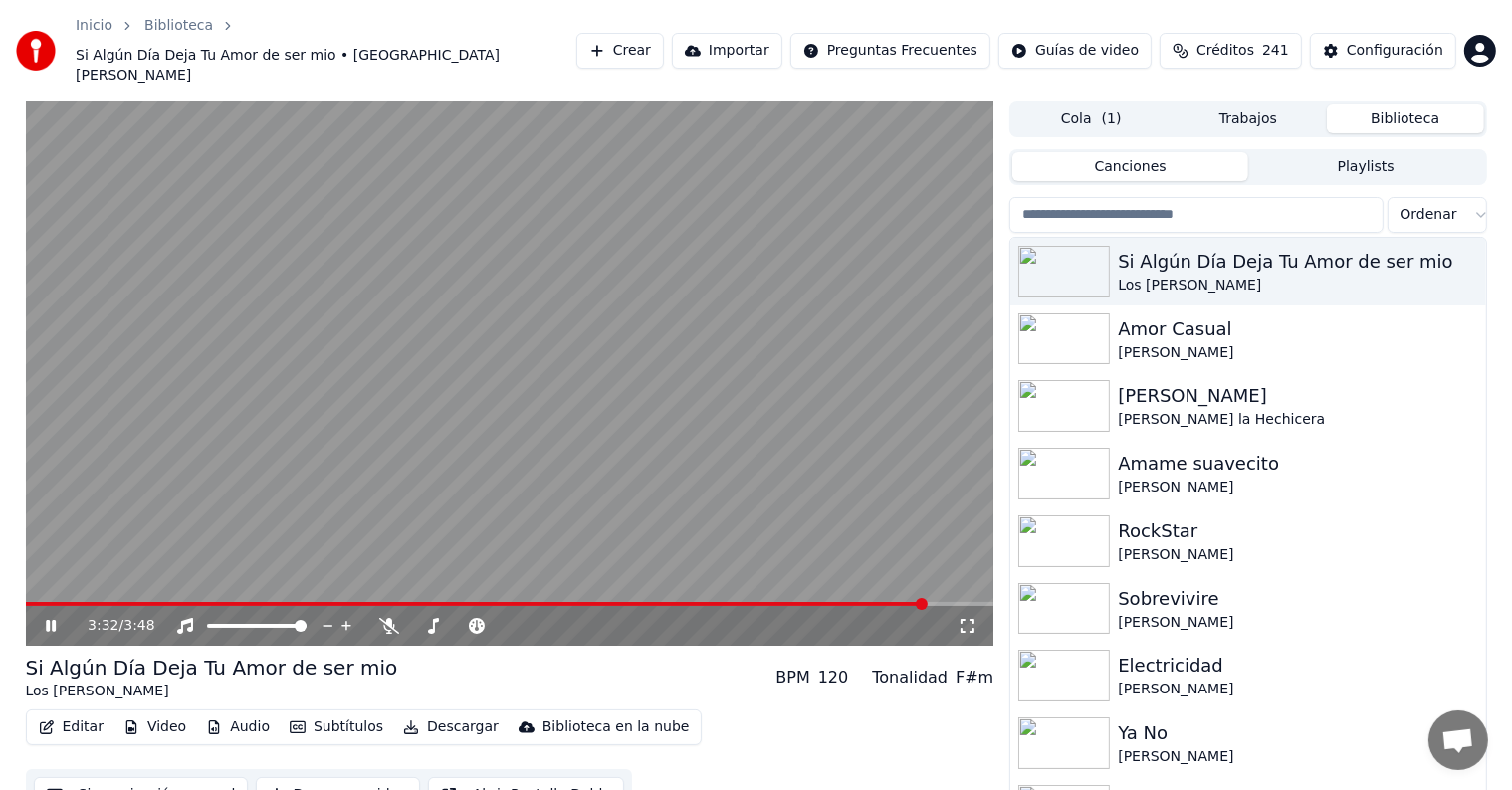
click at [76, 713] on button "Editar" at bounding box center [71, 727] width 81 height 28
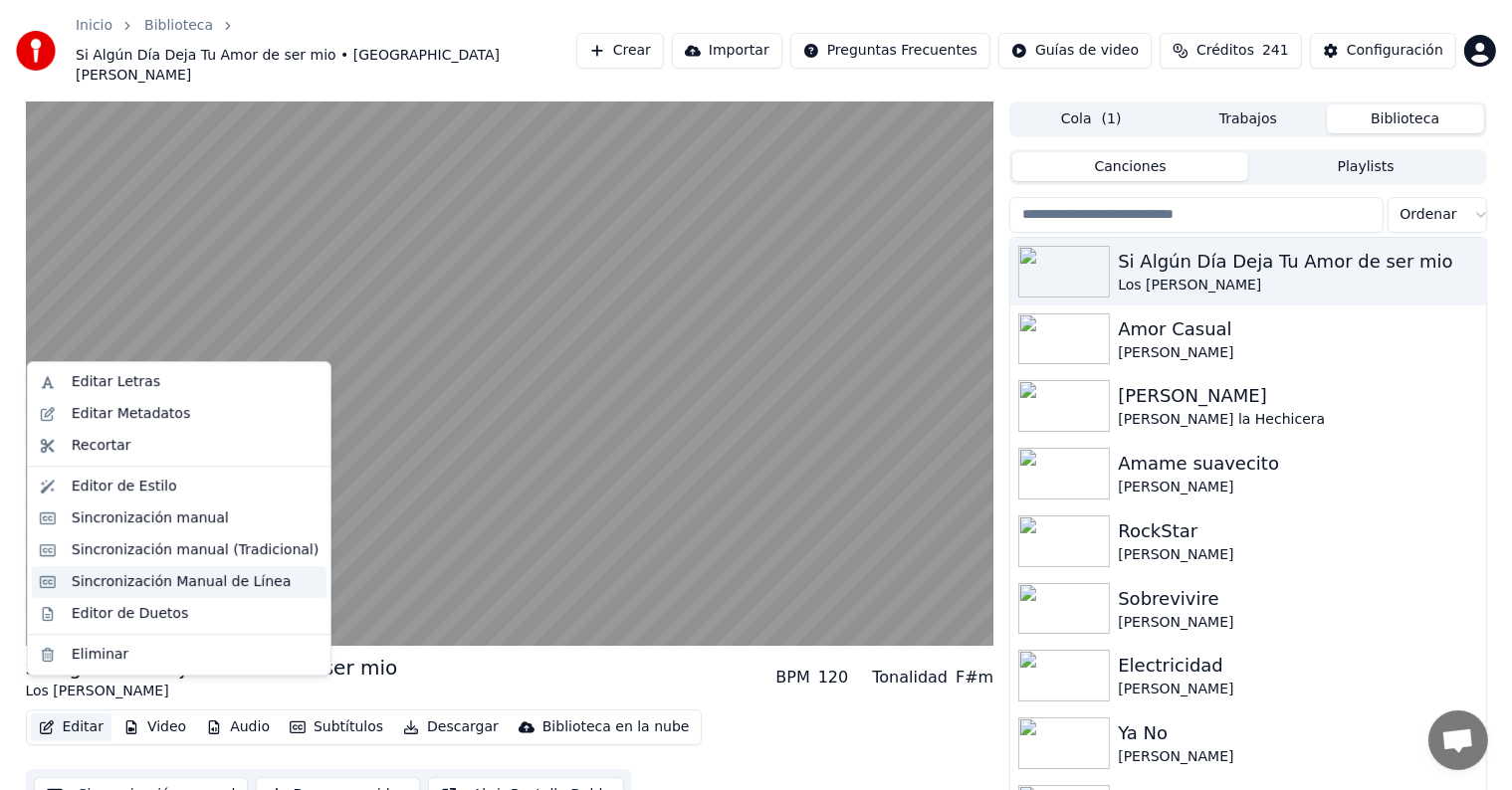
click at [130, 581] on div "Sincronización Manual de Línea" at bounding box center [182, 582] width 220 height 20
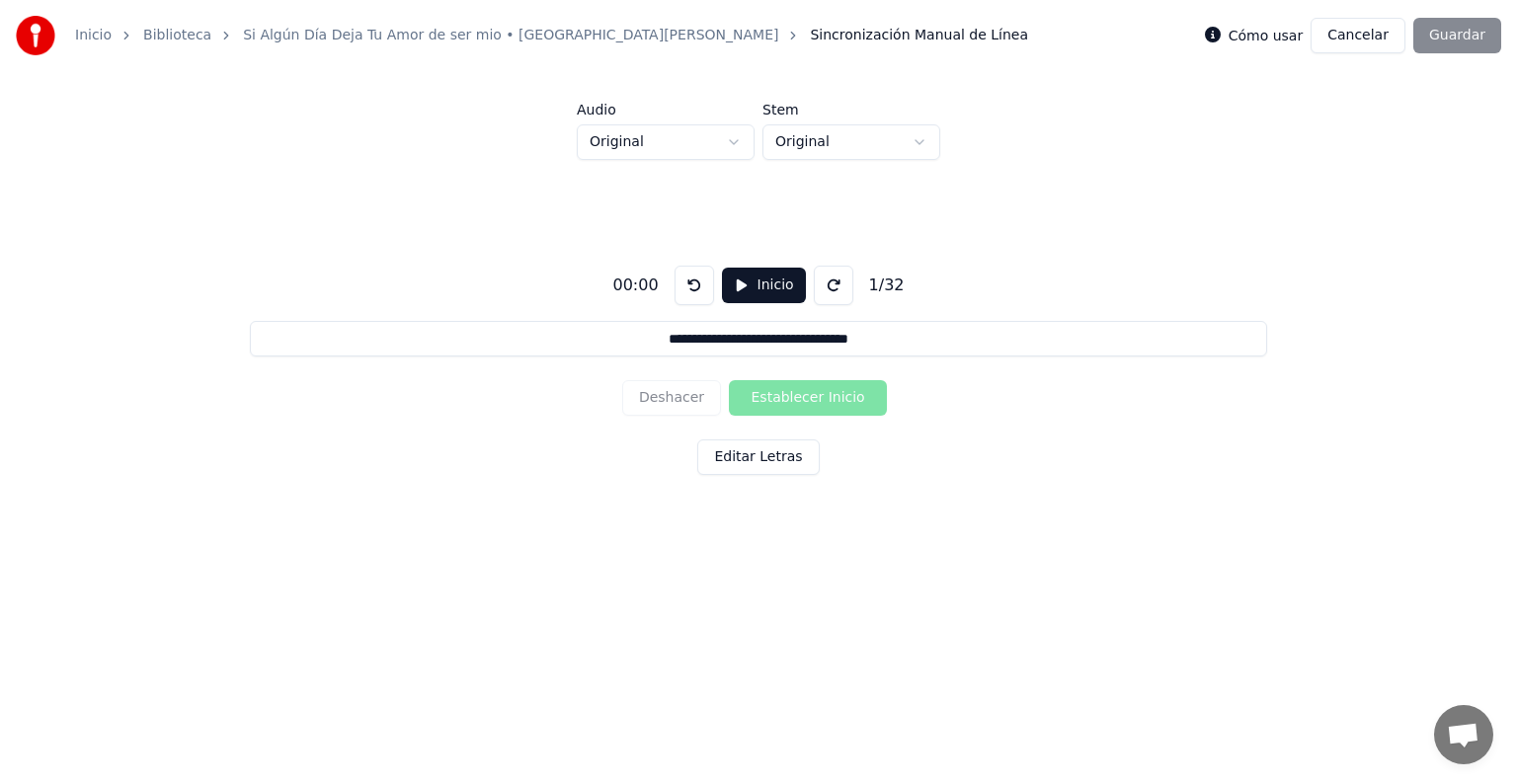
click at [1385, 31] on button "Cancelar" at bounding box center [1358, 36] width 95 height 36
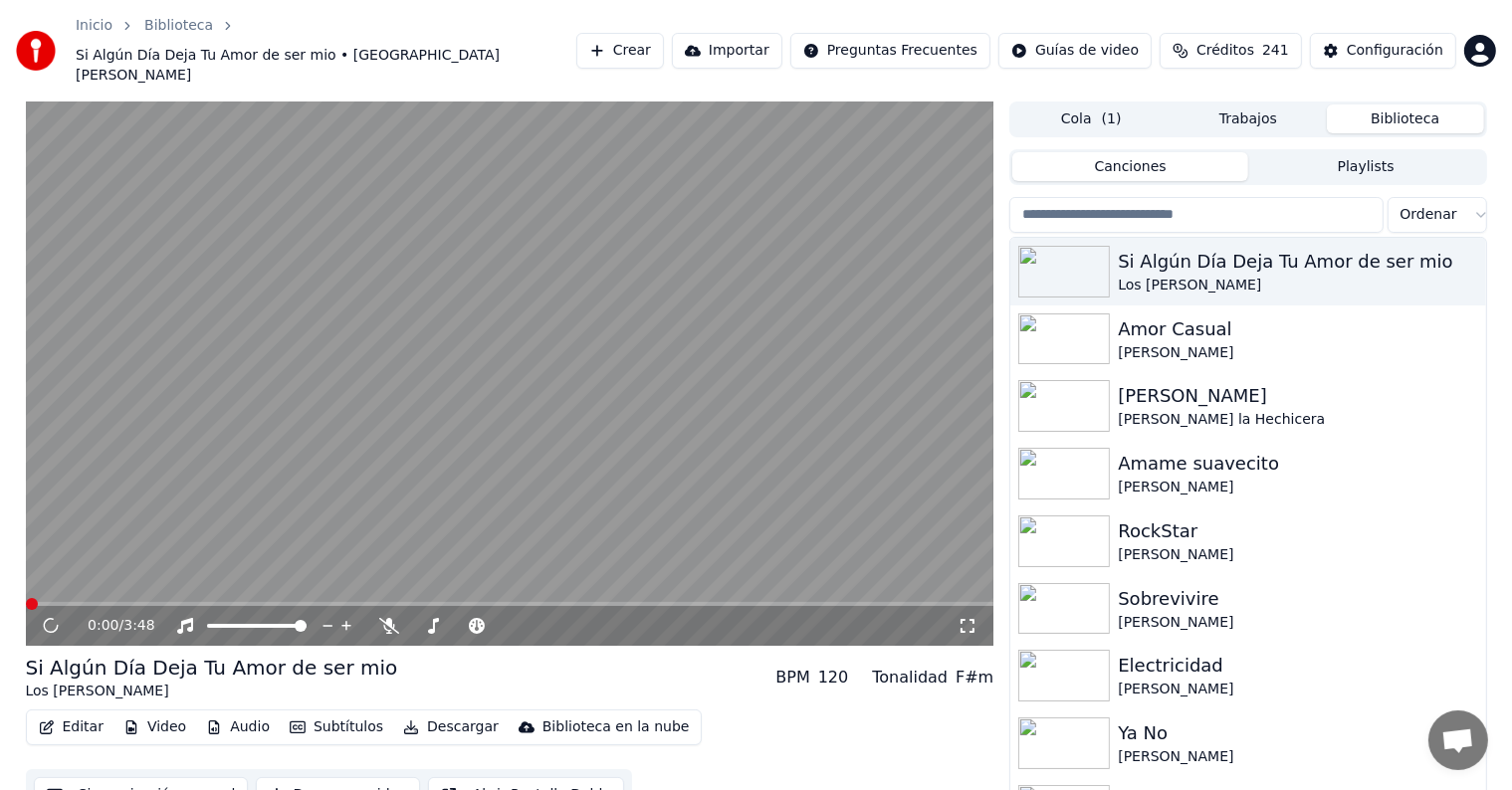
click at [59, 713] on button "Editar" at bounding box center [71, 727] width 81 height 28
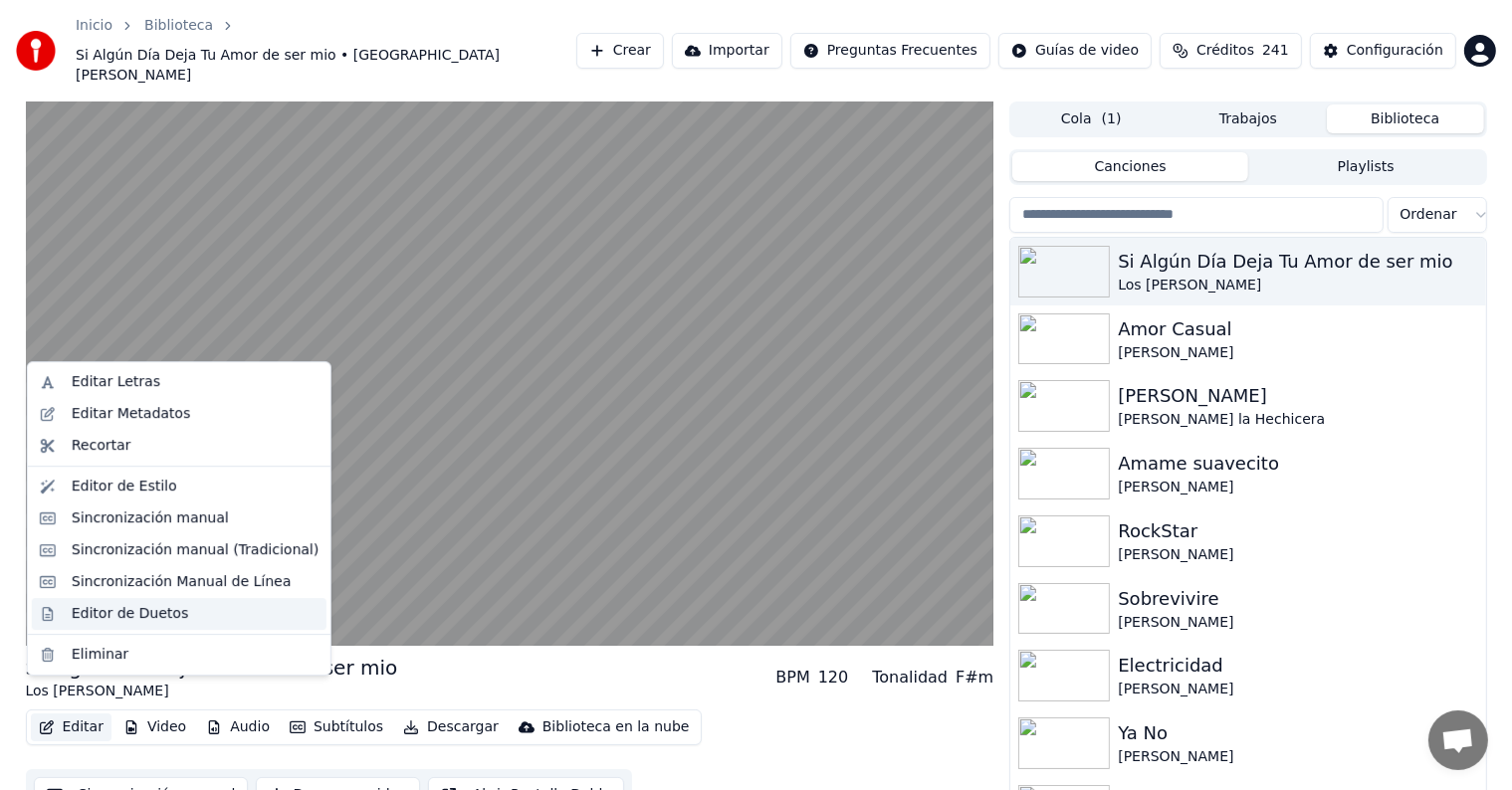
click at [135, 605] on div "Editor de Duetos" at bounding box center [130, 614] width 117 height 20
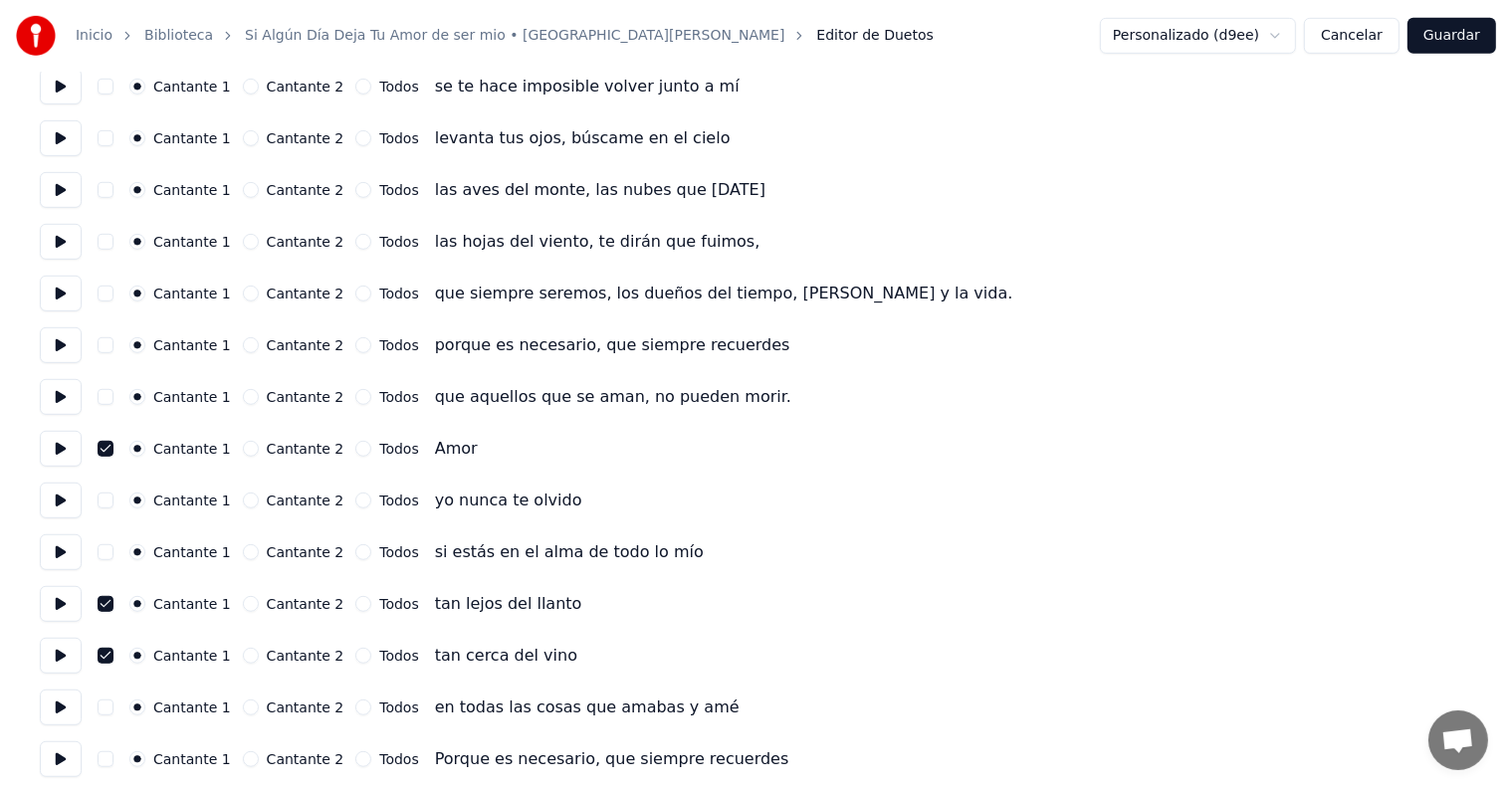
scroll to position [1065, 0]
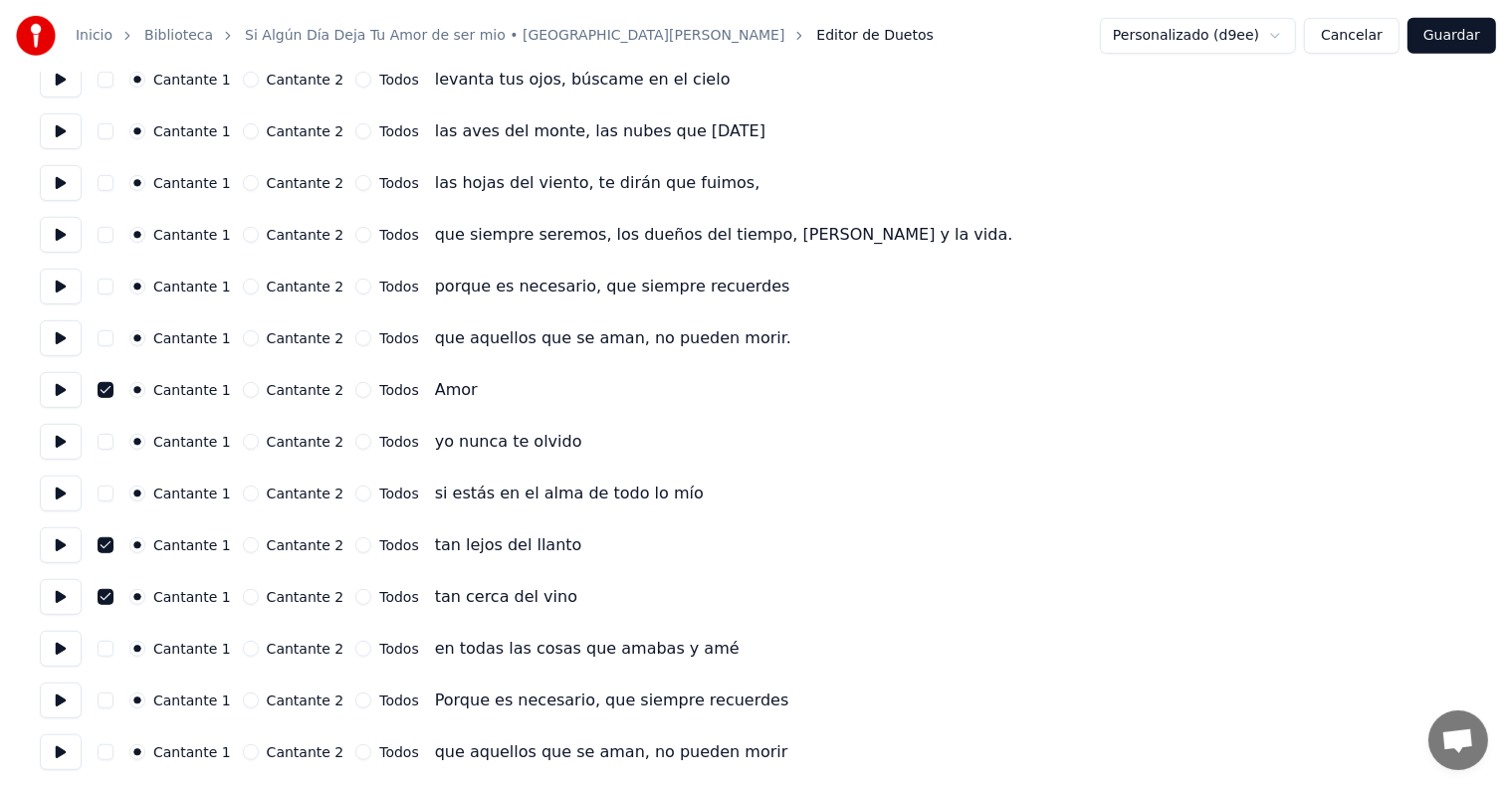
click at [114, 653] on button "button" at bounding box center [106, 648] width 16 height 16
click at [1450, 40] on button "Guardar" at bounding box center [1451, 36] width 89 height 36
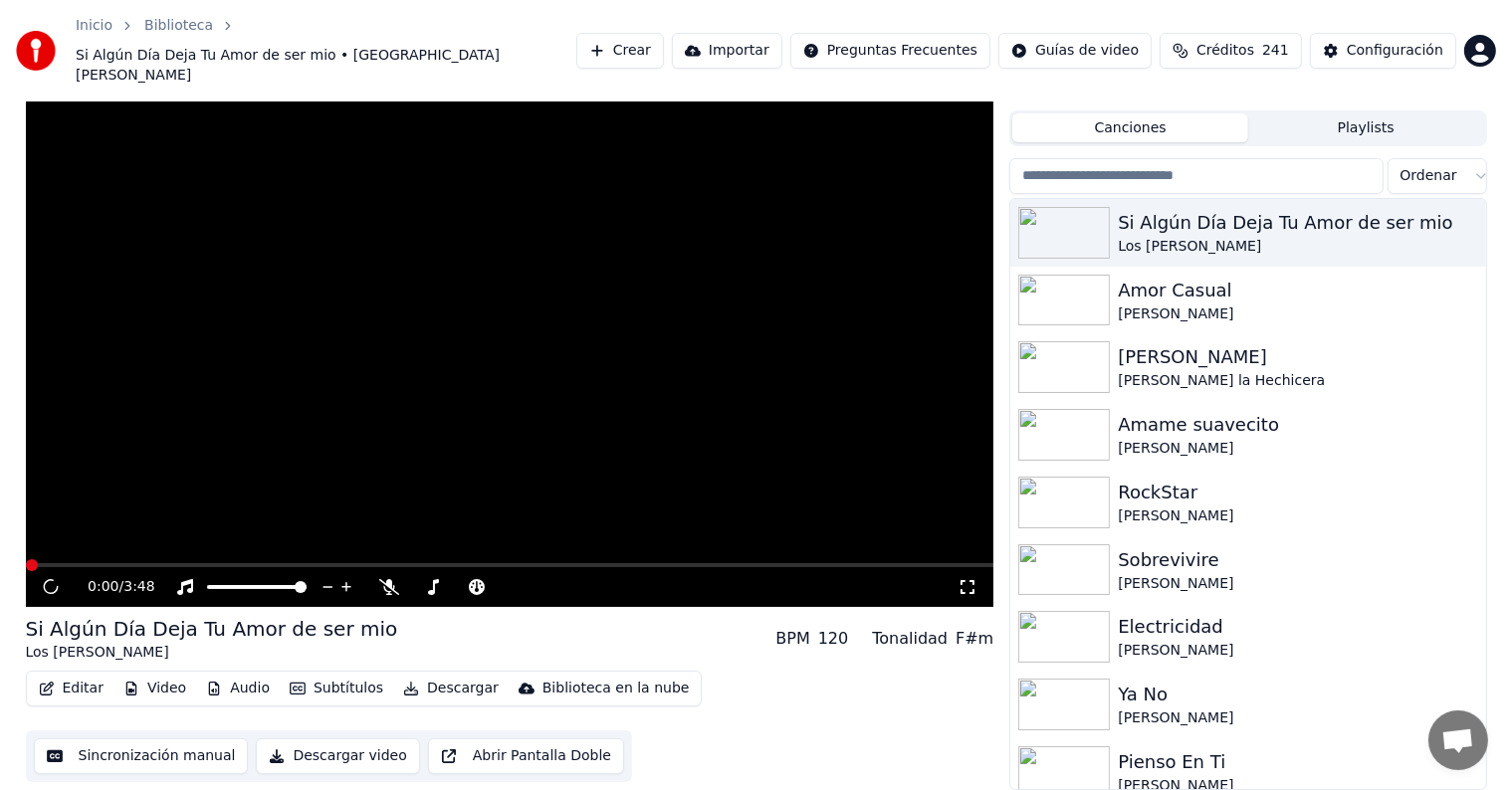
scroll to position [9, 0]
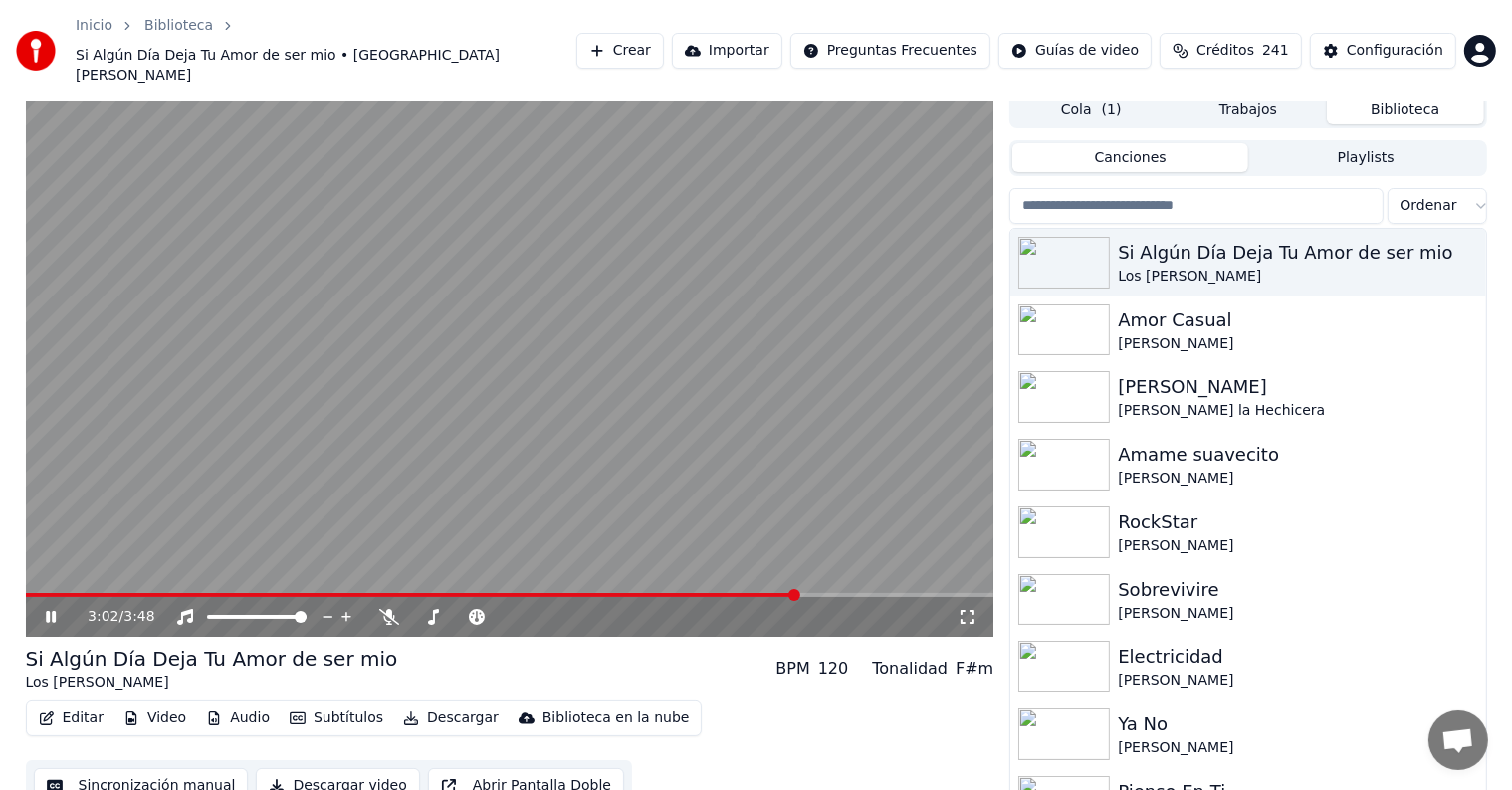
click at [797, 589] on span at bounding box center [794, 595] width 12 height 12
click at [748, 365] on video at bounding box center [510, 365] width 968 height 544
click at [842, 559] on video at bounding box center [510, 365] width 968 height 544
click at [843, 593] on span at bounding box center [510, 595] width 968 height 4
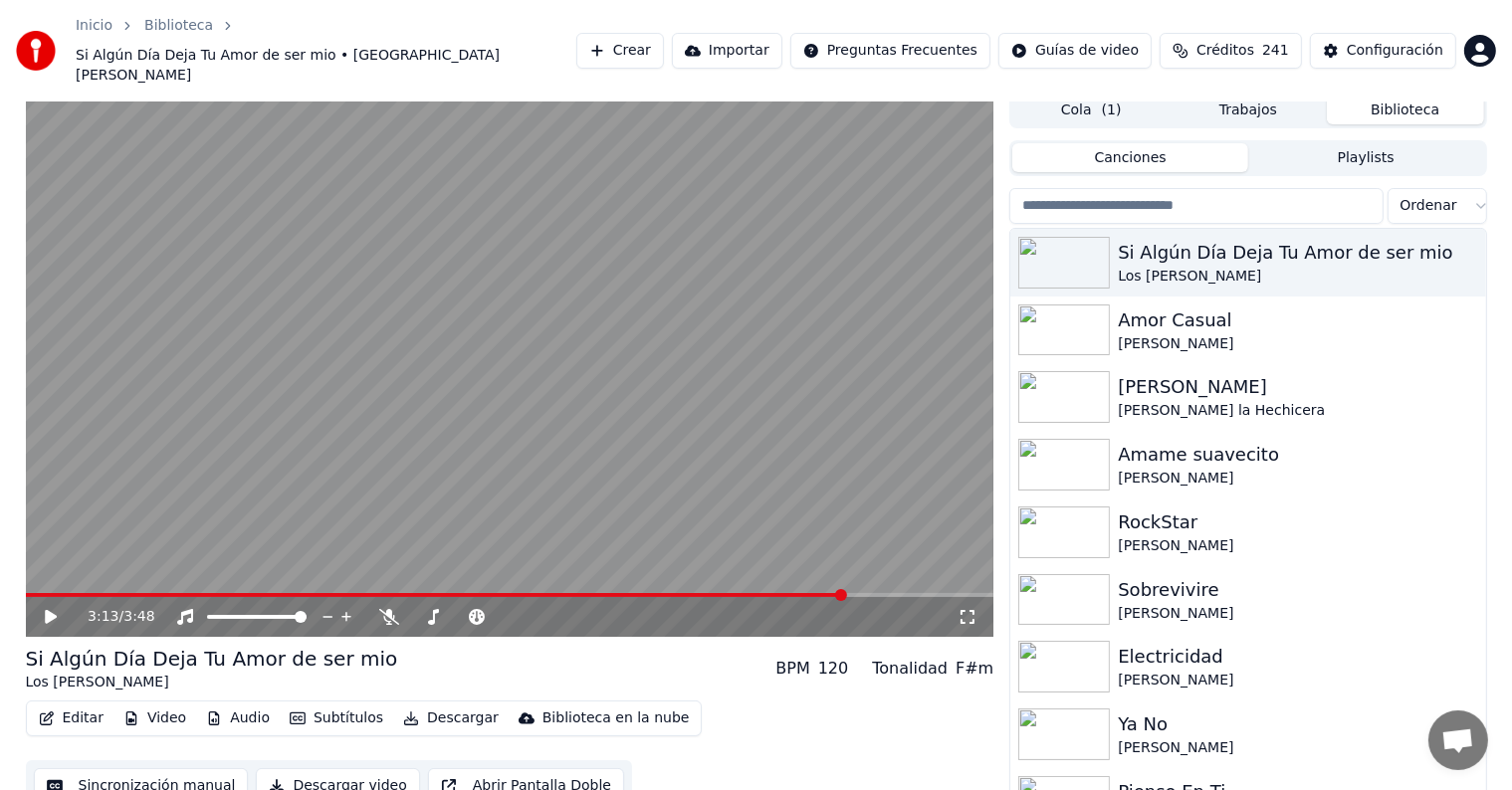
click at [767, 464] on video at bounding box center [510, 365] width 968 height 544
click at [106, 704] on button "Editar" at bounding box center [71, 718] width 81 height 28
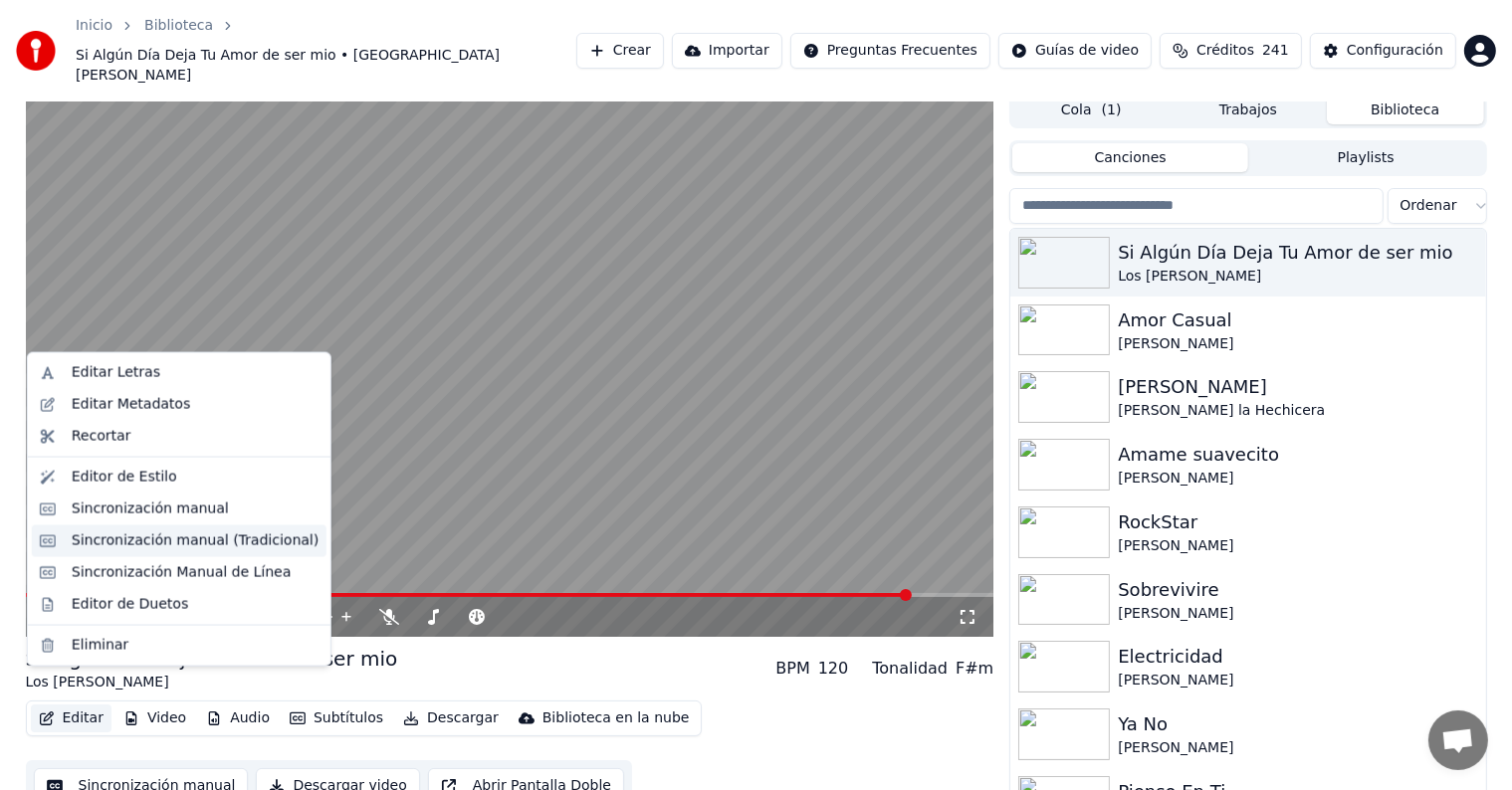
click at [208, 537] on div "Sincronización manual (Tradicional)" at bounding box center [195, 541] width 247 height 20
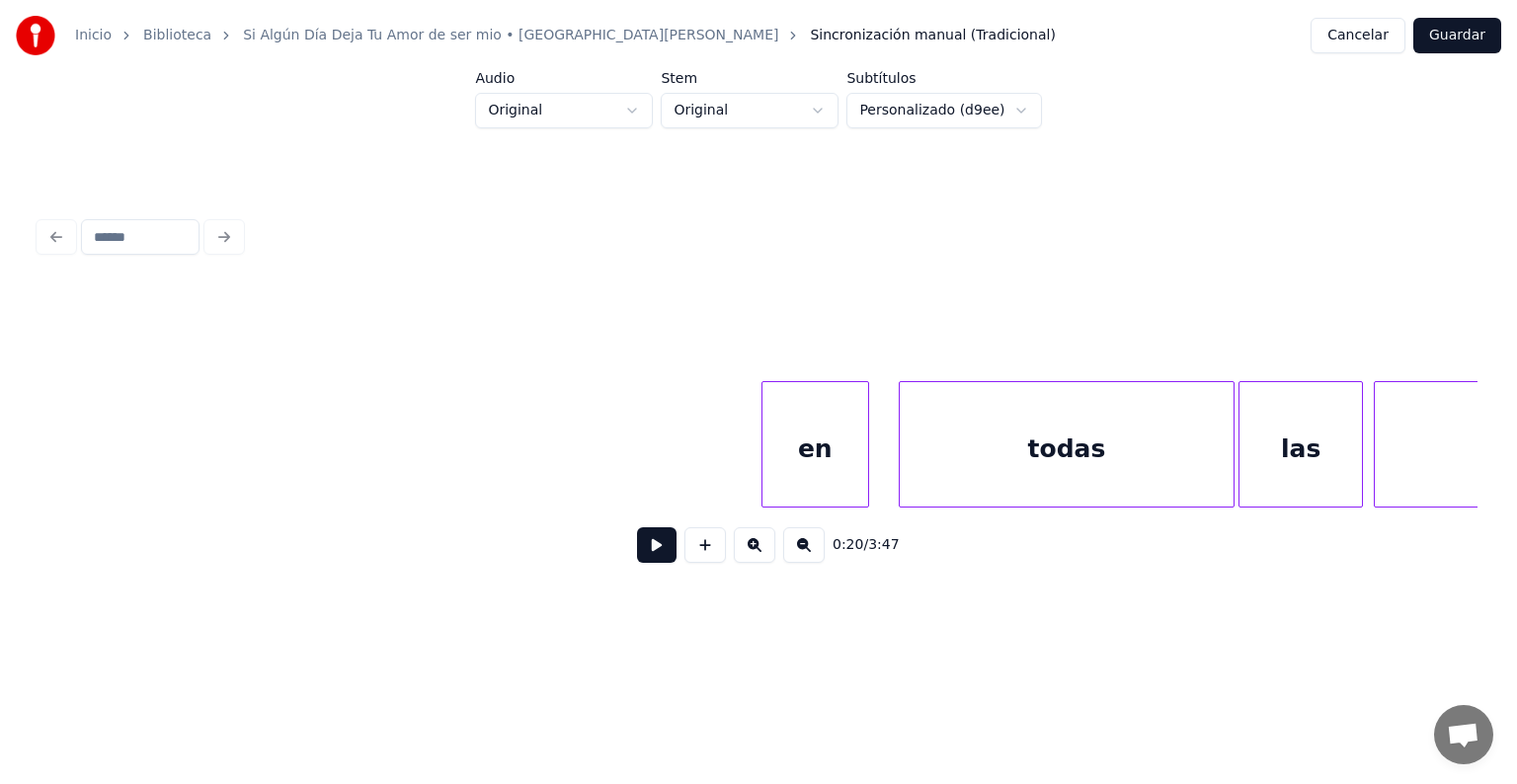
scroll to position [0, 98985]
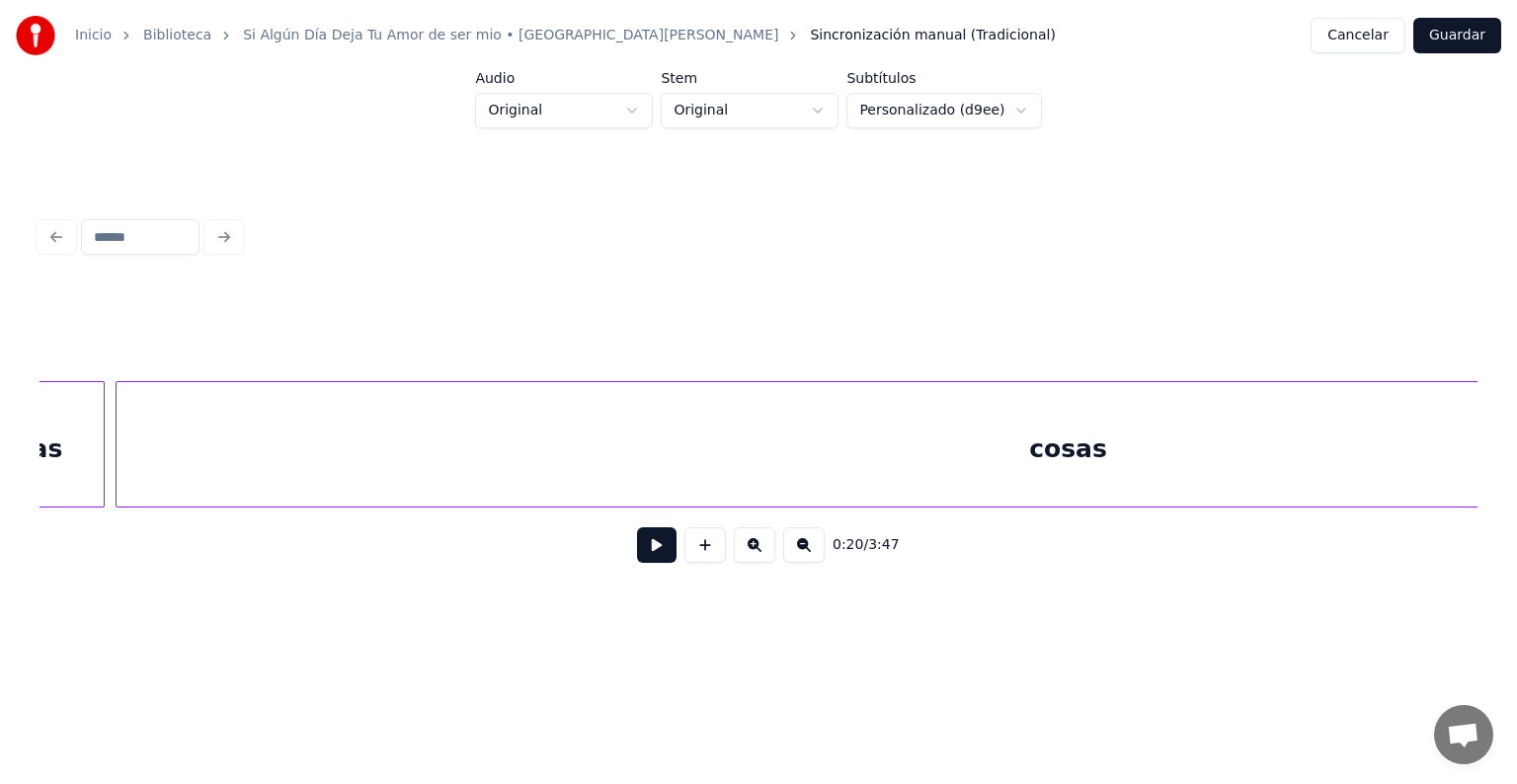
click at [1098, 454] on div "cosas" at bounding box center [1068, 448] width 1903 height 134
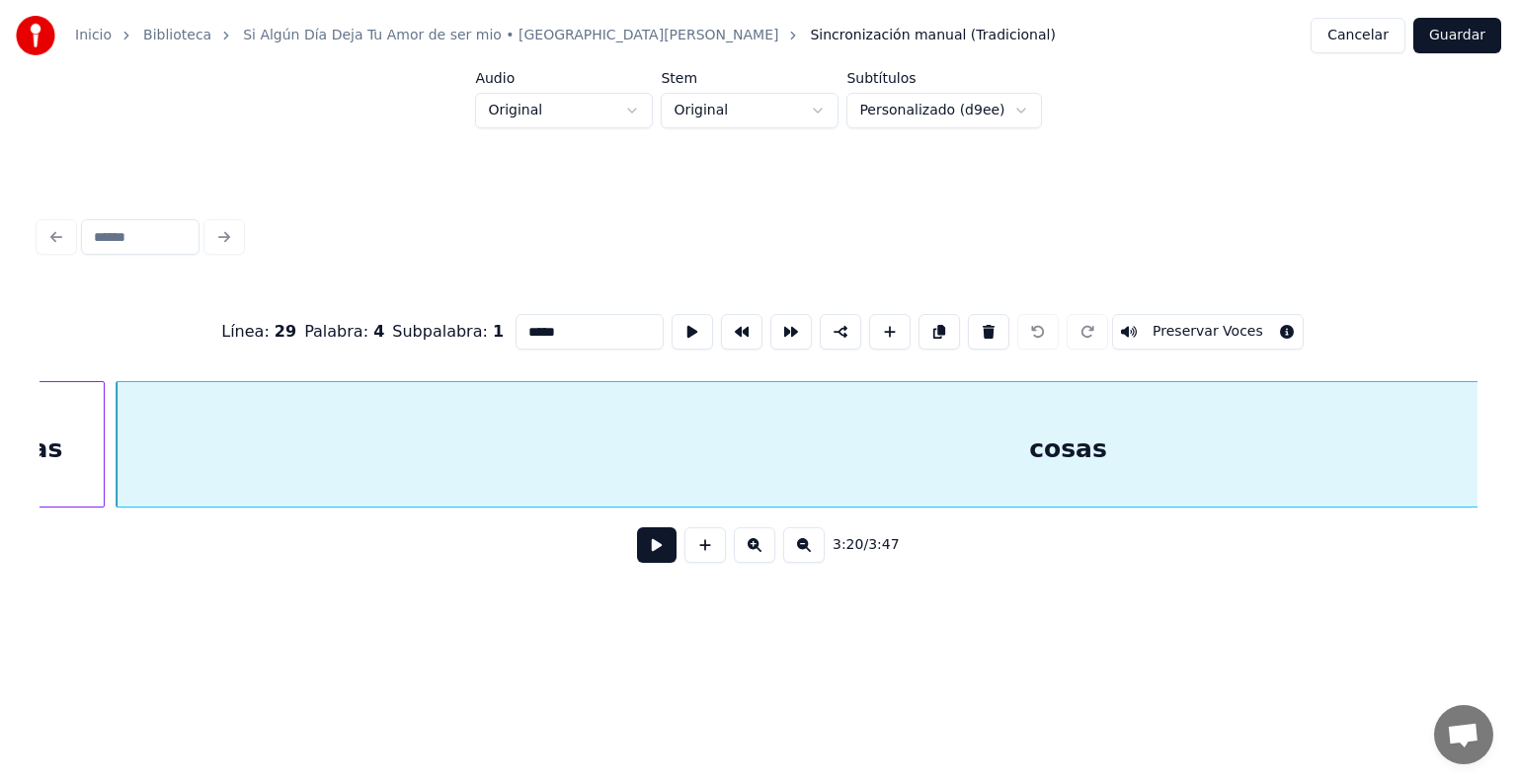
click at [1194, 325] on button "Preservar Voces" at bounding box center [1207, 332] width 191 height 36
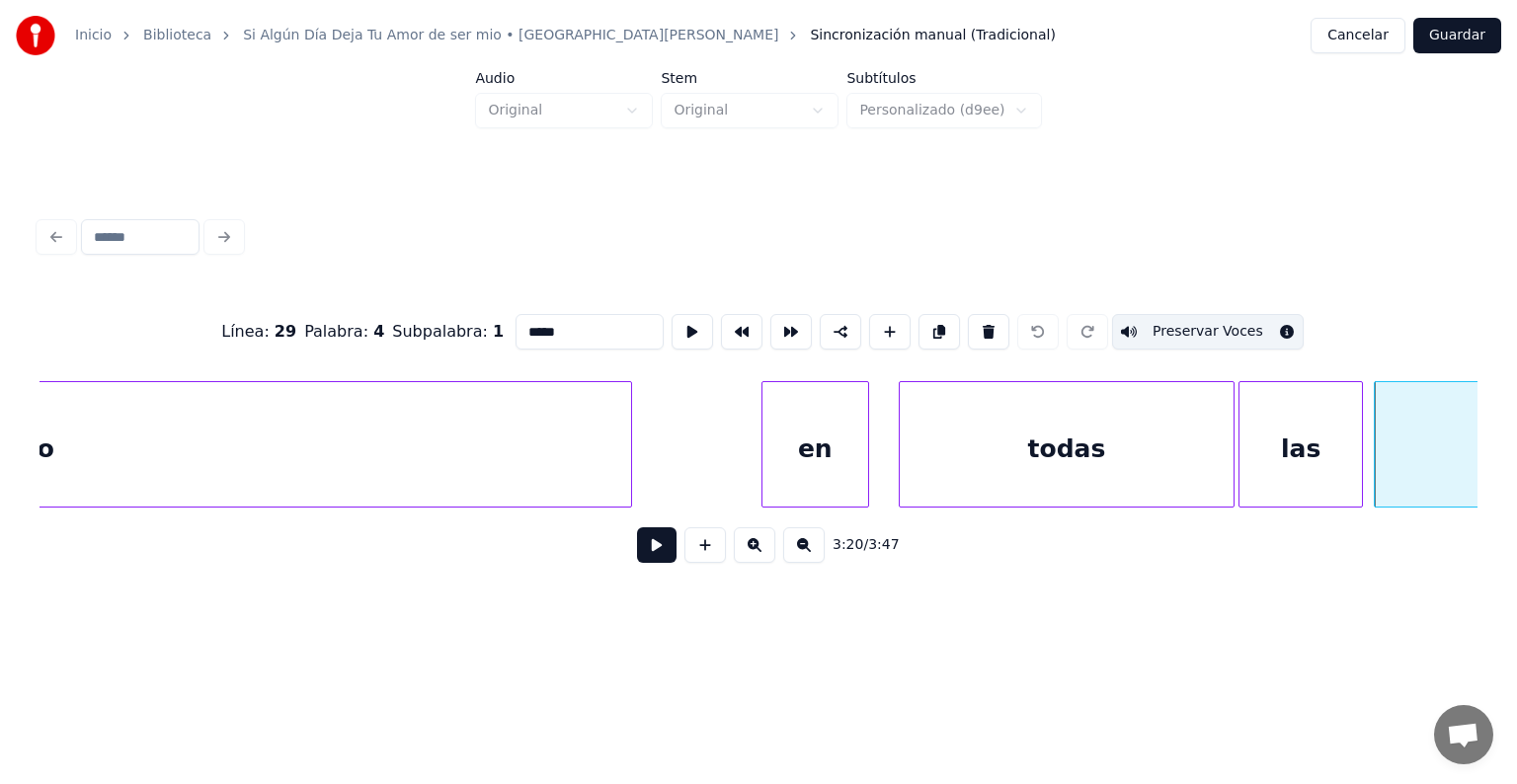
click at [797, 418] on div "en" at bounding box center [815, 448] width 106 height 134
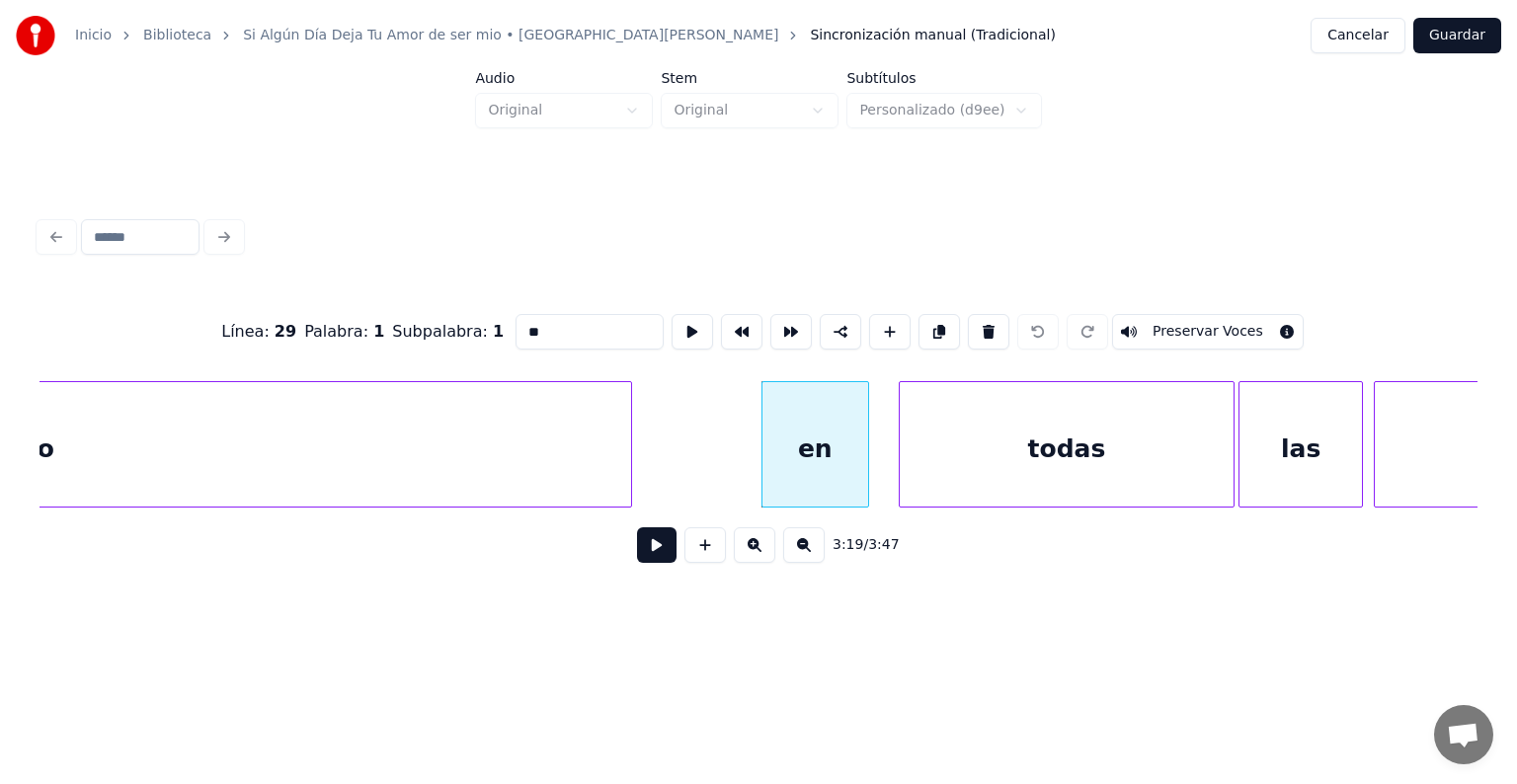
click at [1167, 332] on button "Preservar Voces" at bounding box center [1207, 332] width 191 height 36
click at [1160, 407] on div "todas" at bounding box center [1066, 448] width 334 height 134
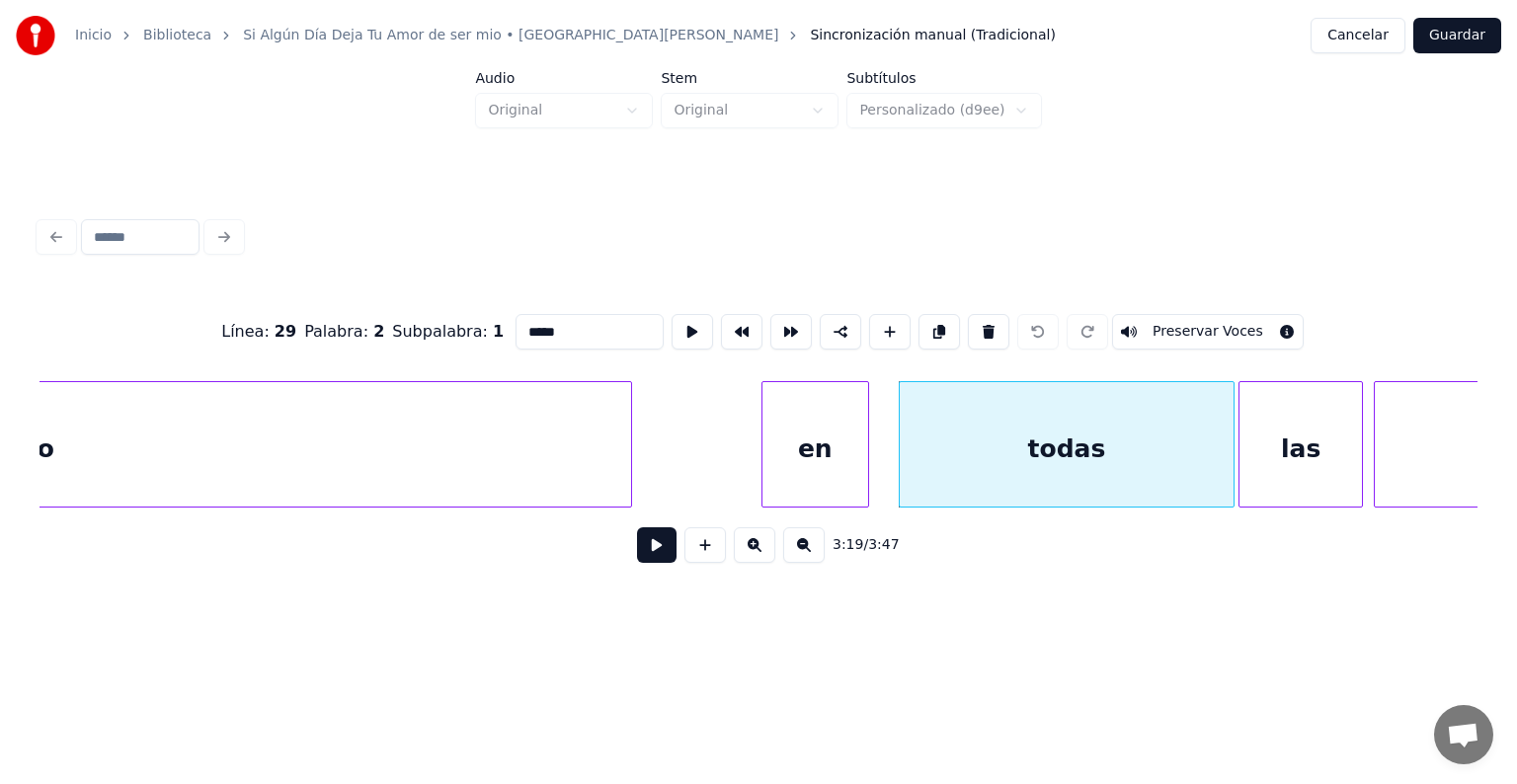
click at [1206, 320] on button "Preservar Voces" at bounding box center [1207, 332] width 191 height 36
click at [1259, 398] on div "las" at bounding box center [1300, 448] width 122 height 134
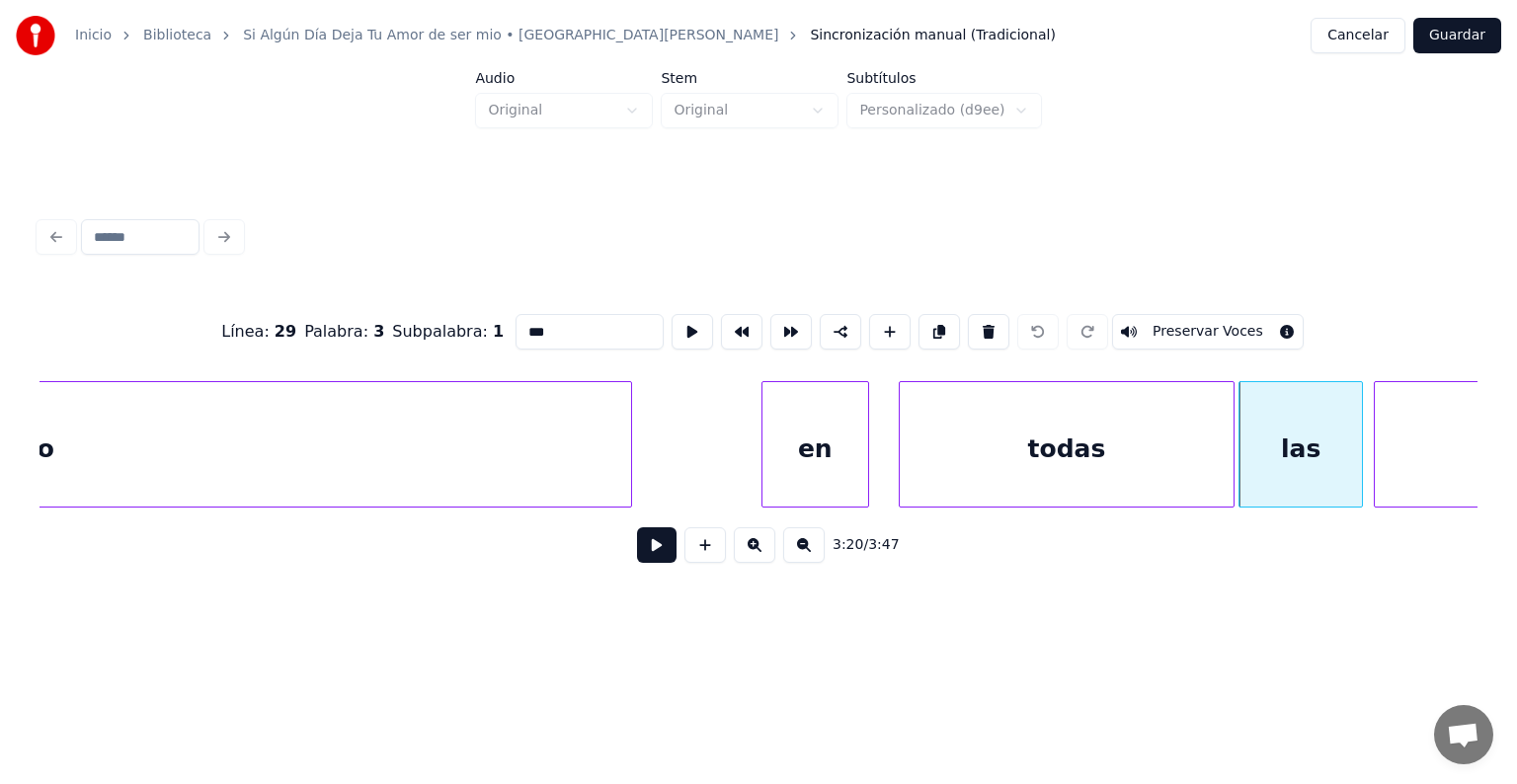
click at [1228, 314] on button "Preservar Voces" at bounding box center [1207, 332] width 191 height 36
click at [1188, 410] on div "todas" at bounding box center [1066, 448] width 334 height 134
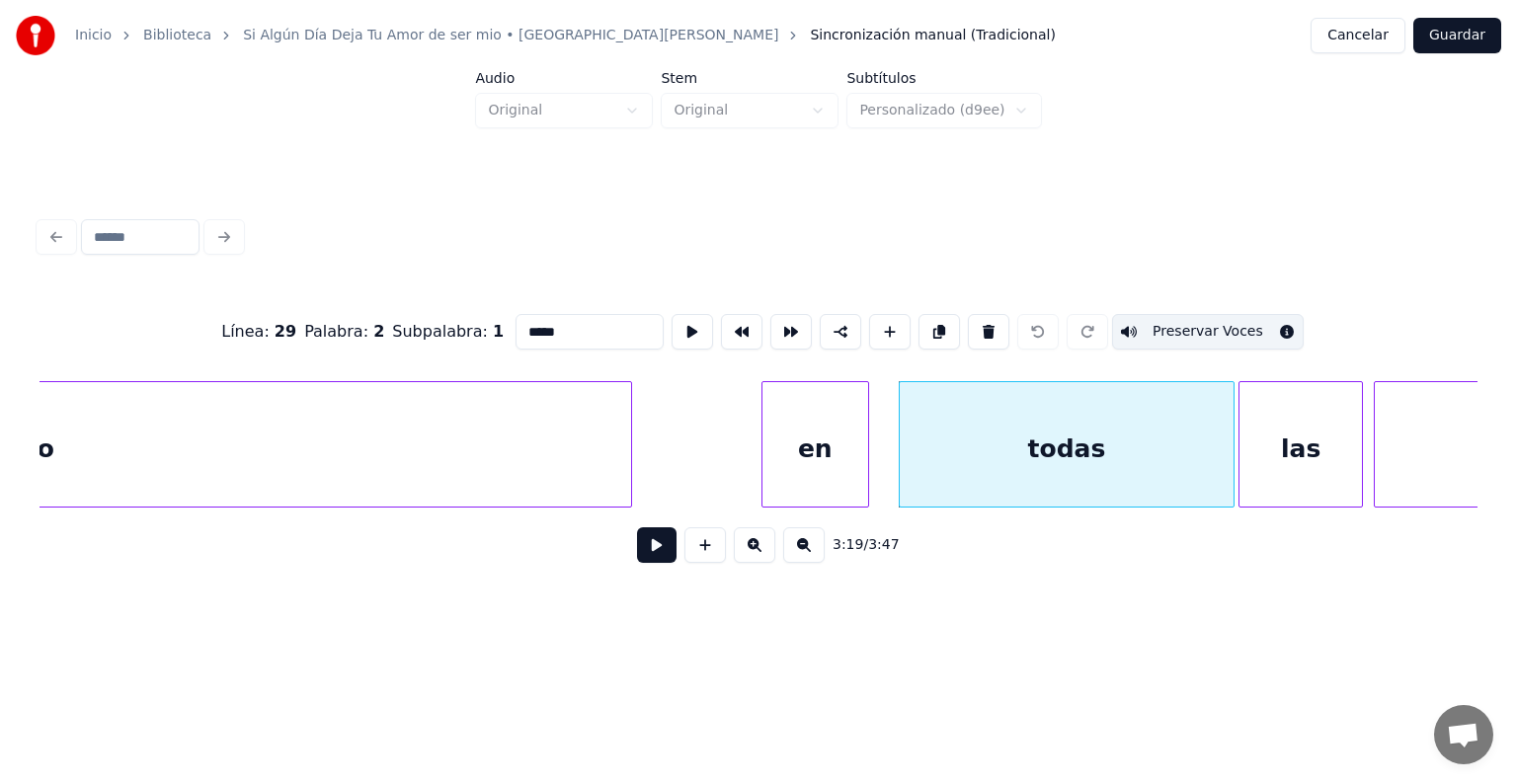
click at [1194, 323] on button "Preservar Voces" at bounding box center [1207, 332] width 191 height 36
click at [812, 462] on div "en" at bounding box center [815, 448] width 106 height 134
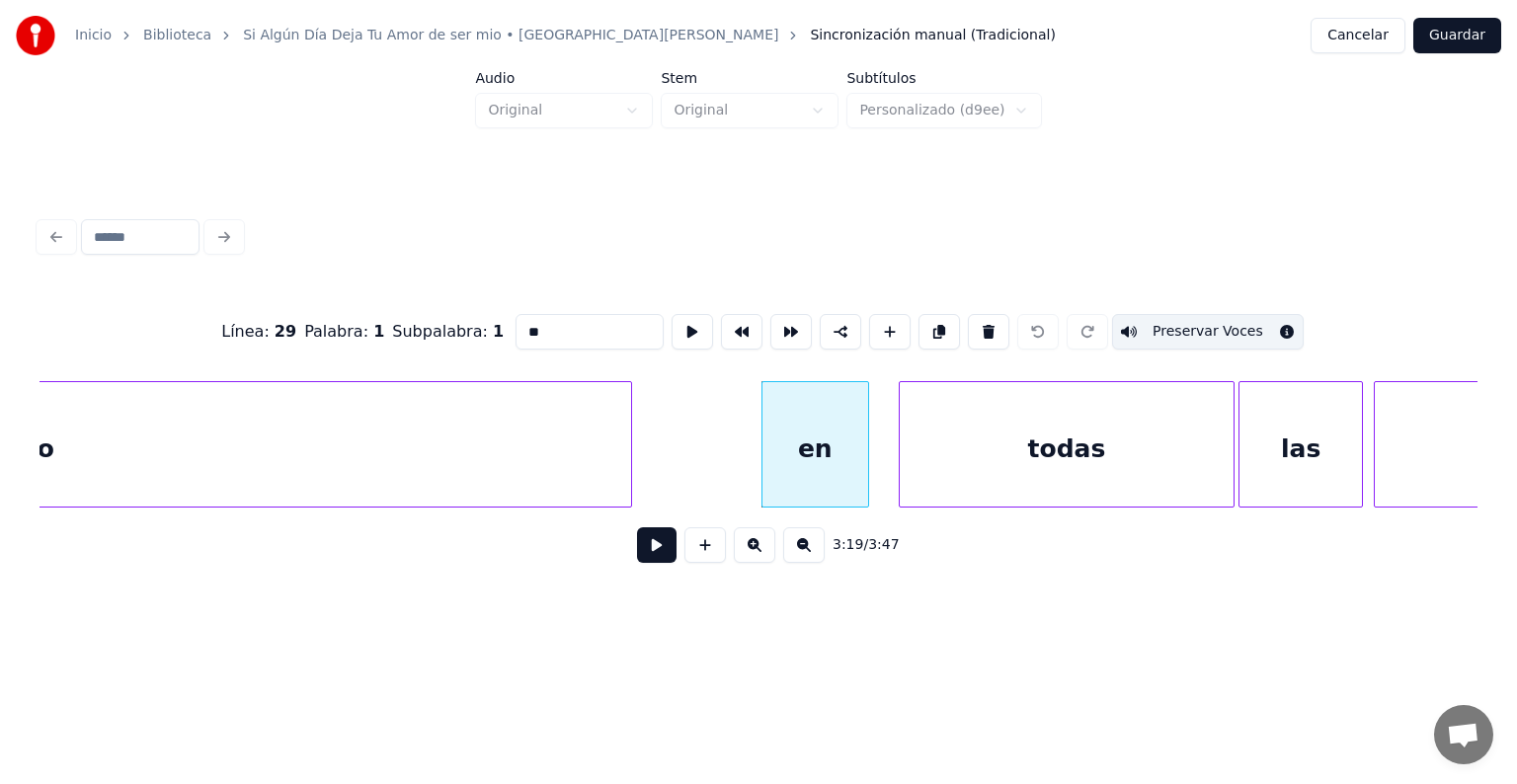
click at [1182, 323] on button "Preservar Voces" at bounding box center [1207, 332] width 191 height 36
click at [1298, 436] on div "las" at bounding box center [1300, 448] width 122 height 134
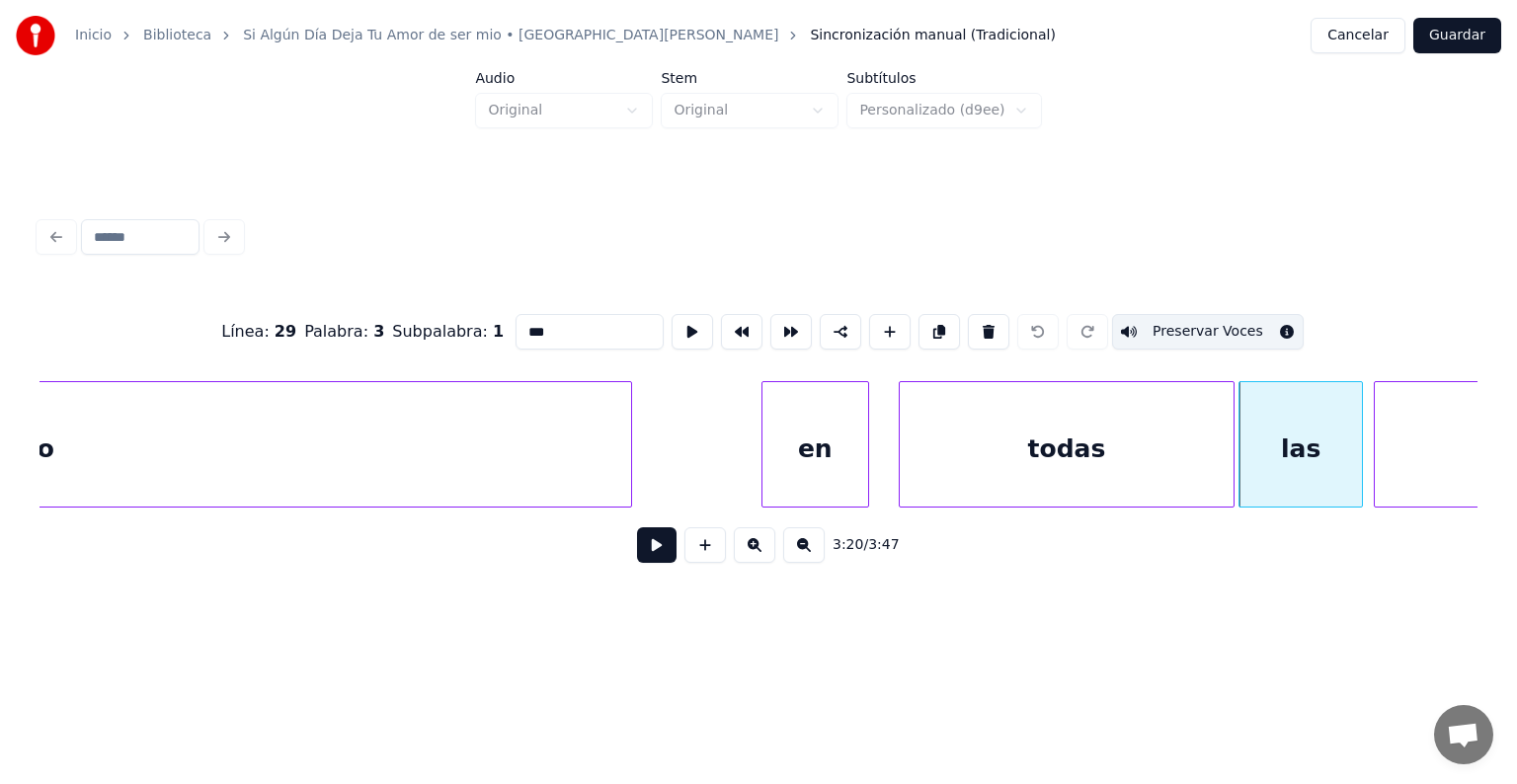
click at [1240, 330] on button "Preservar Voces" at bounding box center [1207, 332] width 191 height 36
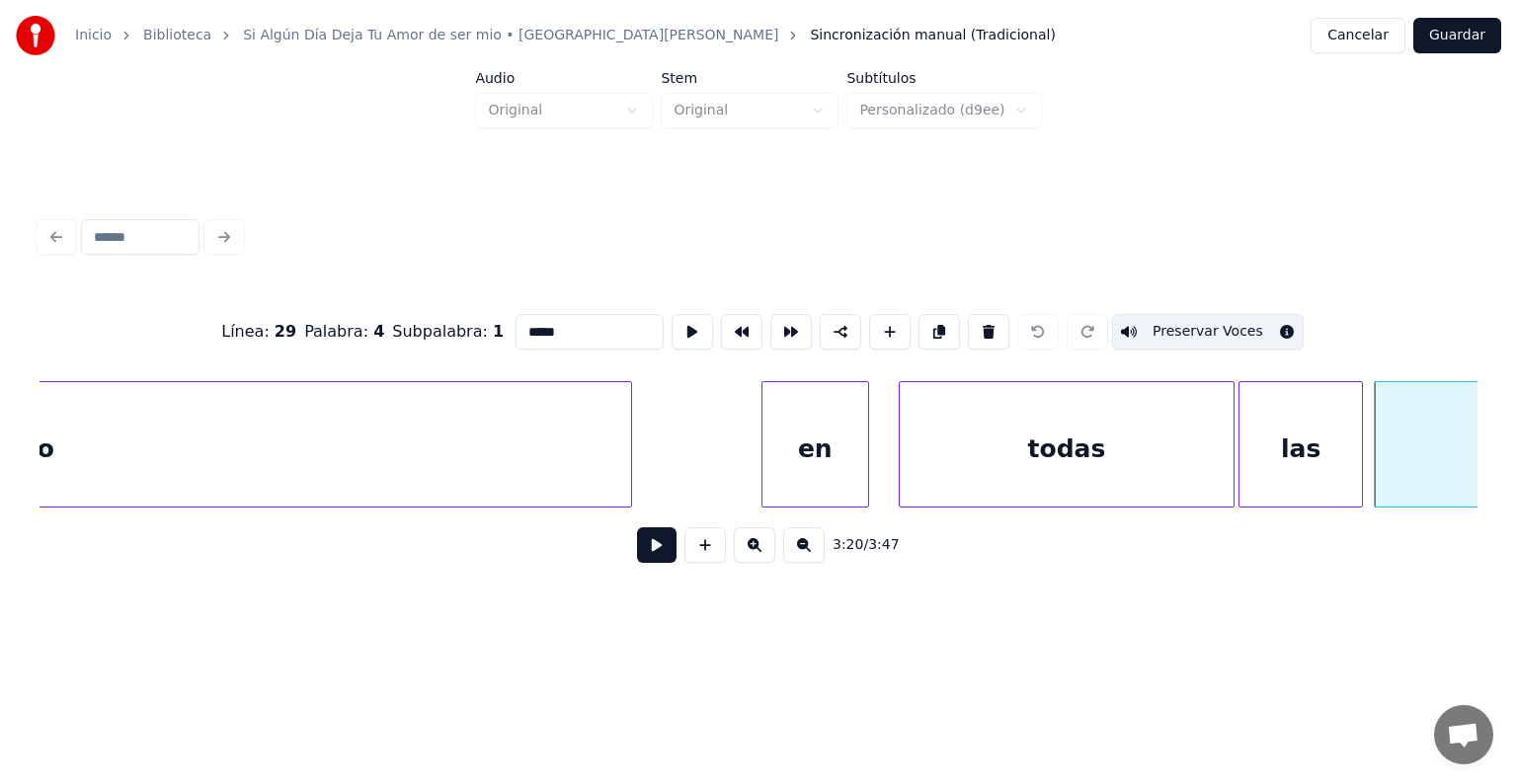
click at [1225, 315] on button "Preservar Voces" at bounding box center [1207, 332] width 191 height 36
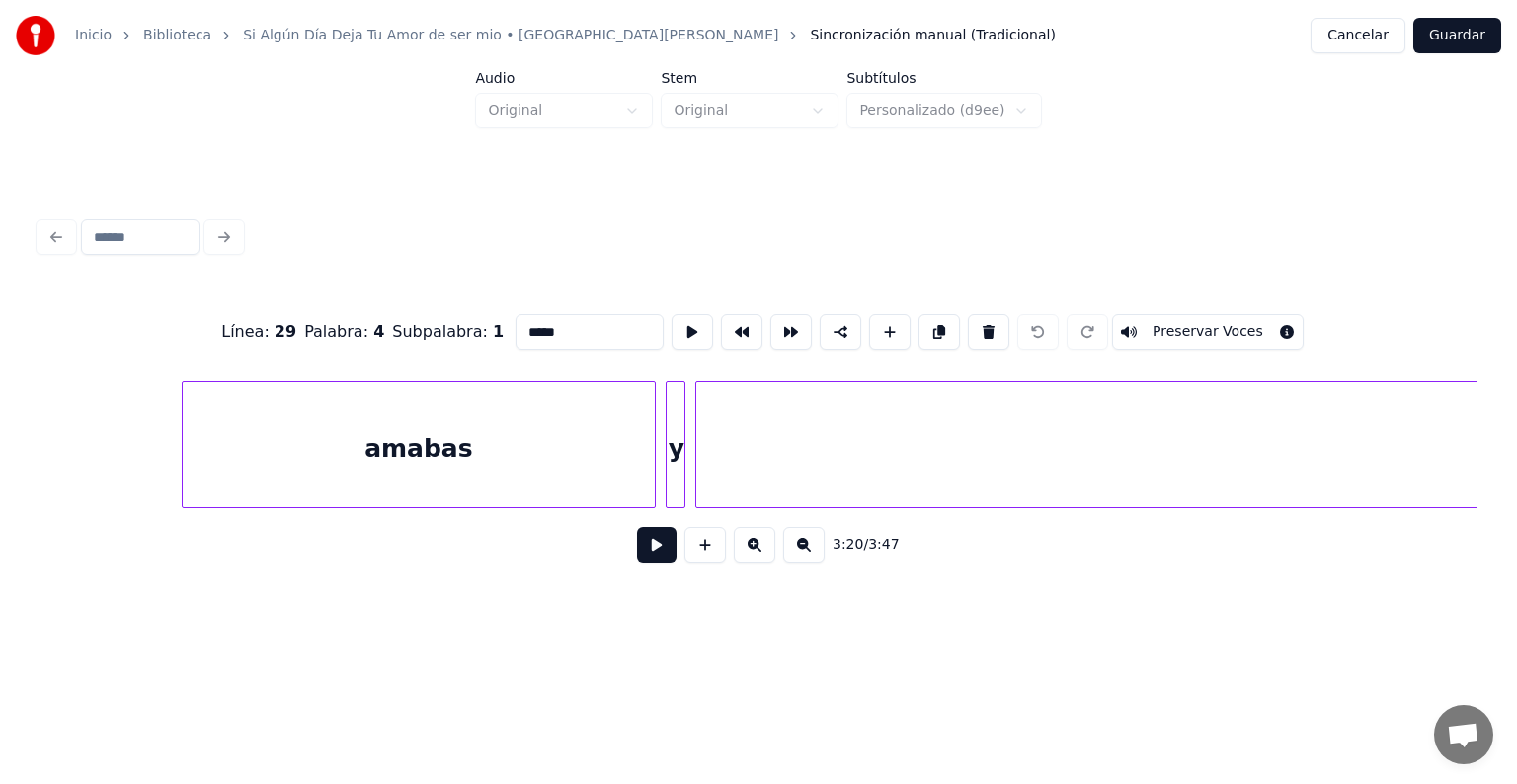
scroll to position [0, 101930]
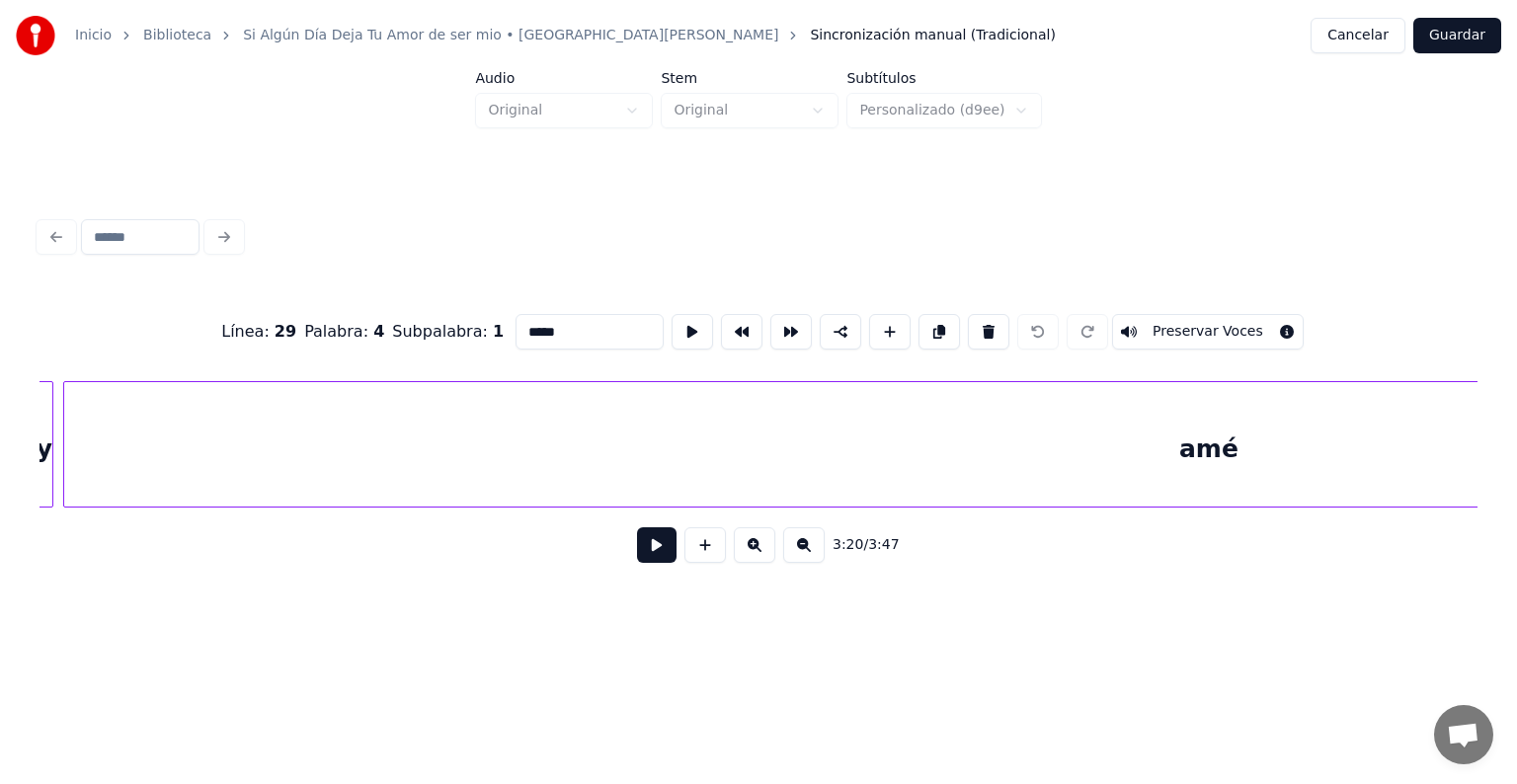
click at [1270, 476] on div "amé" at bounding box center [1209, 448] width 2288 height 134
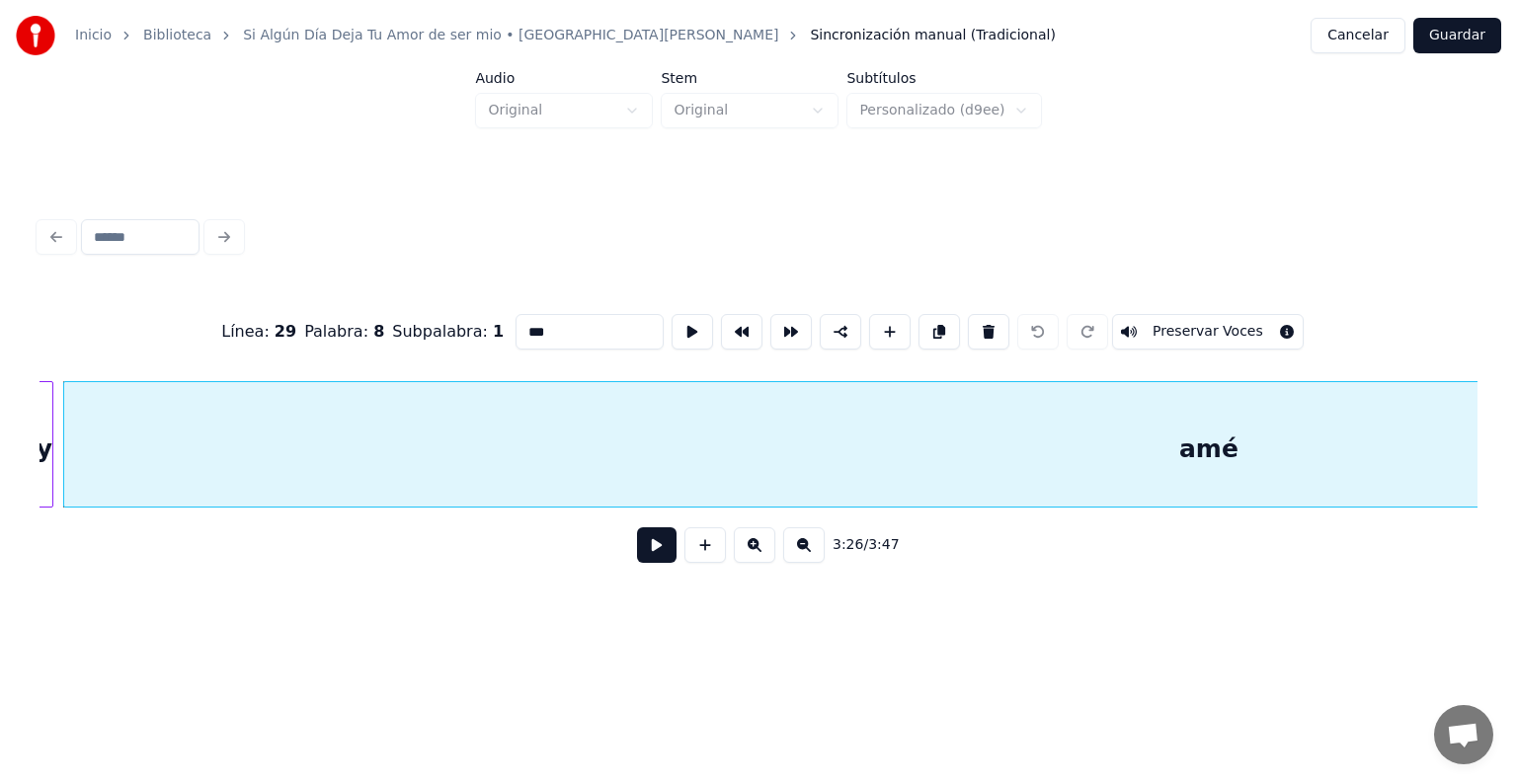
scroll to position [0, 100671]
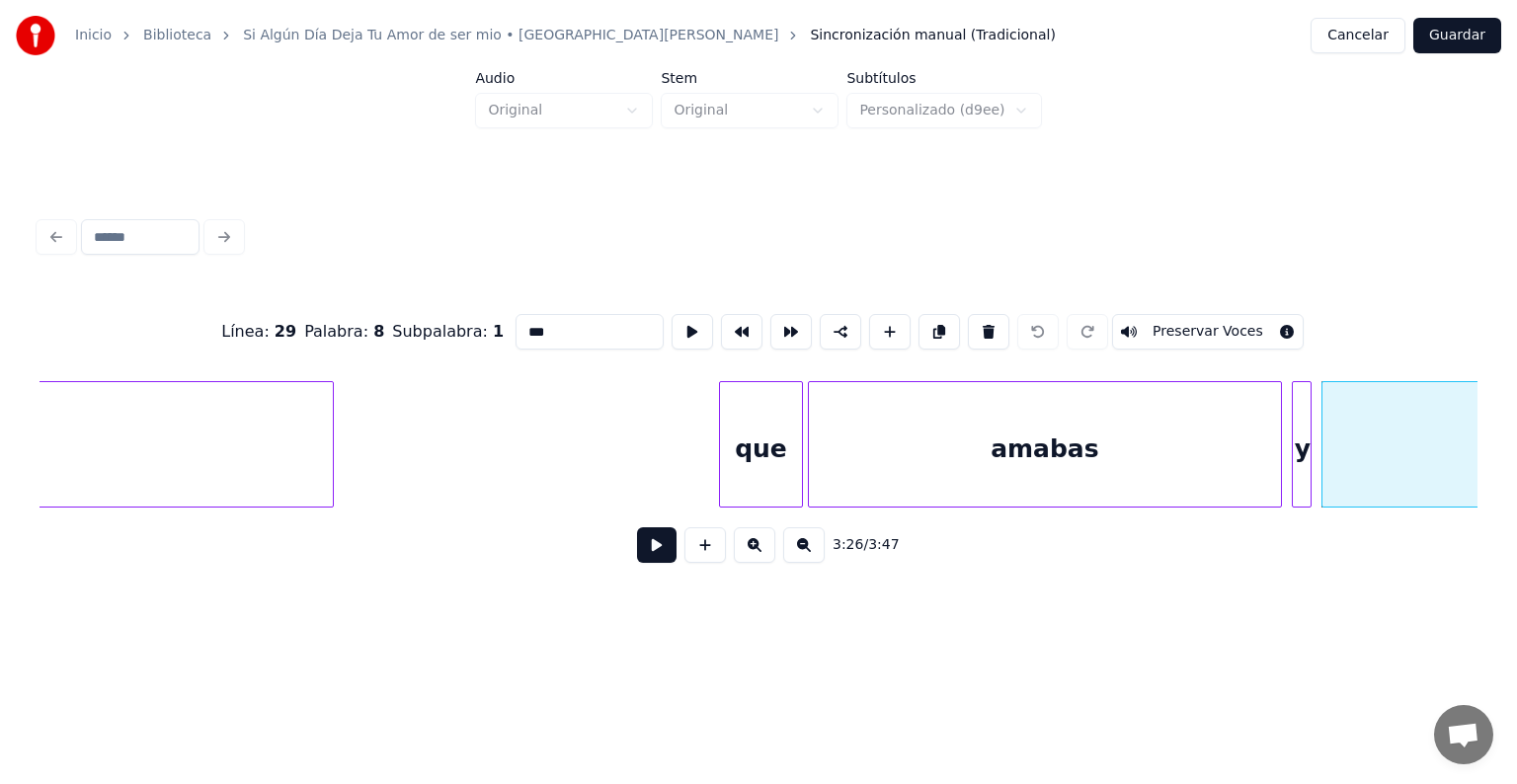
click at [771, 459] on div "que" at bounding box center [760, 448] width 82 height 134
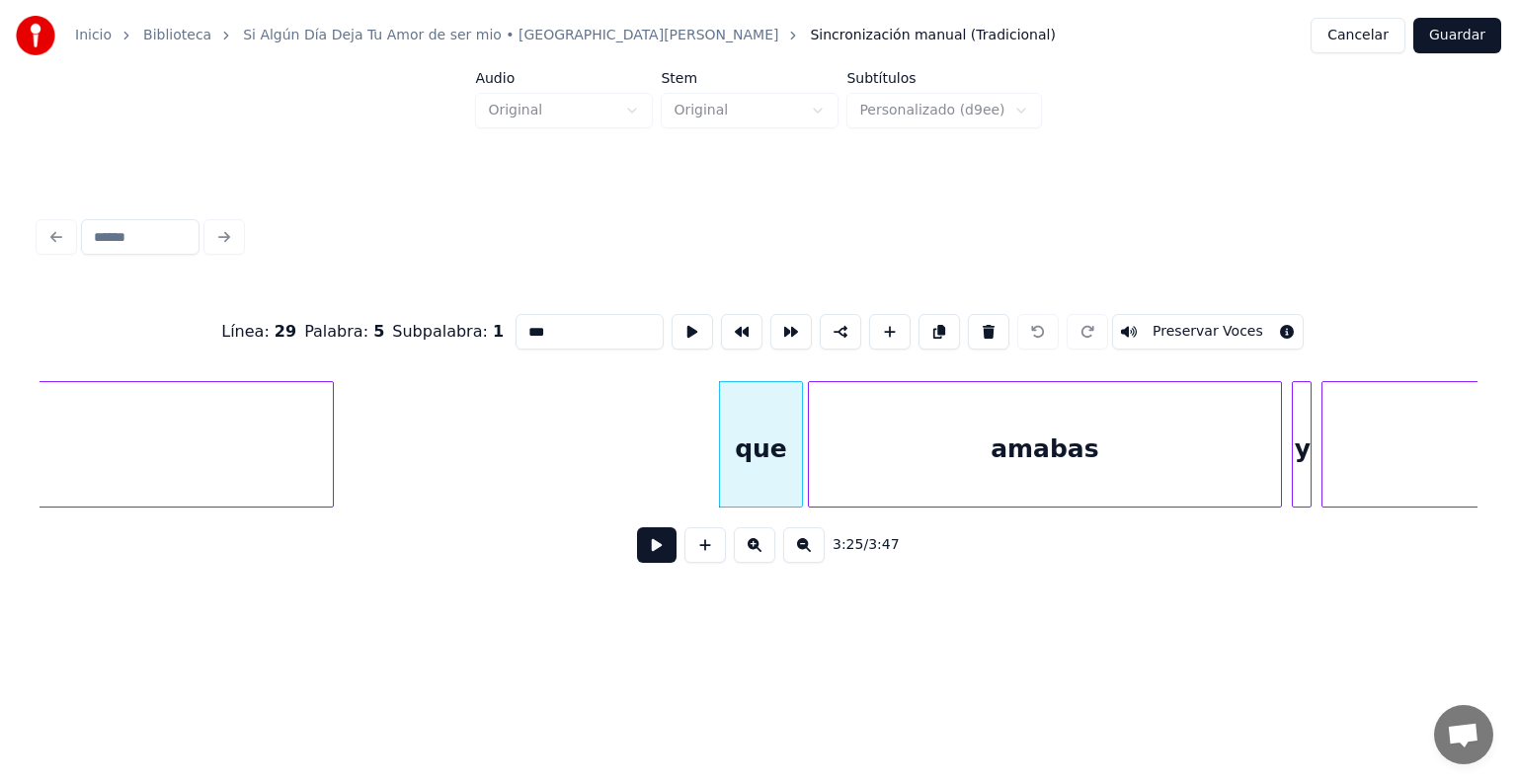
click at [1221, 314] on button "Preservar Voces" at bounding box center [1207, 332] width 191 height 36
click at [1161, 419] on div "amabas" at bounding box center [1045, 448] width 472 height 134
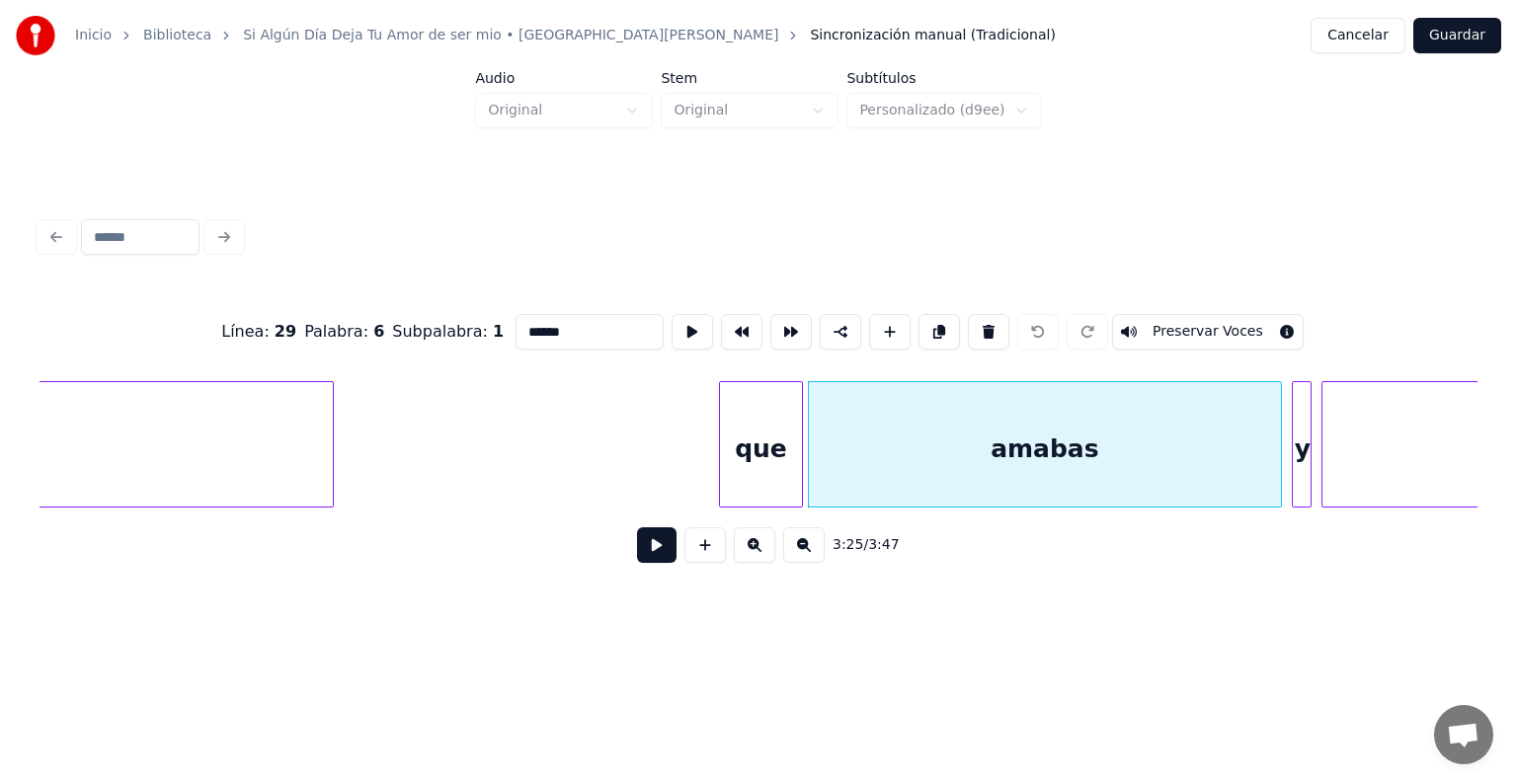
click at [1217, 322] on button "Preservar Voces" at bounding box center [1207, 332] width 191 height 36
click at [1301, 392] on div "y" at bounding box center [1303, 448] width 20 height 134
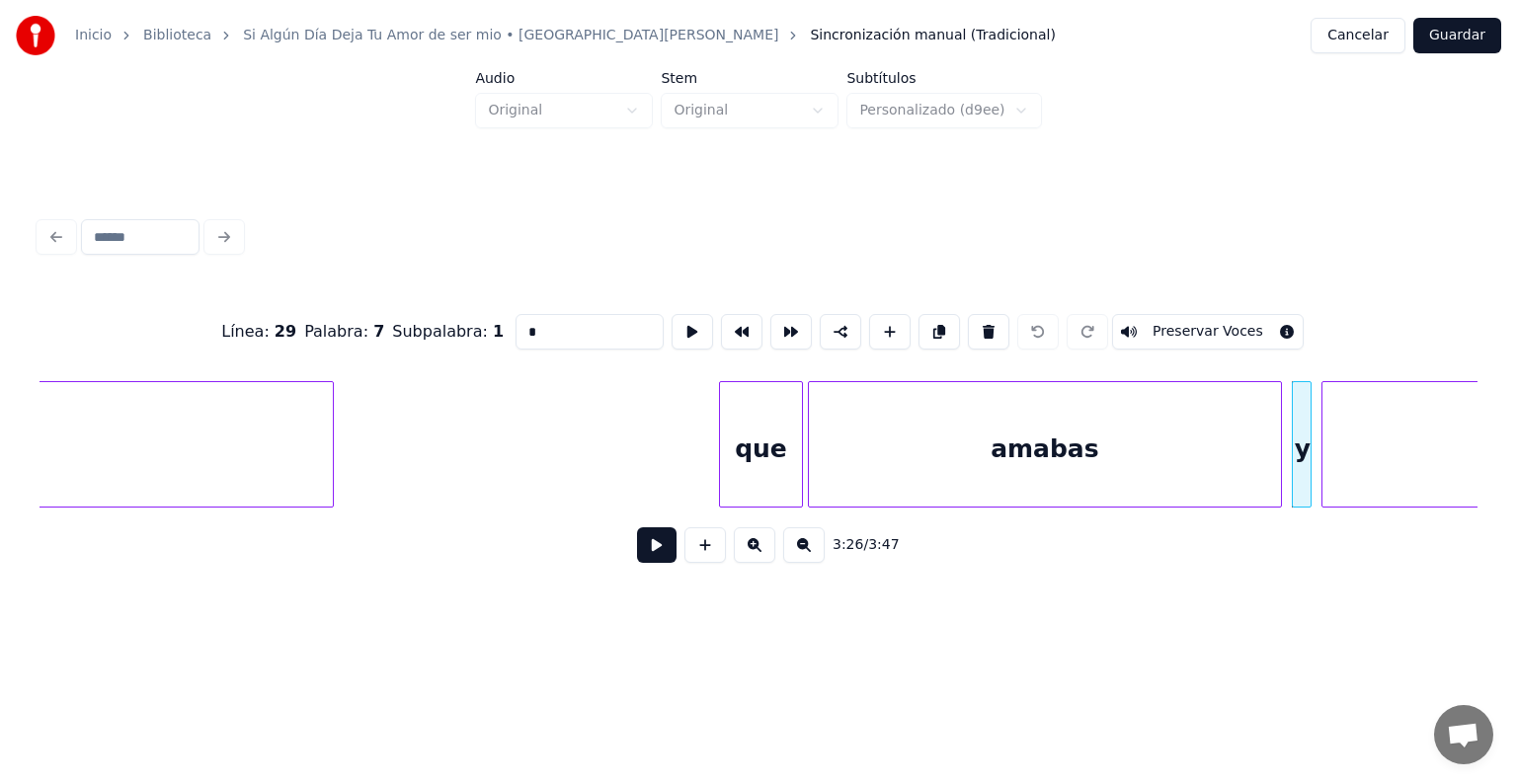
click at [1227, 305] on div "Línea : 29 Palabra : 7 Subpalabra : 1 * Preservar Voces" at bounding box center [758, 332] width 1438 height 99
click at [1232, 315] on button "Preservar Voces" at bounding box center [1207, 332] width 191 height 36
type input "***"
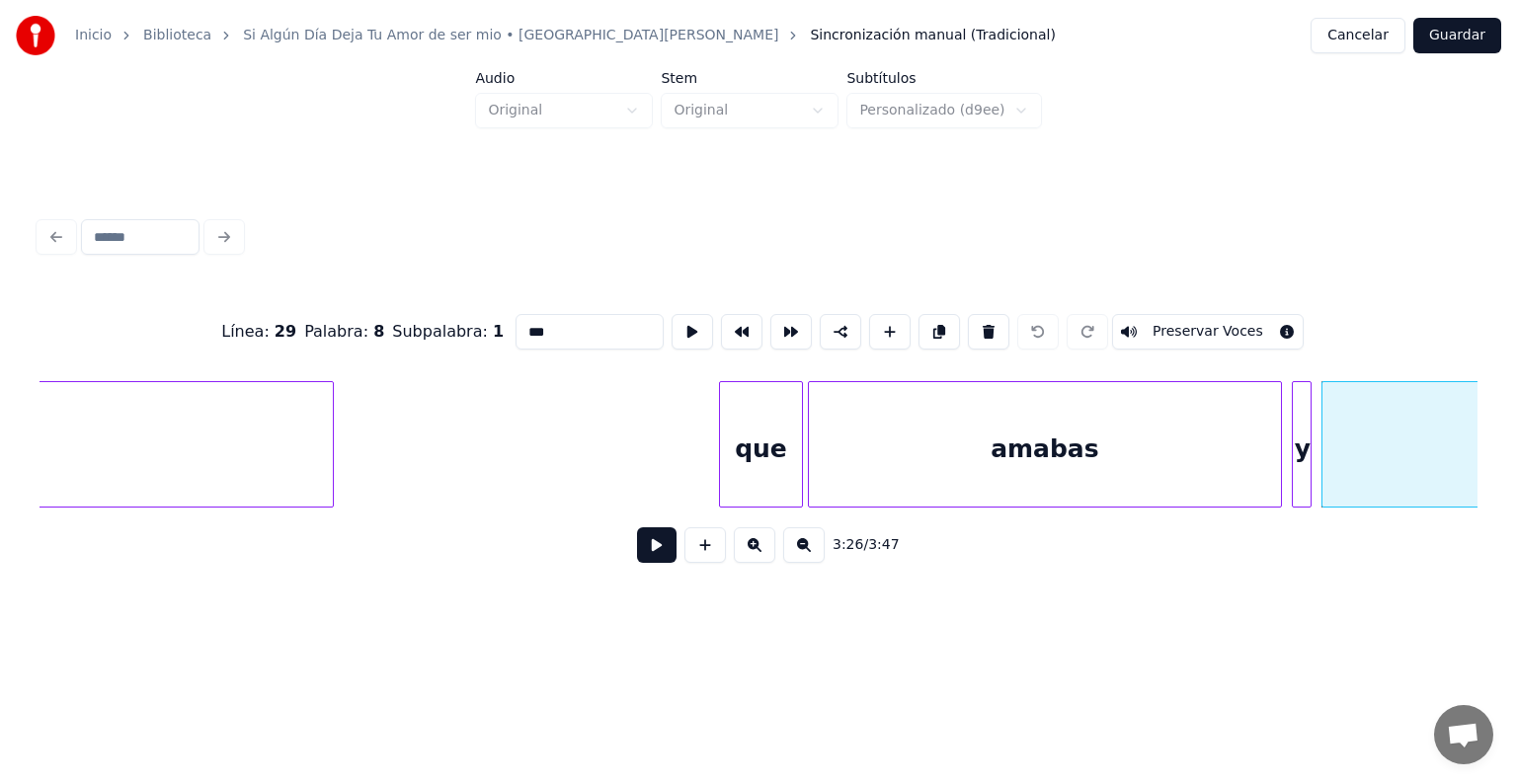
click at [1236, 331] on button "Preservar Voces" at bounding box center [1207, 332] width 191 height 36
click at [1434, 40] on button "Guardar" at bounding box center [1457, 36] width 88 height 36
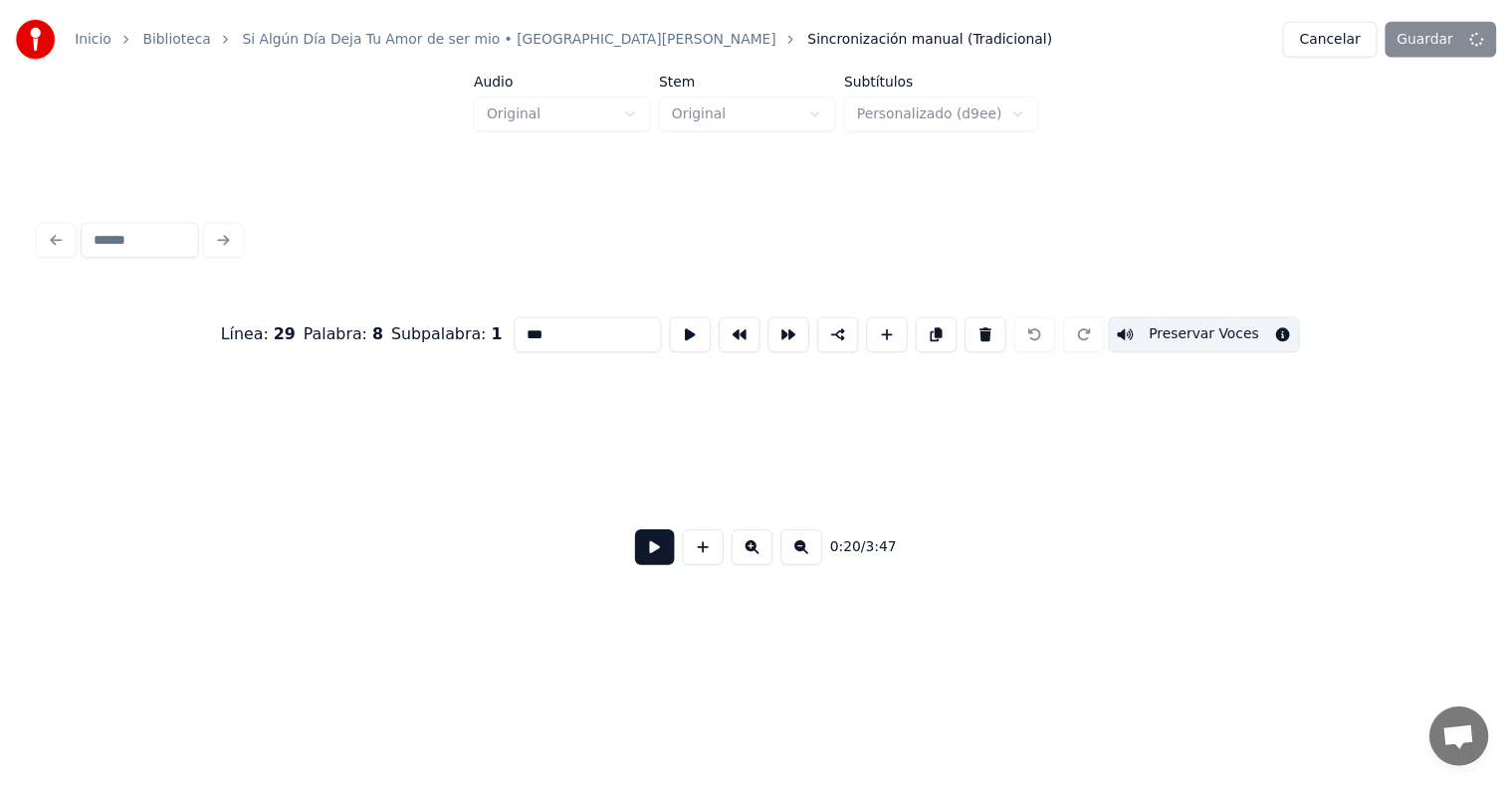
scroll to position [0, 10220]
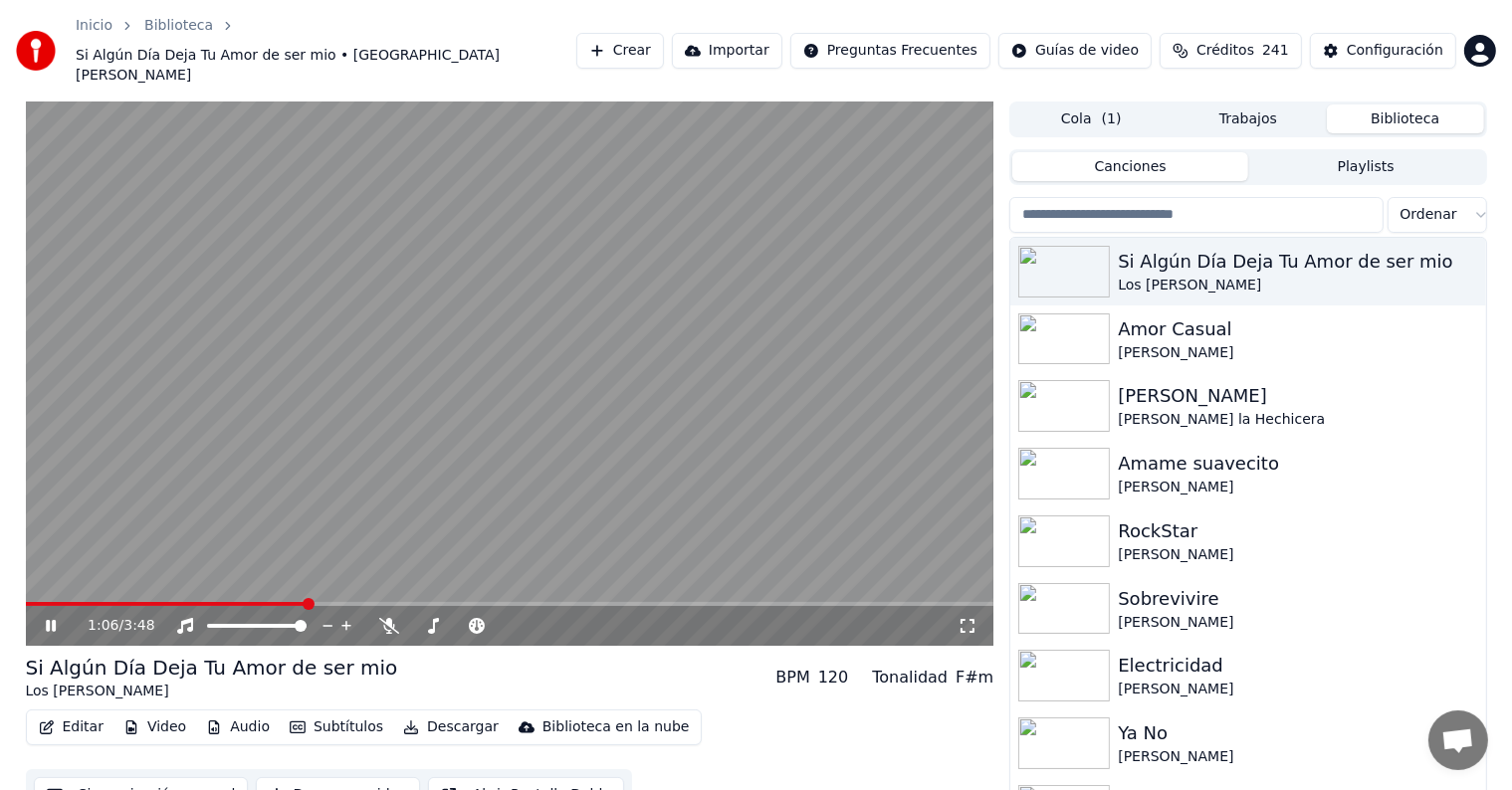
click at [819, 602] on span at bounding box center [510, 604] width 968 height 4
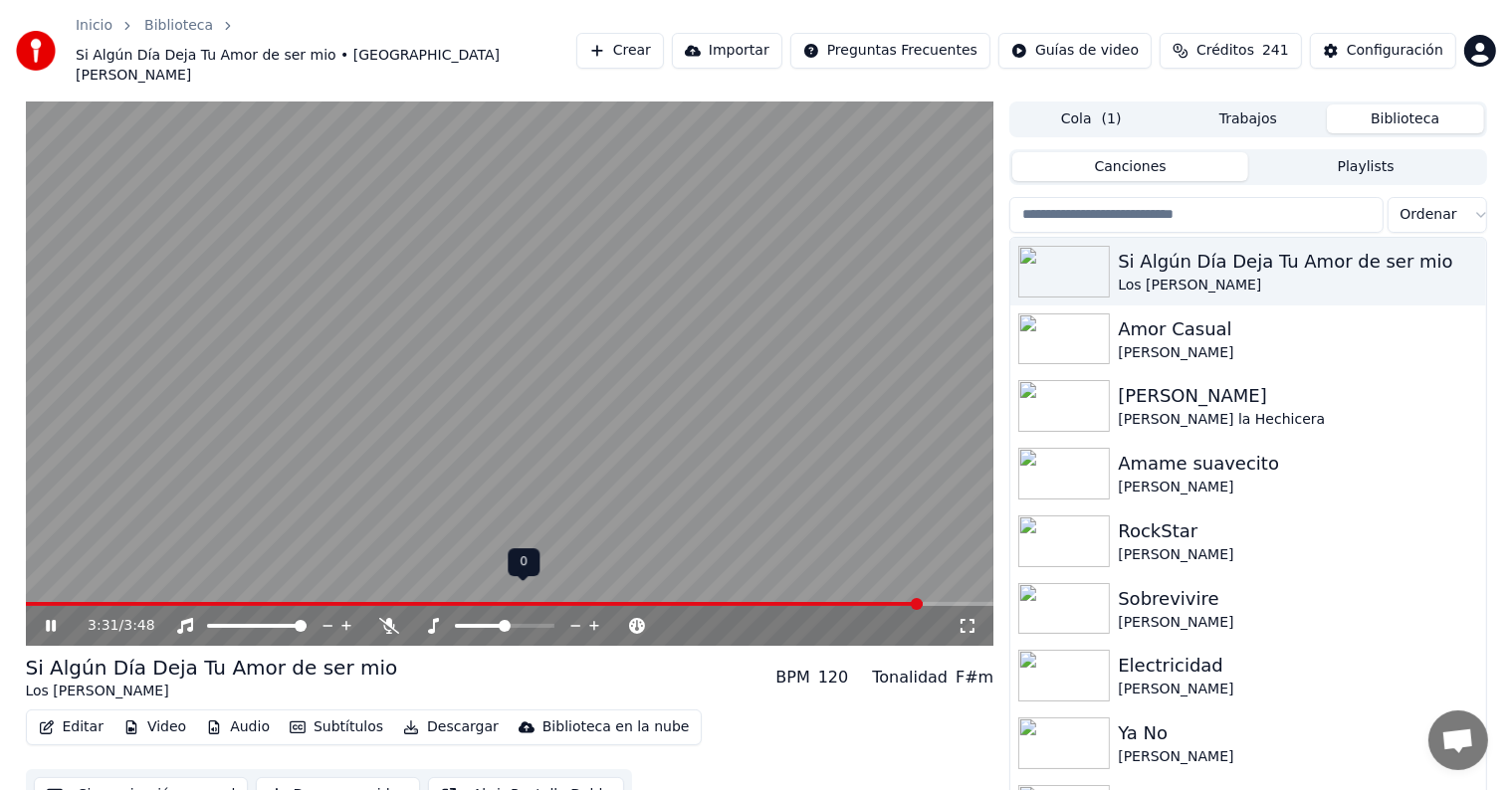
click at [497, 615] on div at bounding box center [523, 625] width 160 height 20
click at [498, 623] on span at bounding box center [480, 625] width 50 height 4
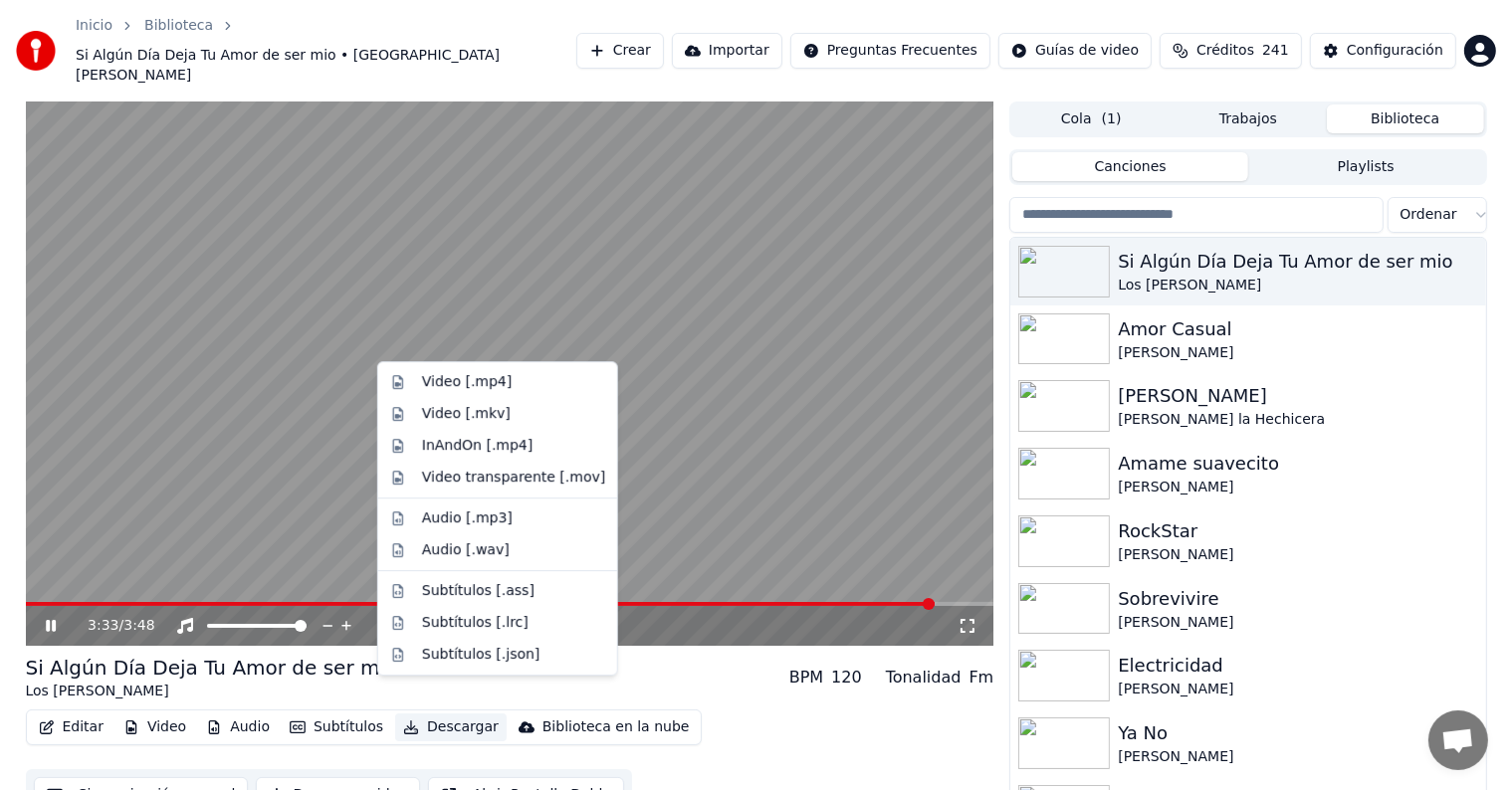
click at [428, 713] on button "Descargar" at bounding box center [451, 727] width 112 height 28
click at [473, 381] on div "Video [.mp4]" at bounding box center [467, 382] width 90 height 20
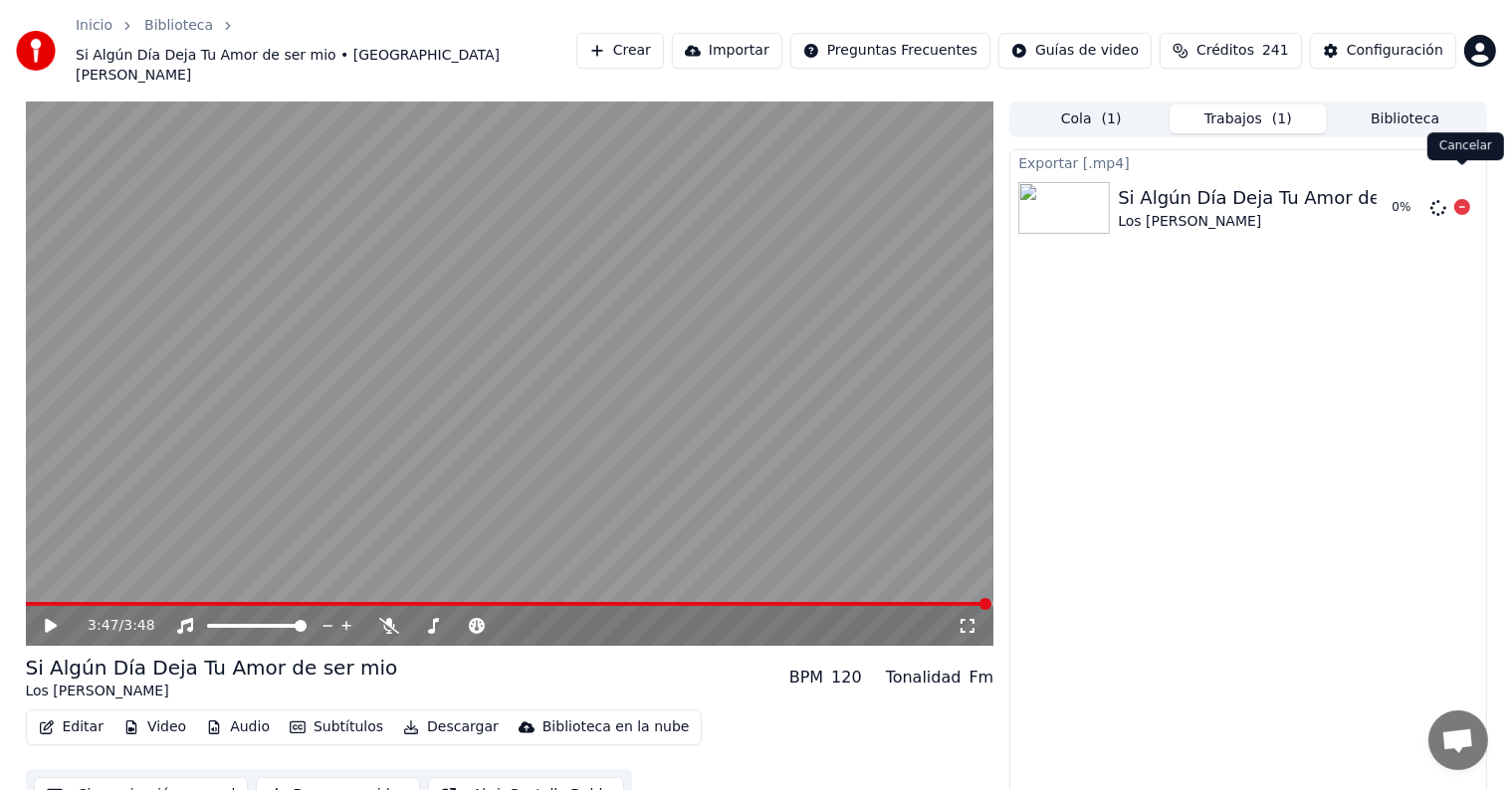
click at [1459, 199] on icon at bounding box center [1462, 207] width 16 height 16
click at [422, 713] on button "Descargar" at bounding box center [451, 727] width 112 height 28
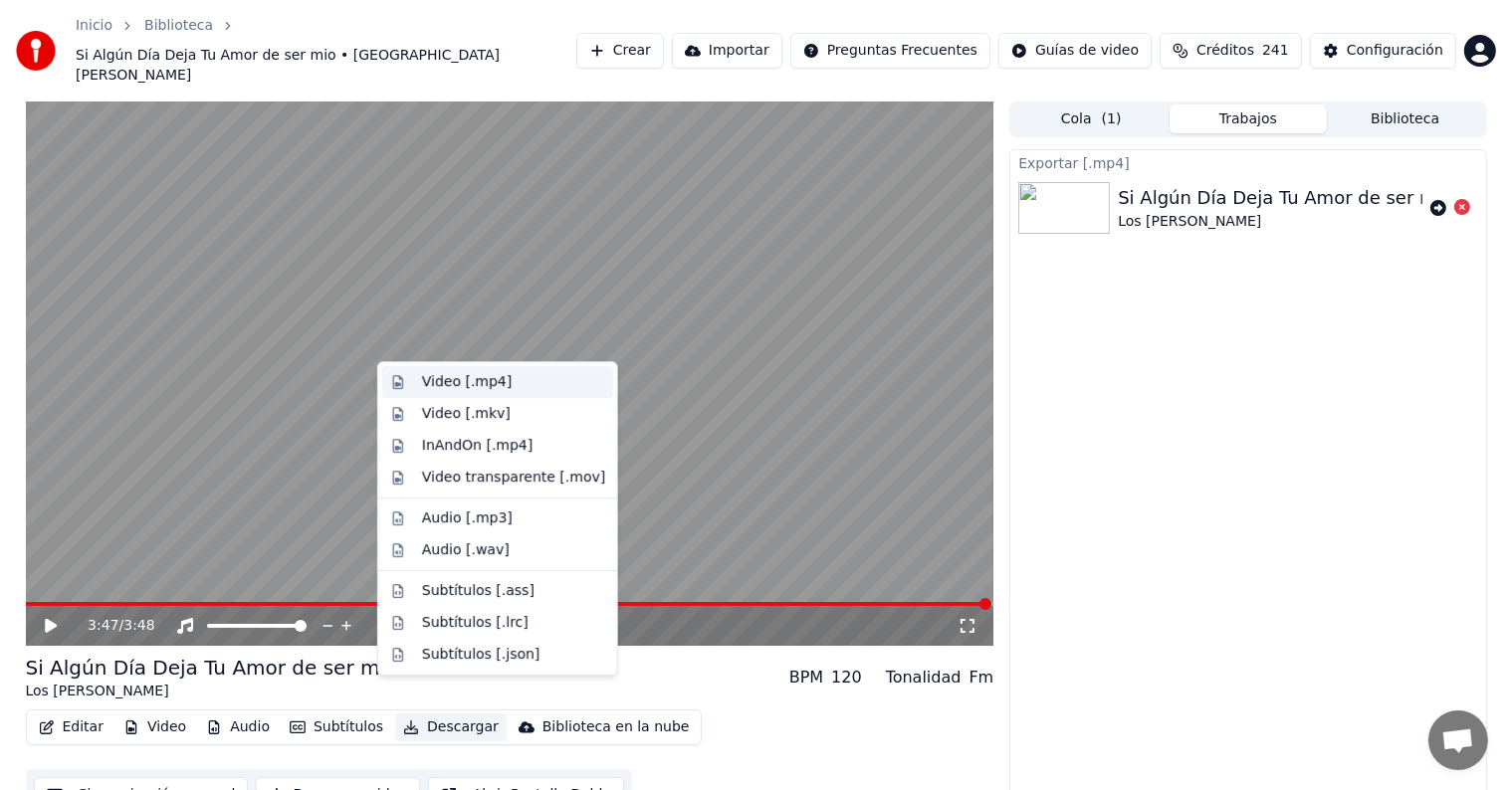
click at [460, 384] on div "Video [.mp4]" at bounding box center [467, 382] width 90 height 20
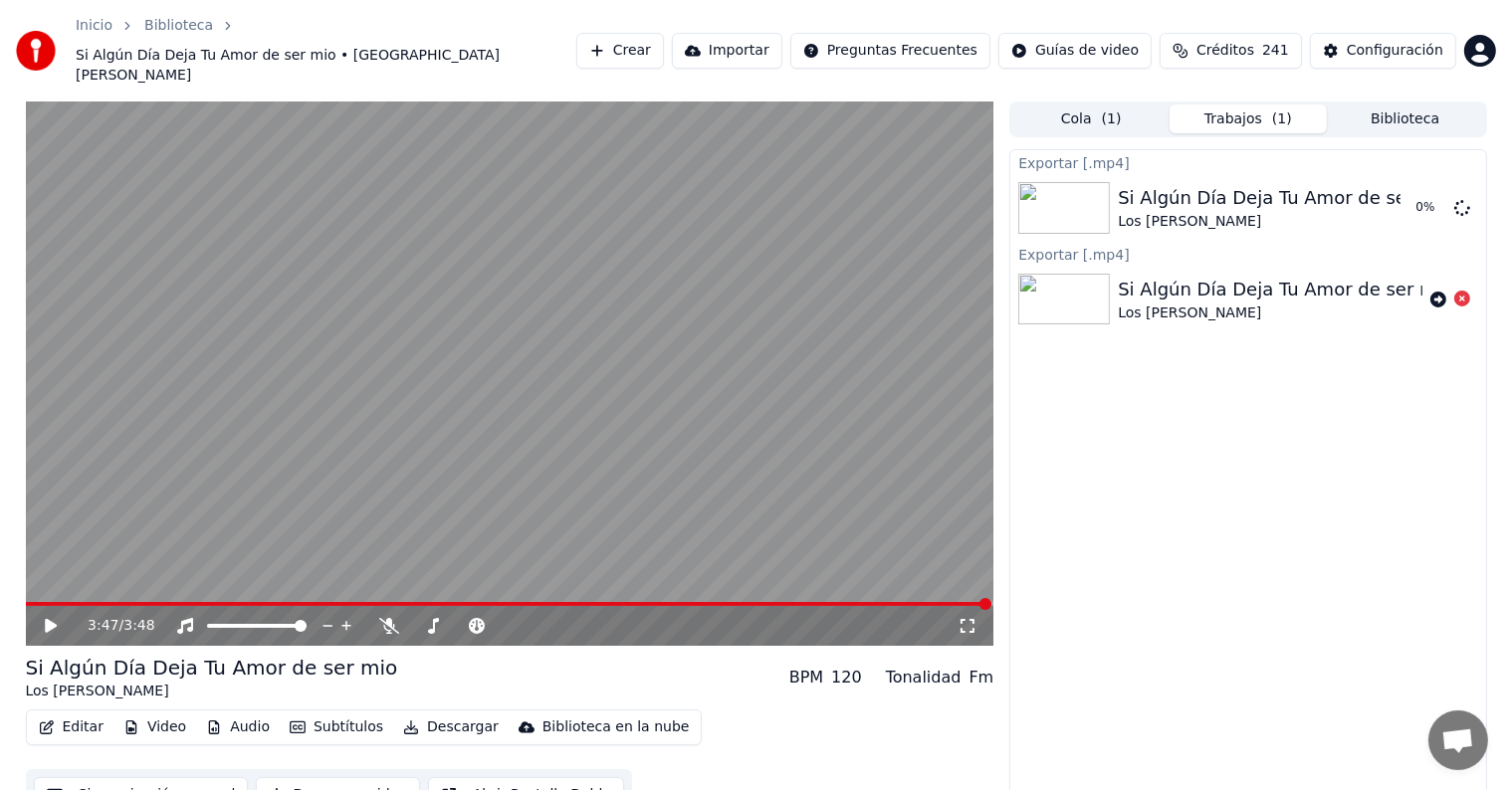
click at [1360, 331] on div "Exportar [.mp4] Si Algún Día Deja Tu Amor de ser mio Los Altamirano 0 % Exporta…" at bounding box center [1247, 484] width 477 height 671
click at [1172, 411] on div "Exportar [.mp4] Si Algún Día Deja Tu Amor de ser mio Los Altamirano 0 % Exporta…" at bounding box center [1247, 484] width 477 height 671
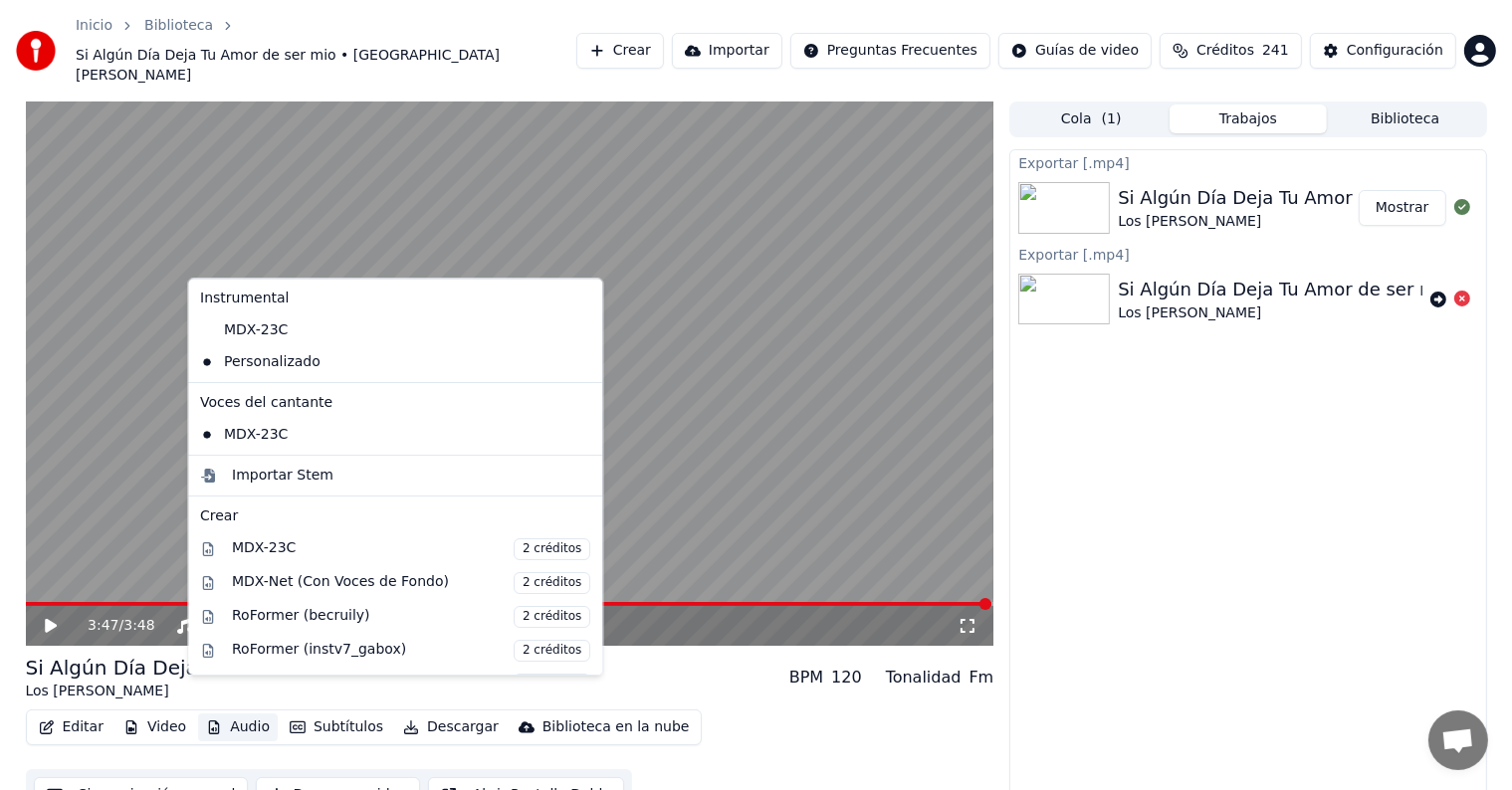
click at [229, 713] on button "Audio" at bounding box center [238, 727] width 80 height 28
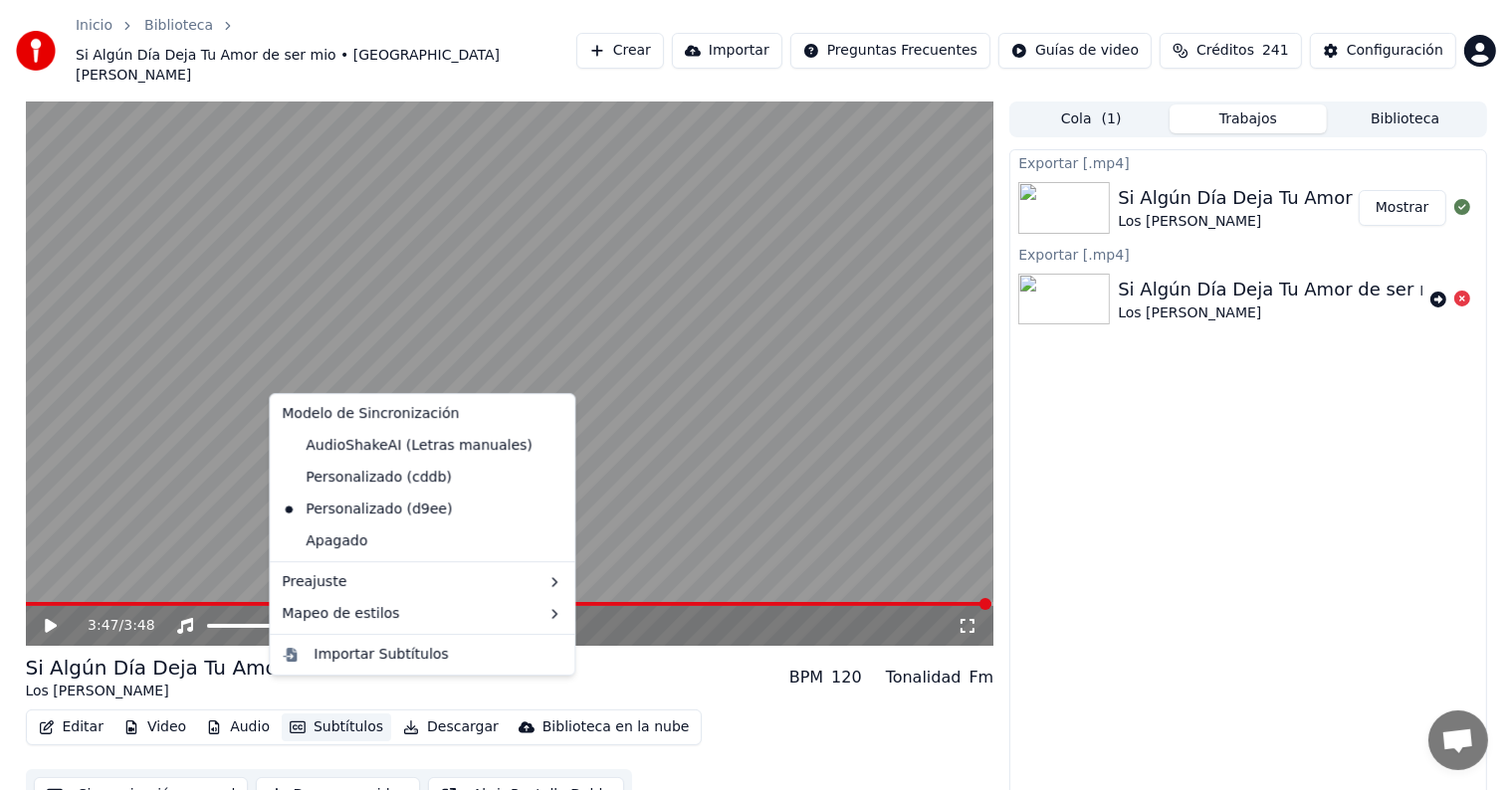
click at [1322, 451] on div "Exportar [.mp4] Si Algún Día Deja Tu Amor de ser mio Los Altamirano Mostrar Exp…" at bounding box center [1247, 484] width 477 height 671
click at [290, 720] on icon "button" at bounding box center [298, 727] width 16 height 14
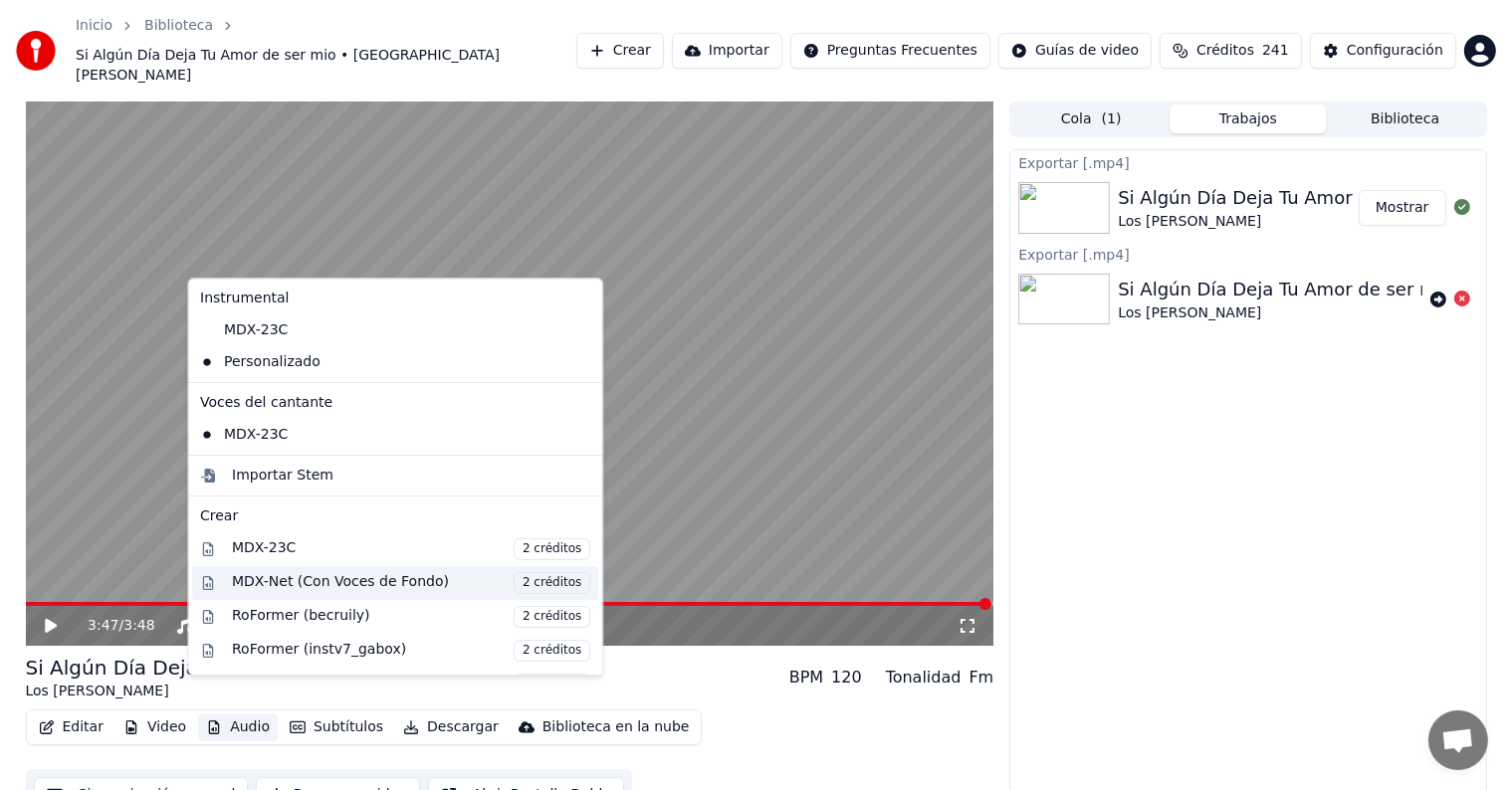
click at [273, 580] on div "MDX-Net (Con Voces de Fondo) 2 créditos" at bounding box center [411, 583] width 359 height 22
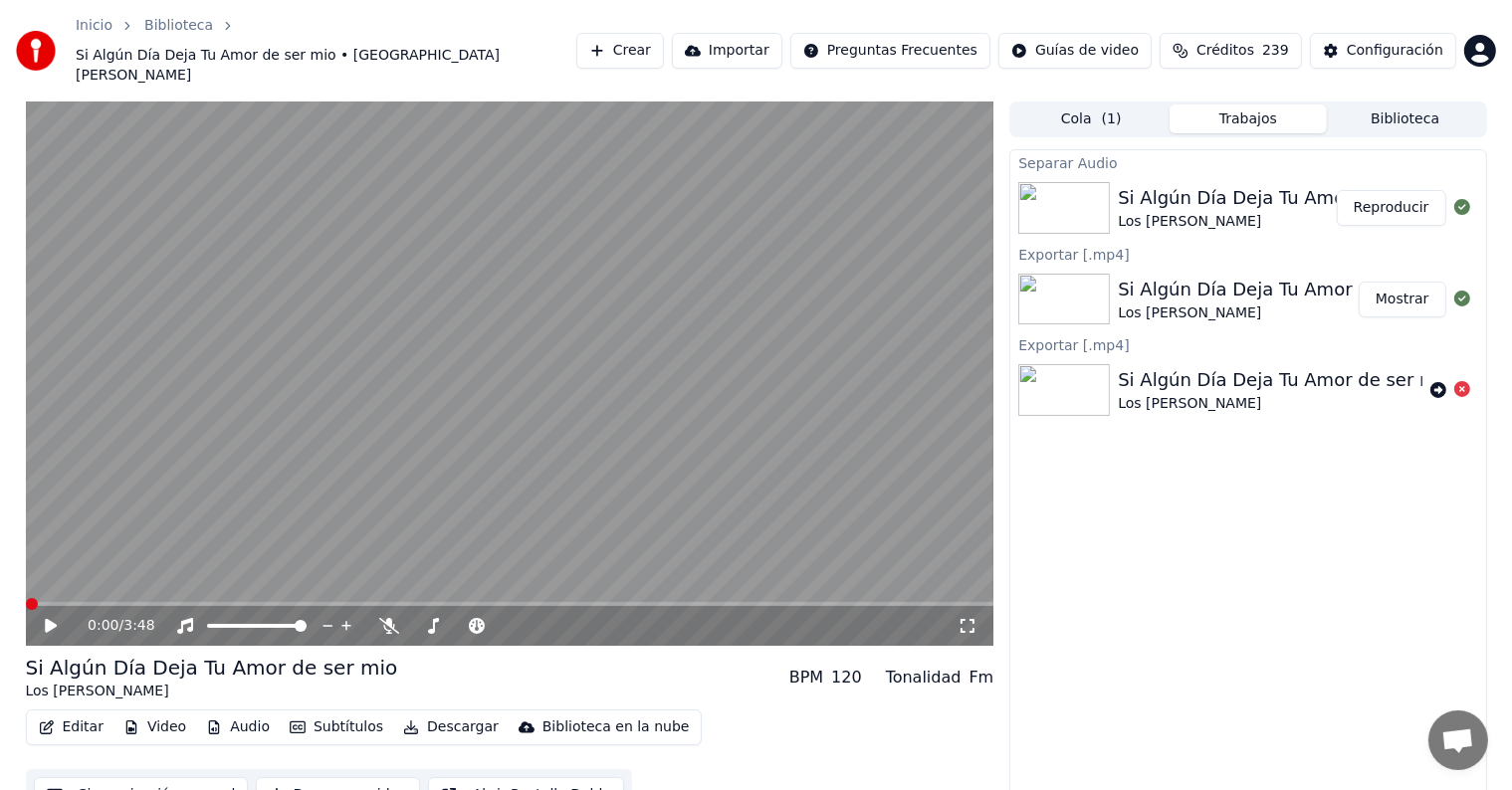
click at [42, 617] on icon at bounding box center [65, 625] width 47 height 16
click at [173, 602] on span at bounding box center [510, 604] width 968 height 4
click at [255, 602] on span at bounding box center [510, 604] width 968 height 4
click at [275, 602] on span at bounding box center [510, 604] width 968 height 4
click at [291, 602] on span at bounding box center [510, 604] width 968 height 4
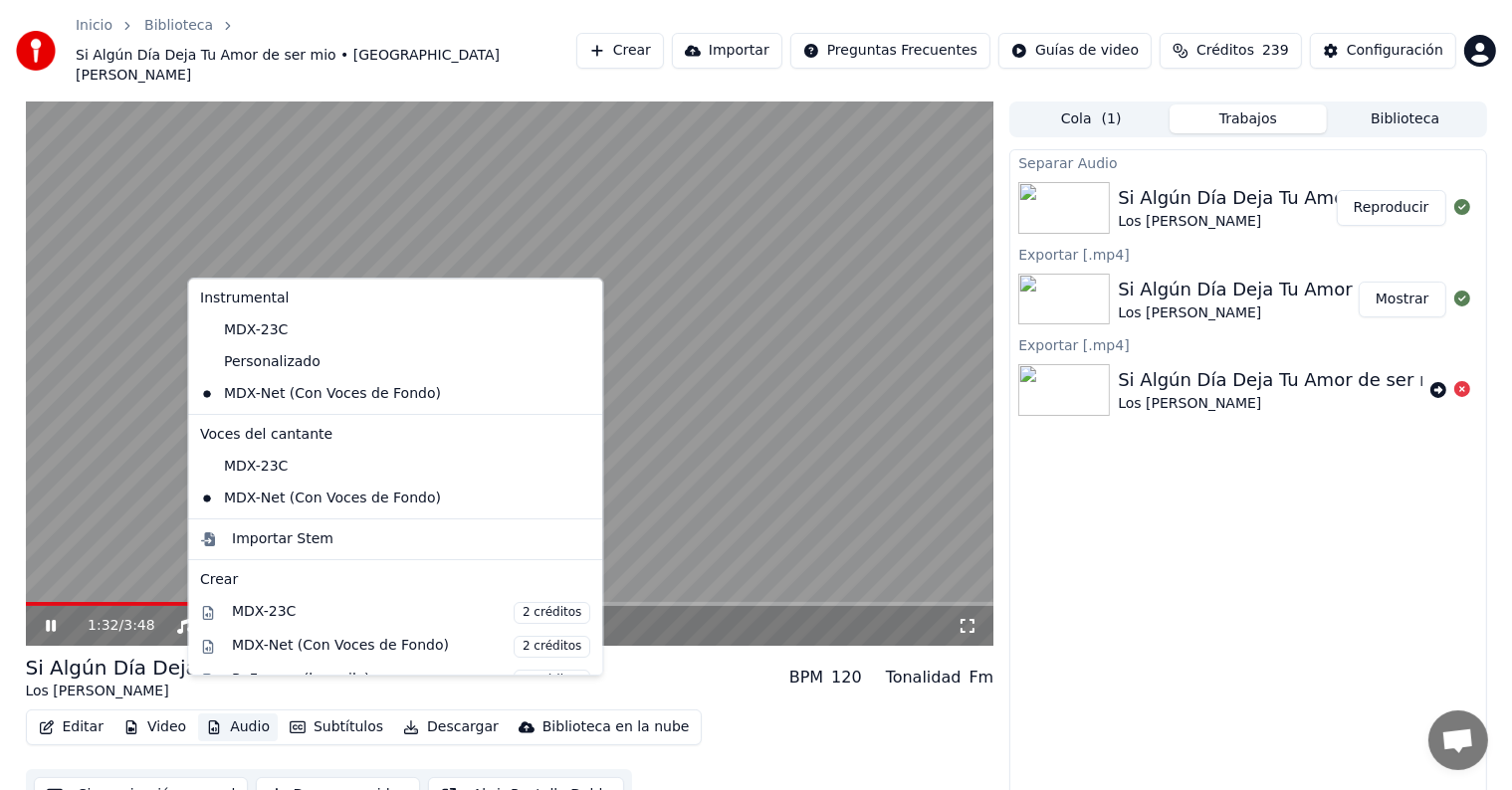
click at [254, 713] on button "Audio" at bounding box center [238, 727] width 80 height 28
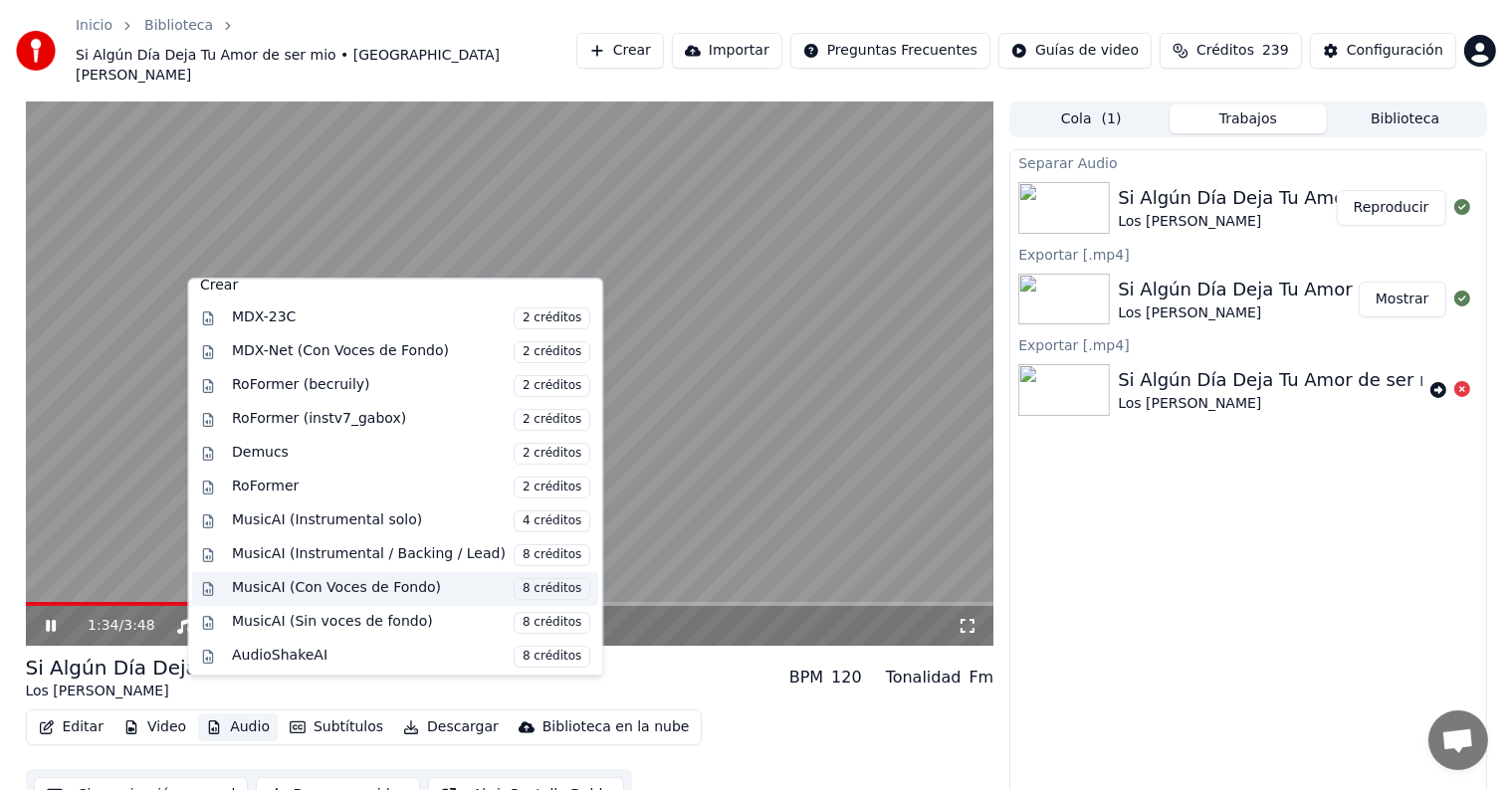
scroll to position [297, 0]
click at [1023, 477] on div "Separar Audio Si Algún Día Deja Tu Amor de ser mio Los Altamirano Reproducir Ex…" at bounding box center [1247, 484] width 477 height 671
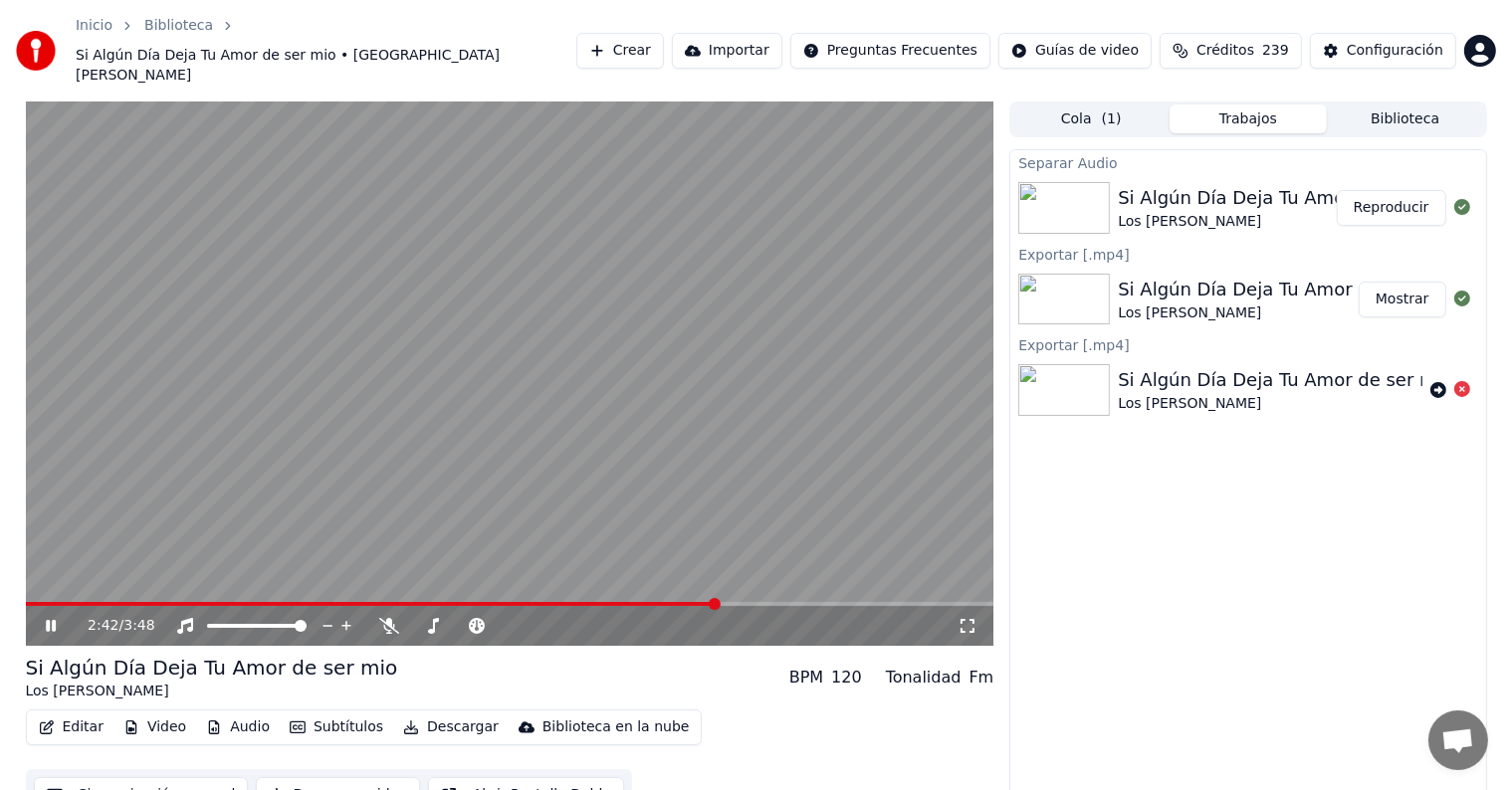
click at [780, 571] on video at bounding box center [510, 374] width 968 height 544
click at [788, 602] on span at bounding box center [510, 604] width 968 height 4
click at [44, 617] on icon at bounding box center [65, 625] width 47 height 16
click at [224, 713] on button "Audio" at bounding box center [238, 727] width 80 height 28
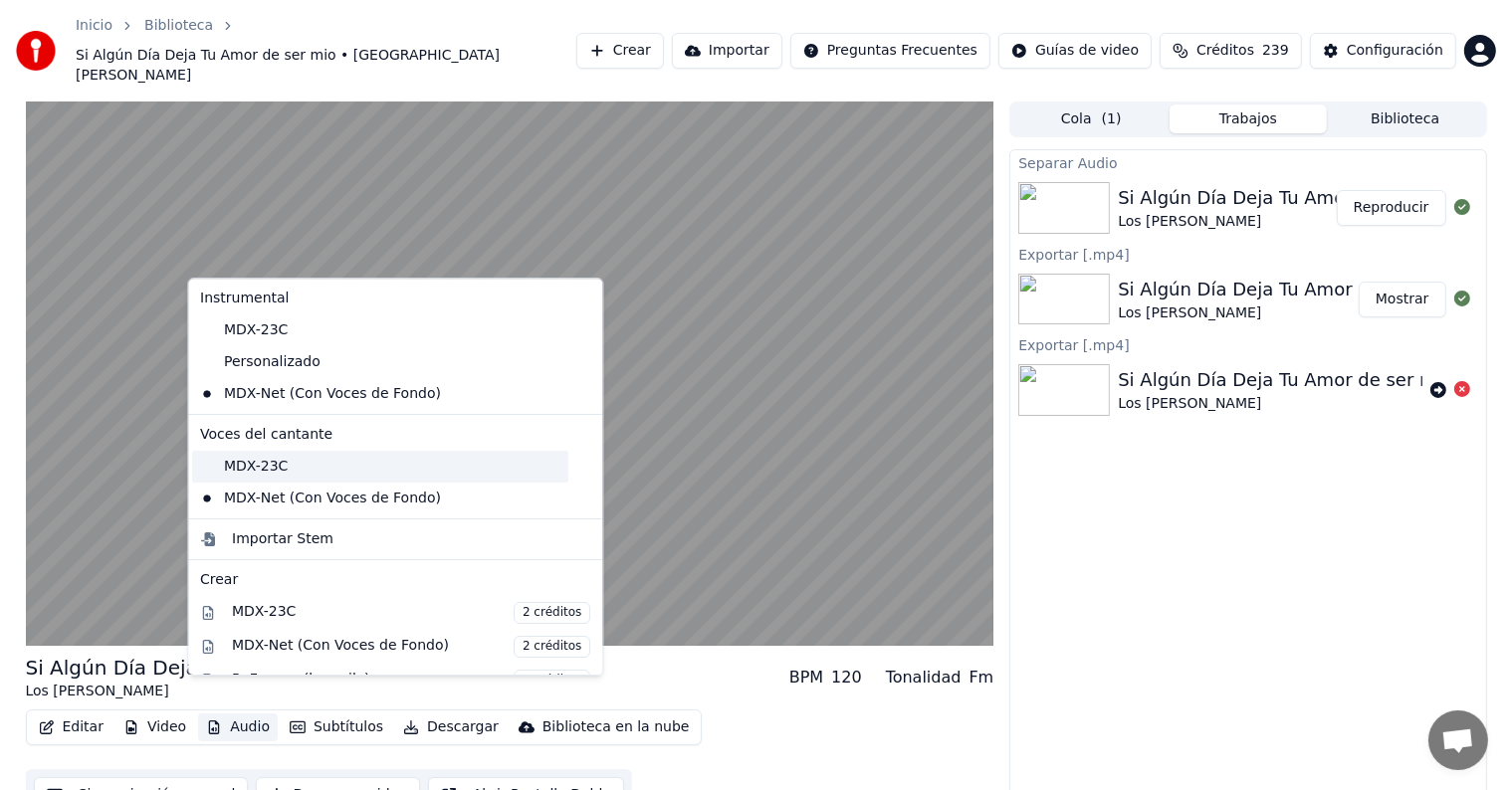
click at [291, 458] on div "MDX-23C" at bounding box center [380, 466] width 376 height 32
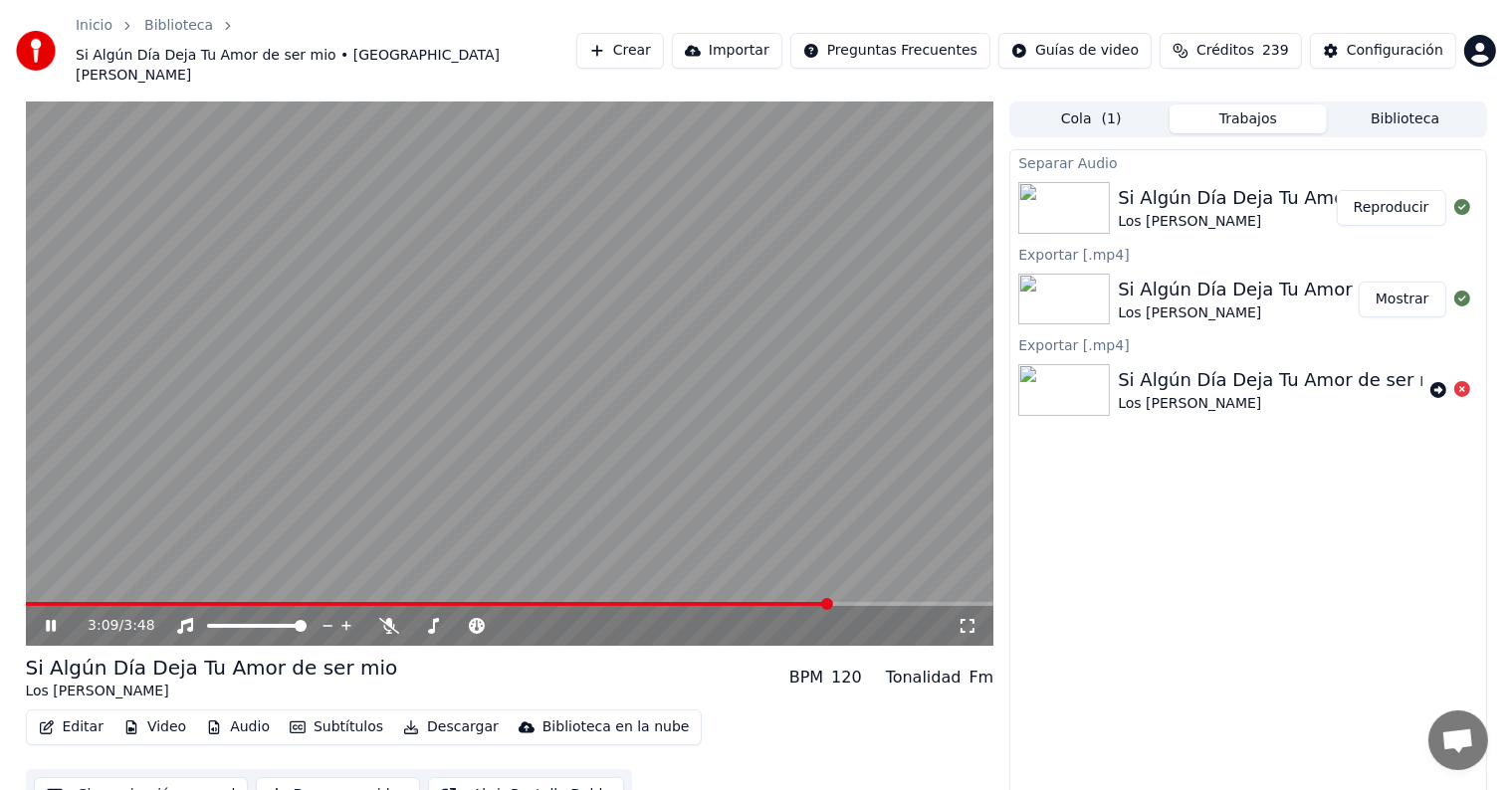
click at [164, 602] on span at bounding box center [429, 604] width 805 height 4
click at [300, 602] on span at bounding box center [510, 604] width 968 height 4
click at [54, 619] on icon at bounding box center [51, 625] width 10 height 12
click at [49, 618] on icon at bounding box center [51, 625] width 12 height 14
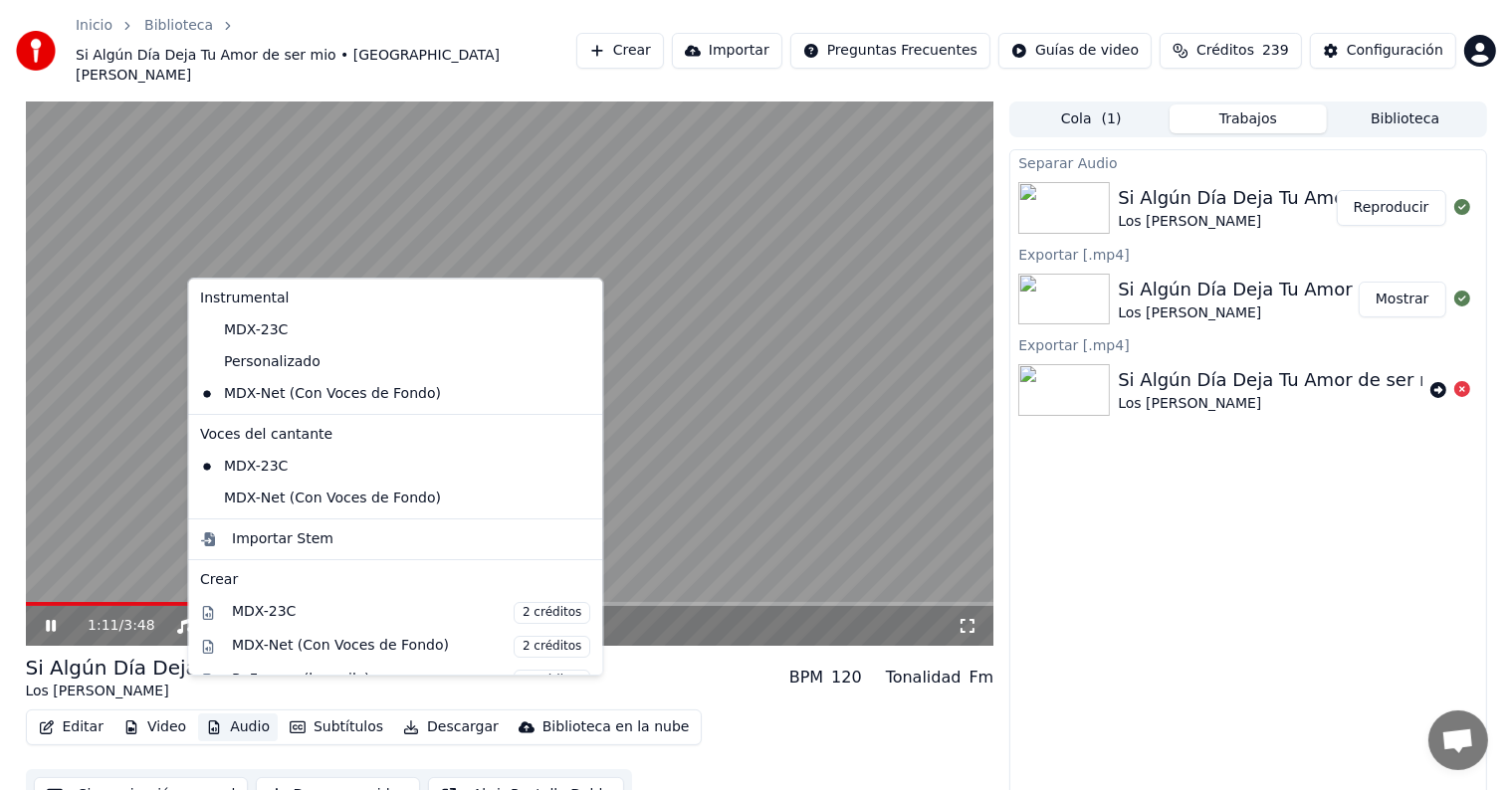
click at [220, 713] on button "Audio" at bounding box center [238, 727] width 80 height 28
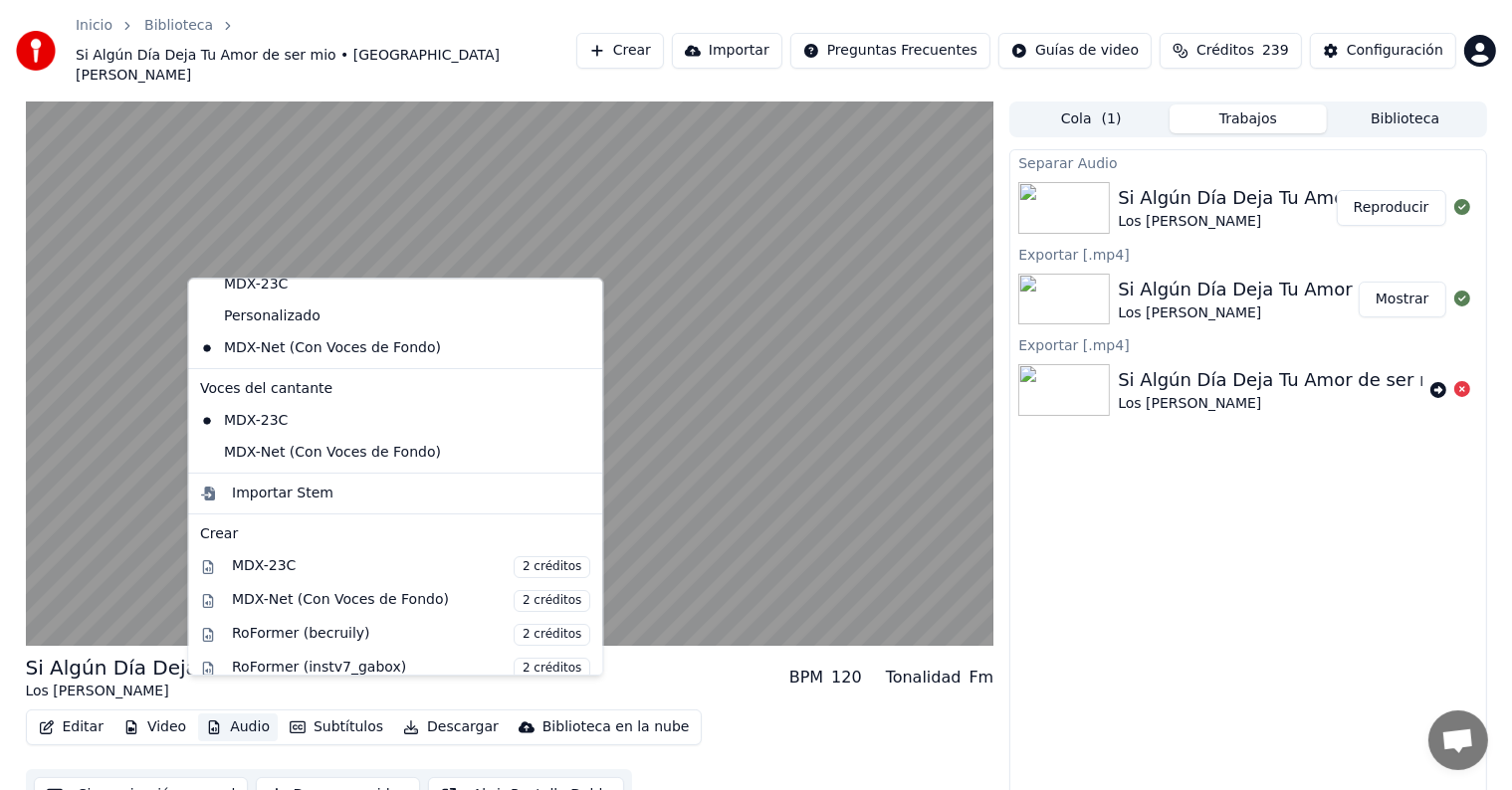
scroll to position [93, 0]
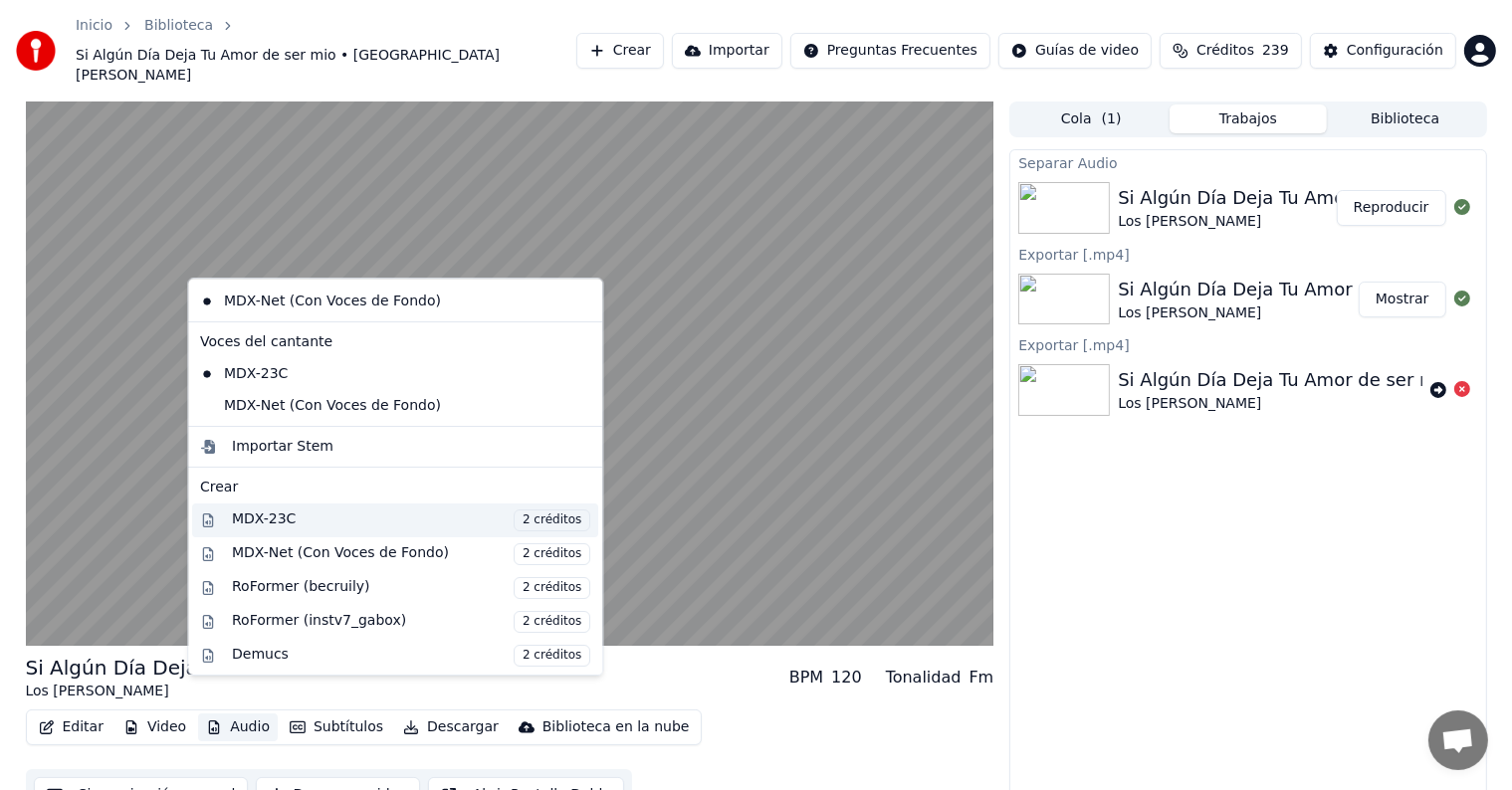
click at [268, 513] on div "MDX-23C 2 créditos" at bounding box center [411, 520] width 359 height 22
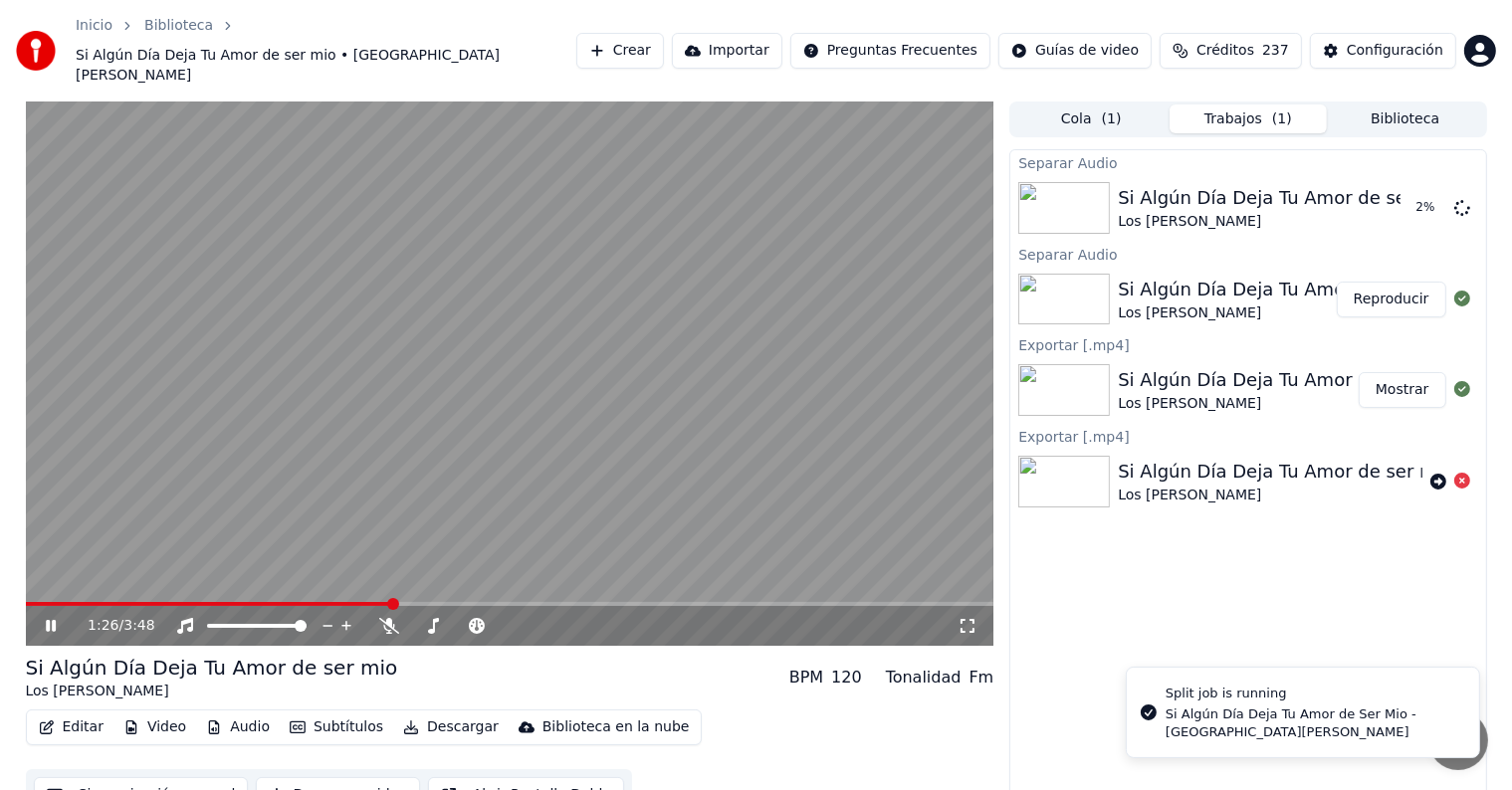
click at [53, 619] on icon at bounding box center [51, 625] width 10 height 12
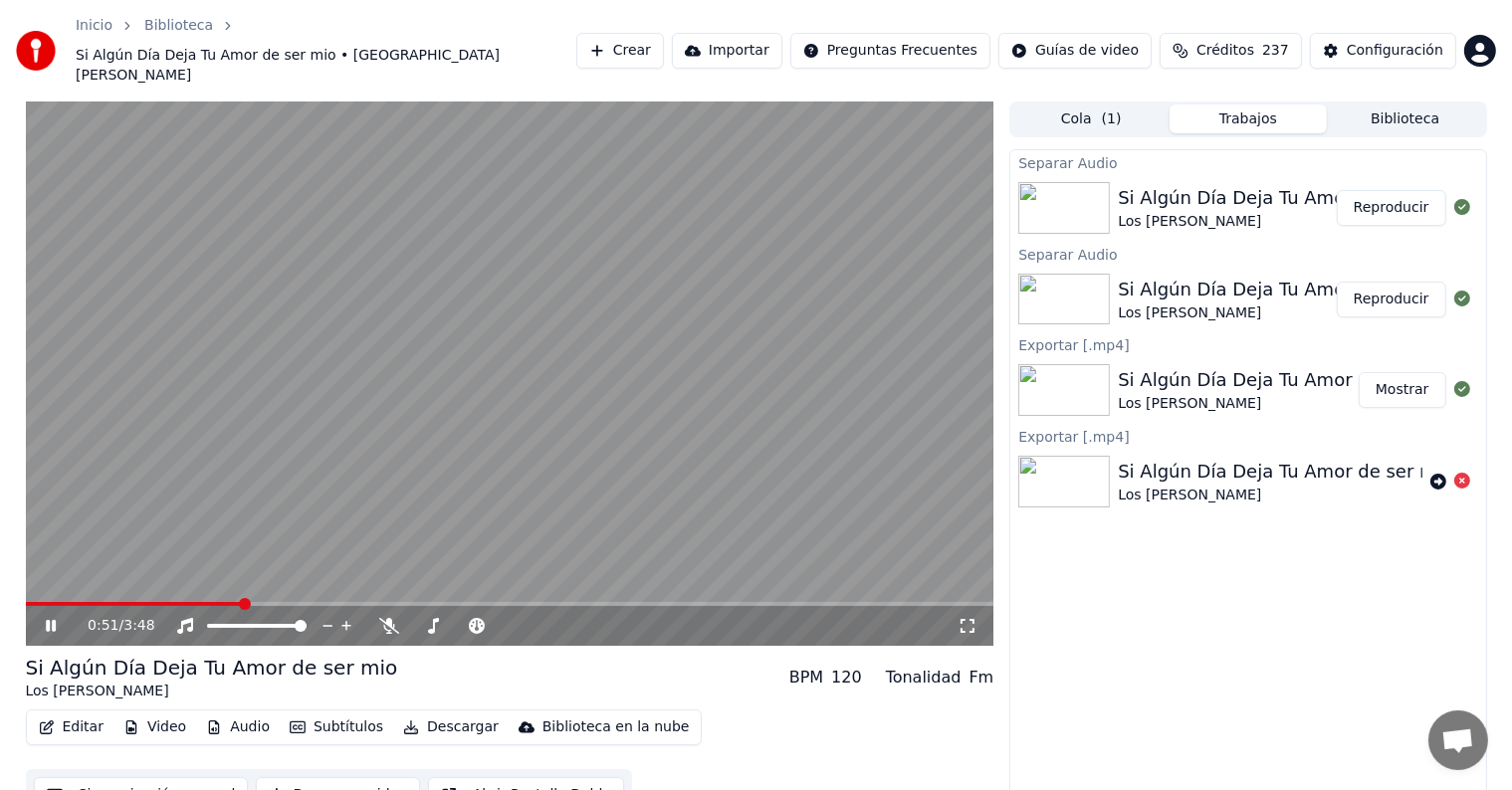
click at [241, 602] on span at bounding box center [134, 604] width 217 height 4
click at [168, 602] on span at bounding box center [98, 604] width 144 height 4
click at [217, 602] on span at bounding box center [121, 604] width 191 height 4
click at [277, 602] on span at bounding box center [510, 604] width 968 height 4
click at [357, 602] on span at bounding box center [510, 604] width 968 height 4
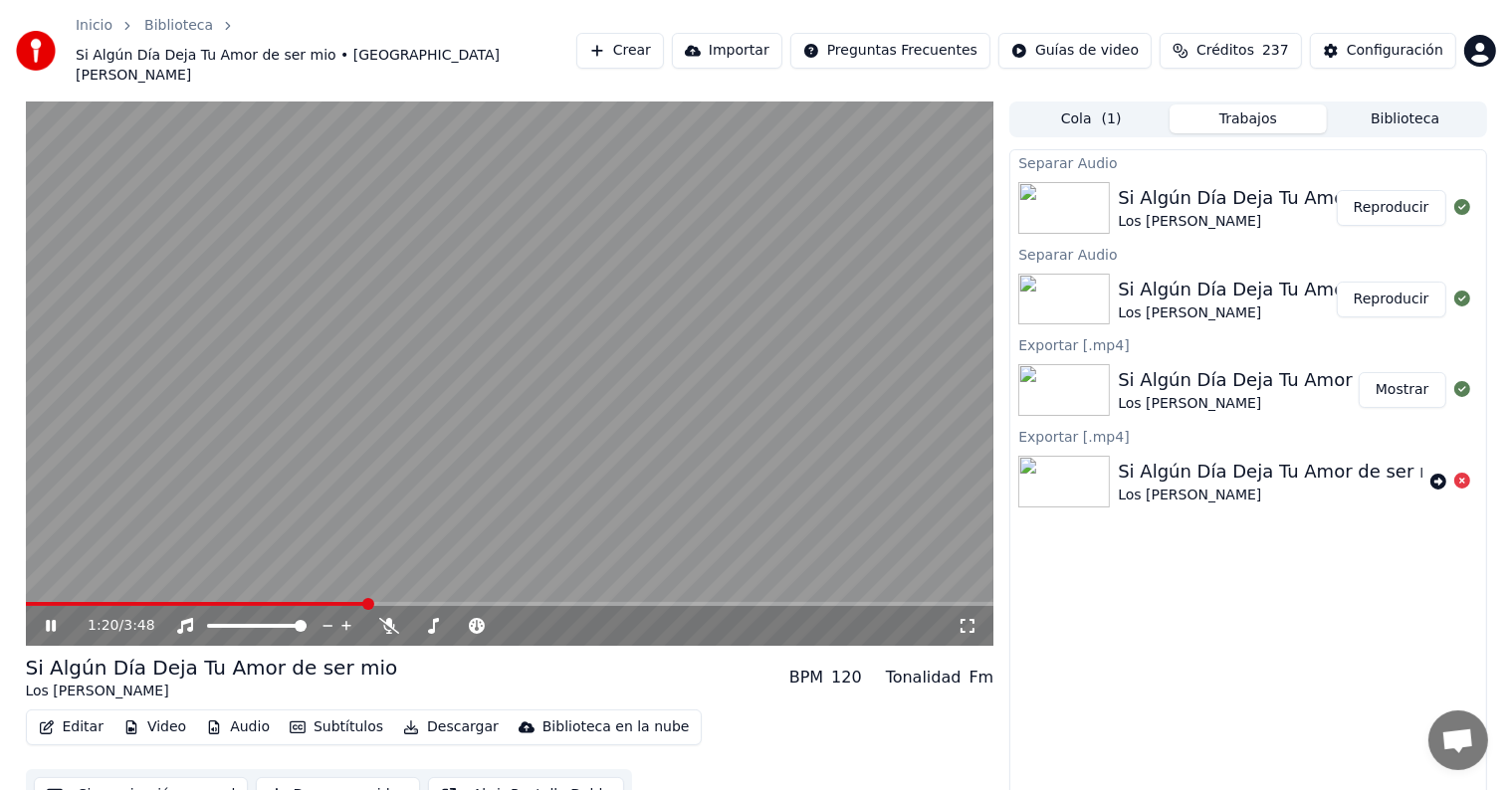
click at [386, 602] on span at bounding box center [510, 604] width 968 height 4
click at [42, 617] on icon at bounding box center [65, 625] width 47 height 16
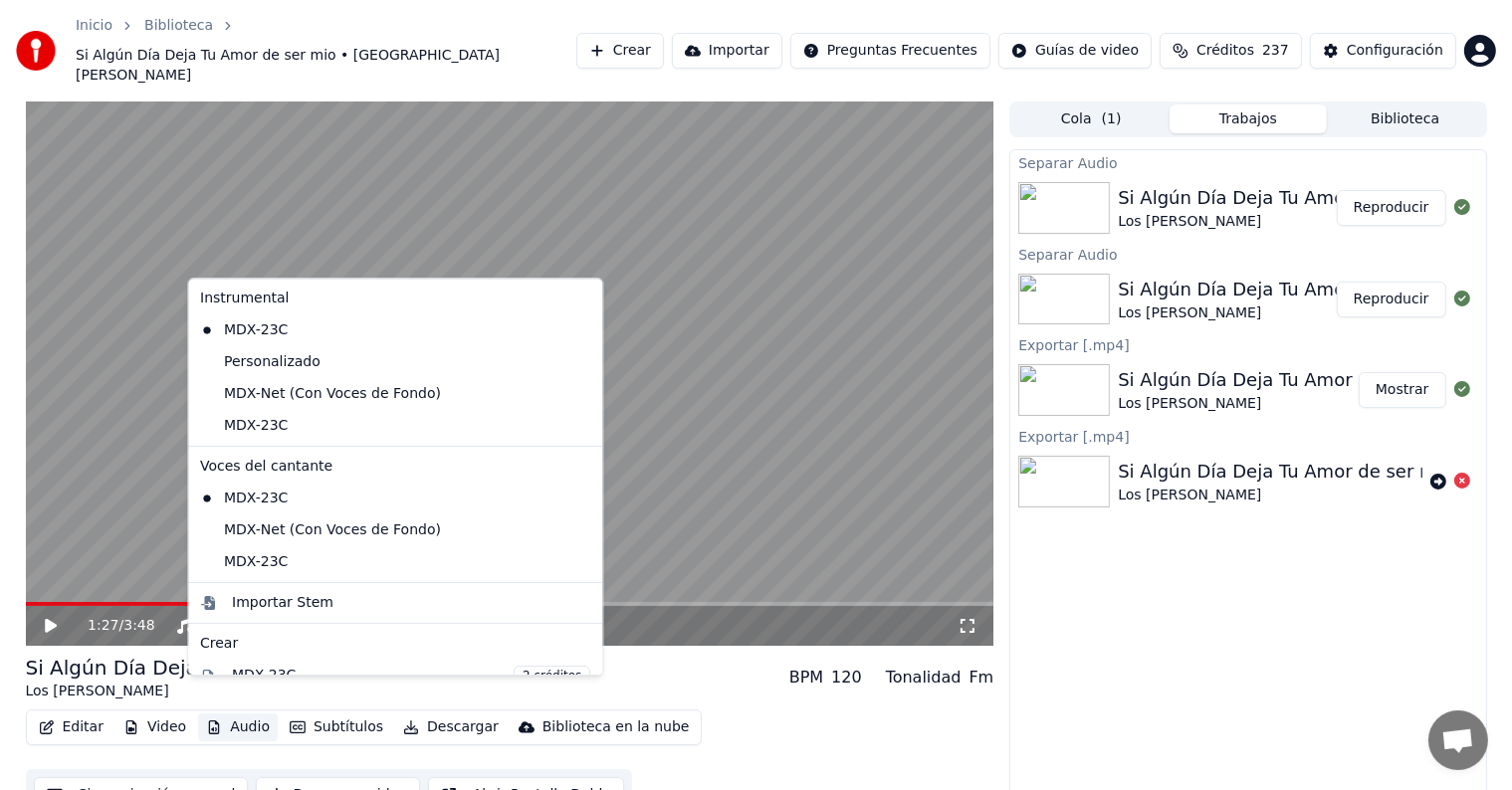
click at [237, 713] on button "Audio" at bounding box center [238, 727] width 80 height 28
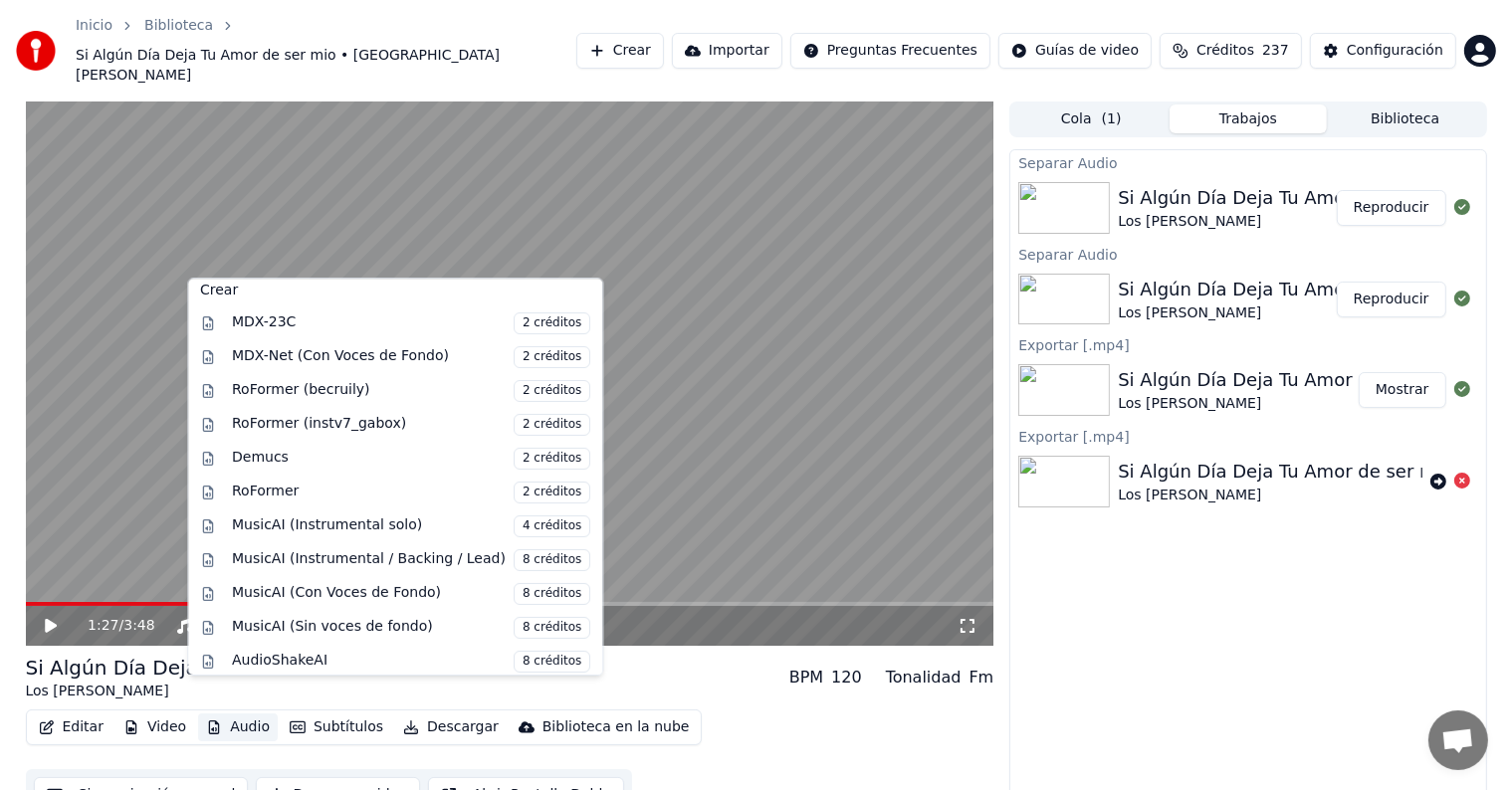
scroll to position [361, 0]
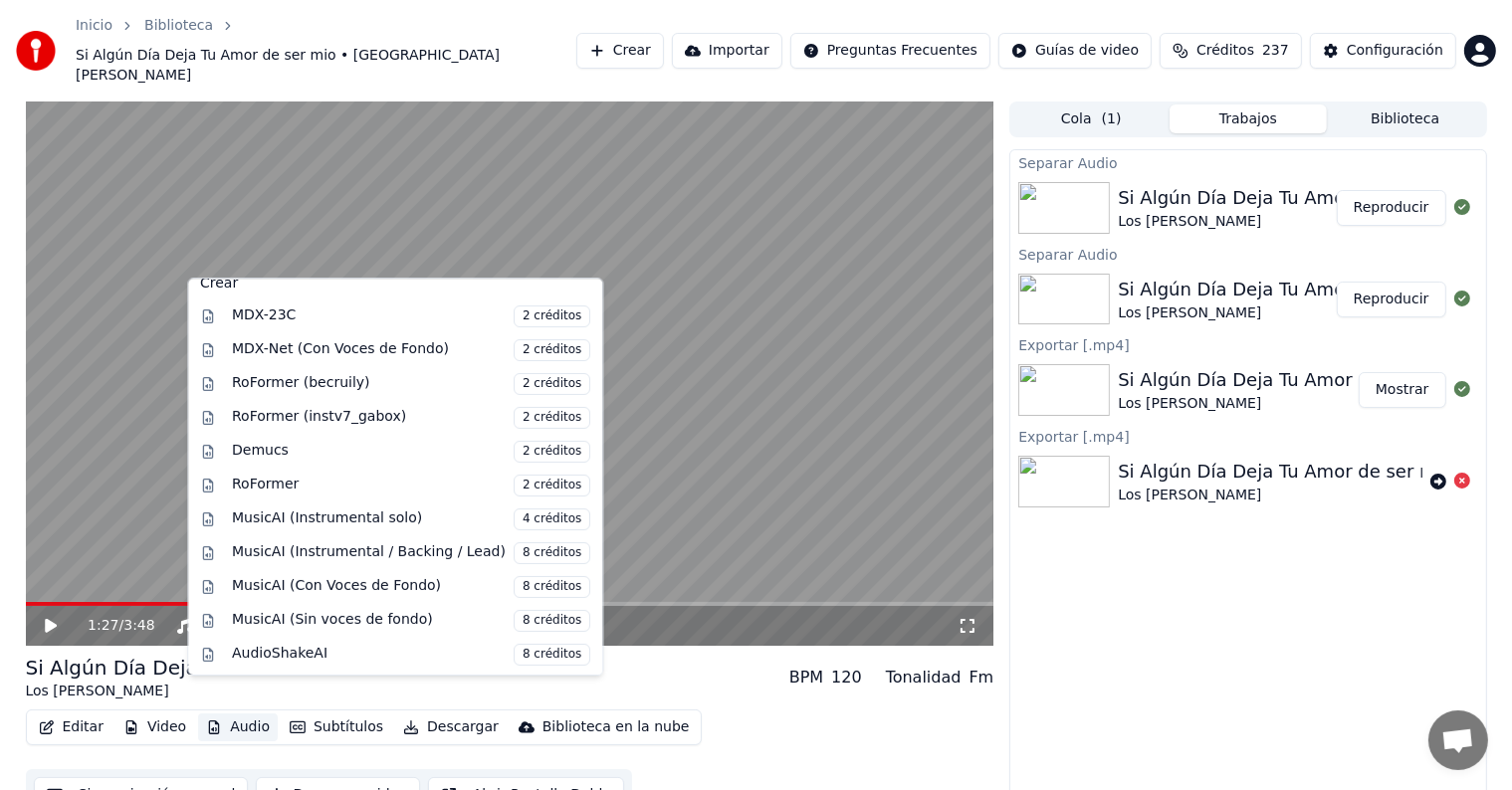
click at [1095, 668] on div "Separar Audio Si Algún Día Deja Tu Amor de ser mio Los Altamirano Reproducir Se…" at bounding box center [1247, 484] width 477 height 671
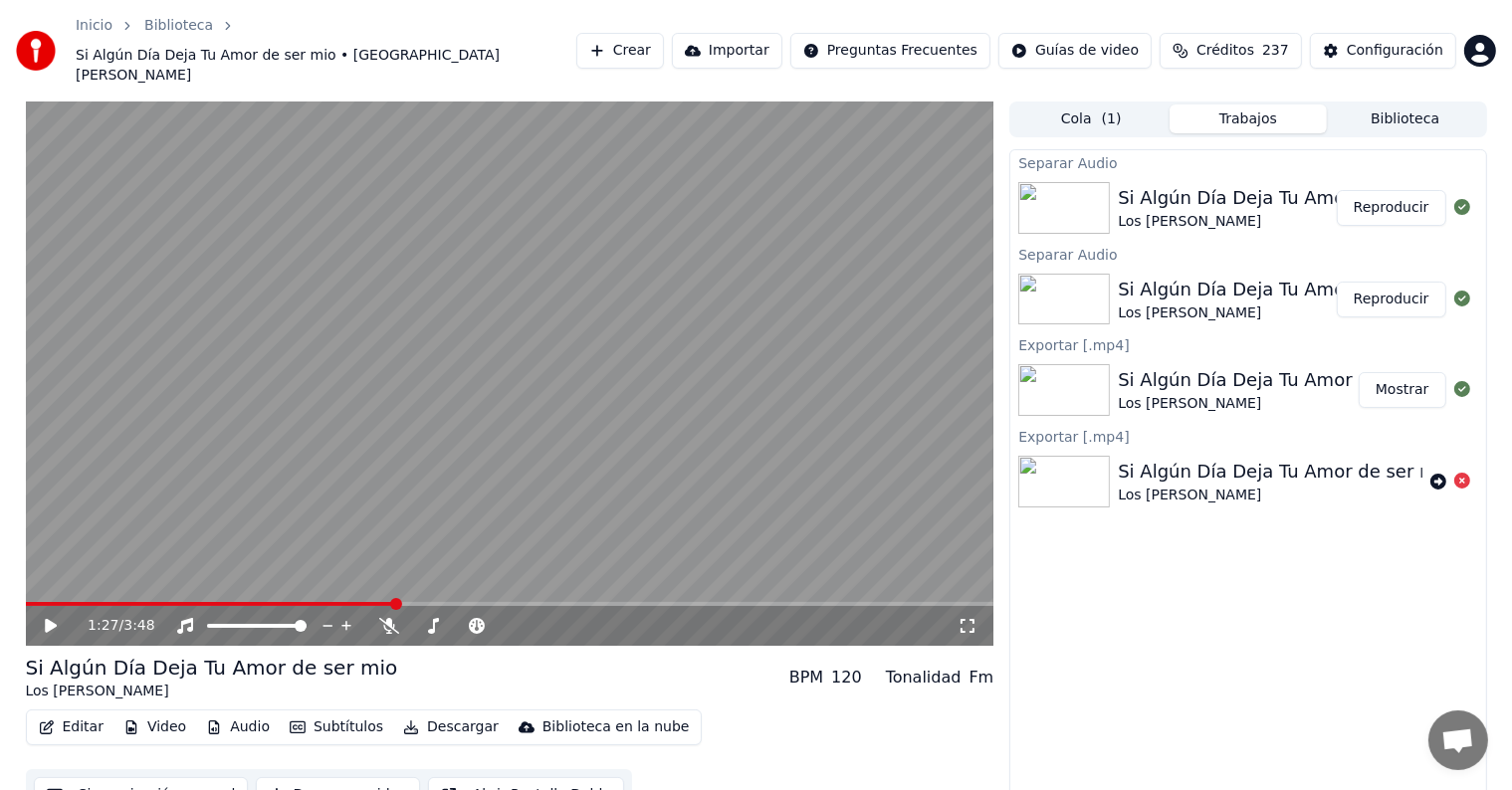
click at [1389, 105] on div "Cola ( 1 ) Trabajos Biblioteca" at bounding box center [1247, 120] width 477 height 36
click at [1389, 105] on button "Biblioteca" at bounding box center [1405, 119] width 157 height 29
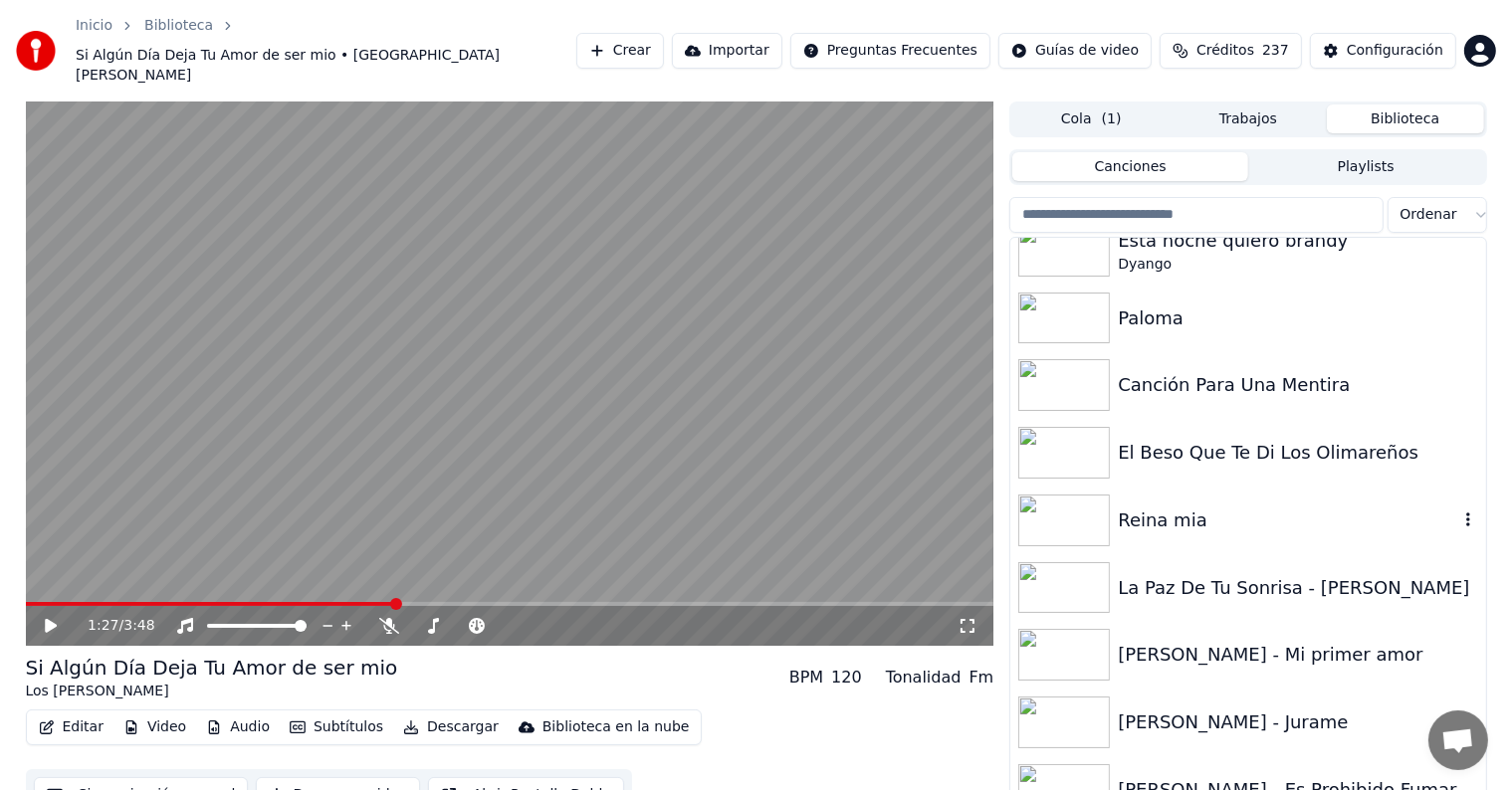
scroll to position [18960, 0]
click at [1217, 417] on div "El Beso Que Te Di Los Olimareños" at bounding box center [1247, 451] width 475 height 68
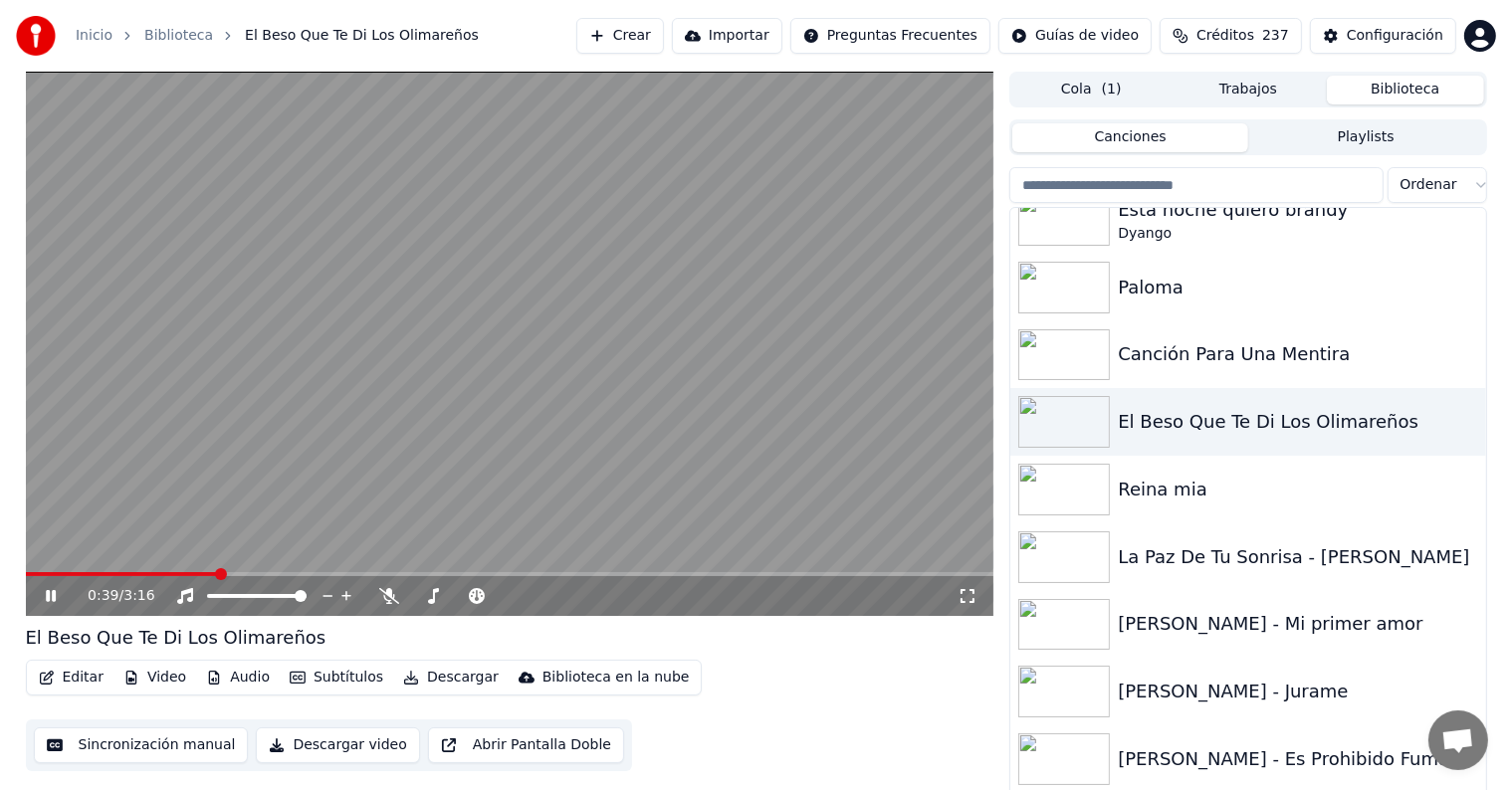
click at [217, 573] on span at bounding box center [510, 574] width 968 height 4
click at [381, 590] on icon at bounding box center [389, 596] width 20 height 16
click at [429, 596] on icon at bounding box center [433, 596] width 20 height 16
click at [309, 572] on span at bounding box center [510, 574] width 968 height 4
click at [353, 573] on span at bounding box center [510, 574] width 968 height 4
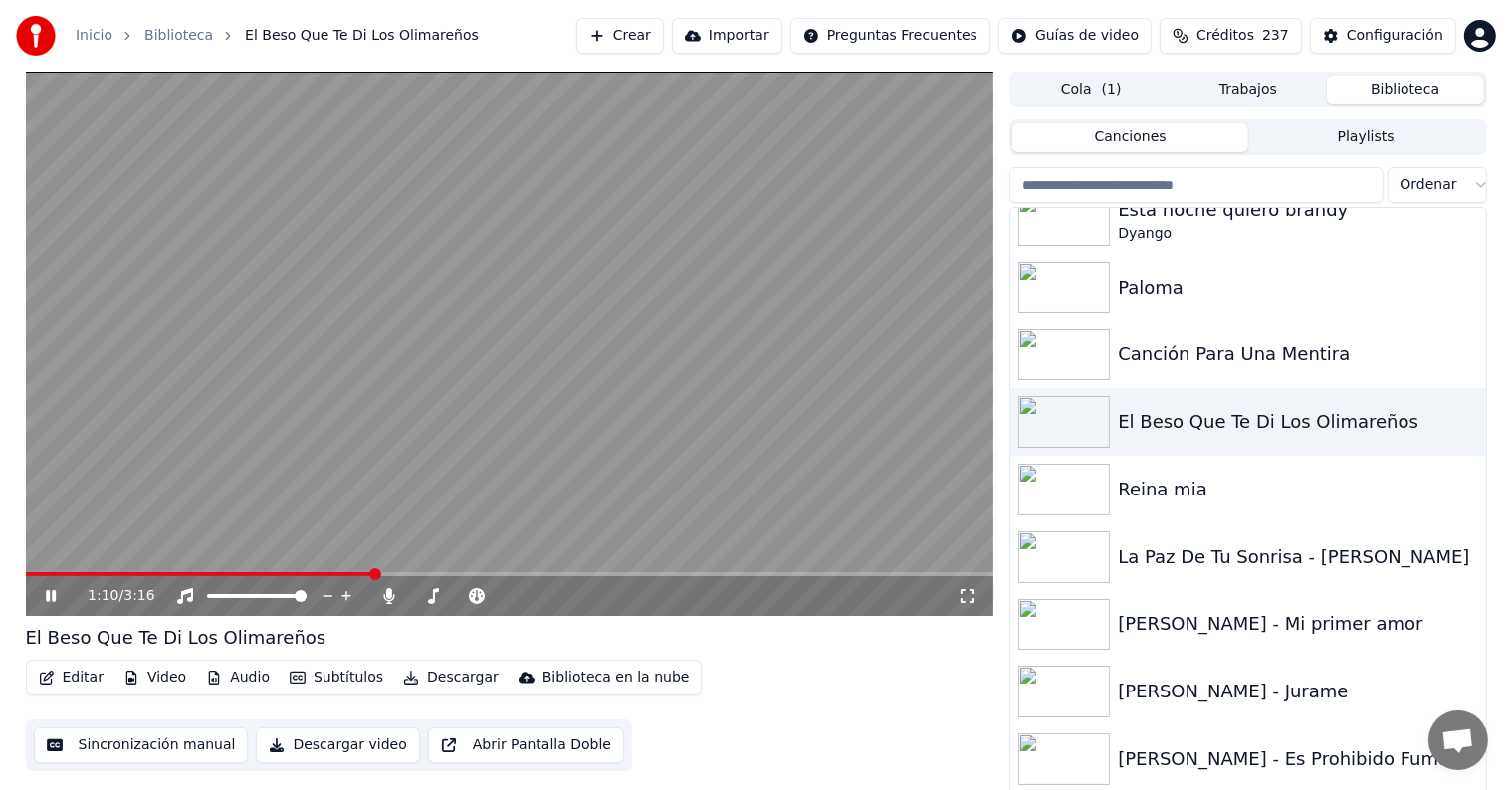
click at [57, 594] on icon at bounding box center [65, 596] width 47 height 16
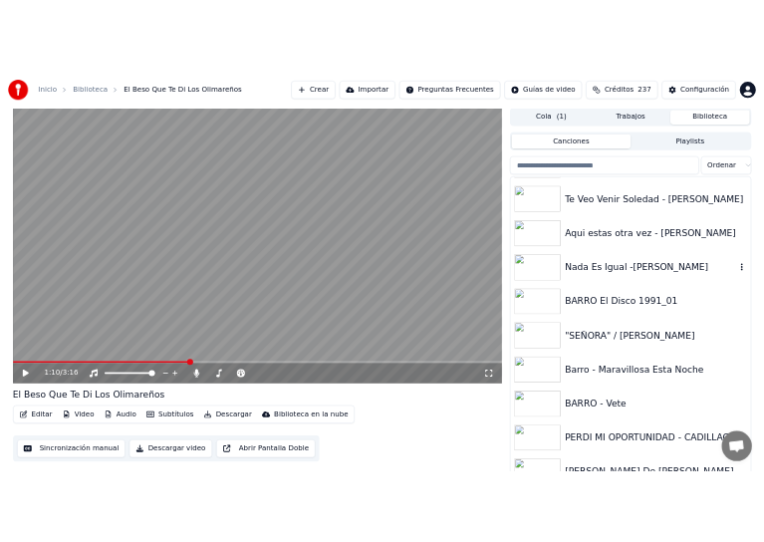
scroll to position [21218, 0]
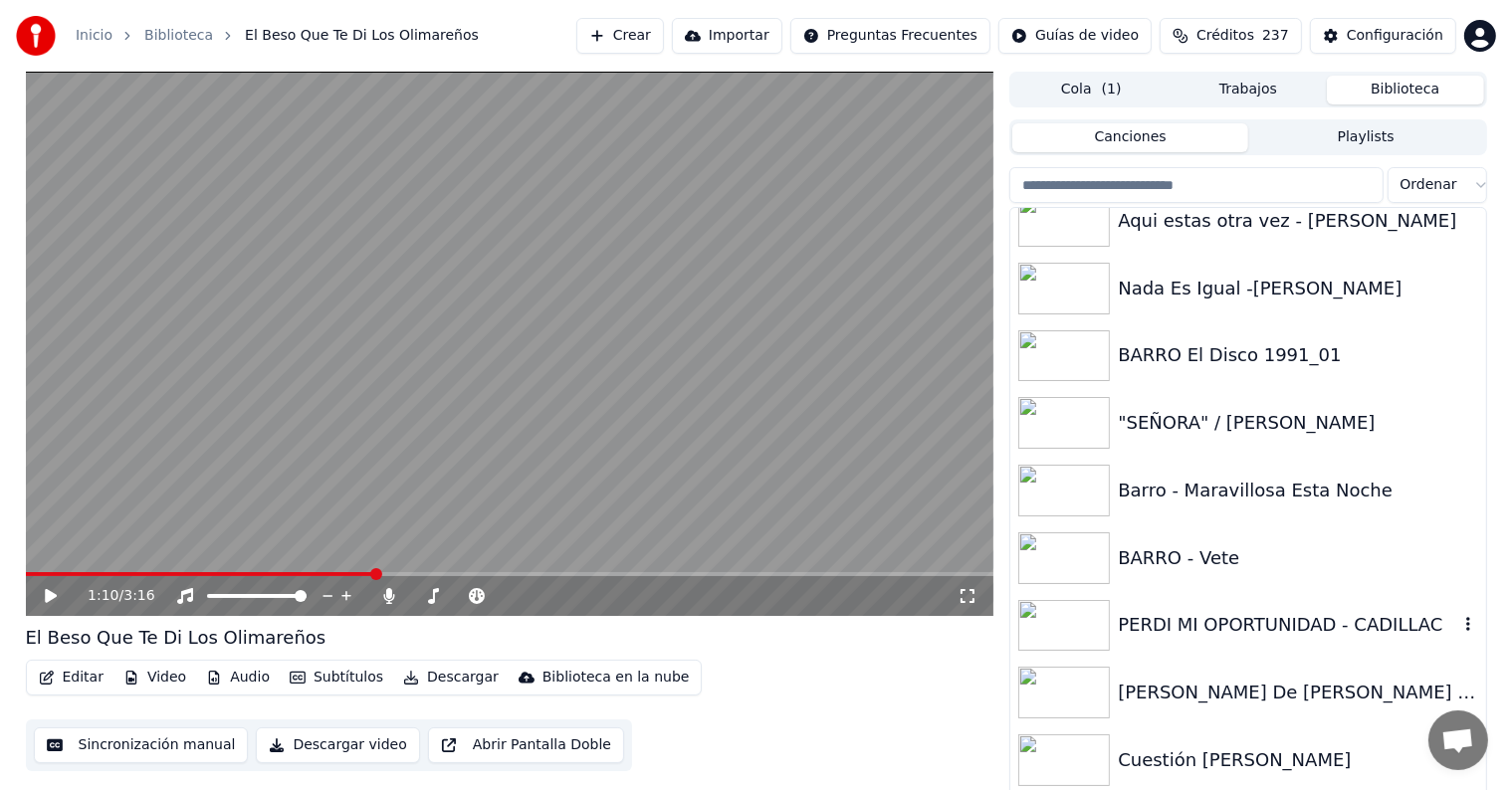
click at [1175, 628] on div "PERDI MI OPORTUNIDAD - CADILLAC" at bounding box center [1287, 624] width 340 height 28
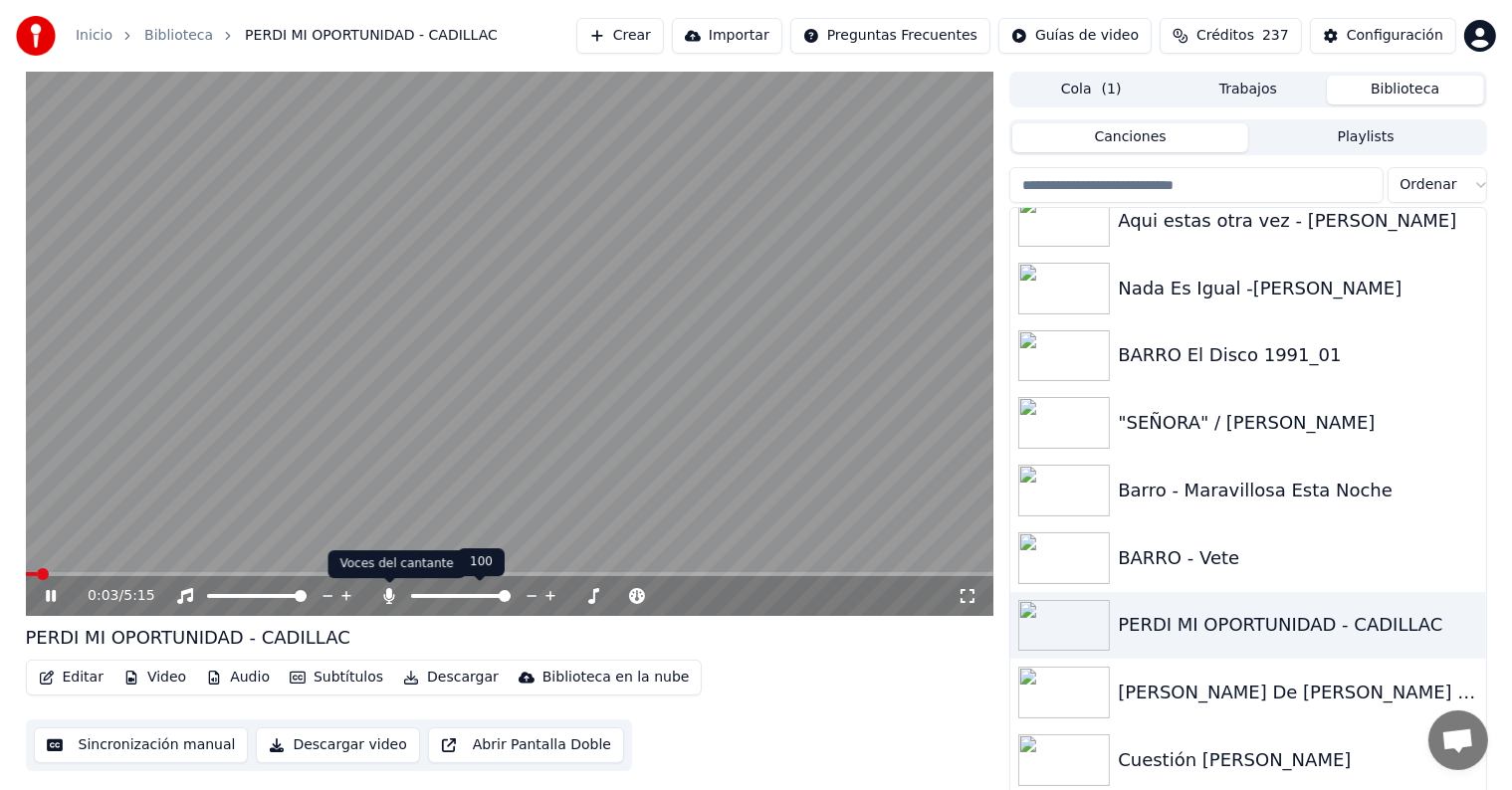
click at [397, 595] on icon at bounding box center [389, 596] width 20 height 16
click at [50, 594] on icon at bounding box center [65, 596] width 47 height 16
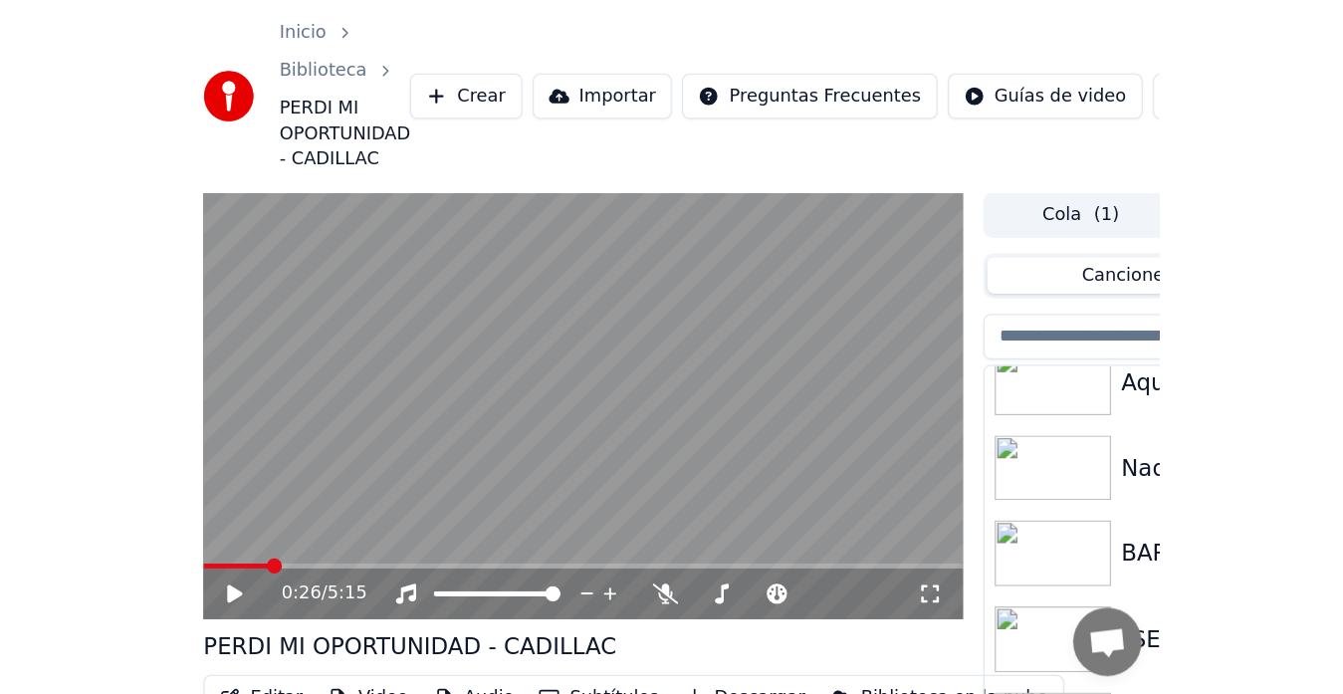
scroll to position [21218, 0]
